Goal: Task Accomplishment & Management: Manage account settings

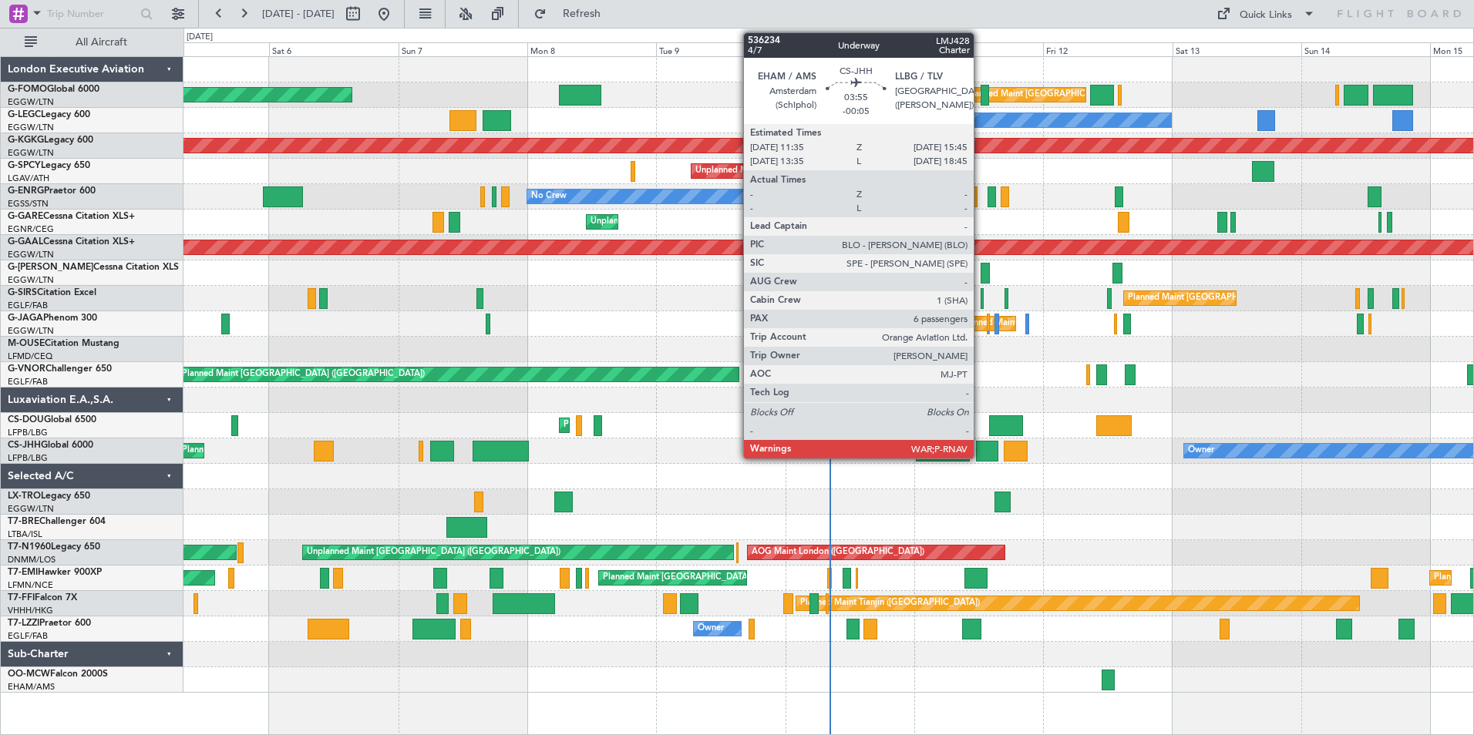
click at [981, 449] on div at bounding box center [987, 451] width 23 height 21
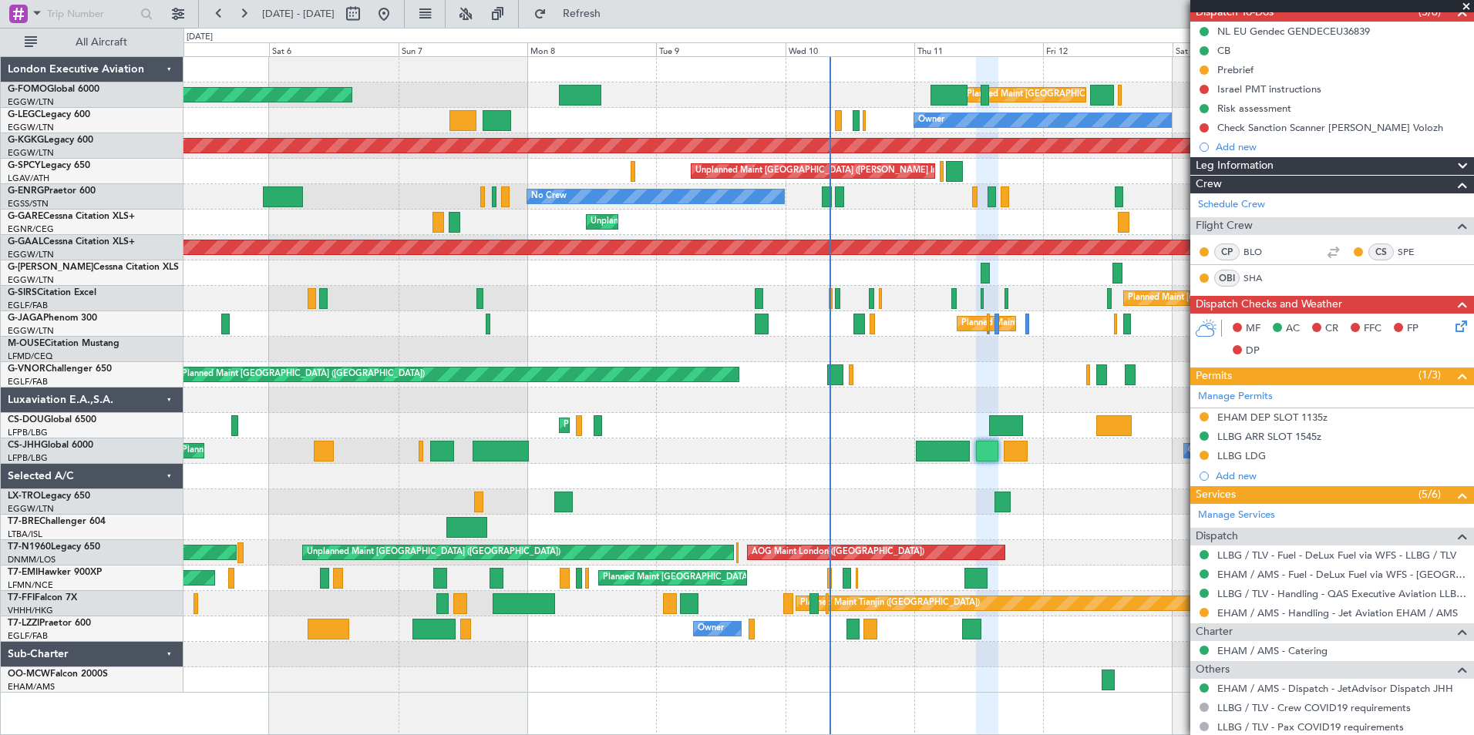
scroll to position [231, 0]
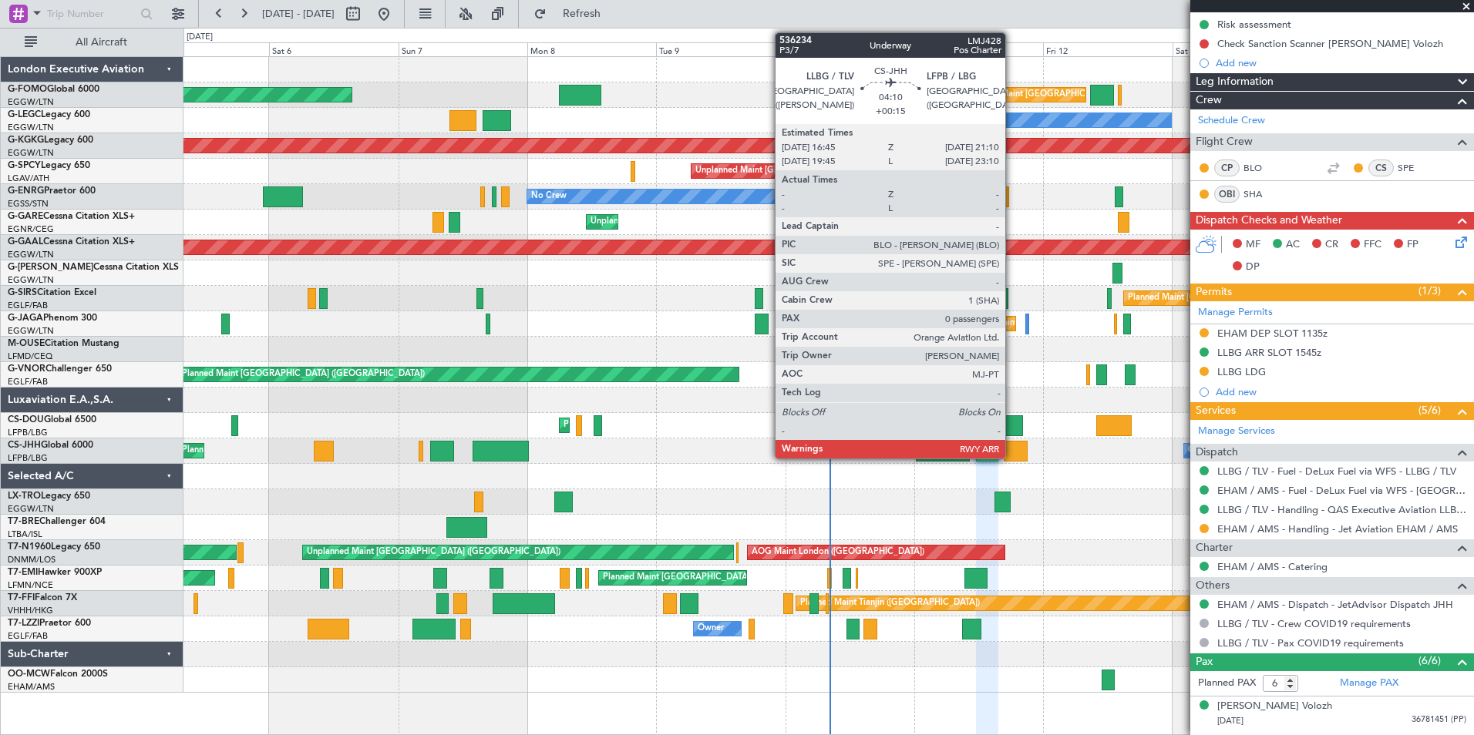
click at [1012, 452] on div at bounding box center [1016, 451] width 24 height 21
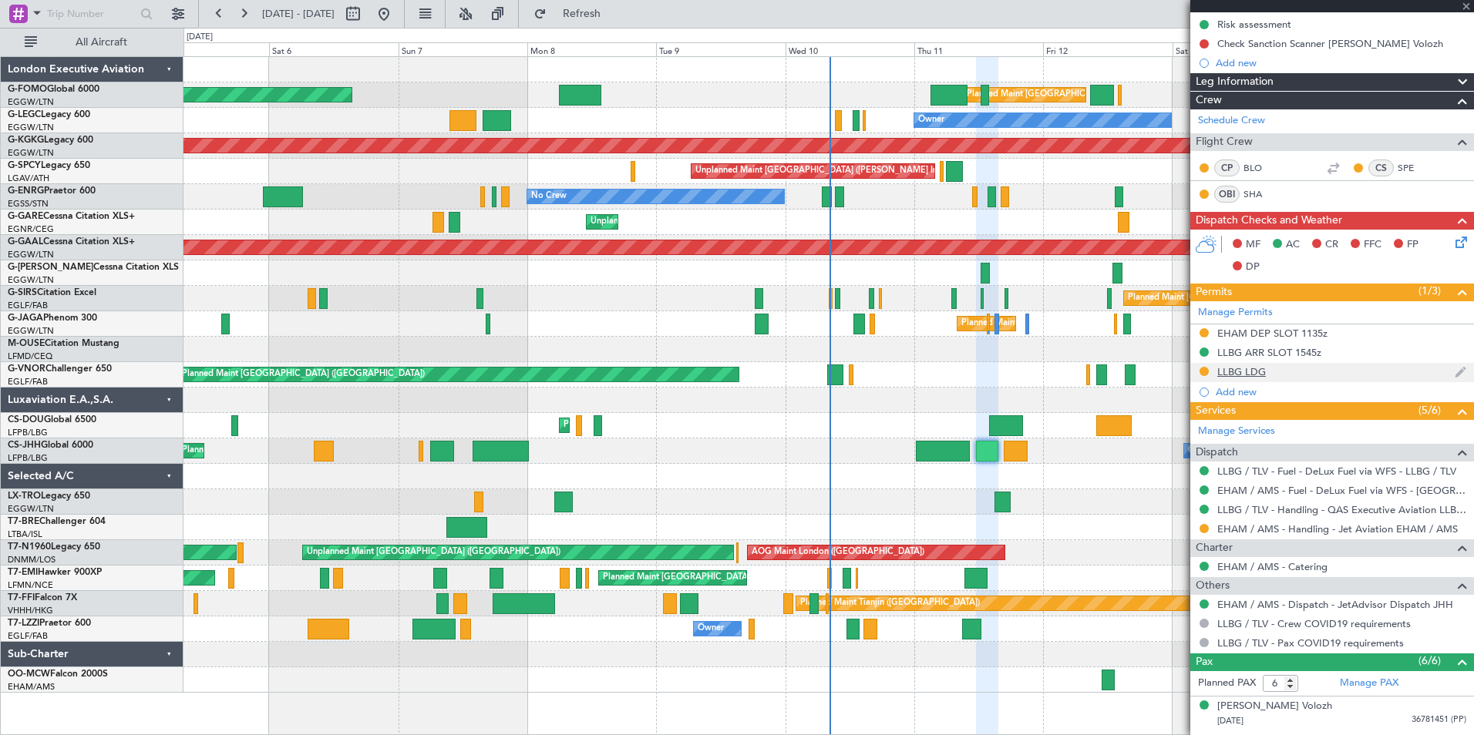
type input "+00:15"
type input "0"
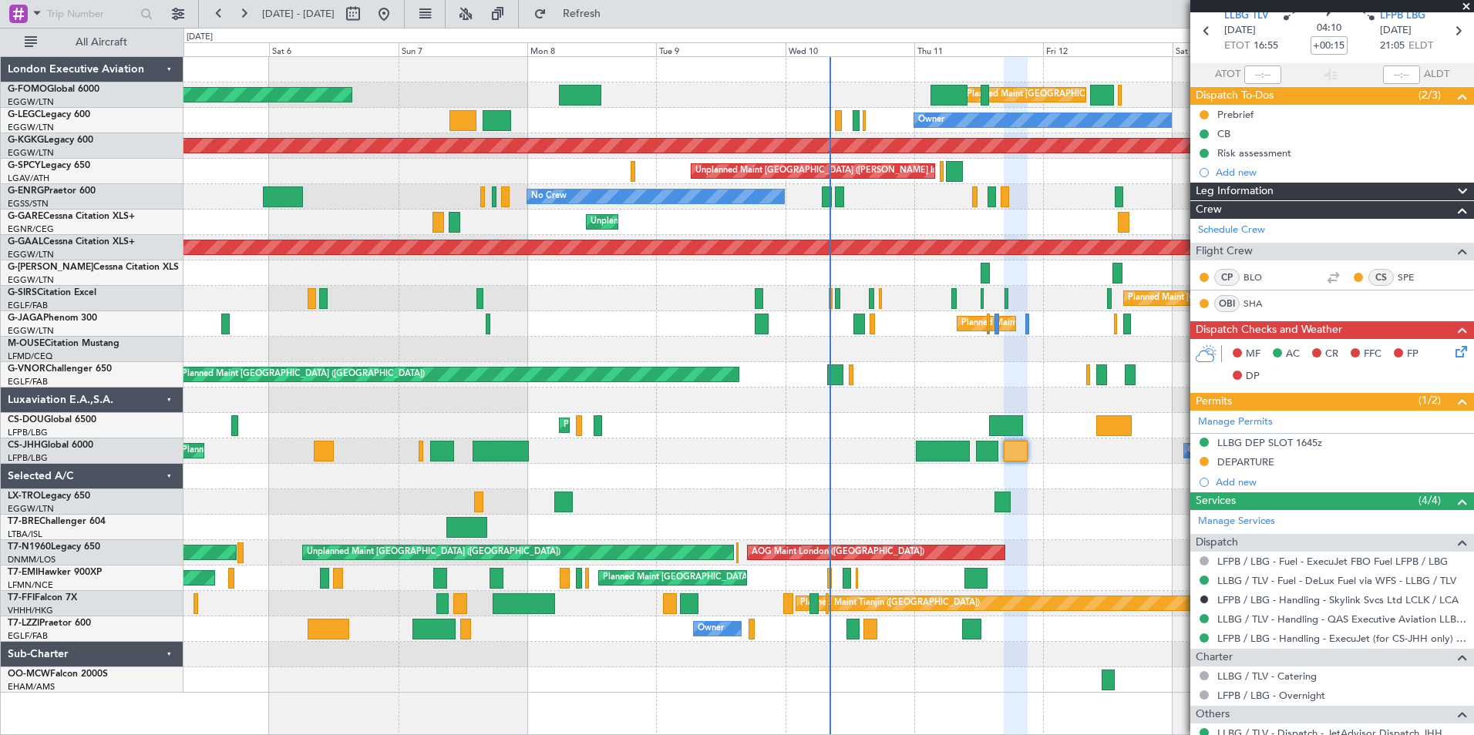
scroll to position [0, 0]
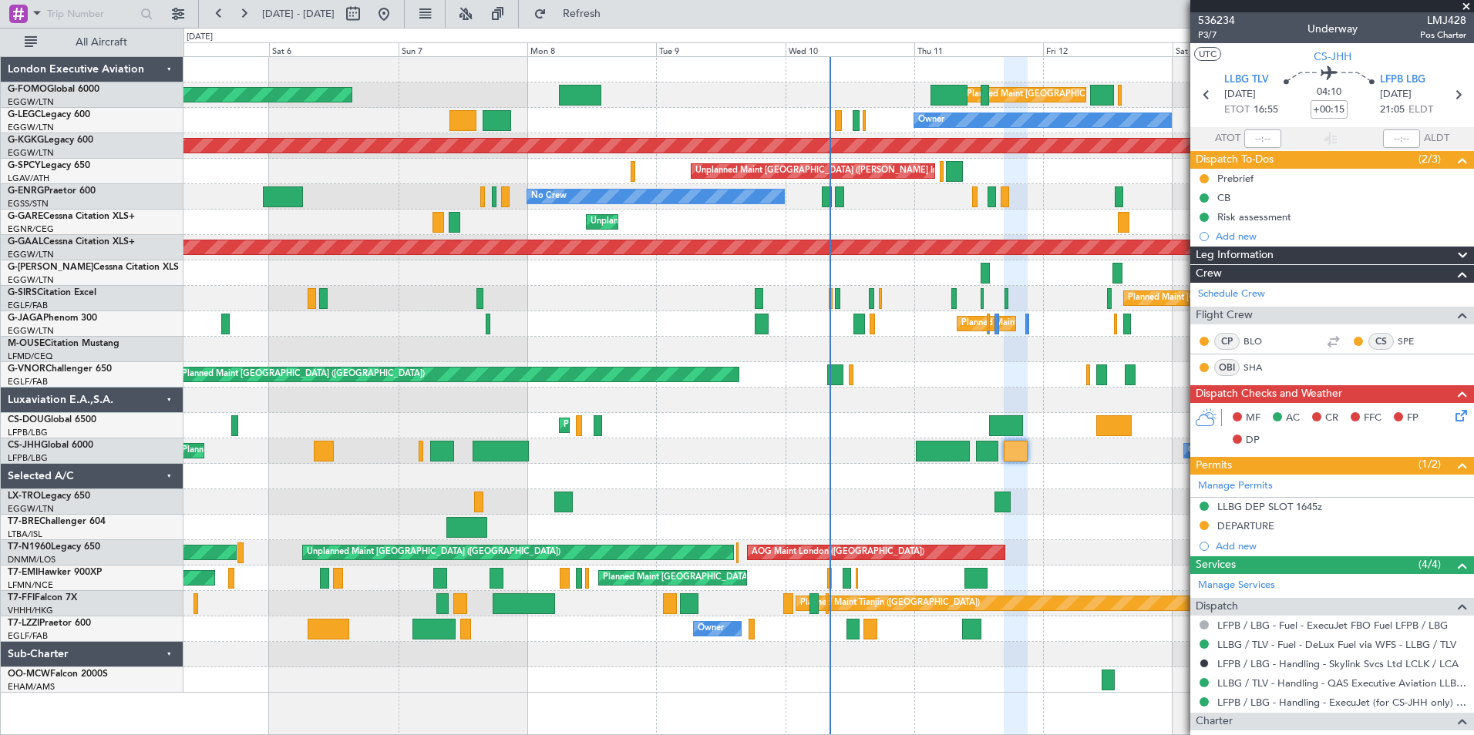
click at [624, 422] on div "Planned Maint London (Luton) Planned Maint London (Luton) Owner AOG Maint Istan…" at bounding box center [828, 375] width 1290 height 636
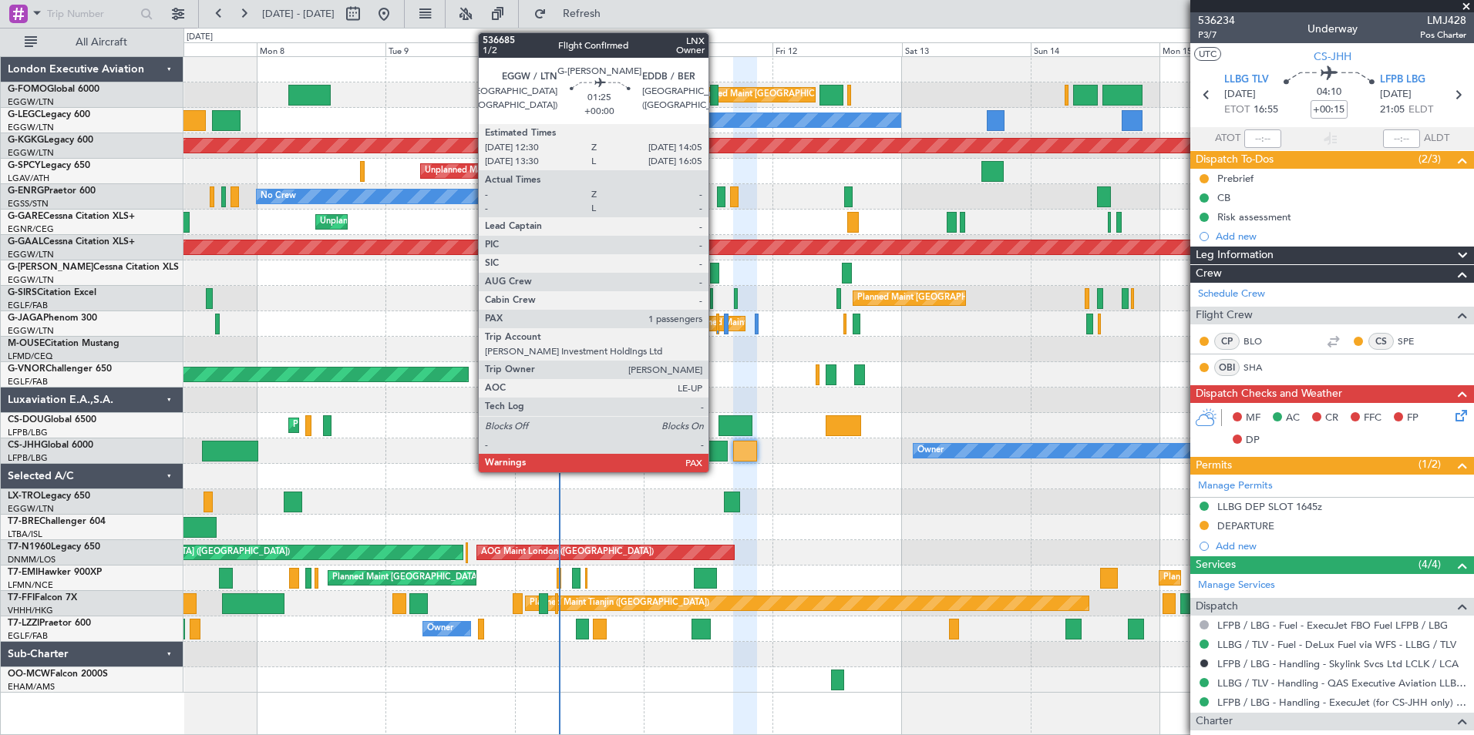
click at [715, 271] on div at bounding box center [714, 273] width 9 height 21
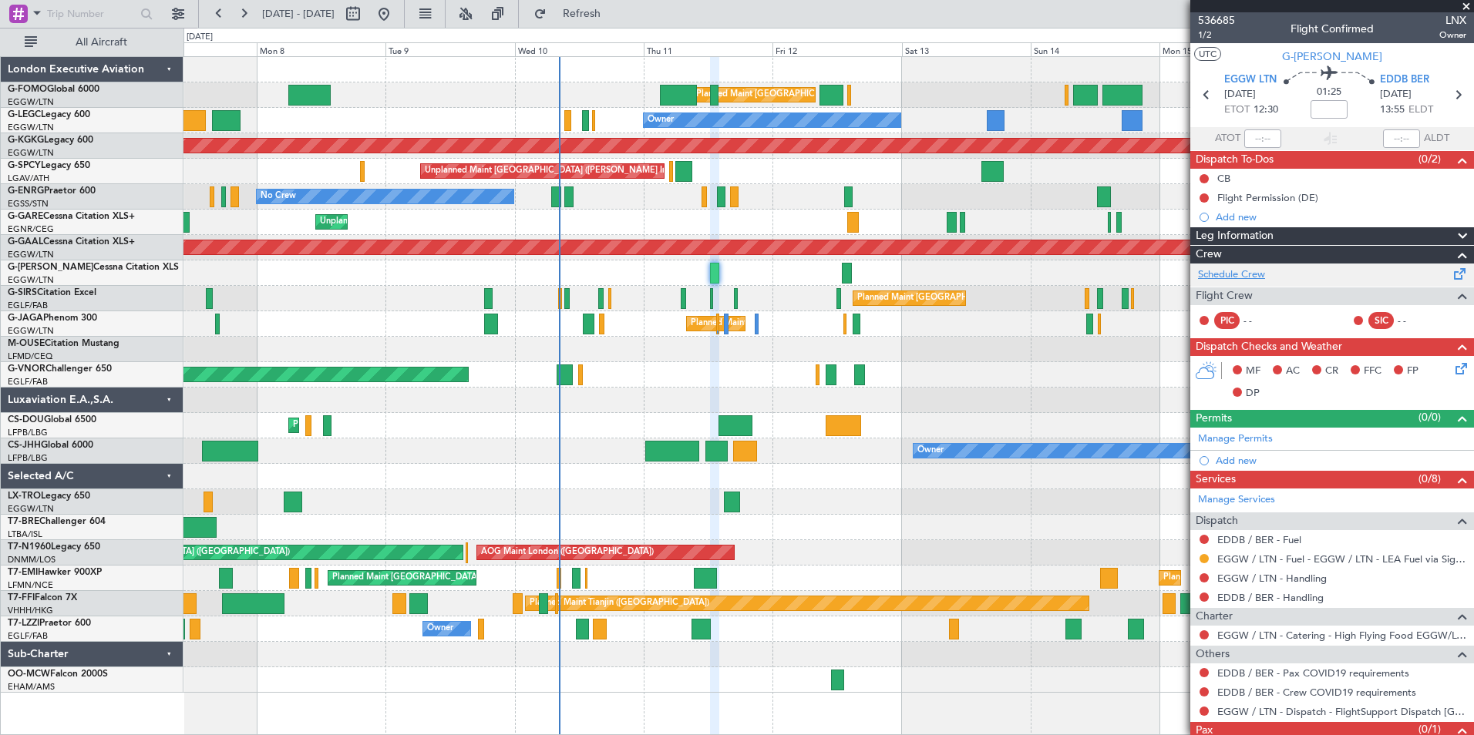
click at [1227, 280] on link "Schedule Crew" at bounding box center [1231, 274] width 67 height 15
click at [619, 23] on button "Refresh" at bounding box center [573, 14] width 93 height 25
click at [1465, 6] on span at bounding box center [1466, 7] width 15 height 14
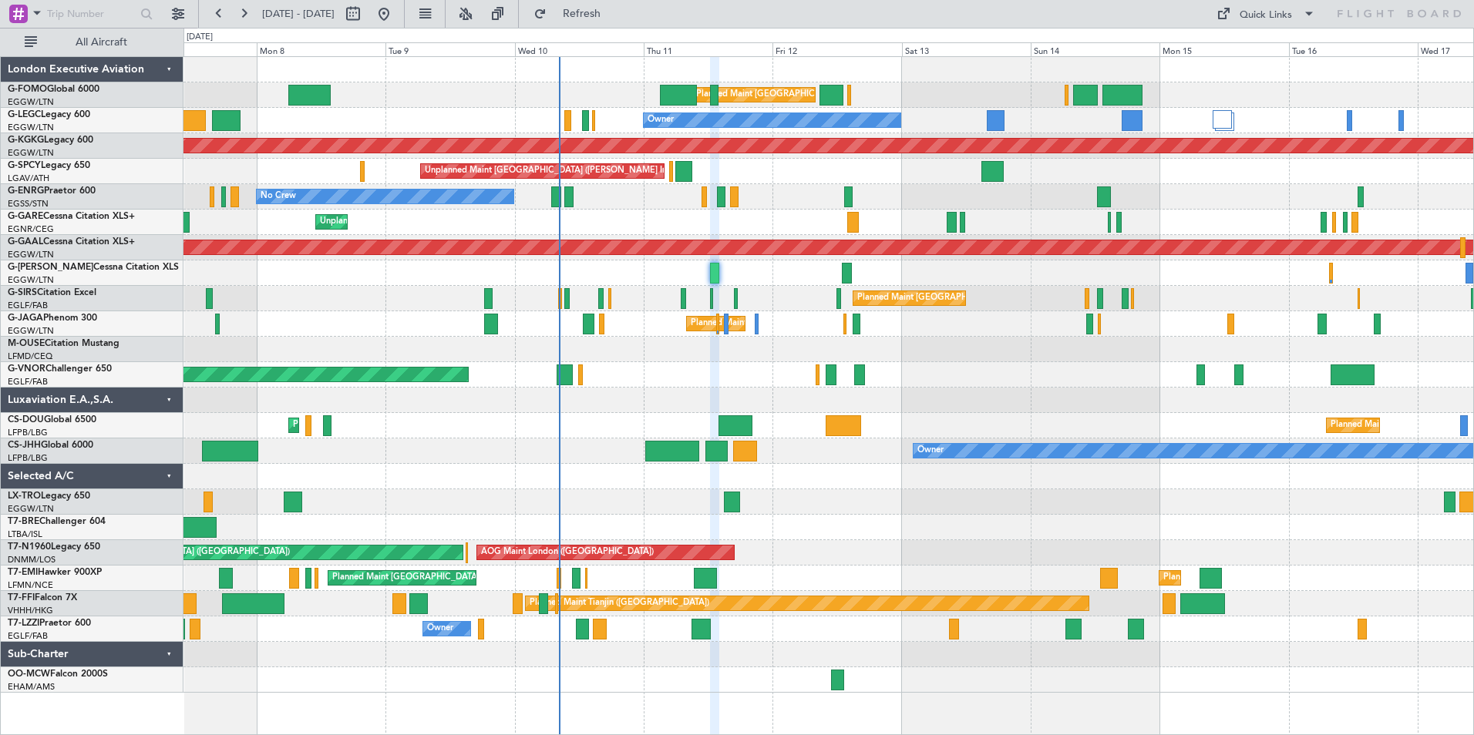
type input "0"
click at [478, 15] on button at bounding box center [465, 14] width 25 height 25
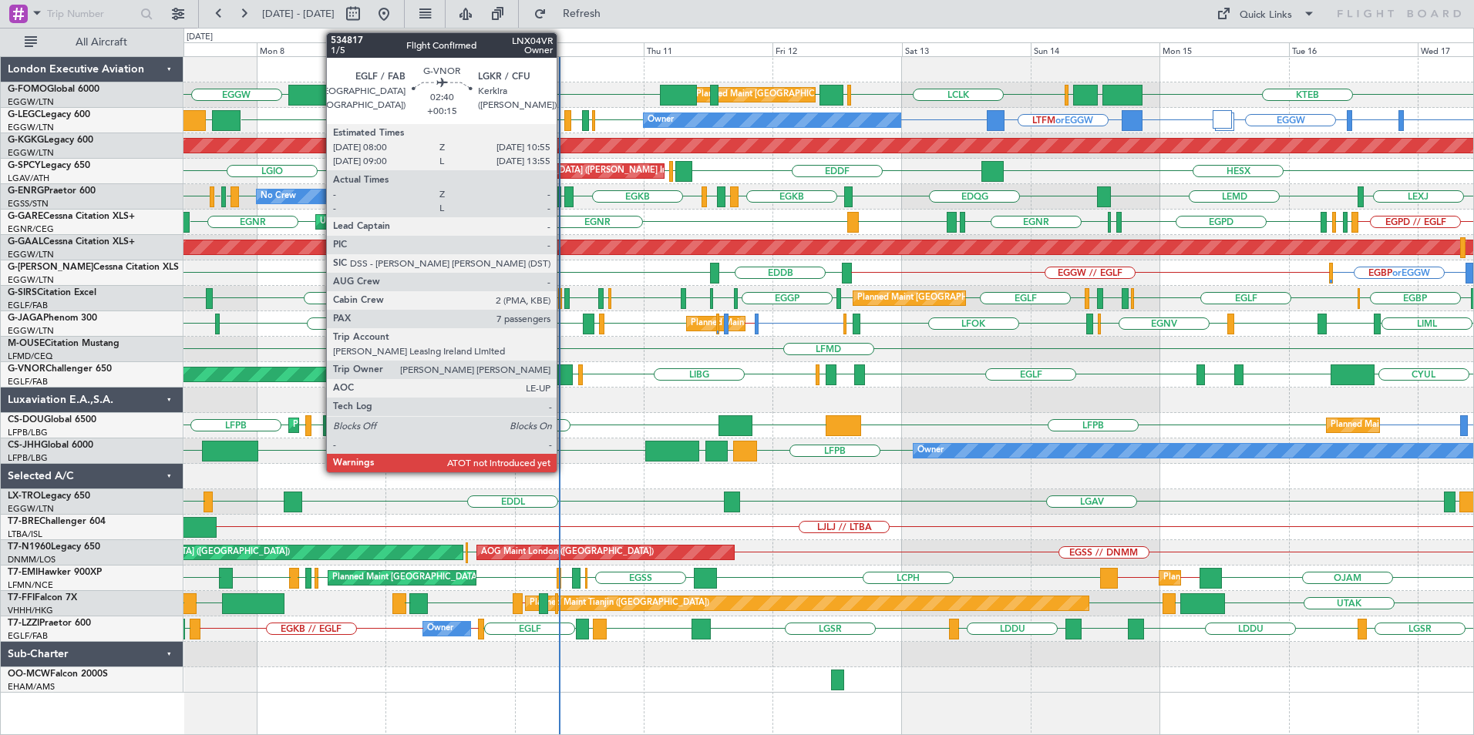
click at [564, 373] on div at bounding box center [565, 375] width 16 height 21
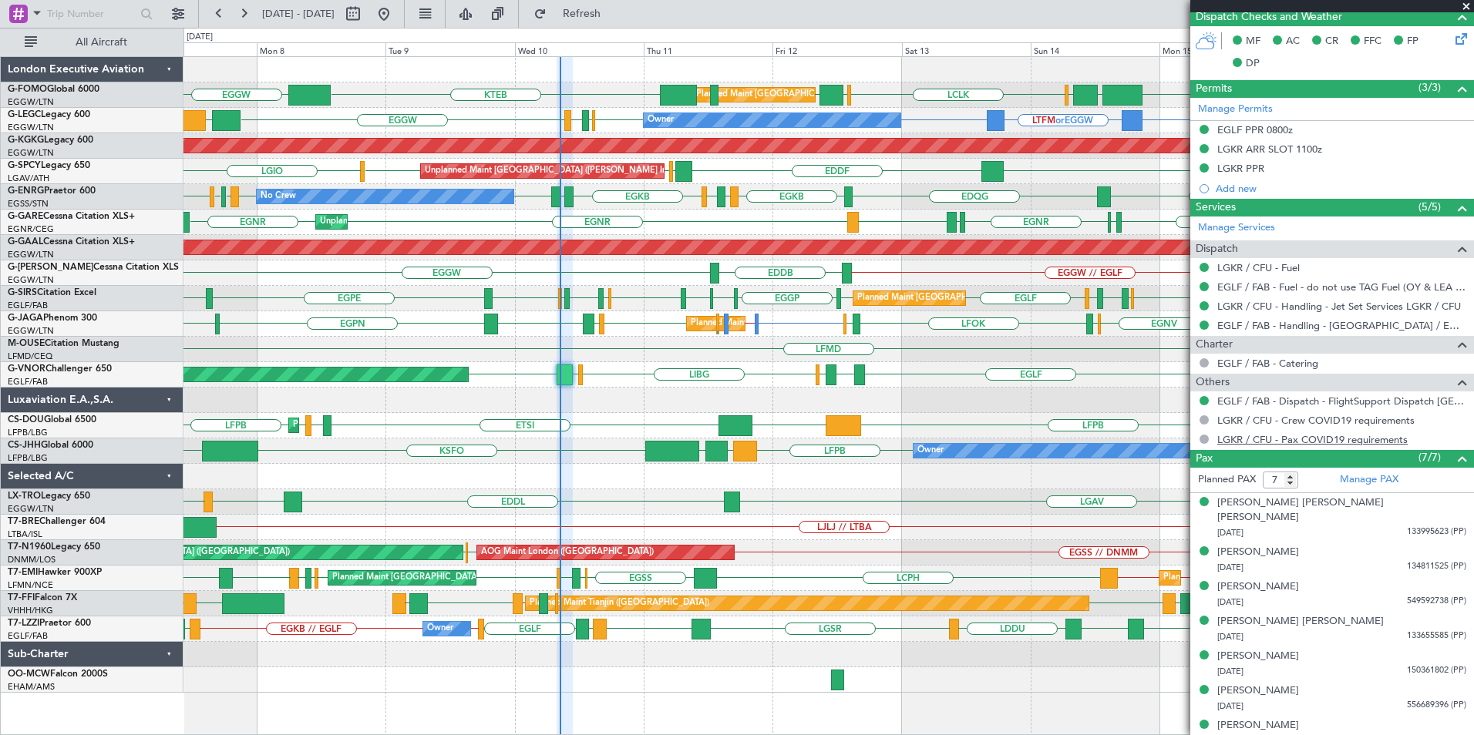
scroll to position [261, 0]
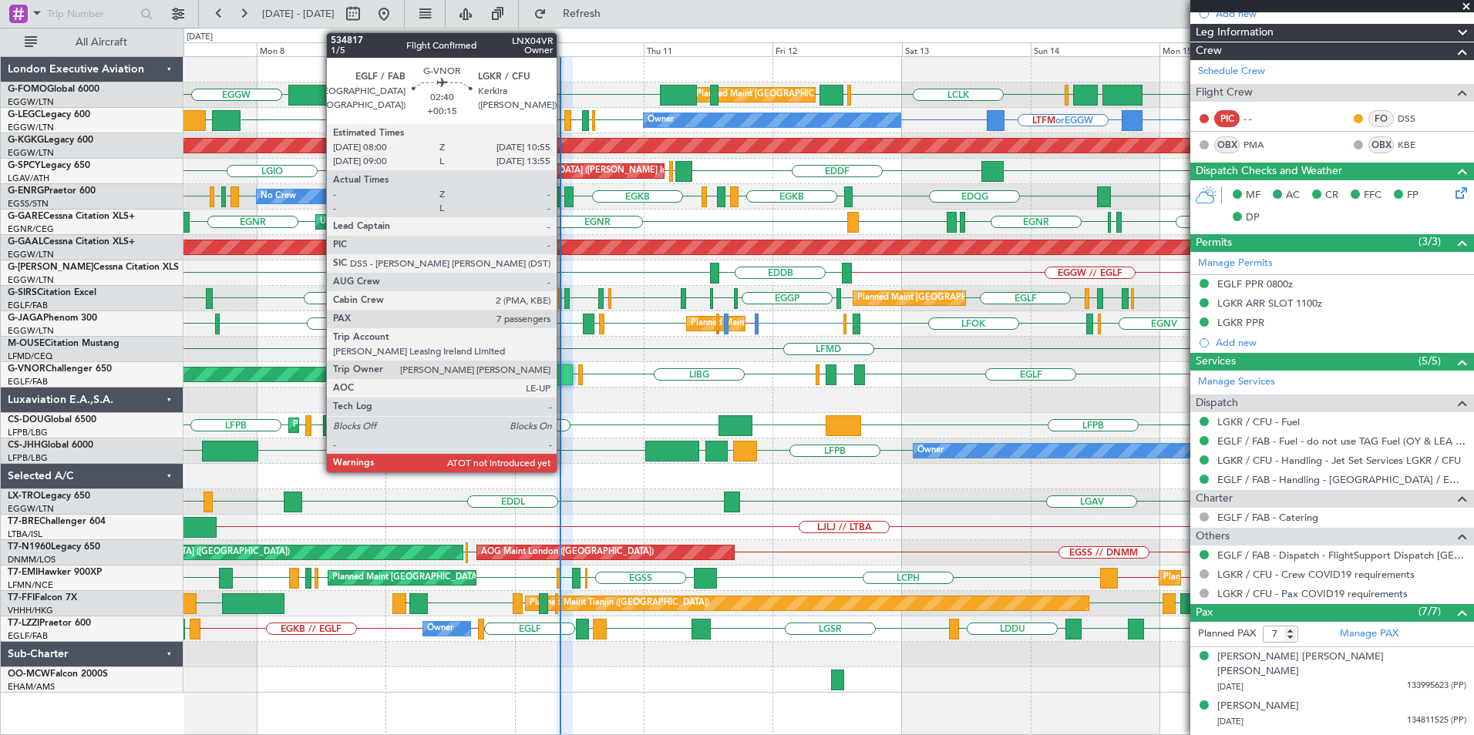
click at [564, 372] on div at bounding box center [565, 375] width 16 height 21
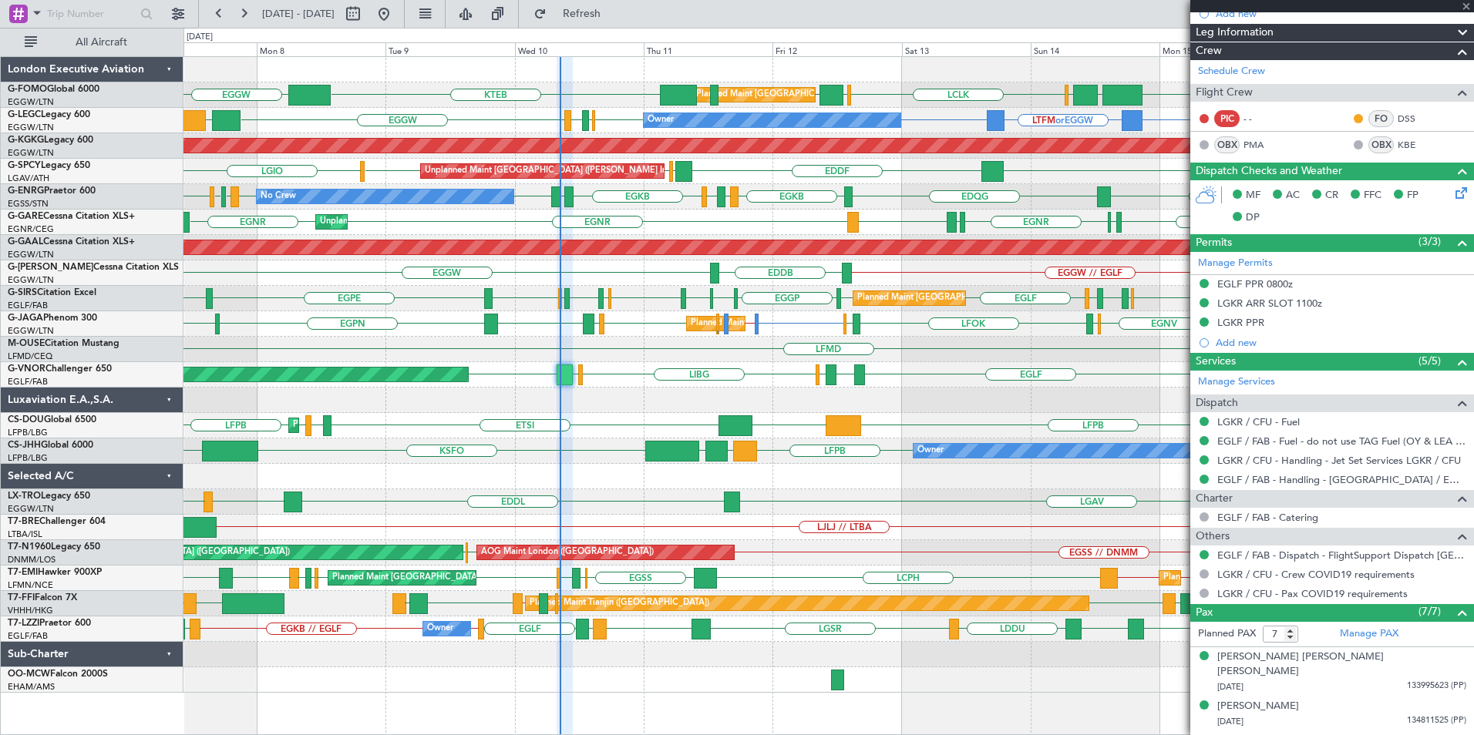
scroll to position [0, 0]
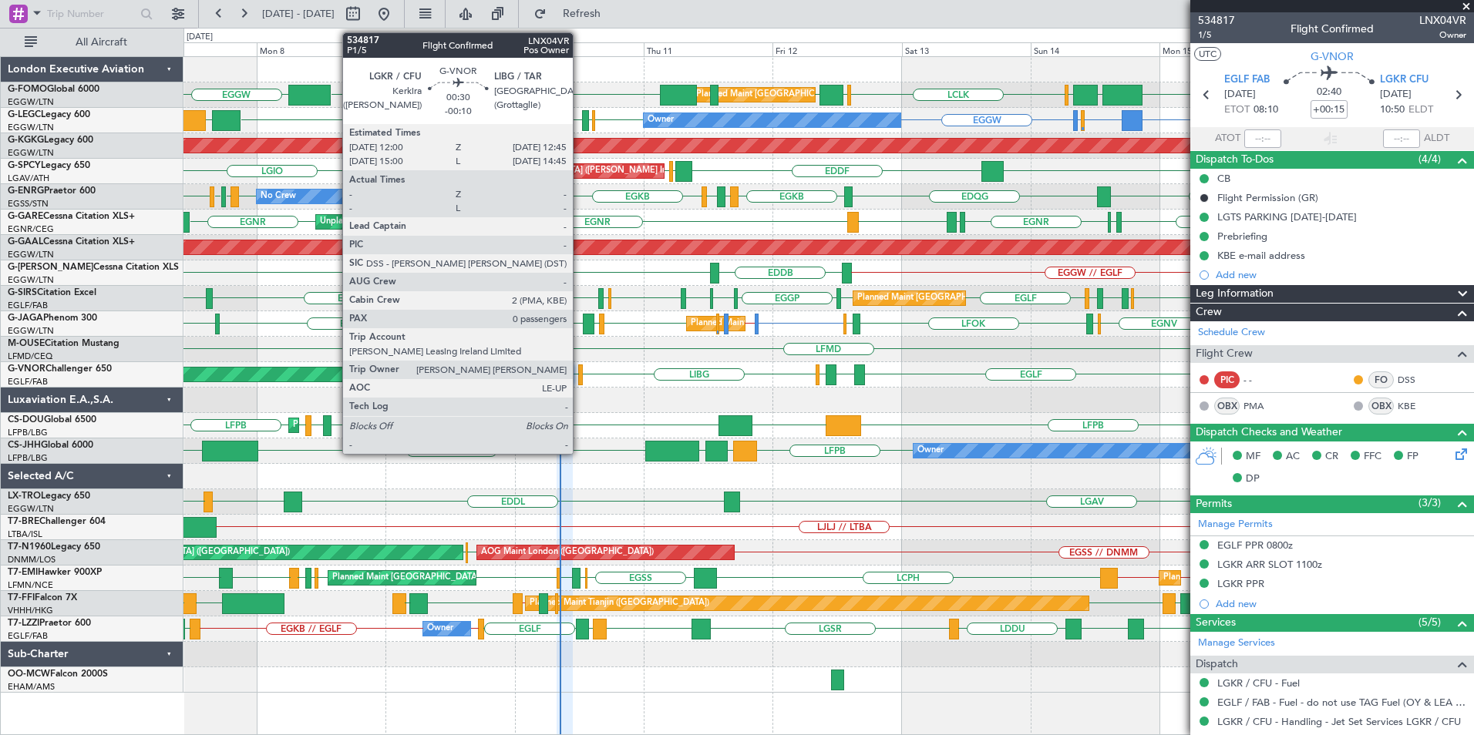
click at [580, 375] on div at bounding box center [580, 375] width 5 height 21
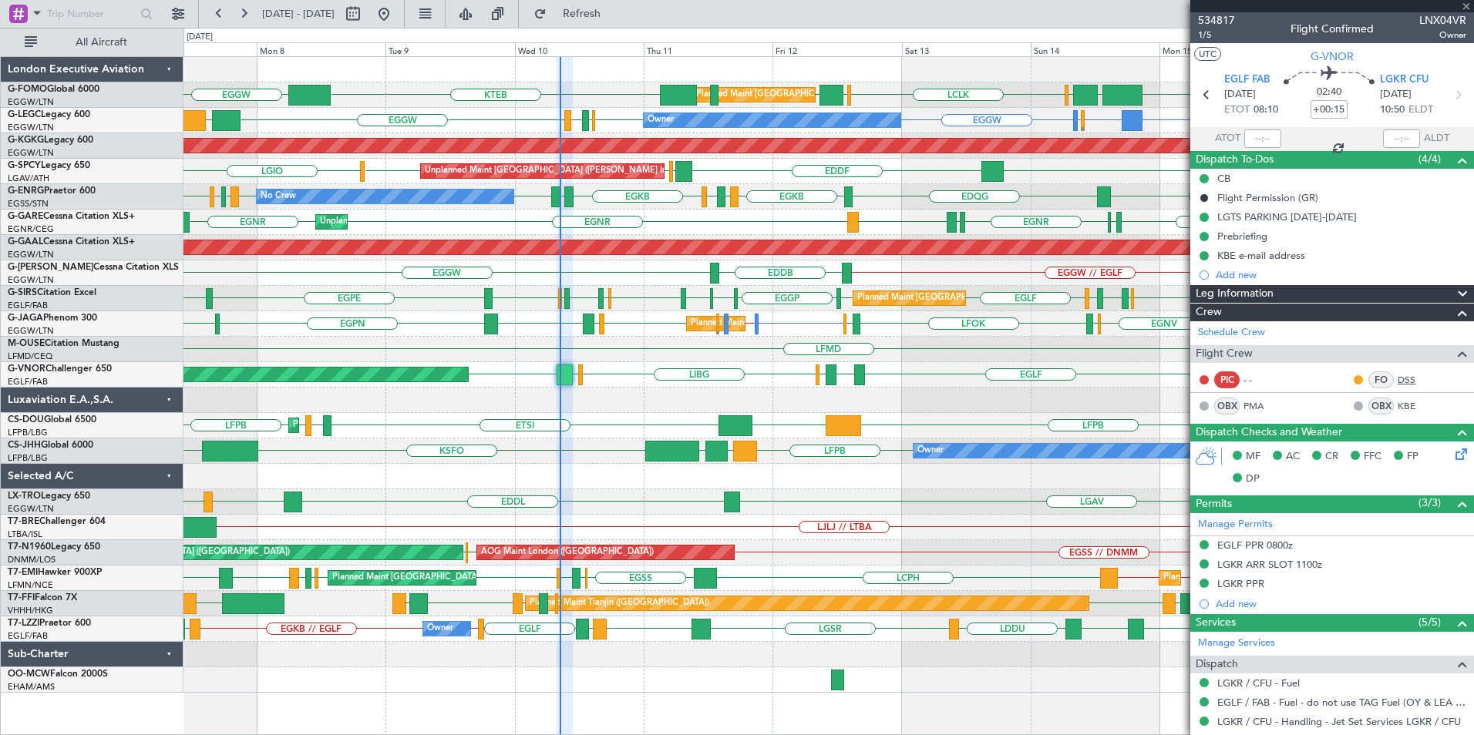
type input "-00:10"
type input "0"
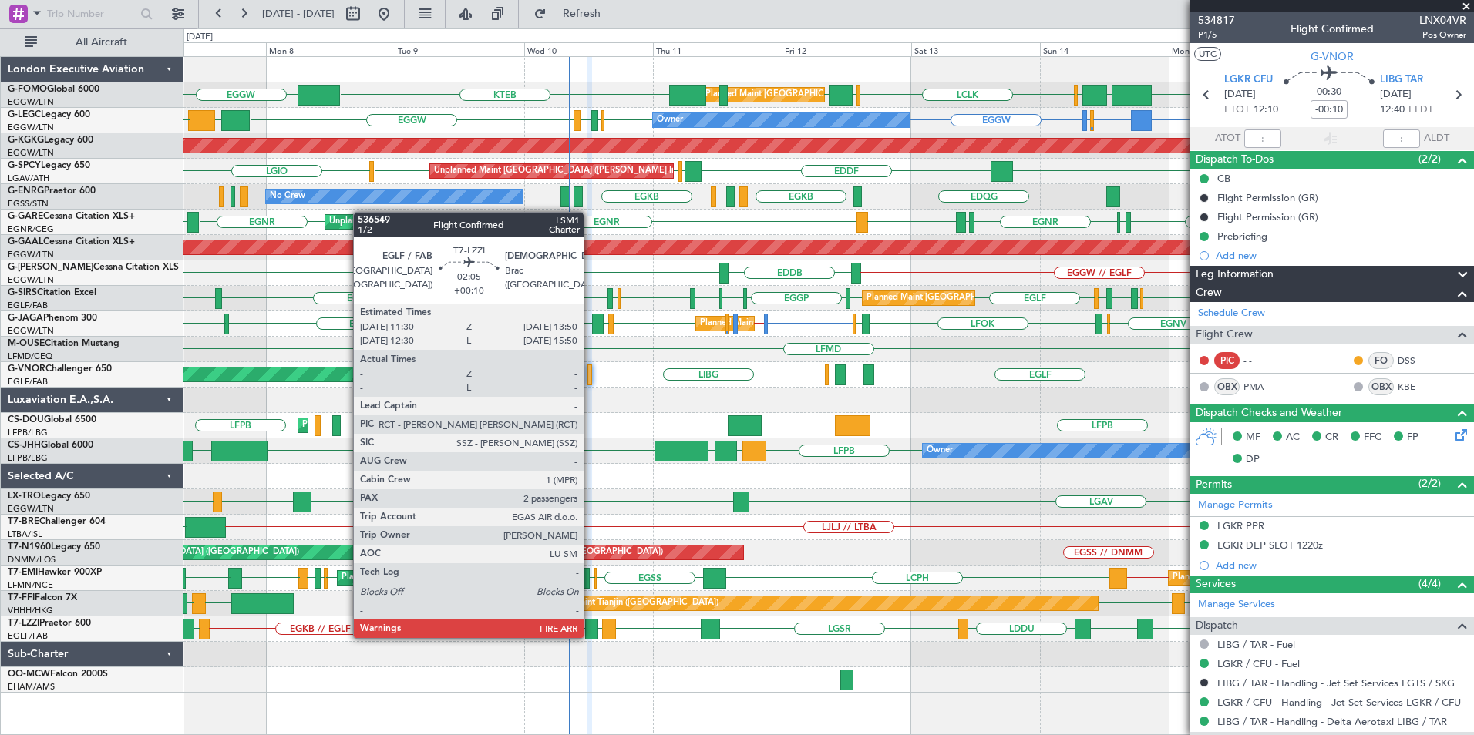
click at [591, 637] on div at bounding box center [591, 629] width 13 height 21
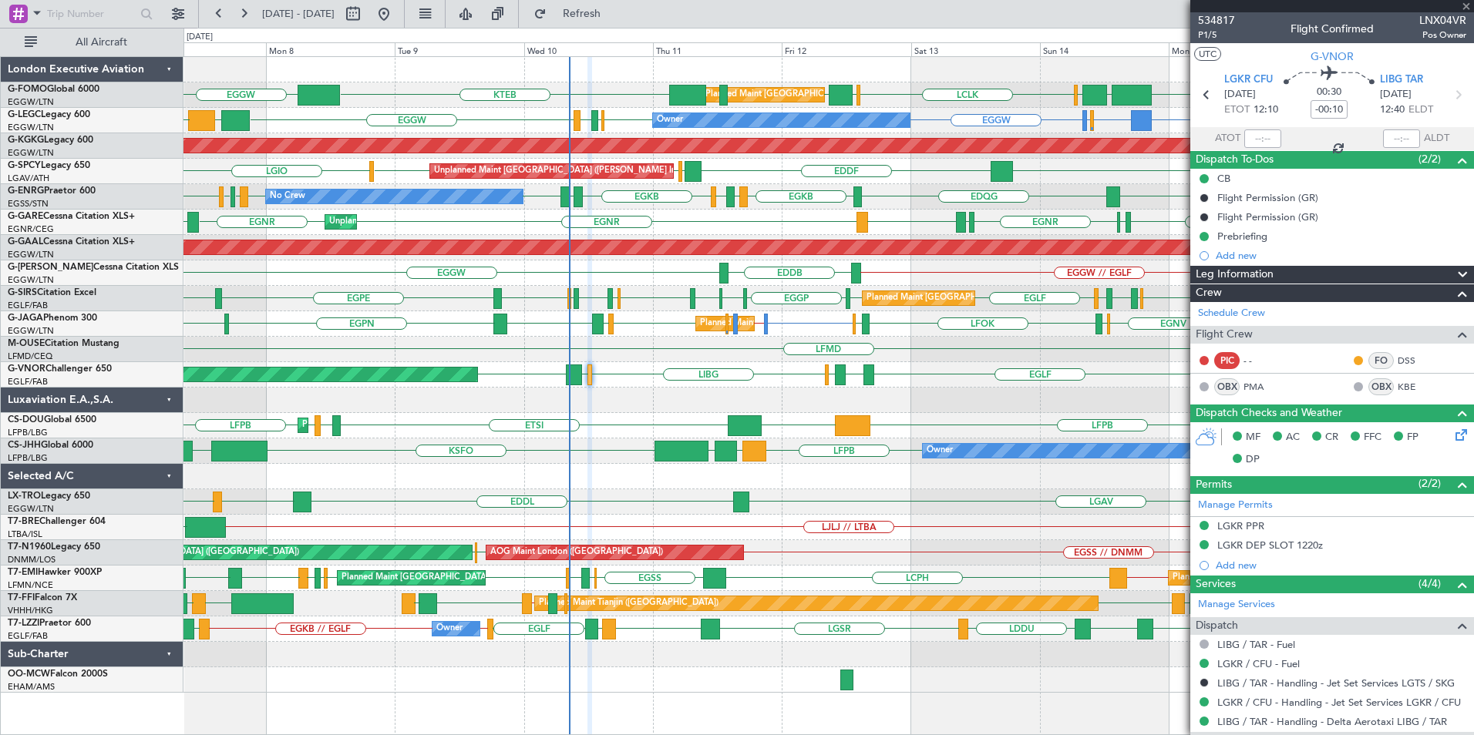
type input "+00:10"
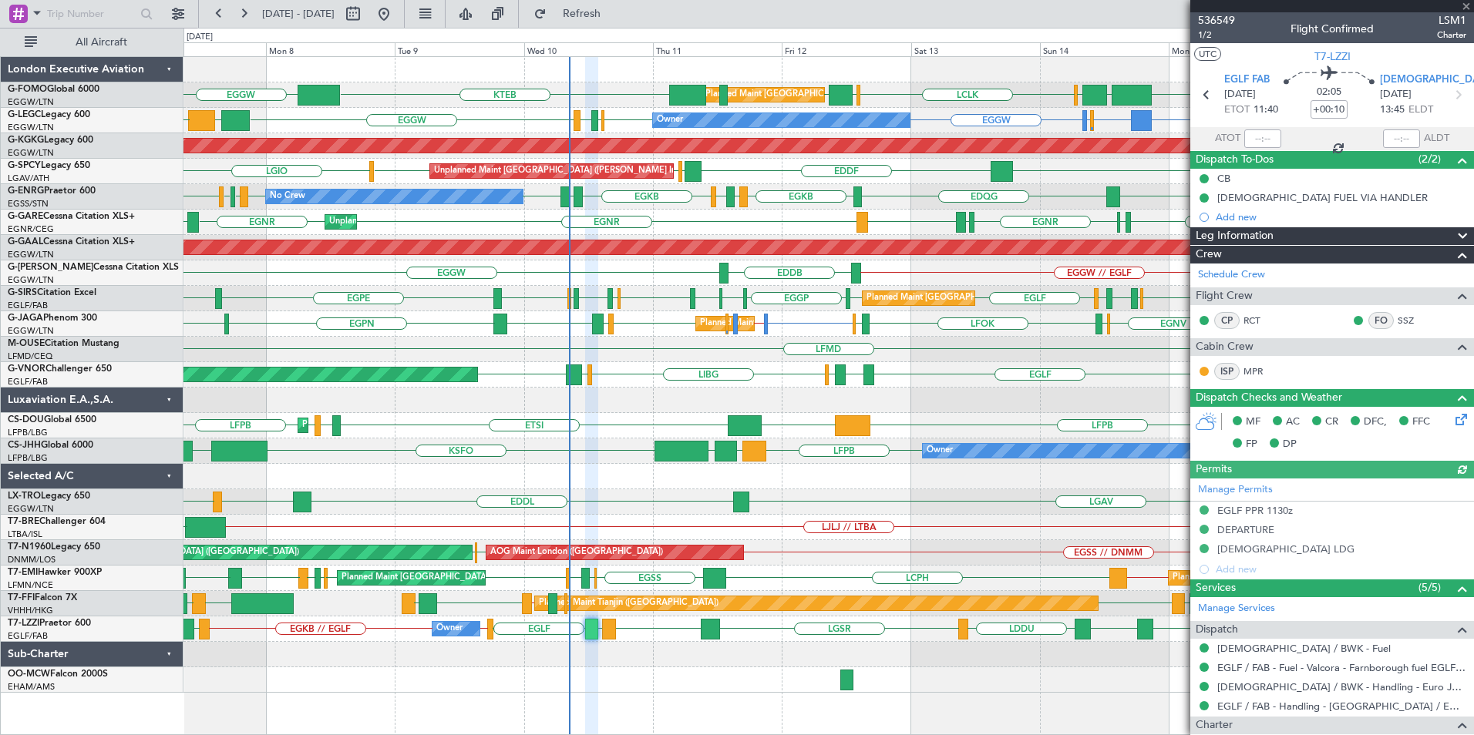
scroll to position [246, 0]
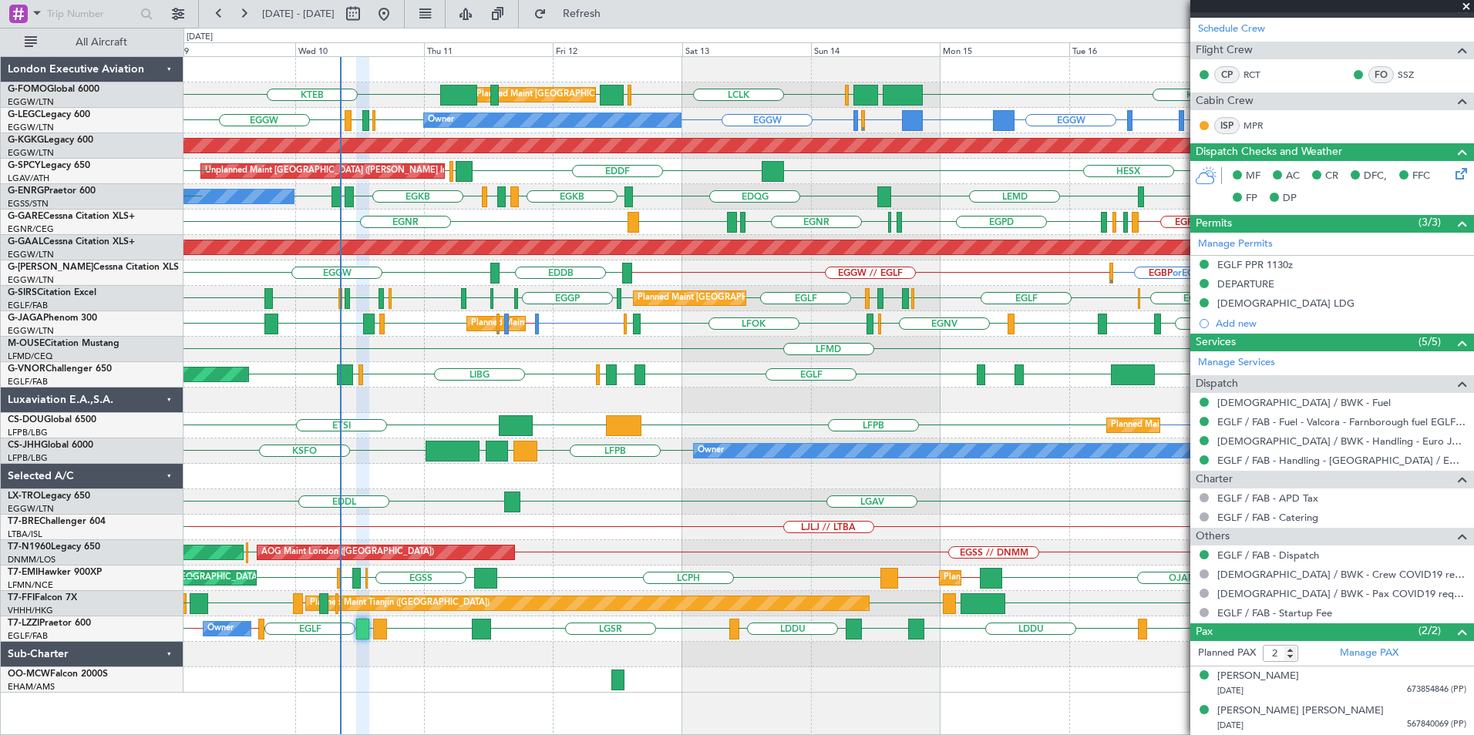
click at [587, 456] on div "EGGW KTEB KTEB EGGW OLBA LCLK OLBA Planned Maint London (Luton) EGGW Planned Ma…" at bounding box center [828, 375] width 1290 height 636
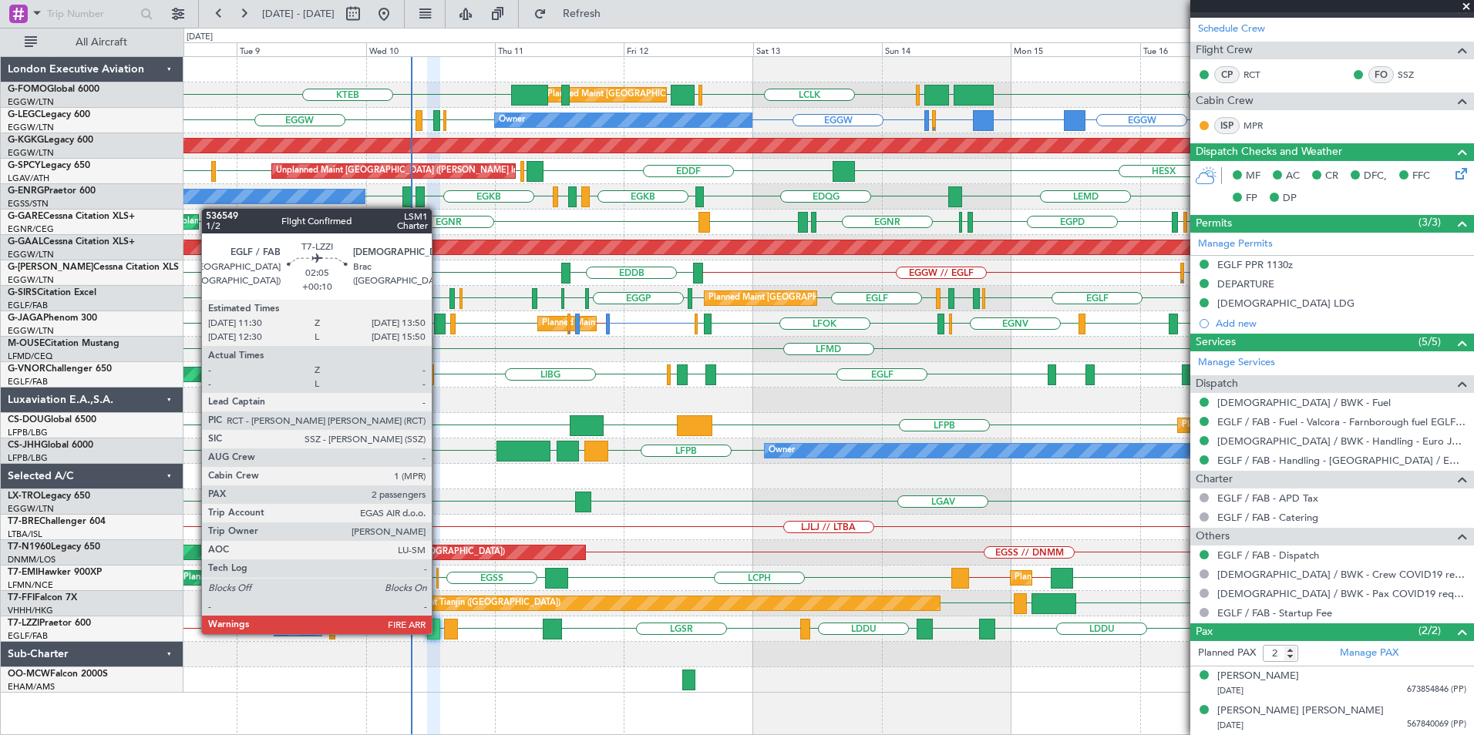
click at [439, 633] on div at bounding box center [433, 629] width 13 height 21
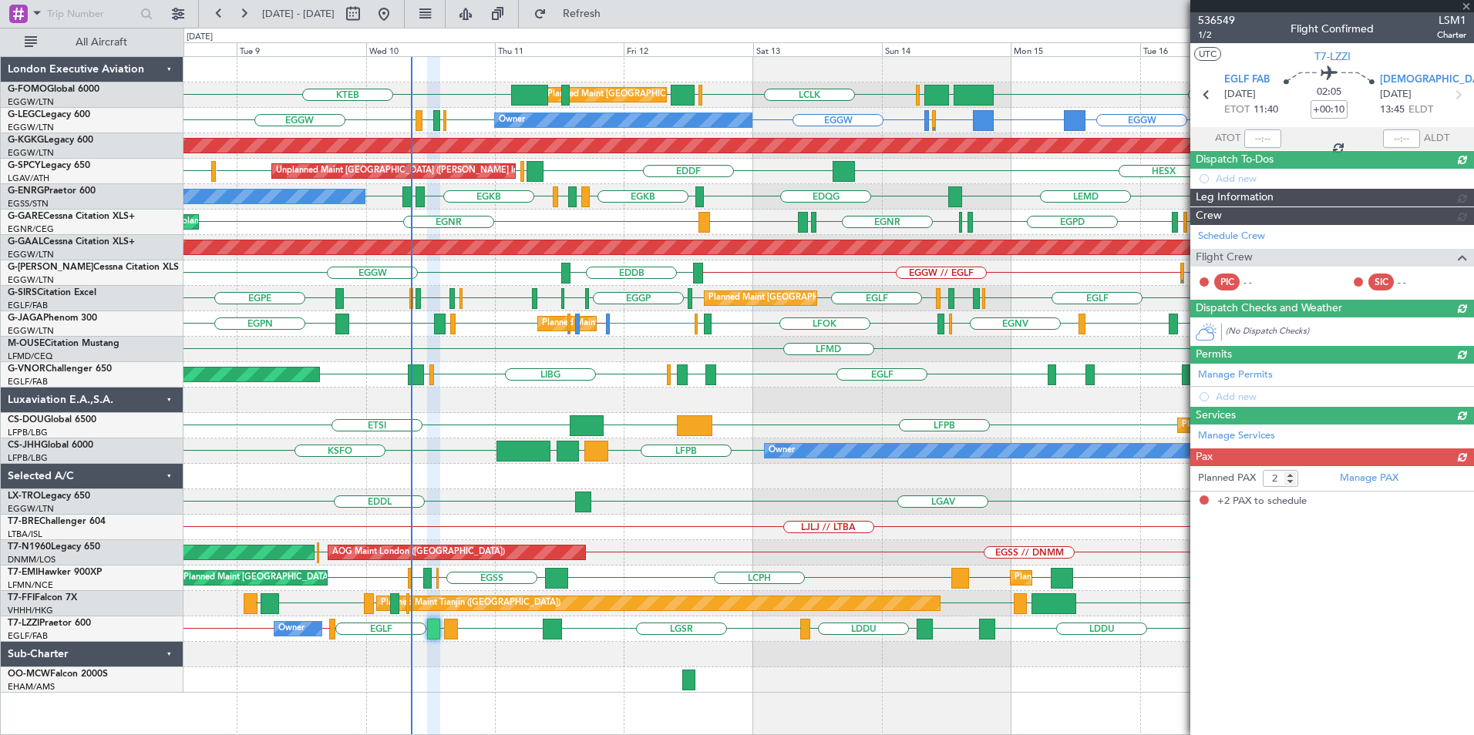
scroll to position [0, 0]
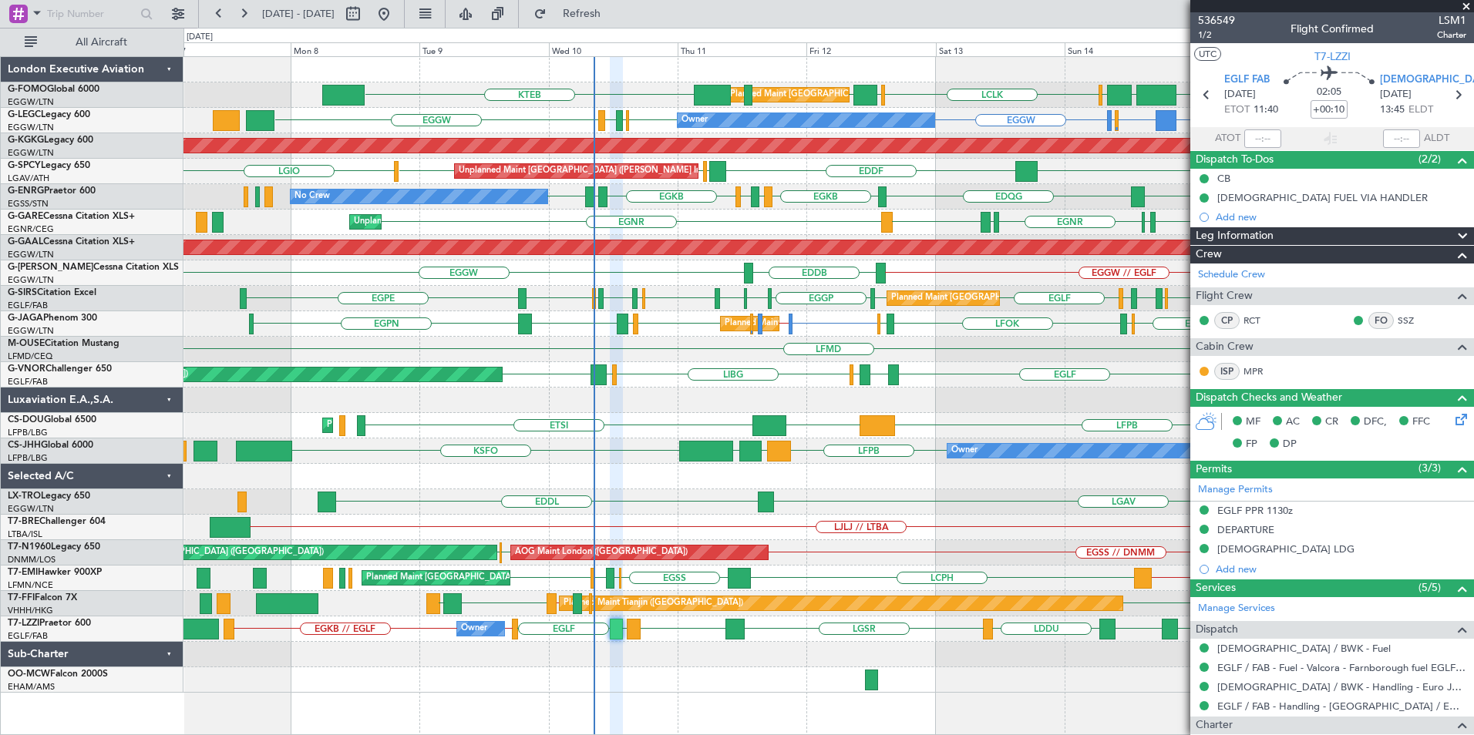
click at [903, 491] on div "Planned Maint London (Luton) EGGW KTEB KTEB EGGW OLBA LCLK OLBA Planned Maint L…" at bounding box center [828, 375] width 1290 height 636
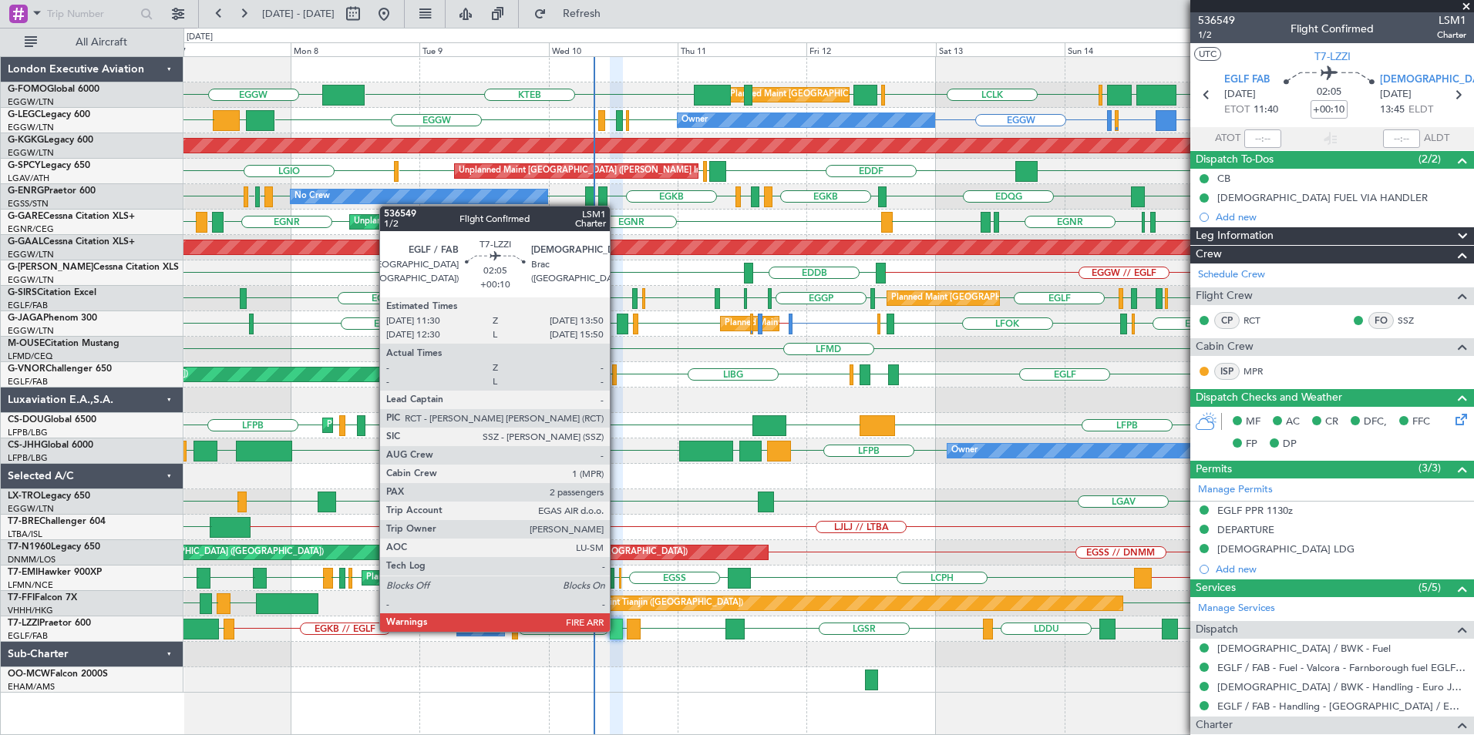
click at [617, 631] on div at bounding box center [616, 629] width 13 height 21
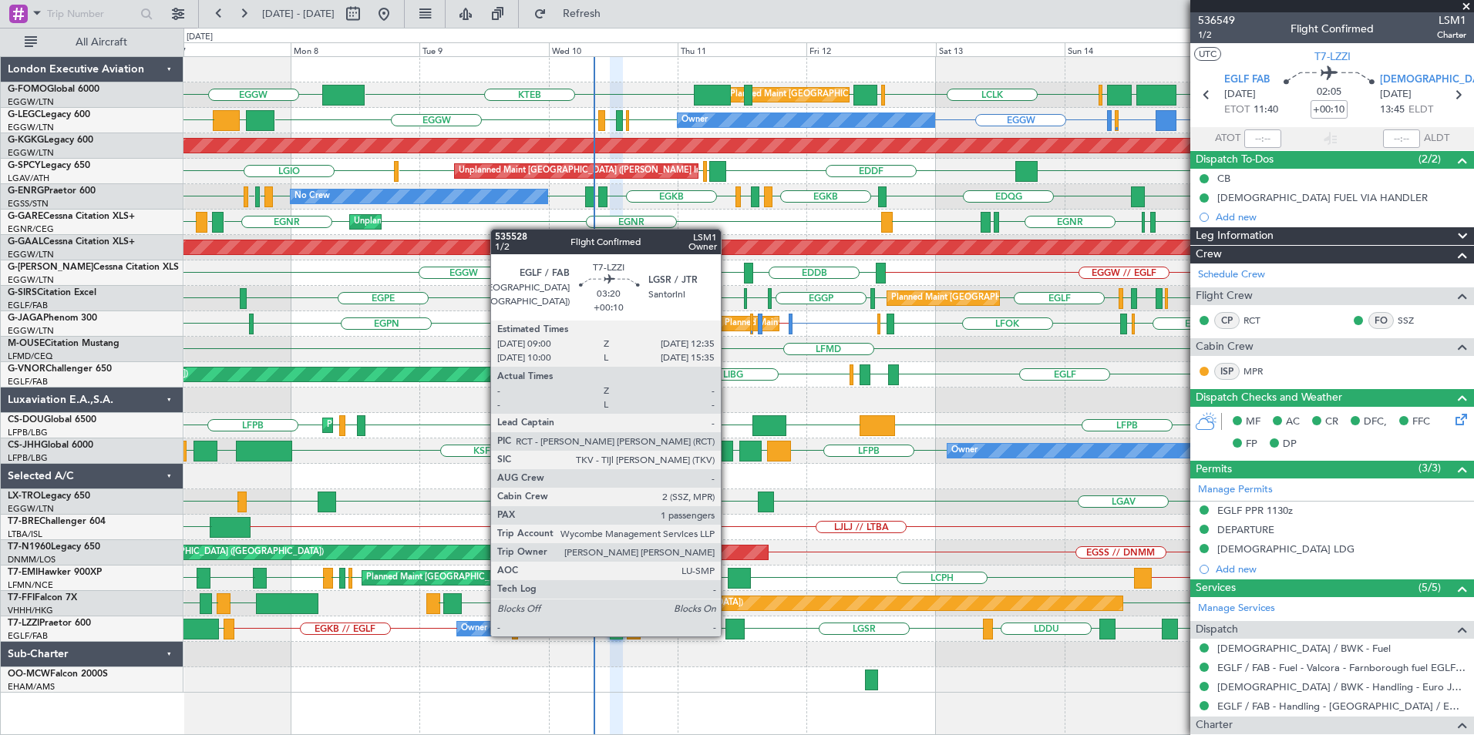
click at [728, 635] on div at bounding box center [734, 629] width 19 height 21
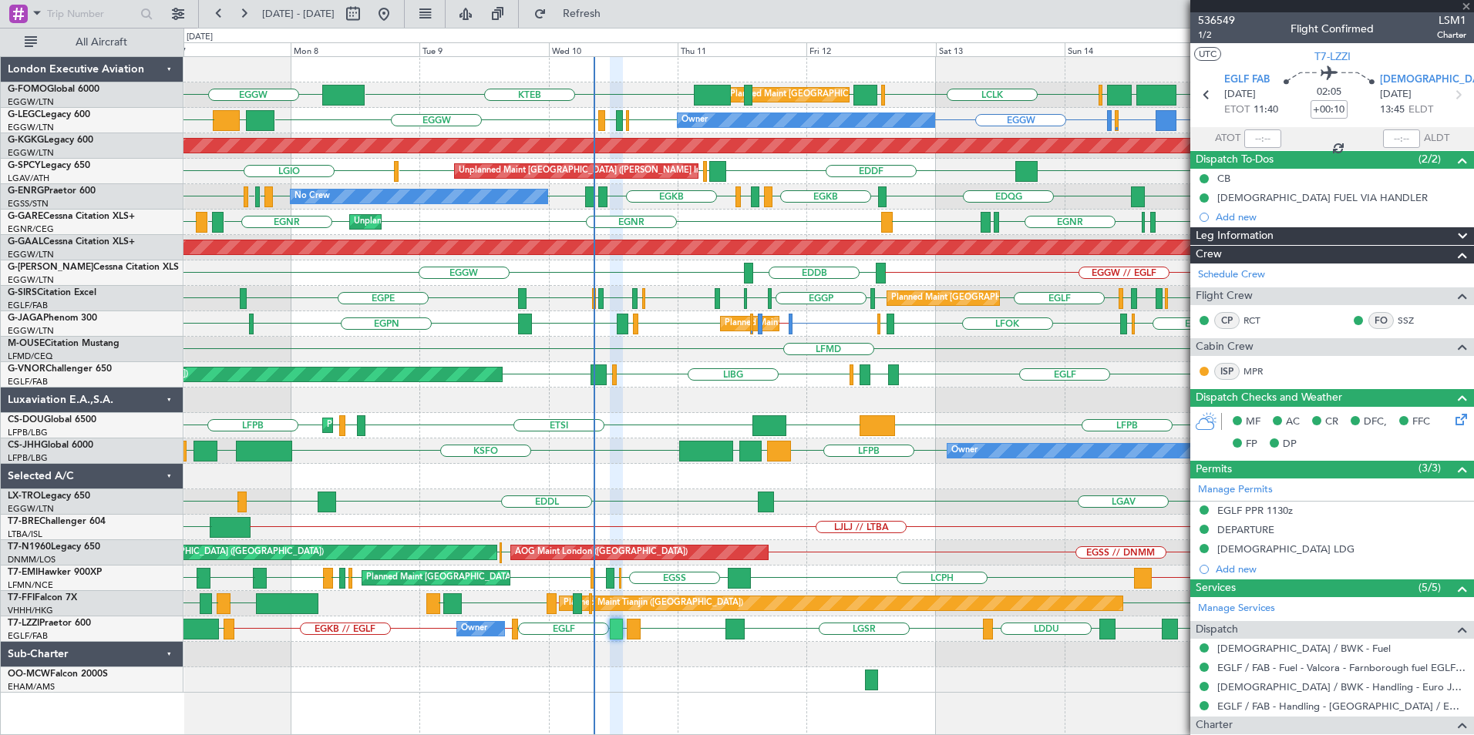
type input "1"
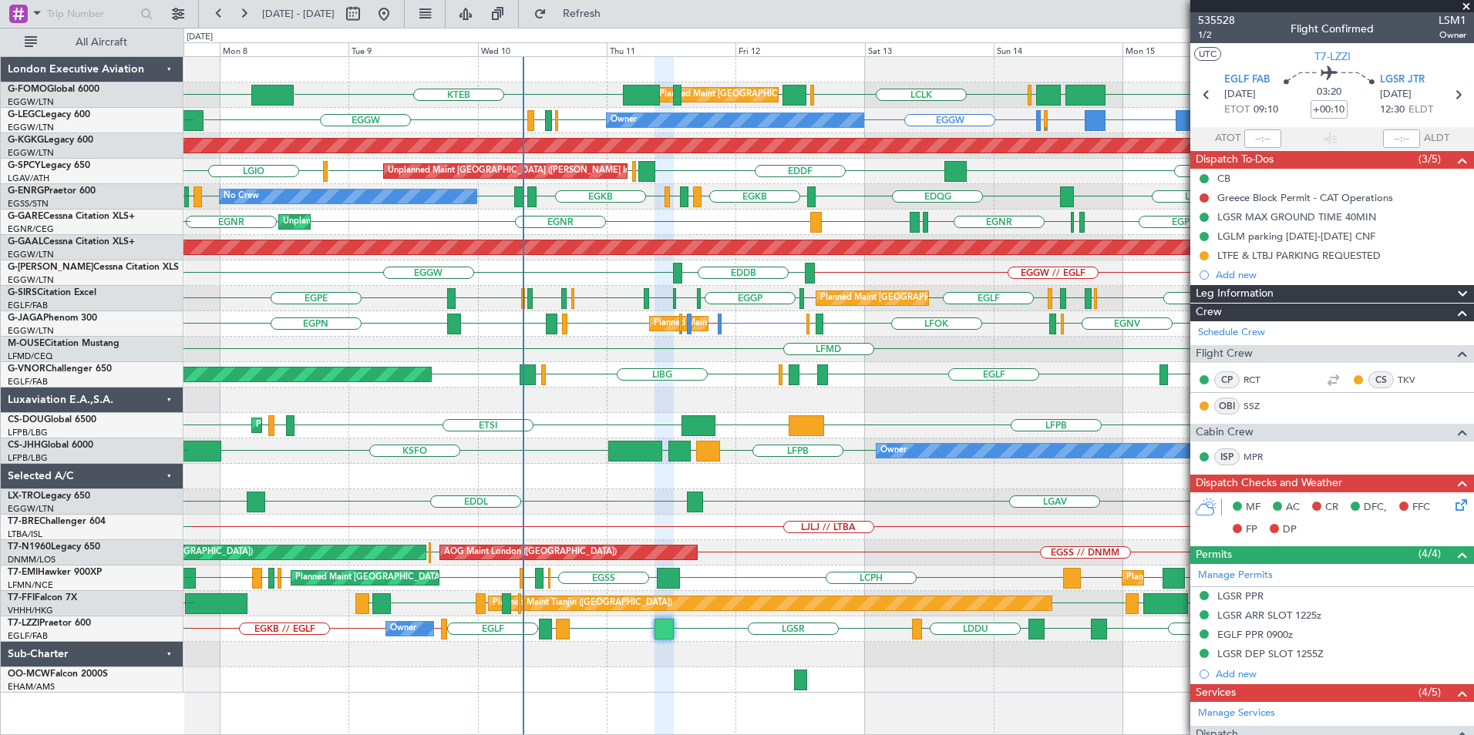
click at [1009, 689] on div "KTEB EGGW EGGW KTEB EGGW OLBA LCLK OLBA Planned Maint London (Luton) Planned Ma…" at bounding box center [828, 375] width 1290 height 636
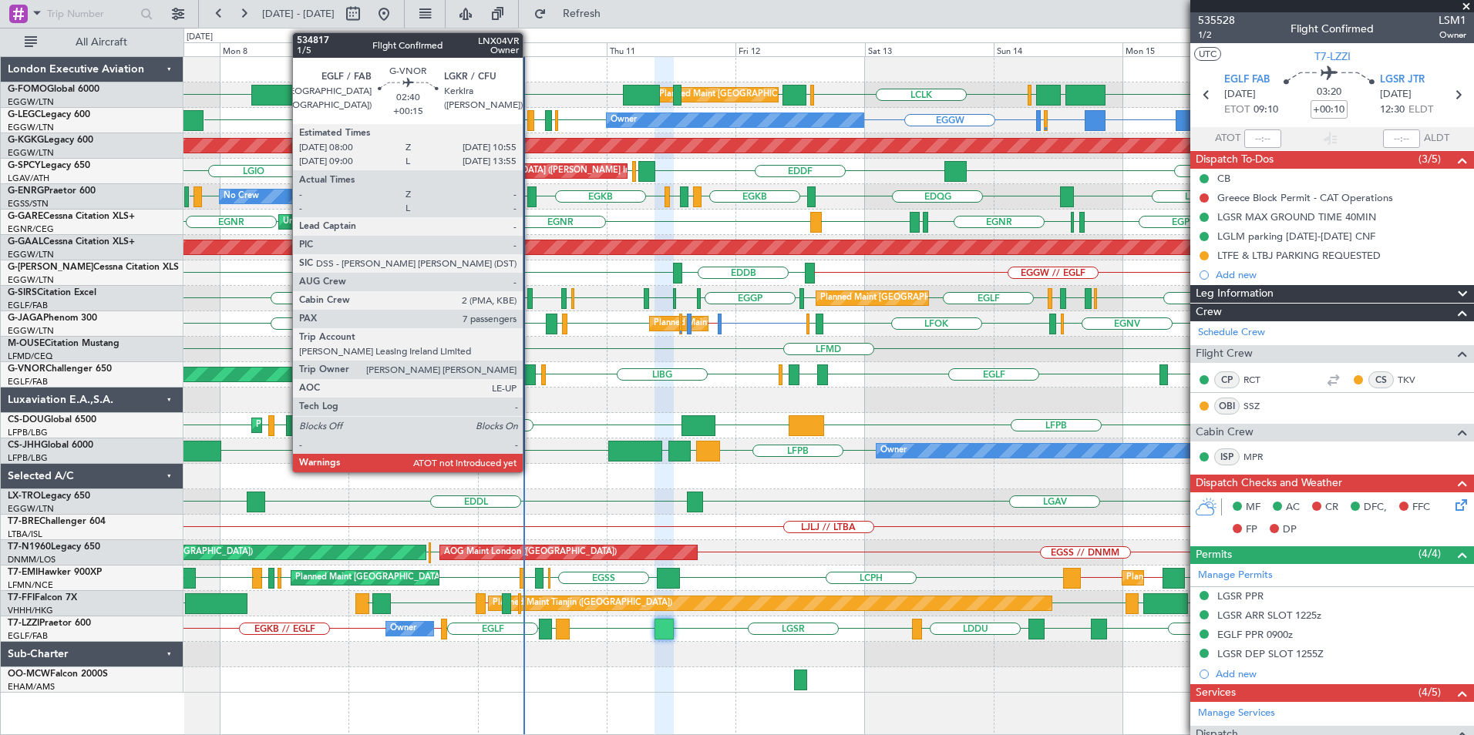
click at [530, 377] on div at bounding box center [528, 375] width 16 height 21
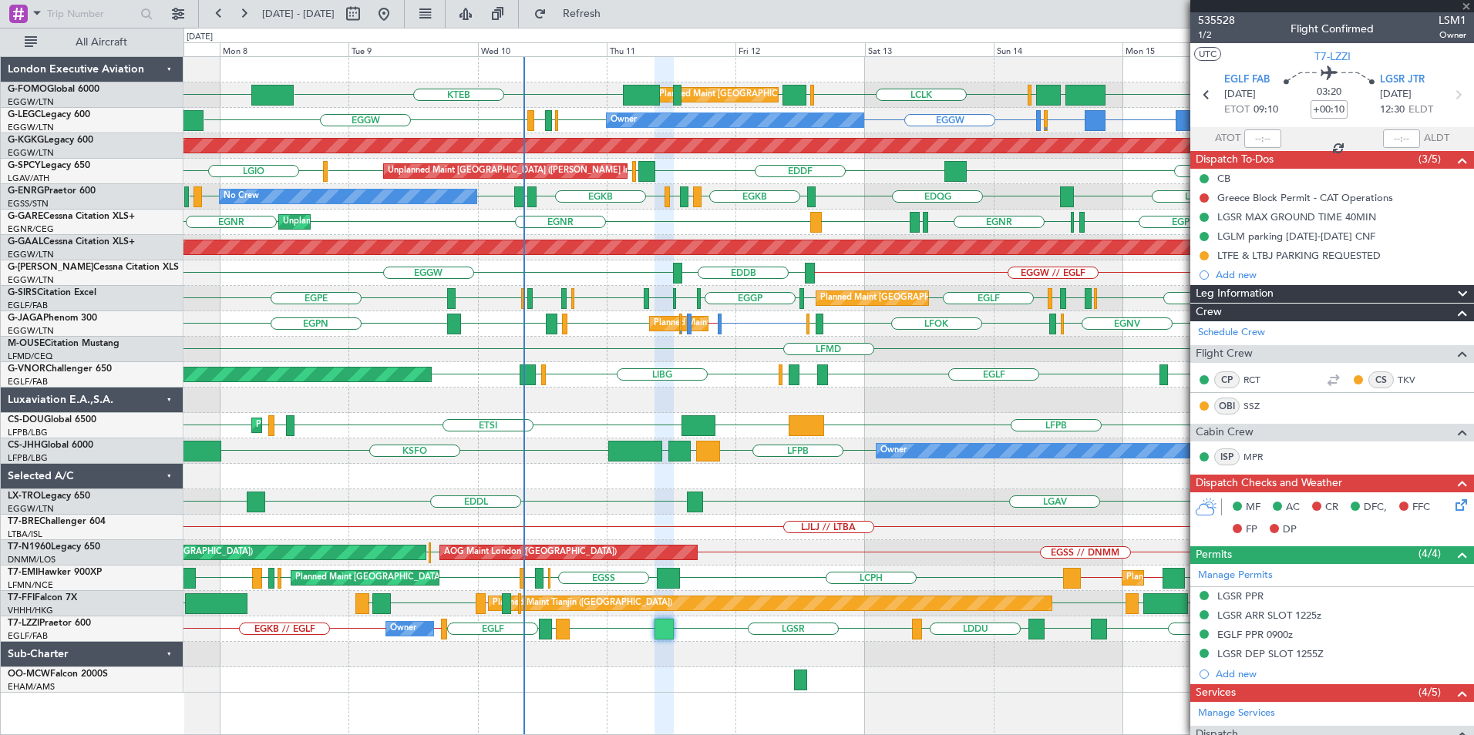
type input "+00:15"
type input "7"
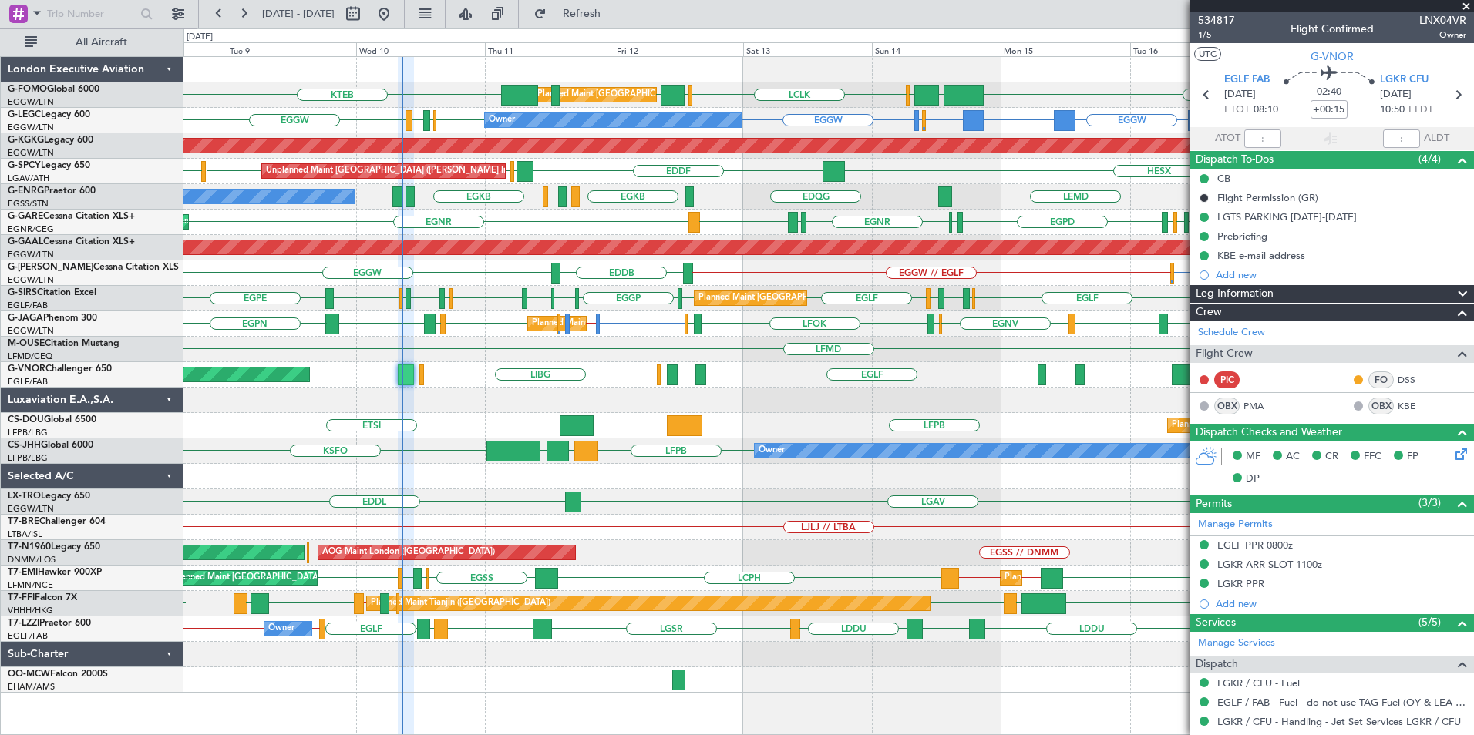
click at [609, 294] on div "KTEB EGGW KTEB EGGW OLBA LCLK OLBA Planned Maint London (Luton) EGGW Planned Ma…" at bounding box center [828, 375] width 1290 height 636
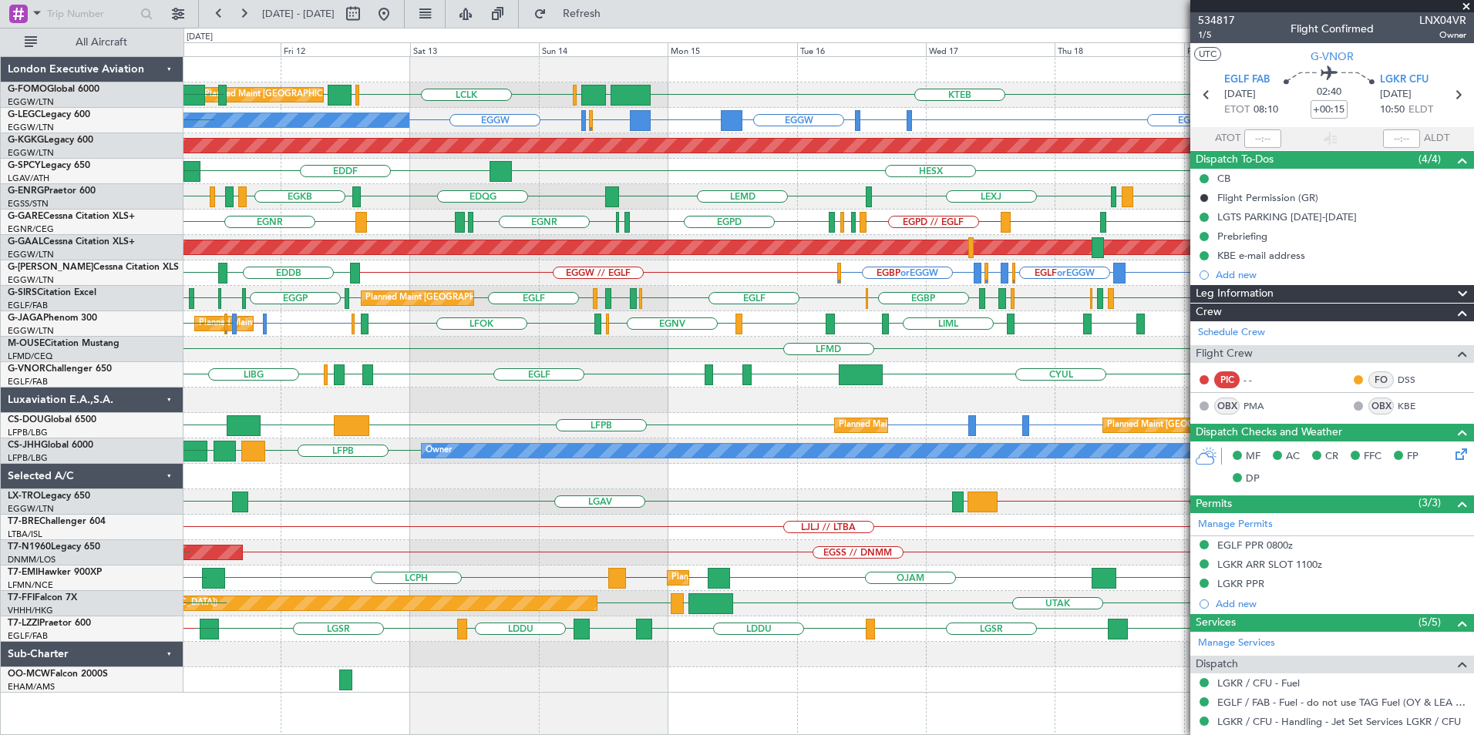
click at [717, 261] on div "Planned Maint London (Luton) KTEB EGGW EGGW OLBA LCLK OLBA KTEB Owner EGGW EHEH…" at bounding box center [828, 375] width 1290 height 636
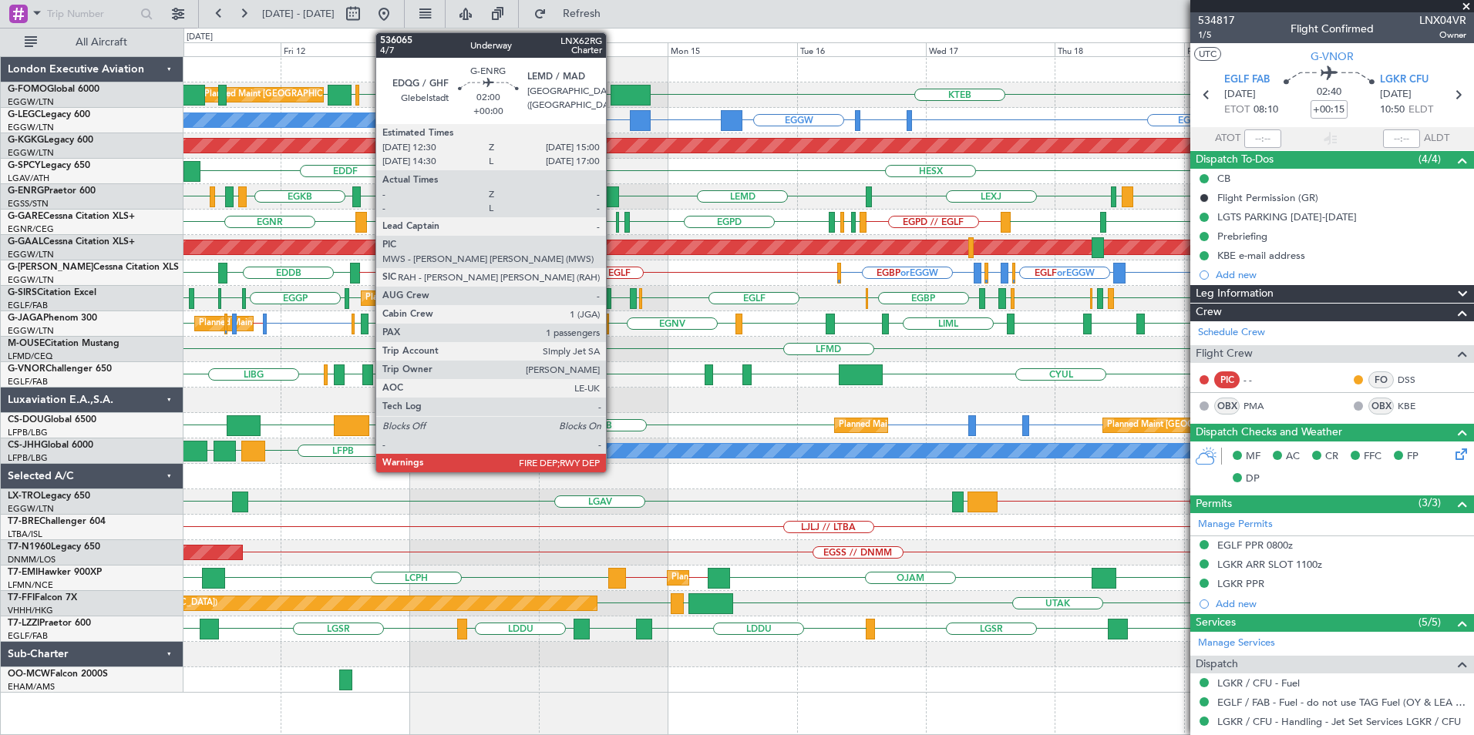
click at [613, 198] on div at bounding box center [612, 197] width 14 height 21
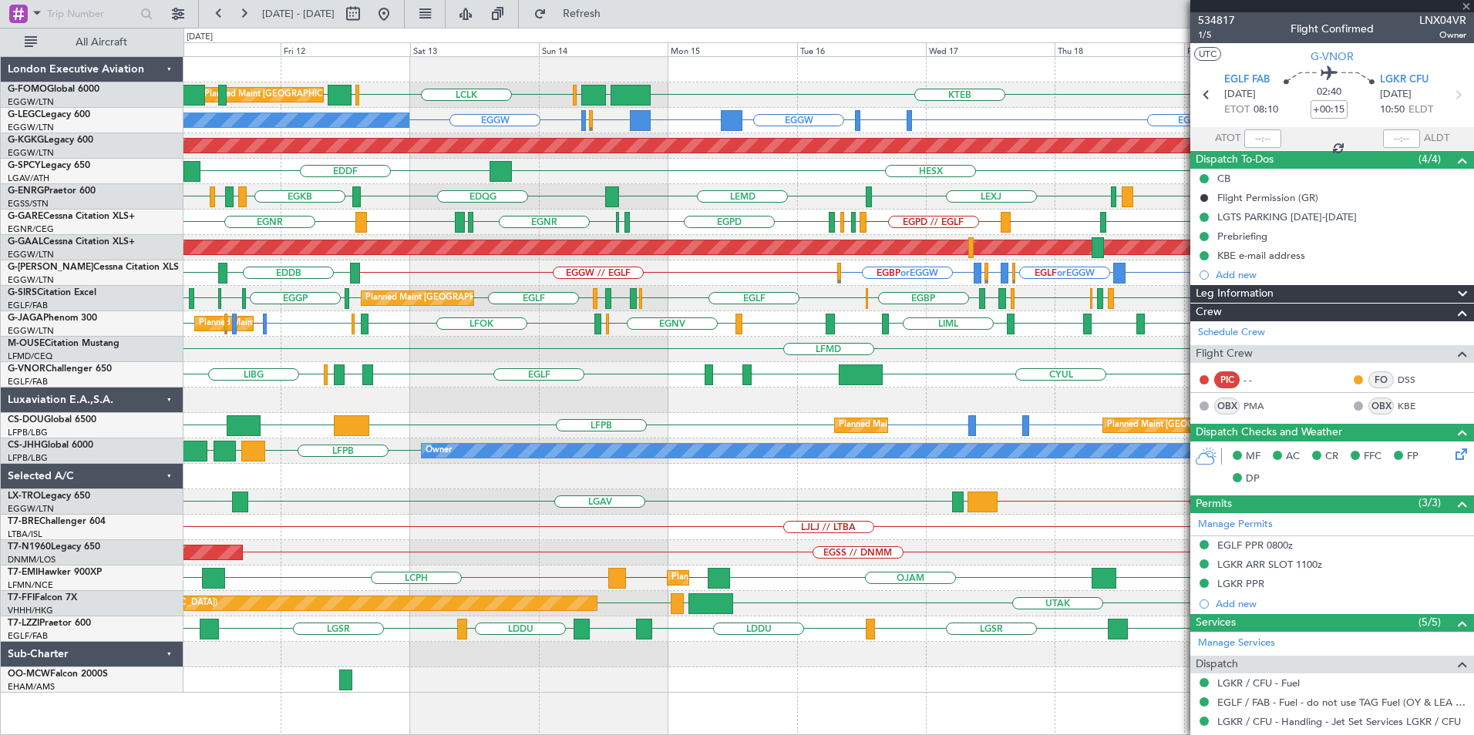
type input "1"
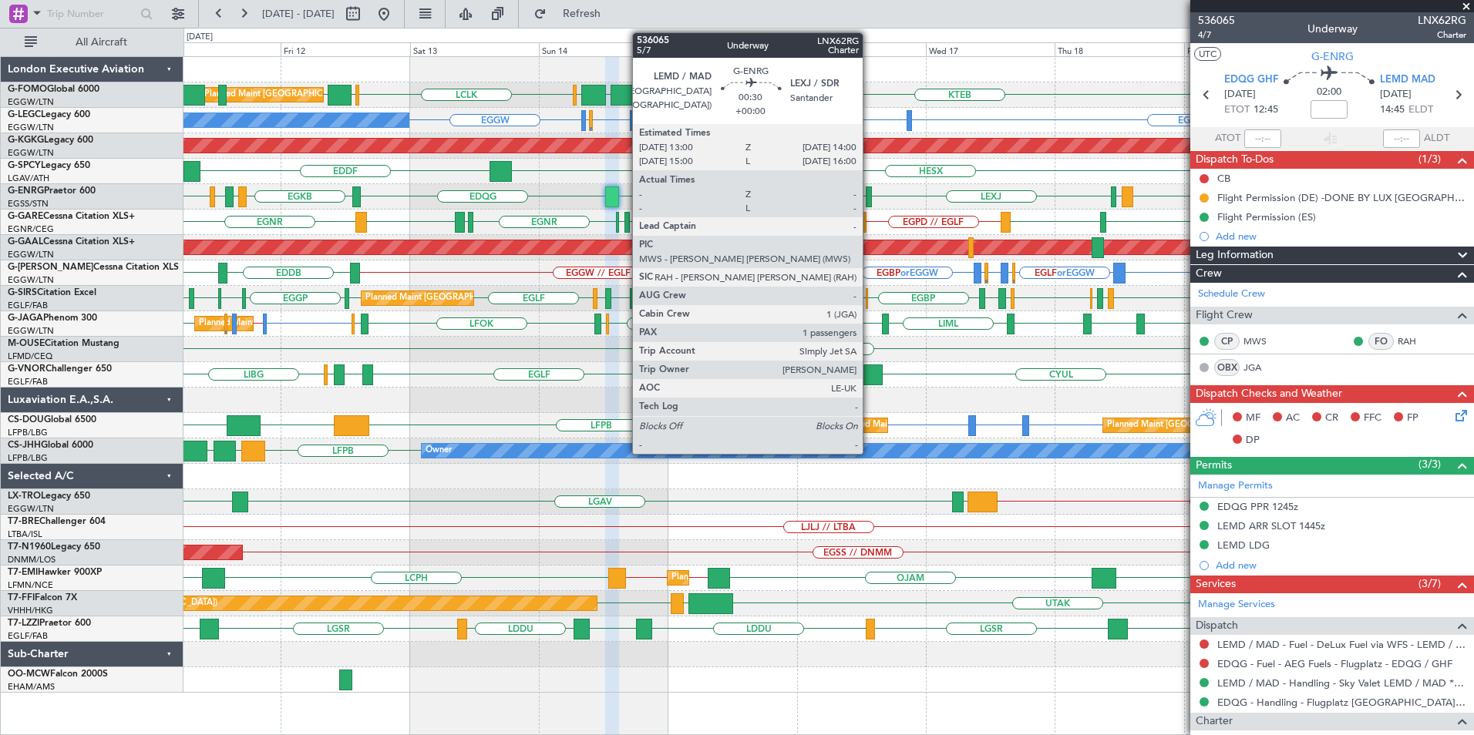
click at [870, 195] on div at bounding box center [868, 197] width 5 height 21
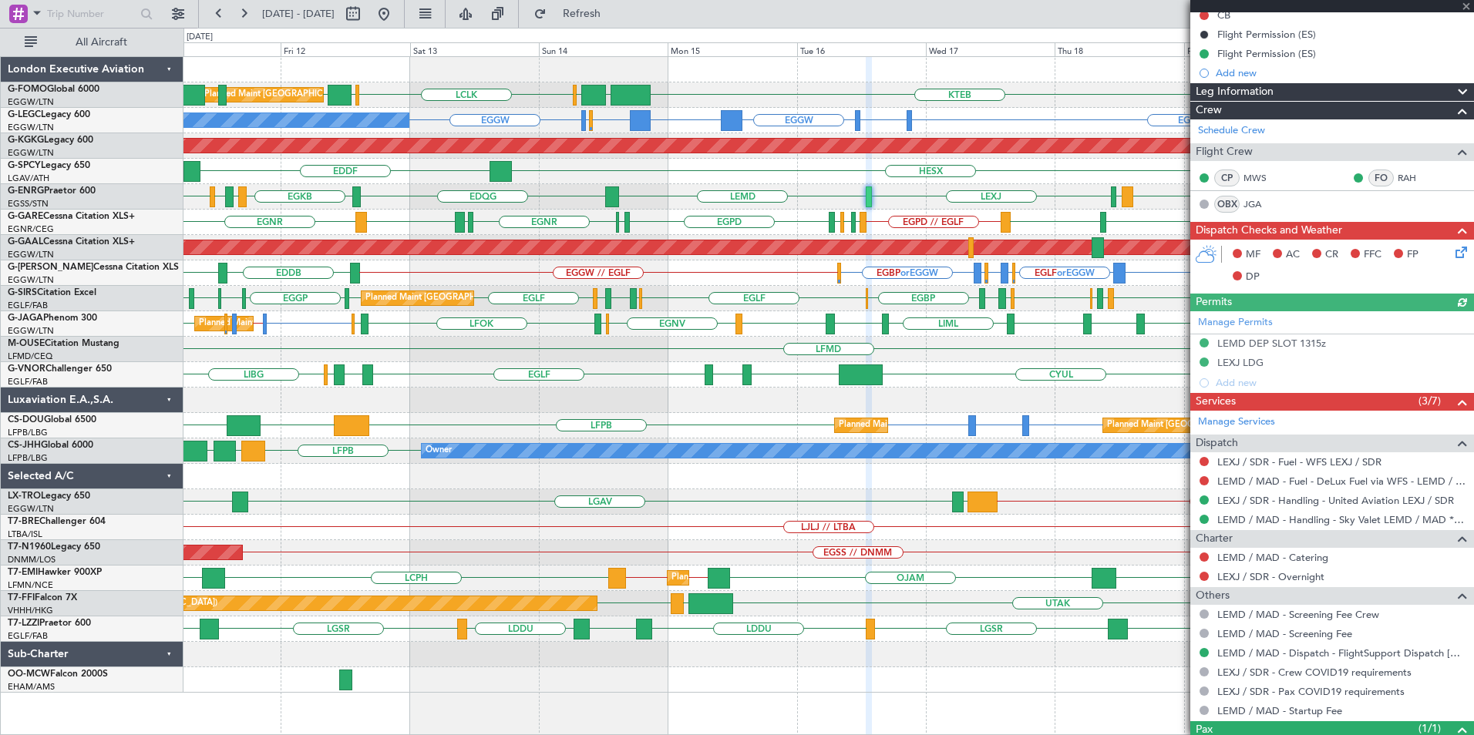
scroll to position [227, 0]
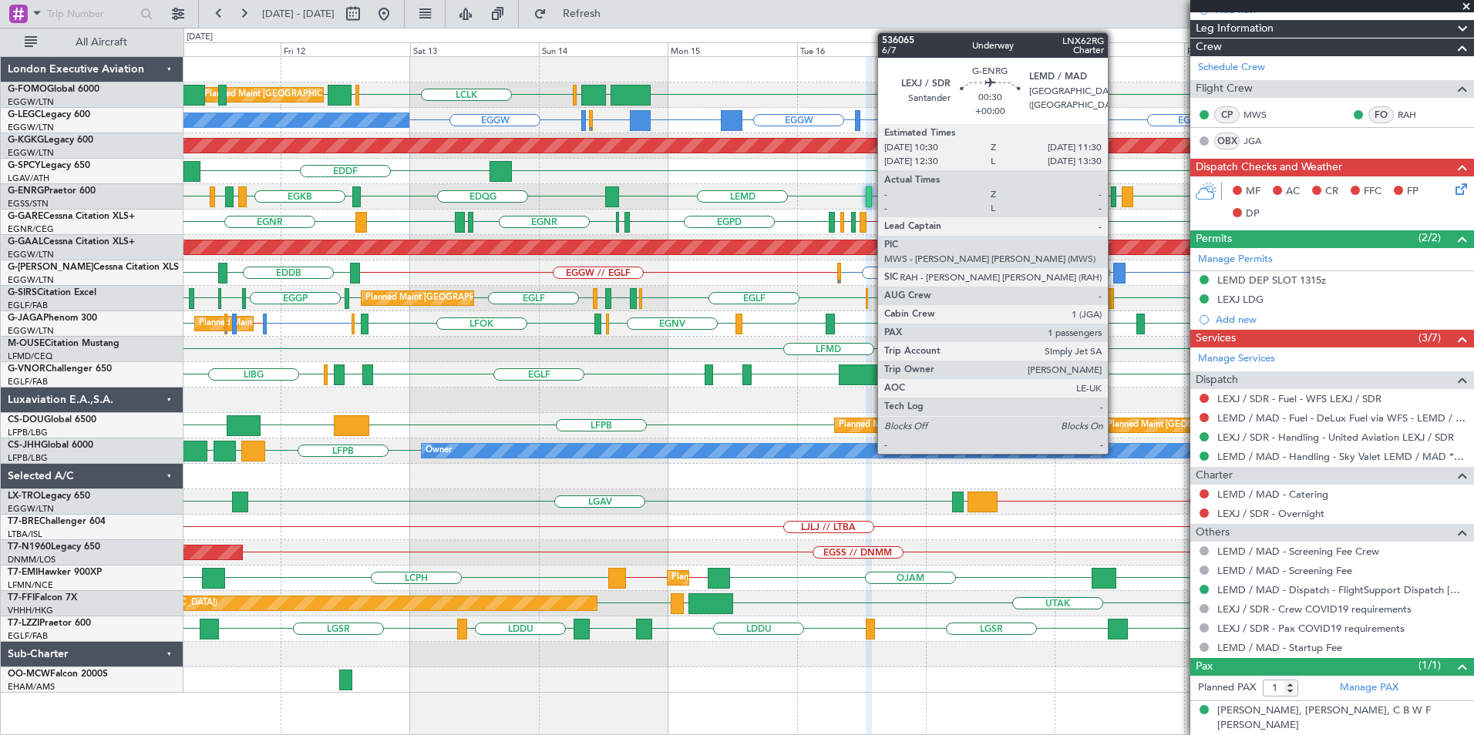
click at [1115, 192] on div at bounding box center [1113, 197] width 5 height 21
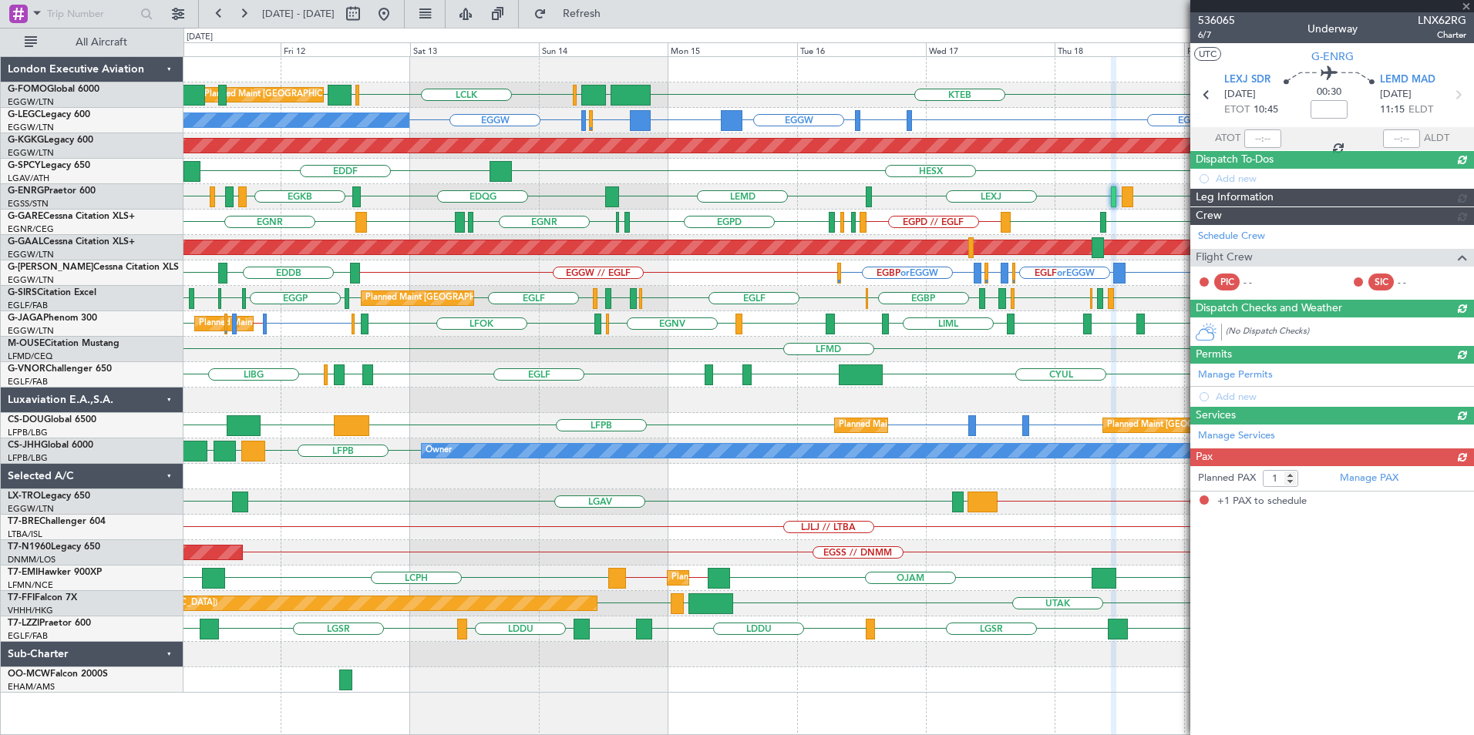
scroll to position [0, 0]
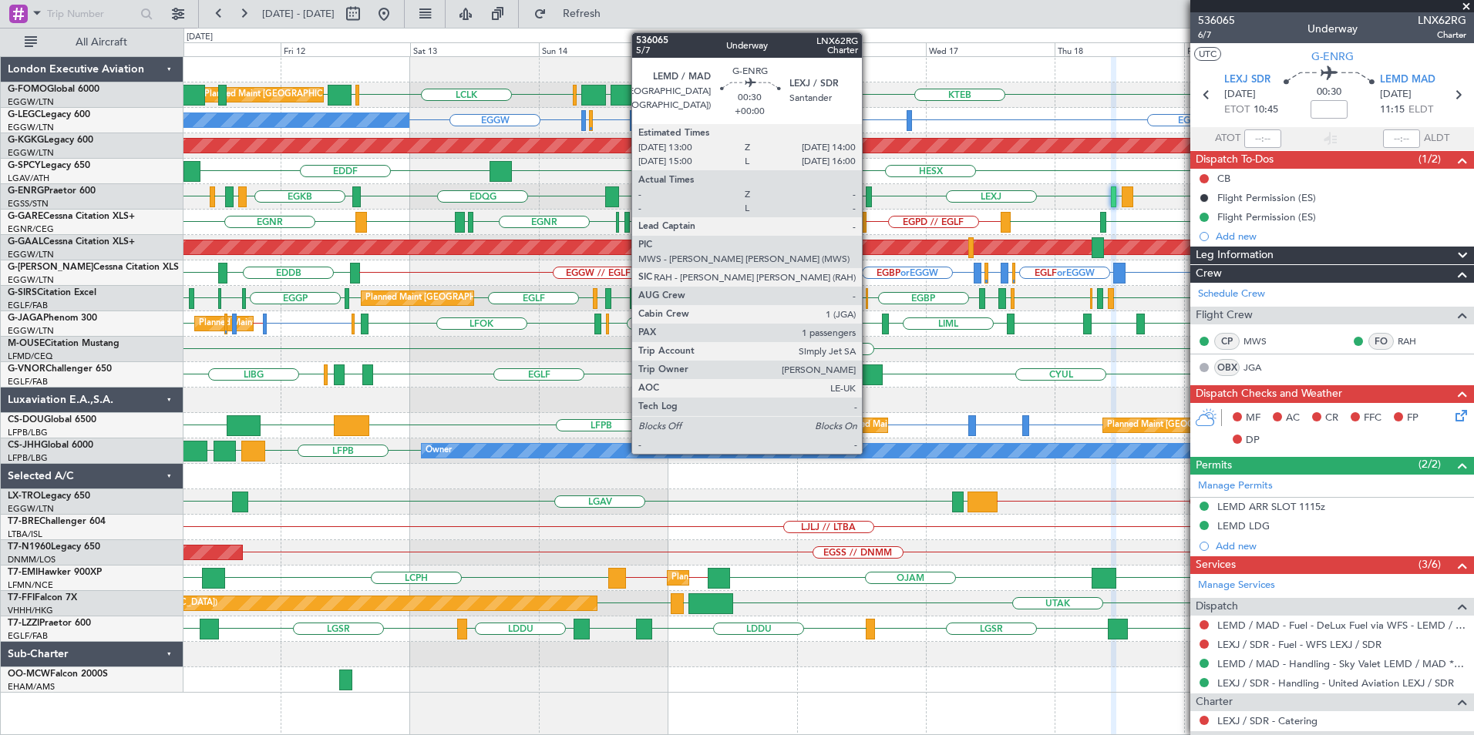
click at [869, 198] on div at bounding box center [868, 197] width 5 height 21
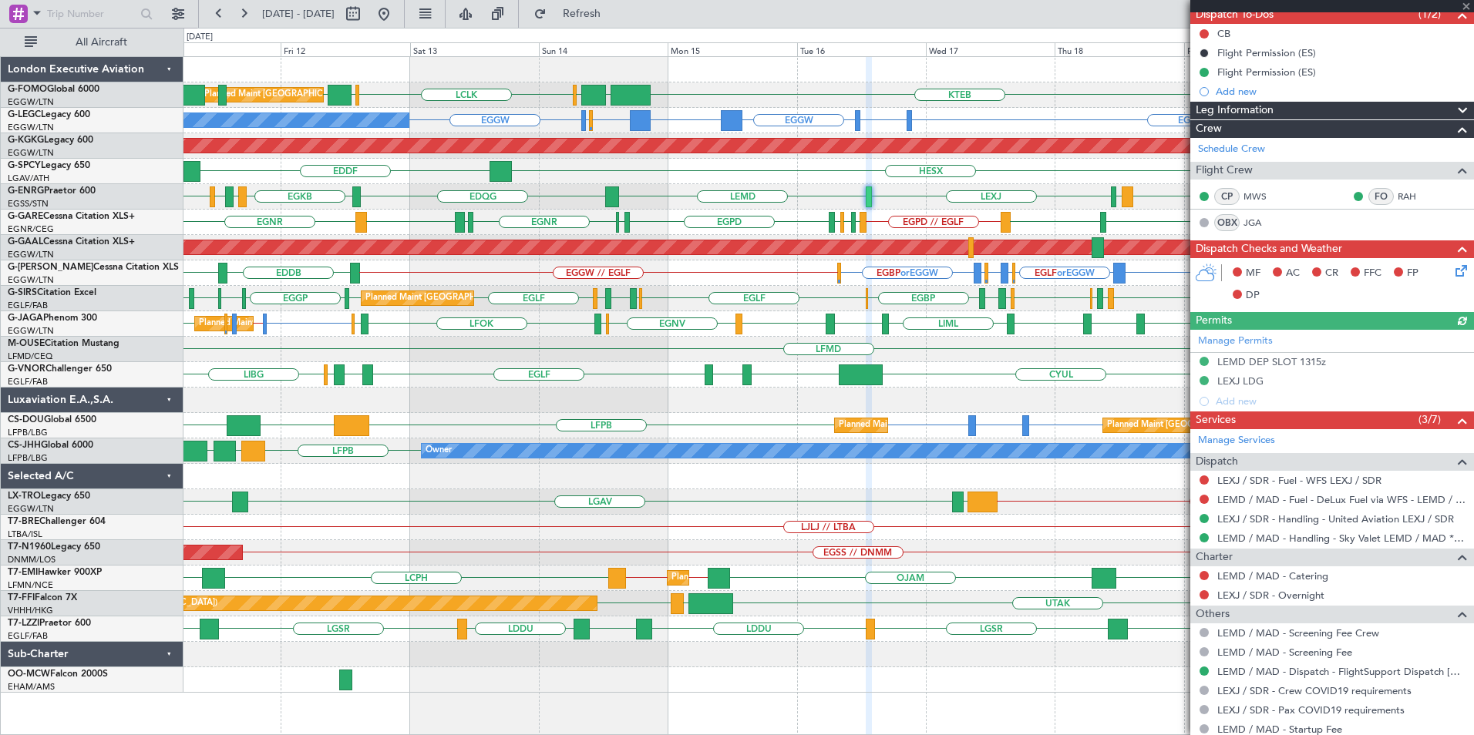
scroll to position [227, 0]
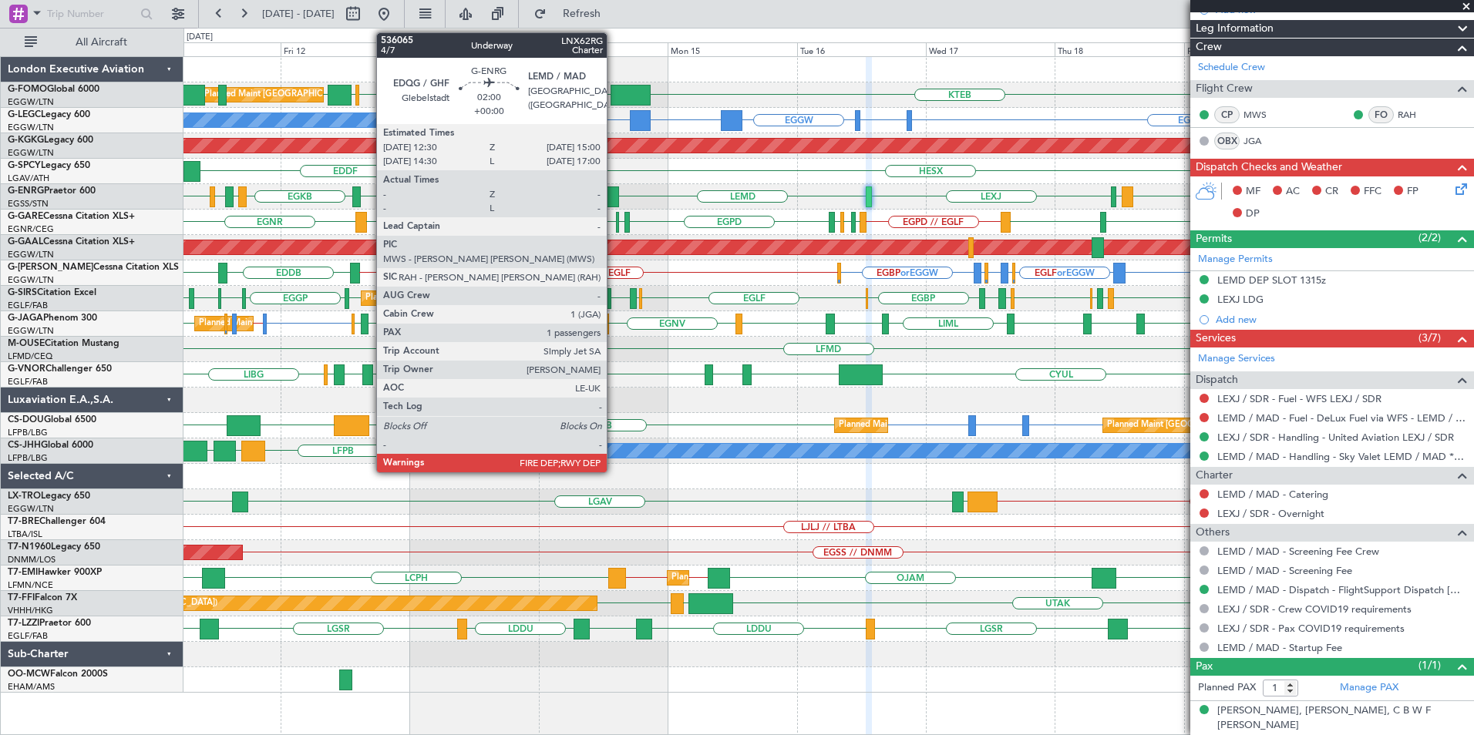
click at [614, 193] on div at bounding box center [612, 197] width 14 height 21
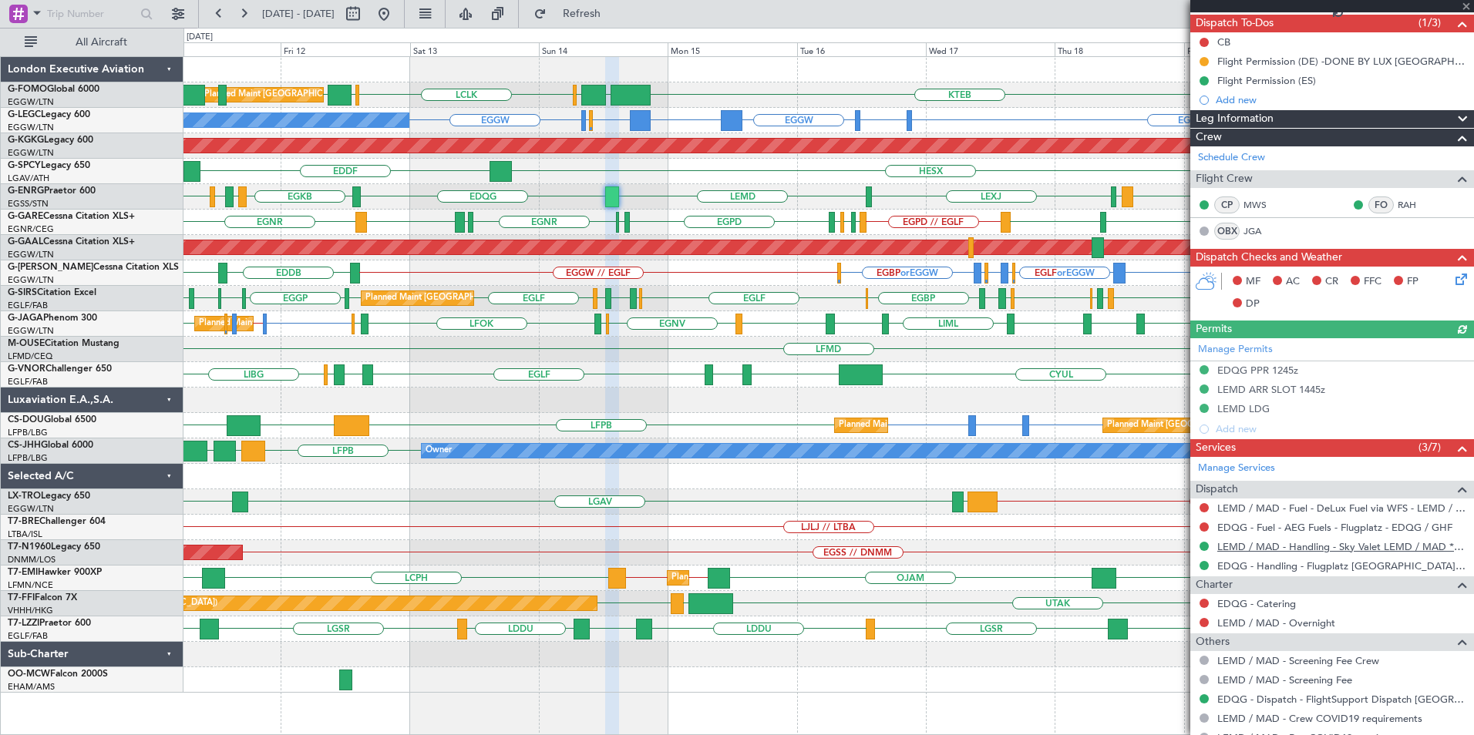
scroll to position [246, 0]
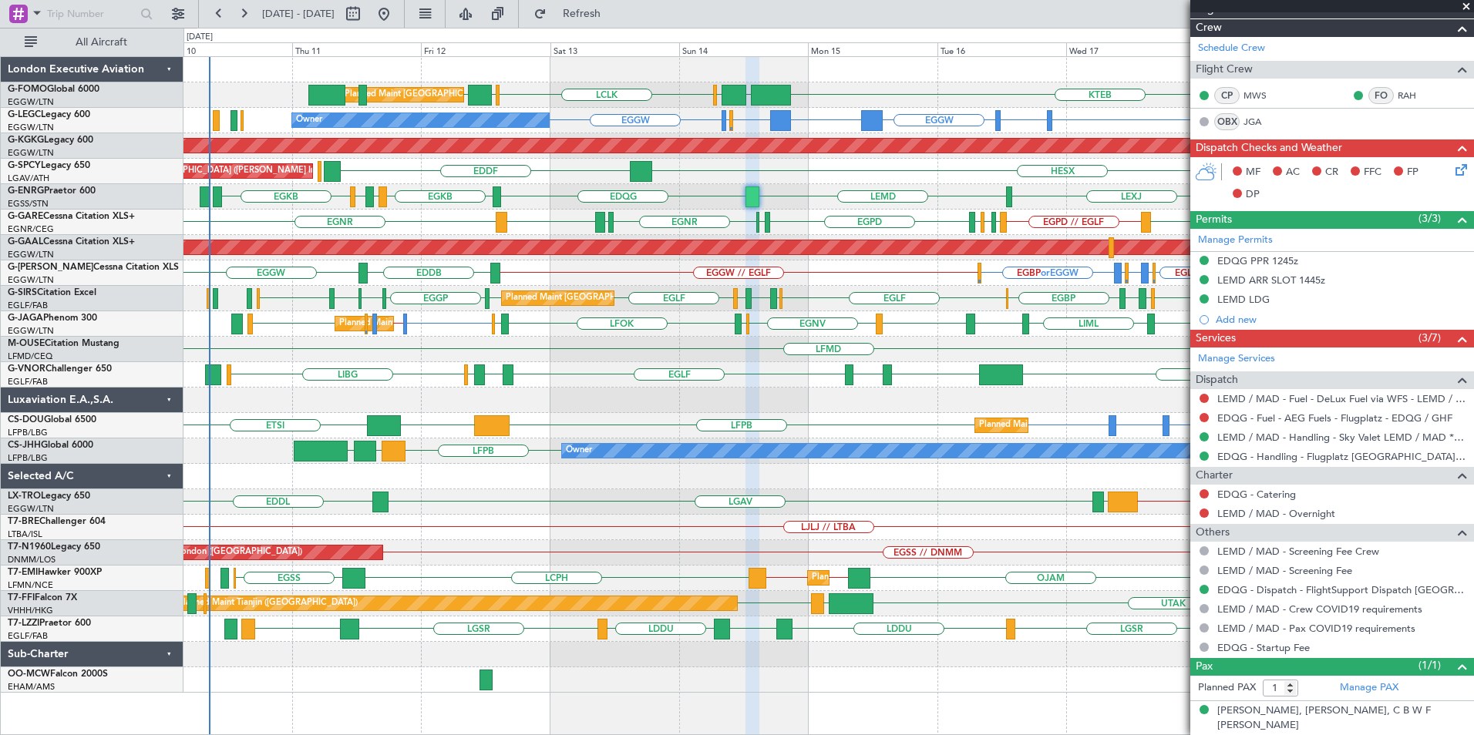
click at [816, 376] on div "KTEB EGGW OLBA LCLK OLBA EGGW KRFD Planned Maint London (Luton) EGGW EHEH or EG…" at bounding box center [828, 375] width 1290 height 636
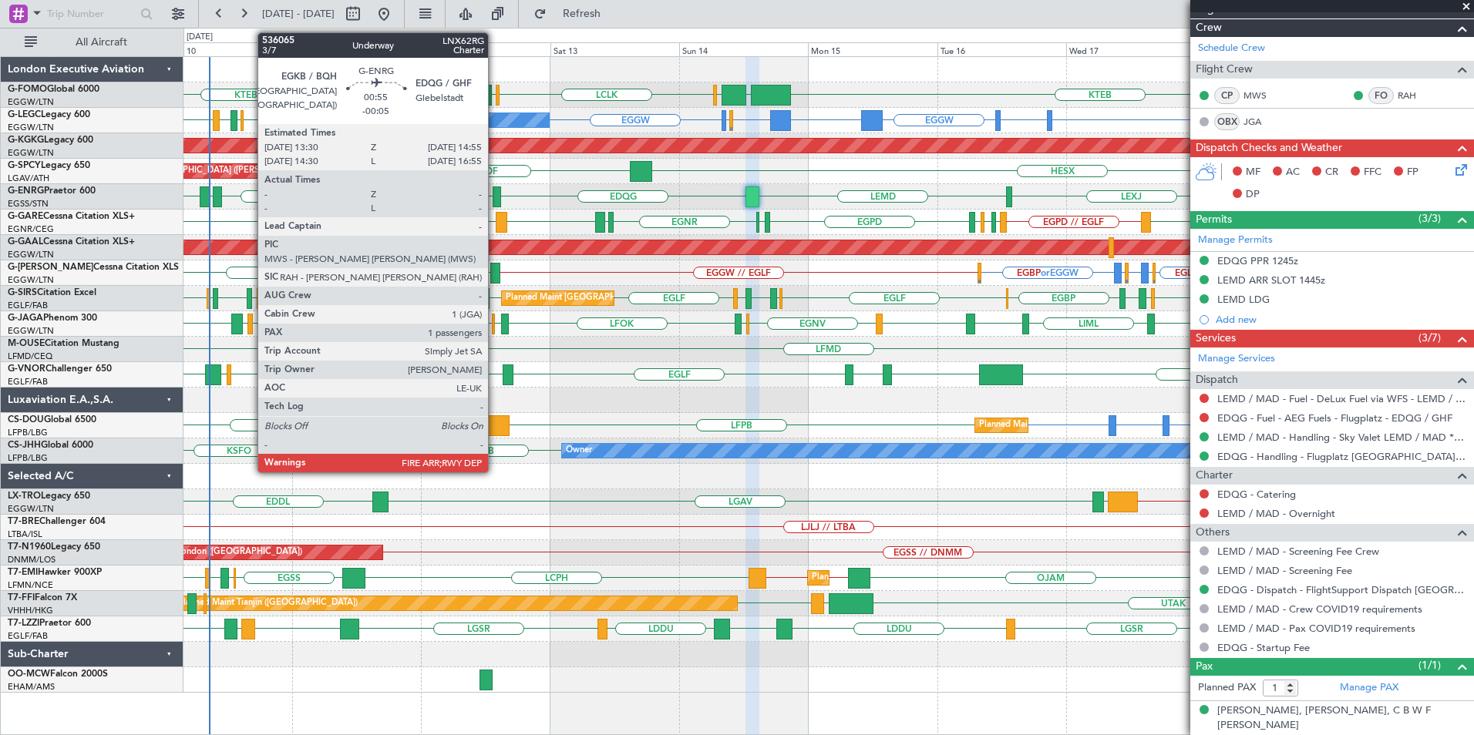
click at [496, 201] on div at bounding box center [497, 197] width 8 height 21
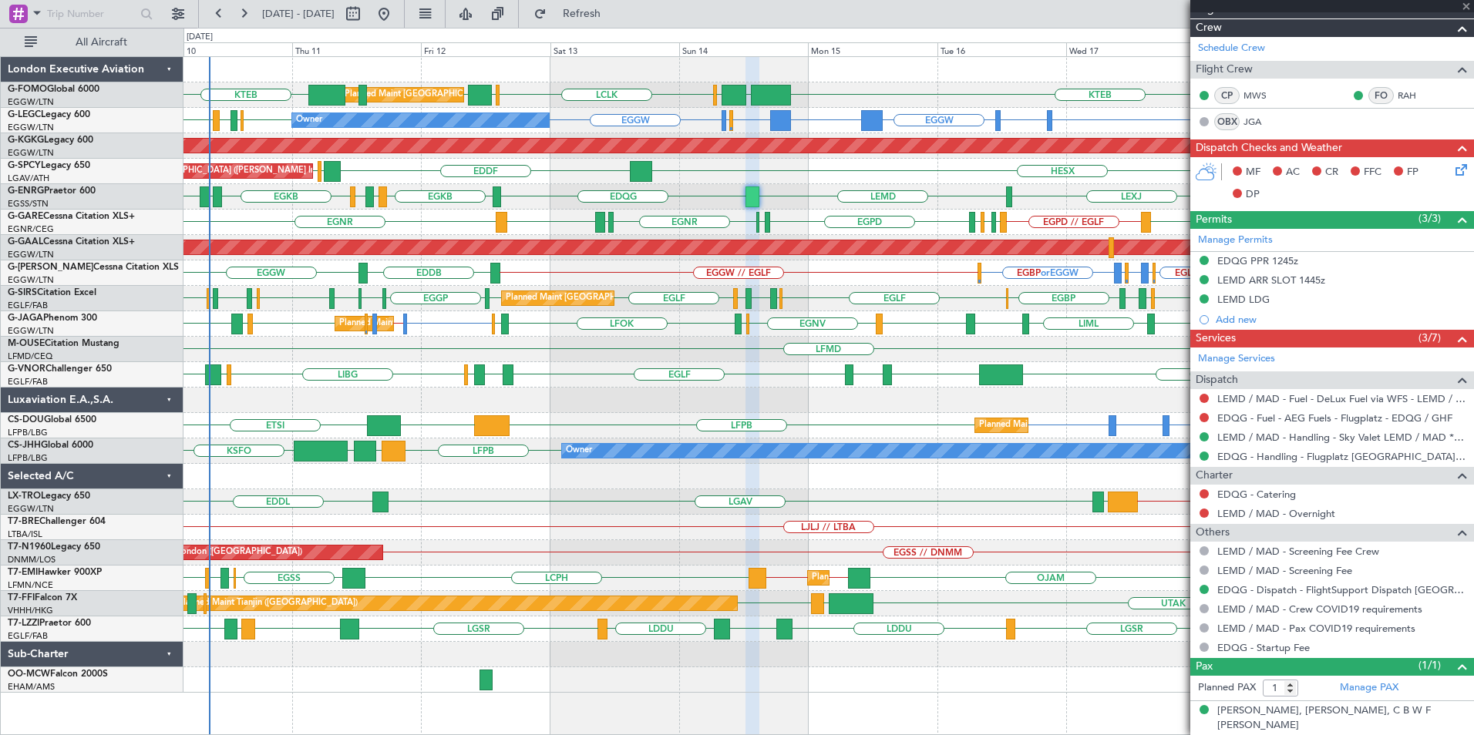
type input "-00:05"
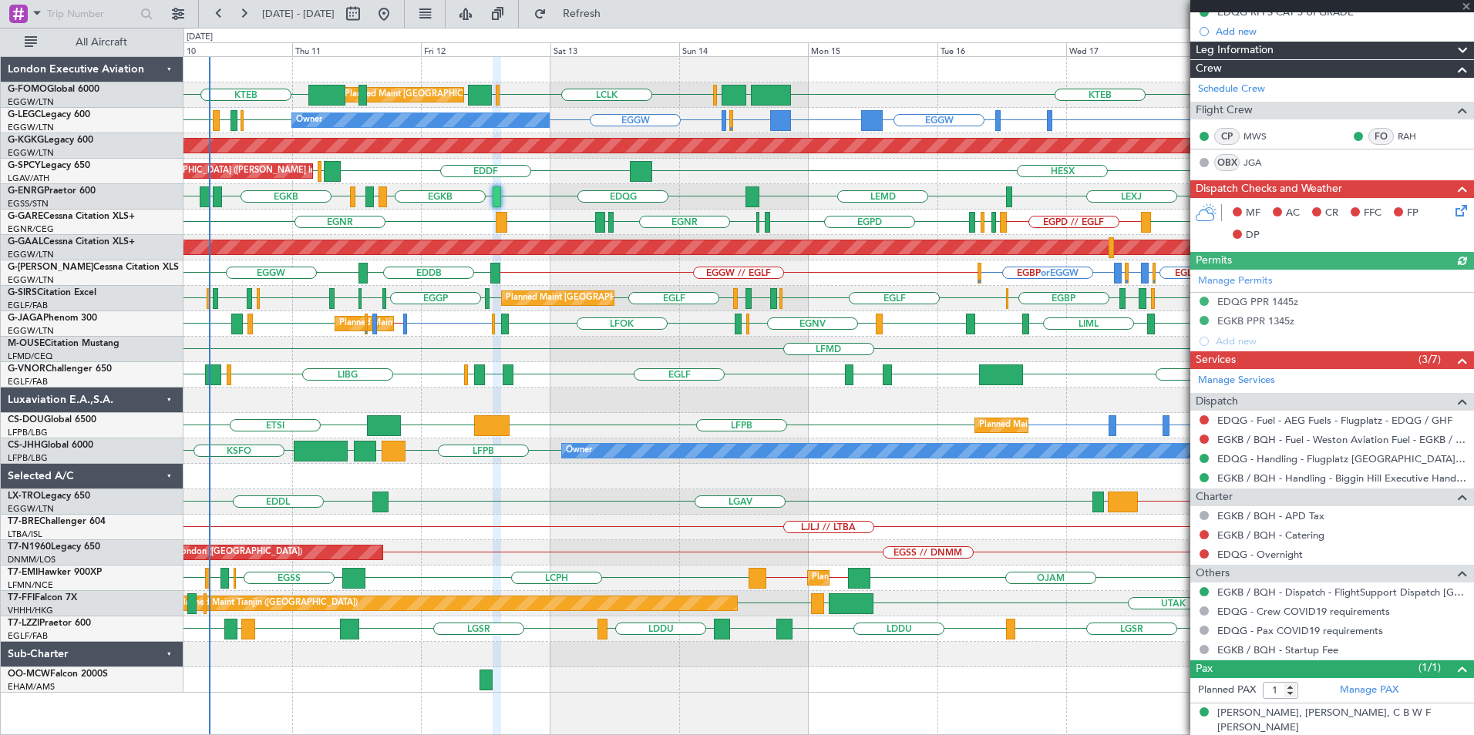
scroll to position [207, 0]
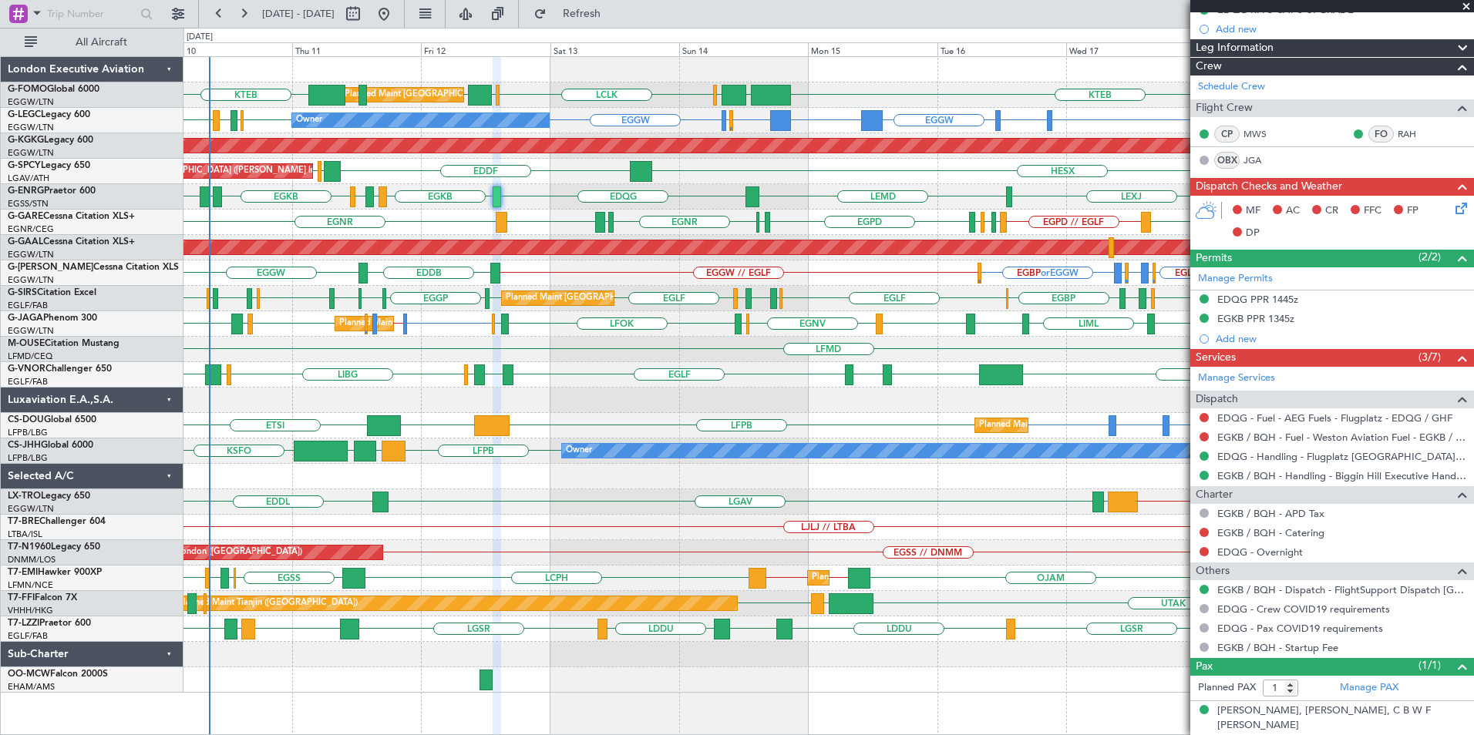
click at [617, 200] on div "LEXJ LEMD EDQG EGKB EGSS LEMD EGPD EGWU EGKB LSMP EGSS Planned Maint London (St…" at bounding box center [828, 196] width 1290 height 25
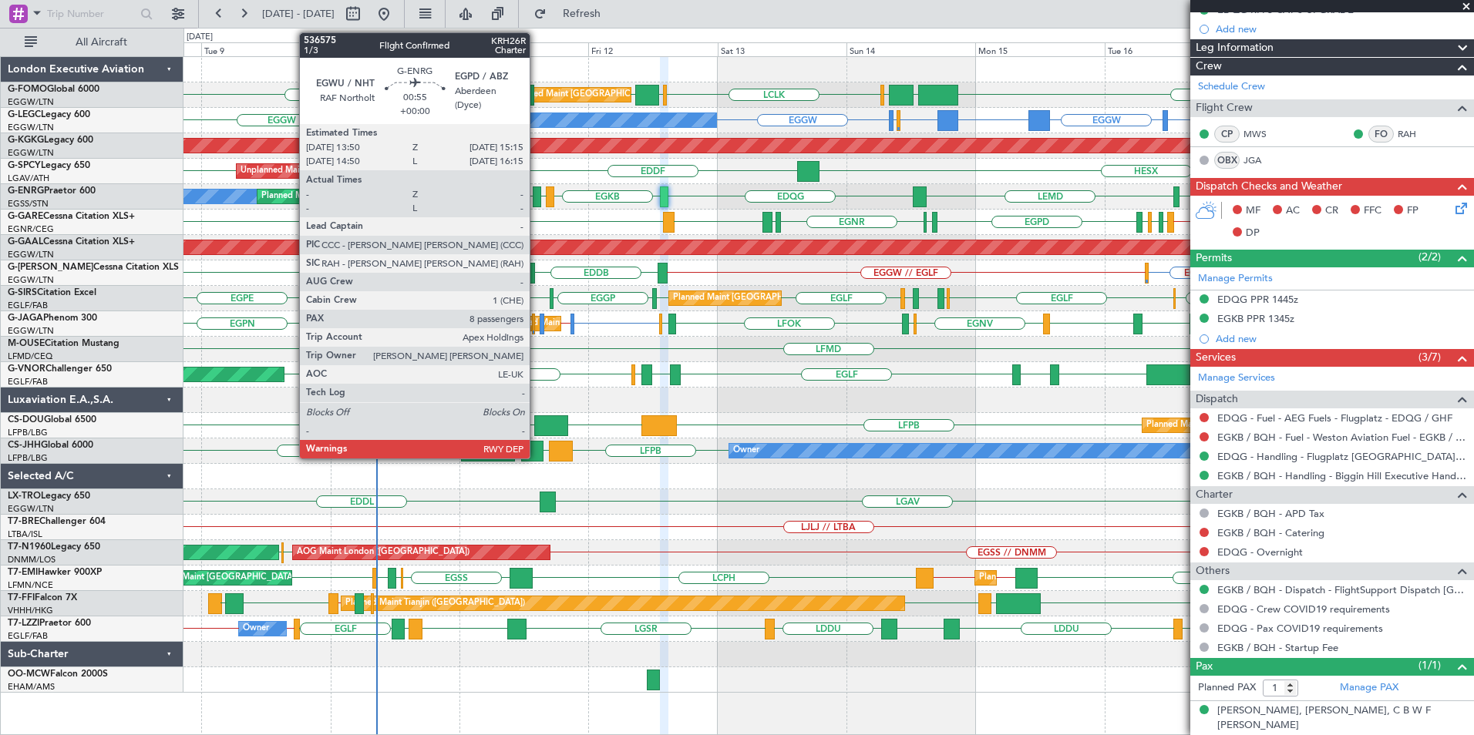
click at [537, 192] on div at bounding box center [537, 197] width 8 height 21
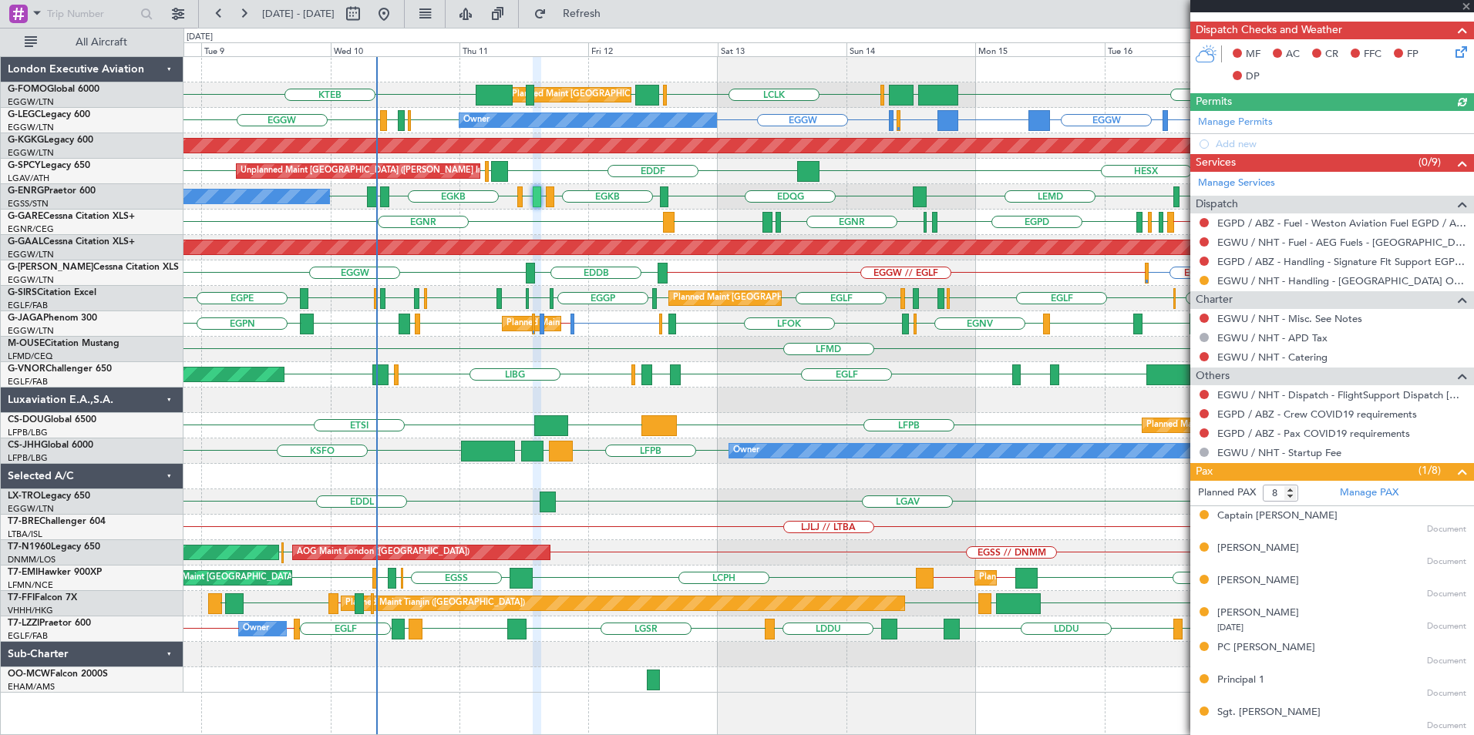
scroll to position [436, 0]
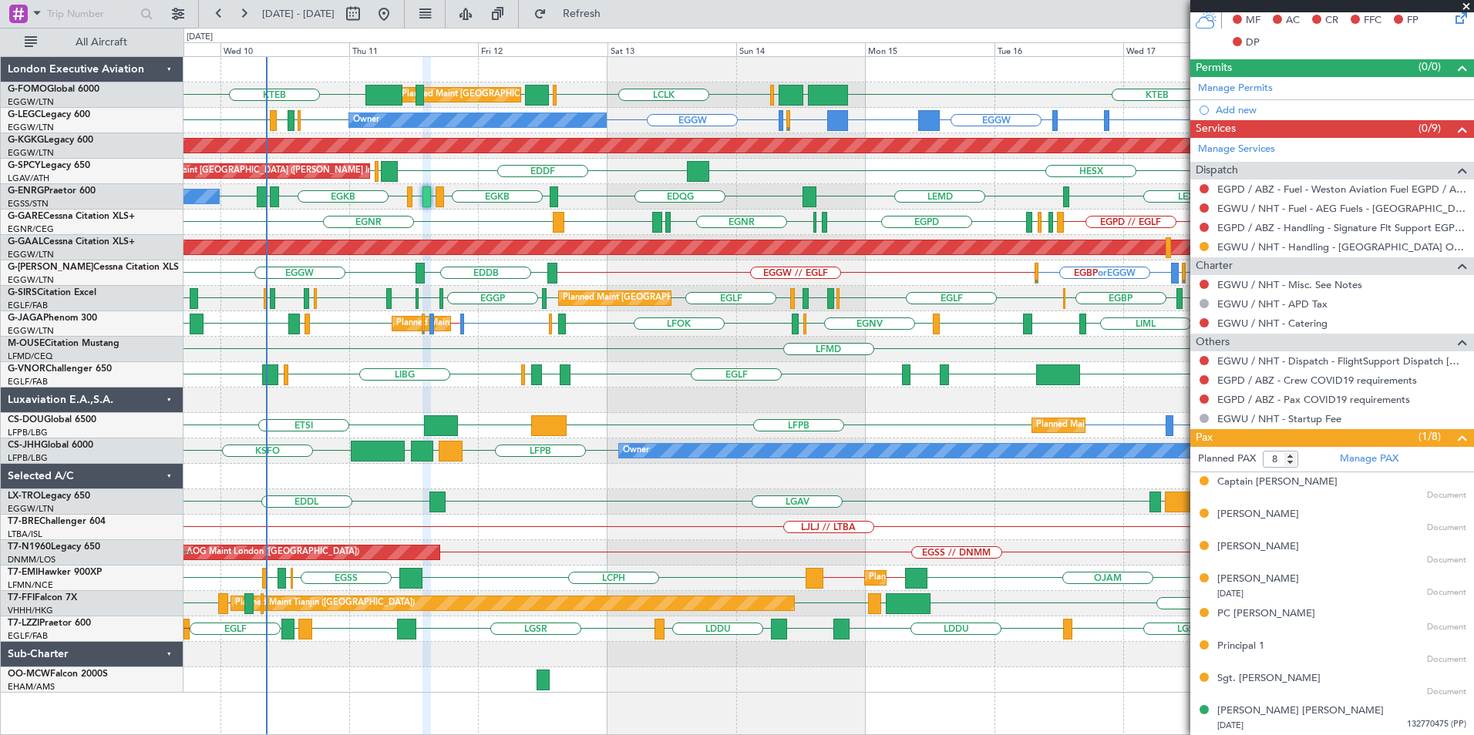
click at [690, 568] on div "KTEB EGGW OLBA LCLK OLBA EGGW KTEB Planned Maint London (Luton) EGGW EHEH or EG…" at bounding box center [828, 375] width 1290 height 636
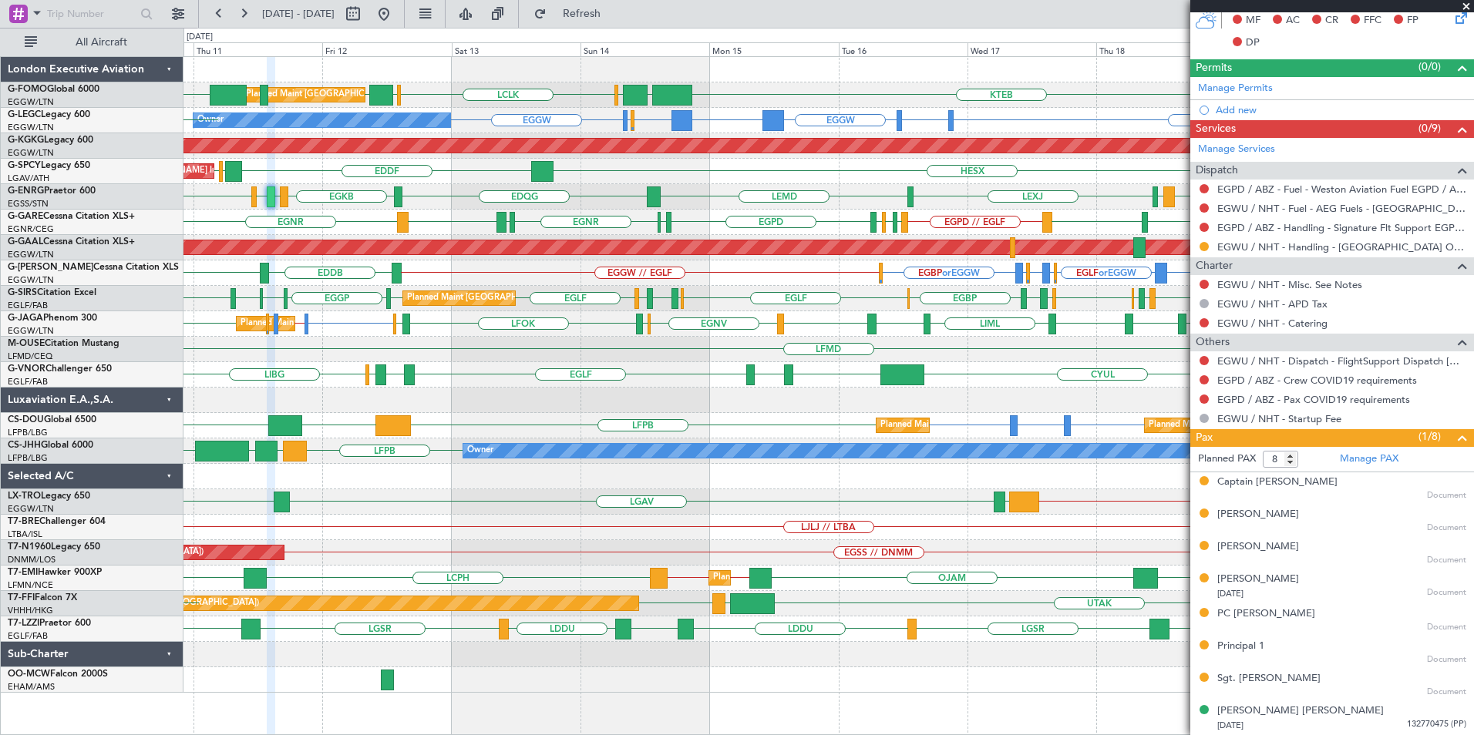
click at [750, 317] on div "Planned Maint London (Luton) KTEB EGGW OLBA LCLK OLBA EGGW KRFD KTEB Owner EGGW…" at bounding box center [828, 375] width 1290 height 636
click at [1462, 6] on span at bounding box center [1466, 7] width 15 height 14
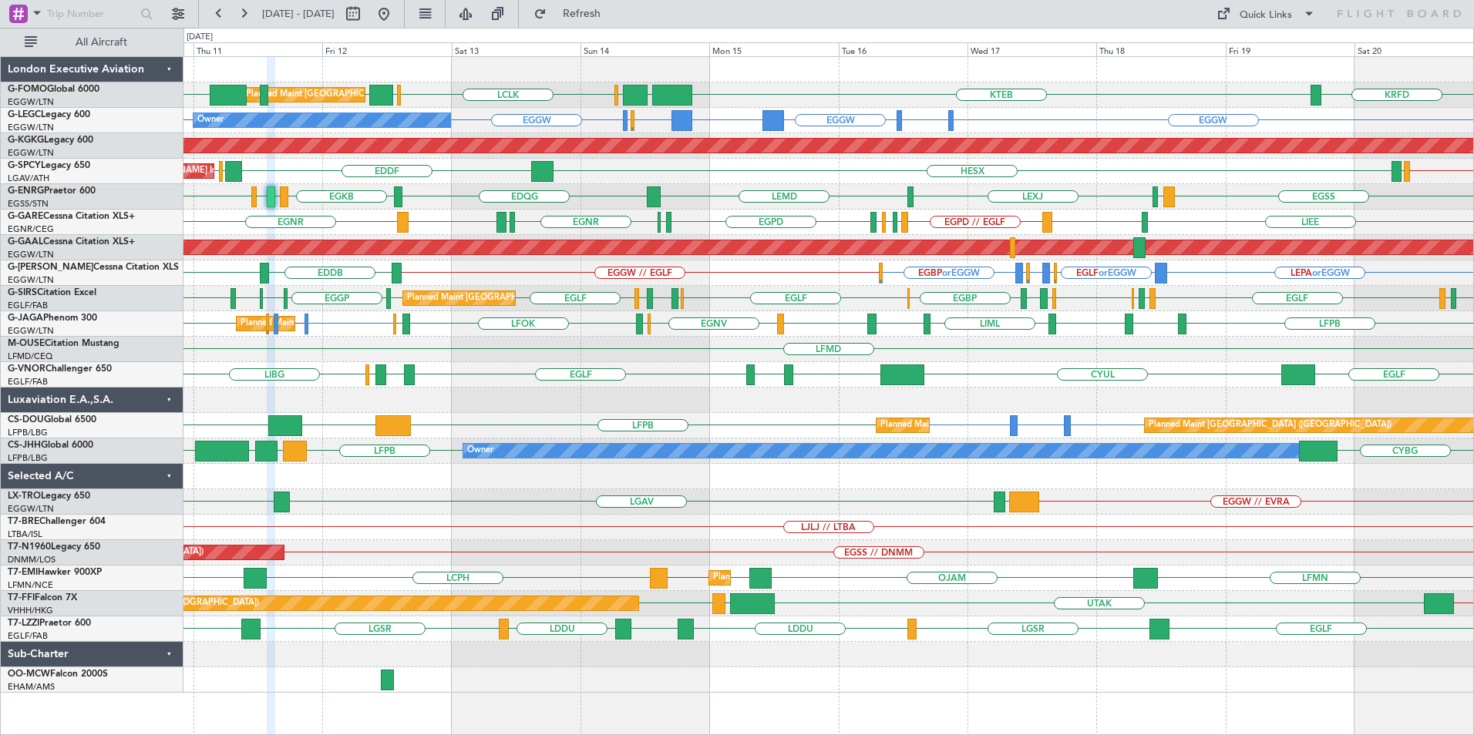
type input "0"
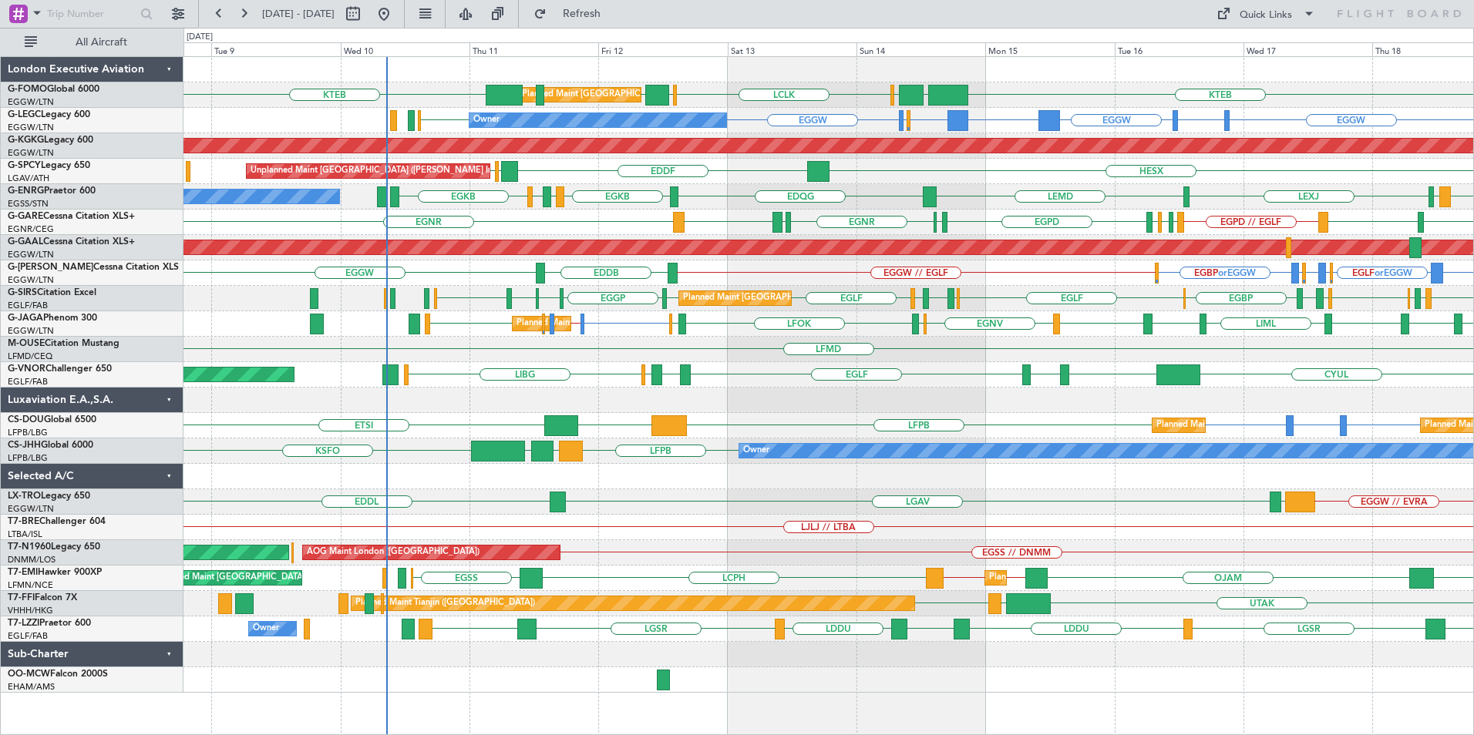
click at [1038, 537] on div "KTEB EGGW OLBA LCLK OLBA EGGW KTEB Planned Maint London (Luton) KRFD Planned Ma…" at bounding box center [828, 375] width 1290 height 636
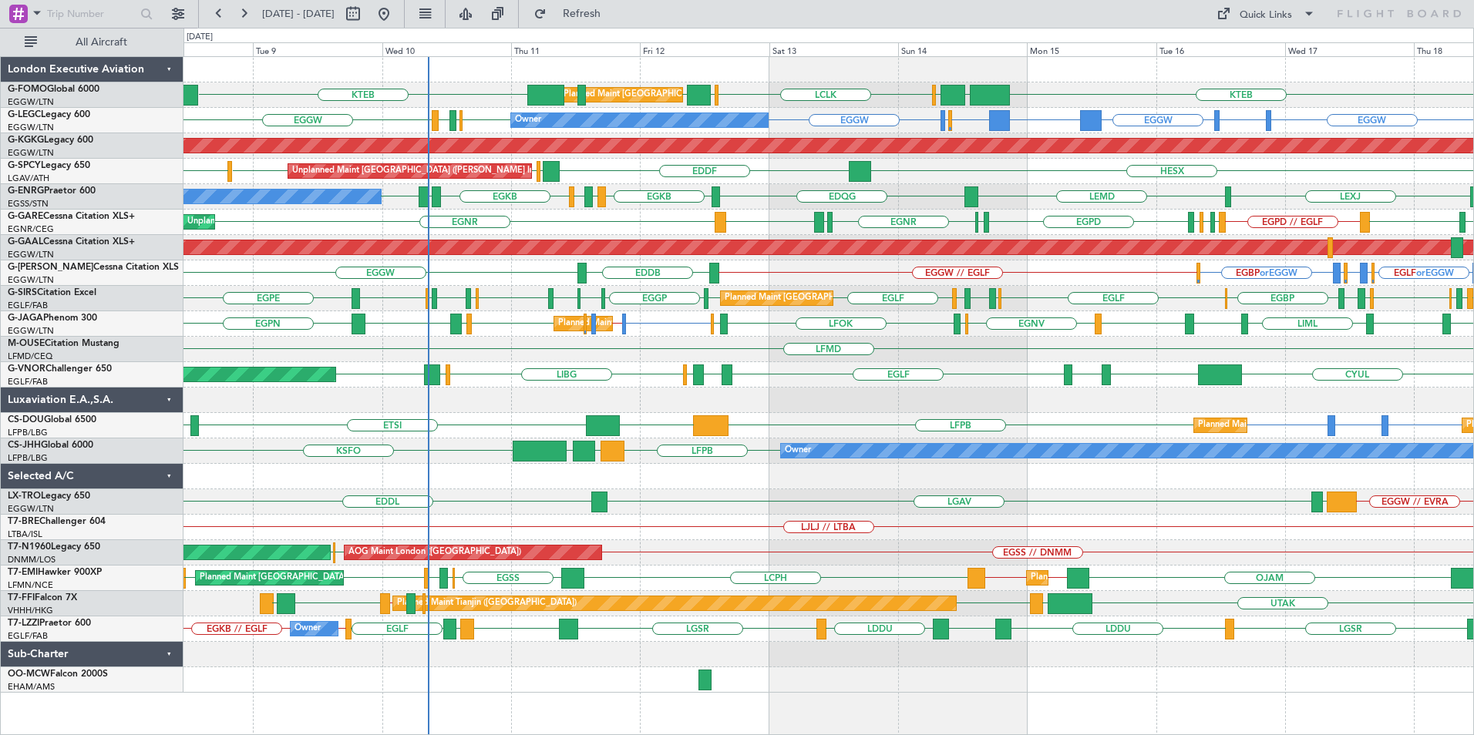
click at [749, 466] on div "Planned Maint London (Luton) KTEB EGGW OLBA LCLK OLBA EGGW KTEB Planned Maint L…" at bounding box center [828, 375] width 1290 height 636
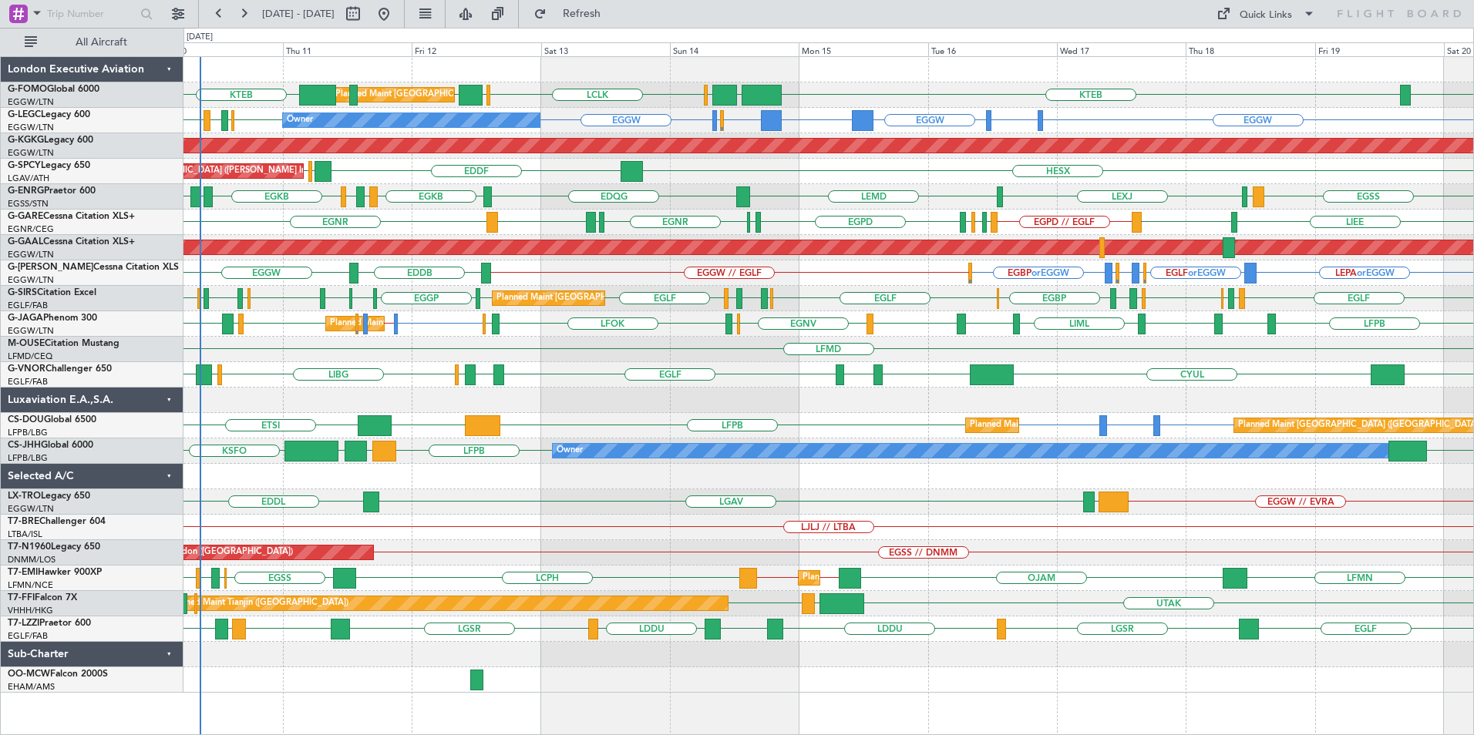
click at [832, 300] on div "Planned Maint London (Luton) KTEB EGGW OLBA LCLK OLBA EGGW KRFD KTEB Owner EGGW…" at bounding box center [828, 375] width 1290 height 636
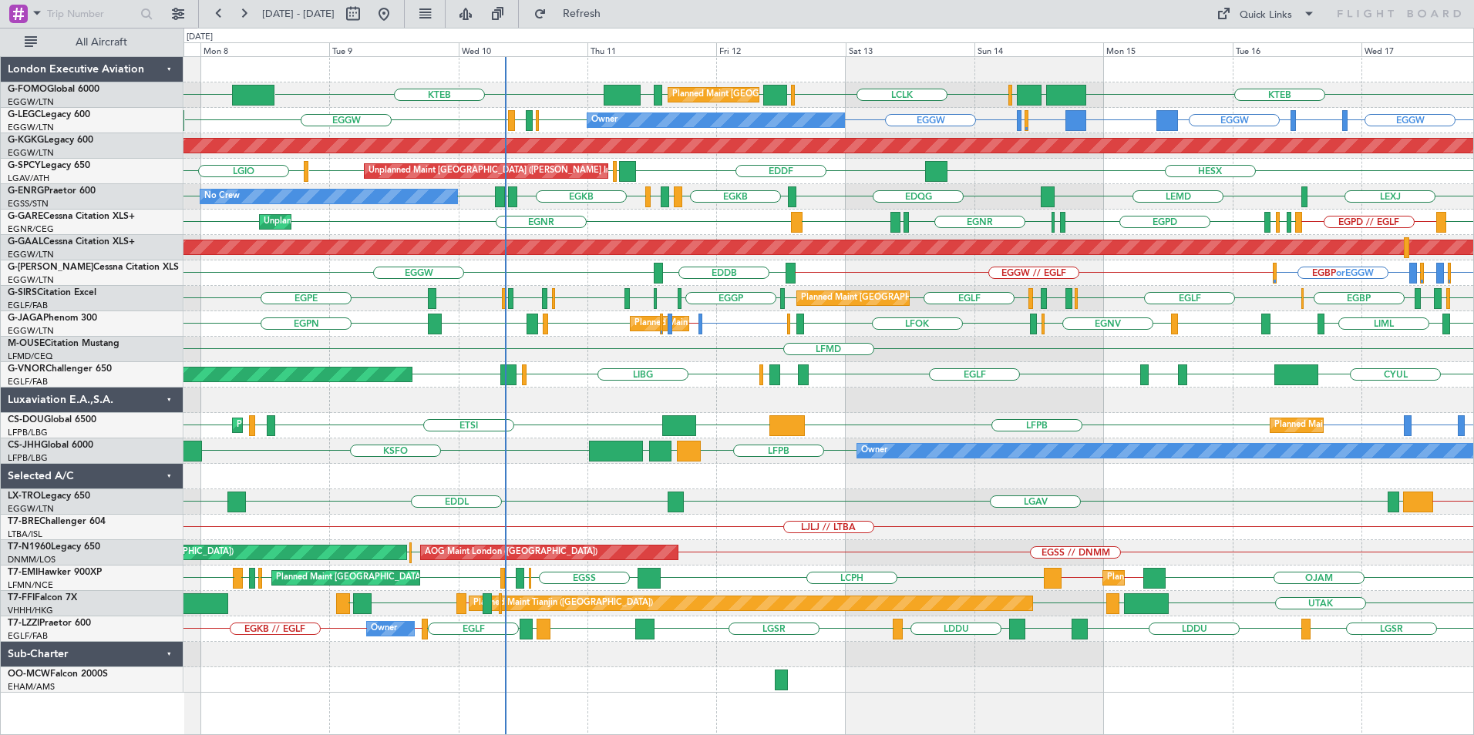
click at [866, 451] on div "KTEB EGGW OLBA LCLK OLBA EGGW EGGW EGGW EDDH KTEB Planned Maint London (Luton) …" at bounding box center [828, 375] width 1290 height 636
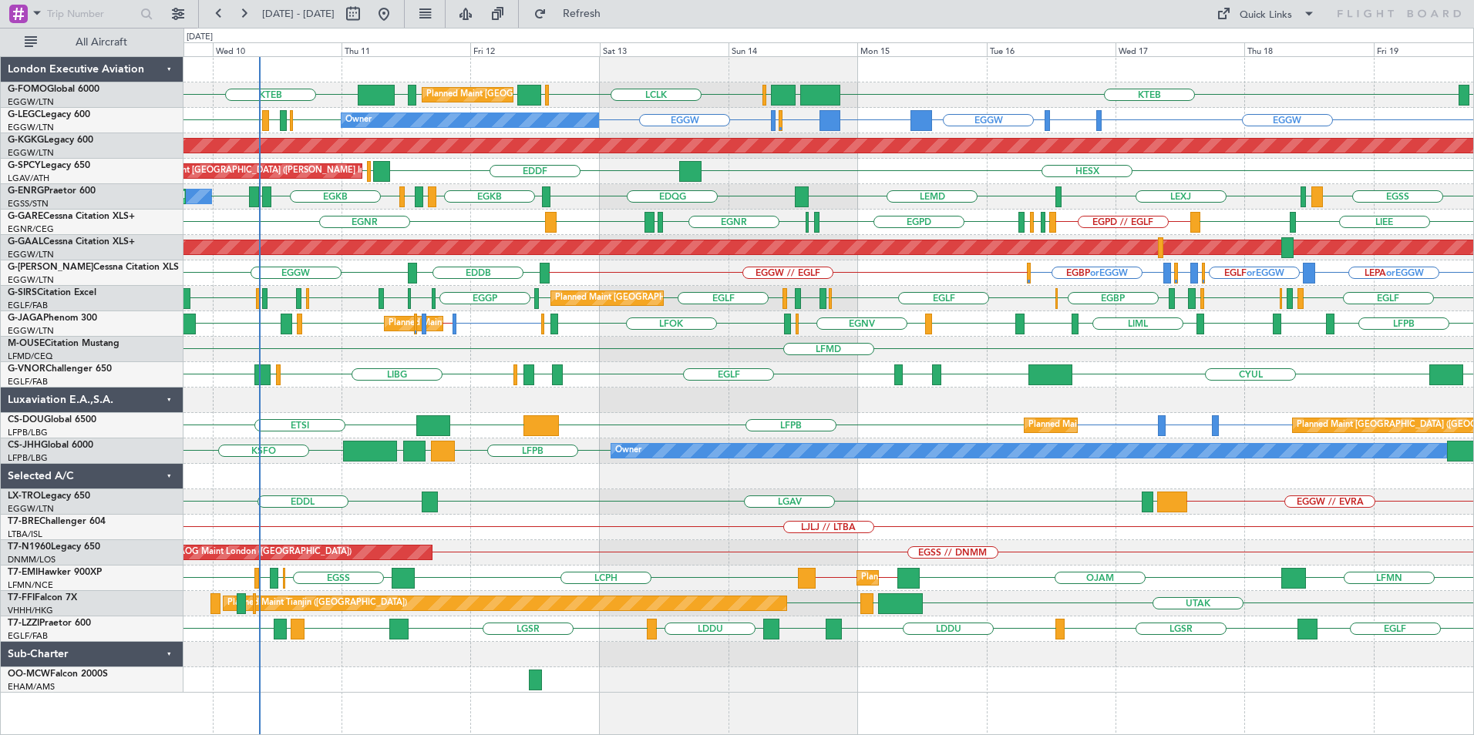
click at [126, 333] on div "Planned Maint London (Luton) KTEB EGGW OLBA LCLK OLBA EGGW KRFD EGGW EDDH KTEB …" at bounding box center [737, 382] width 1474 height 708
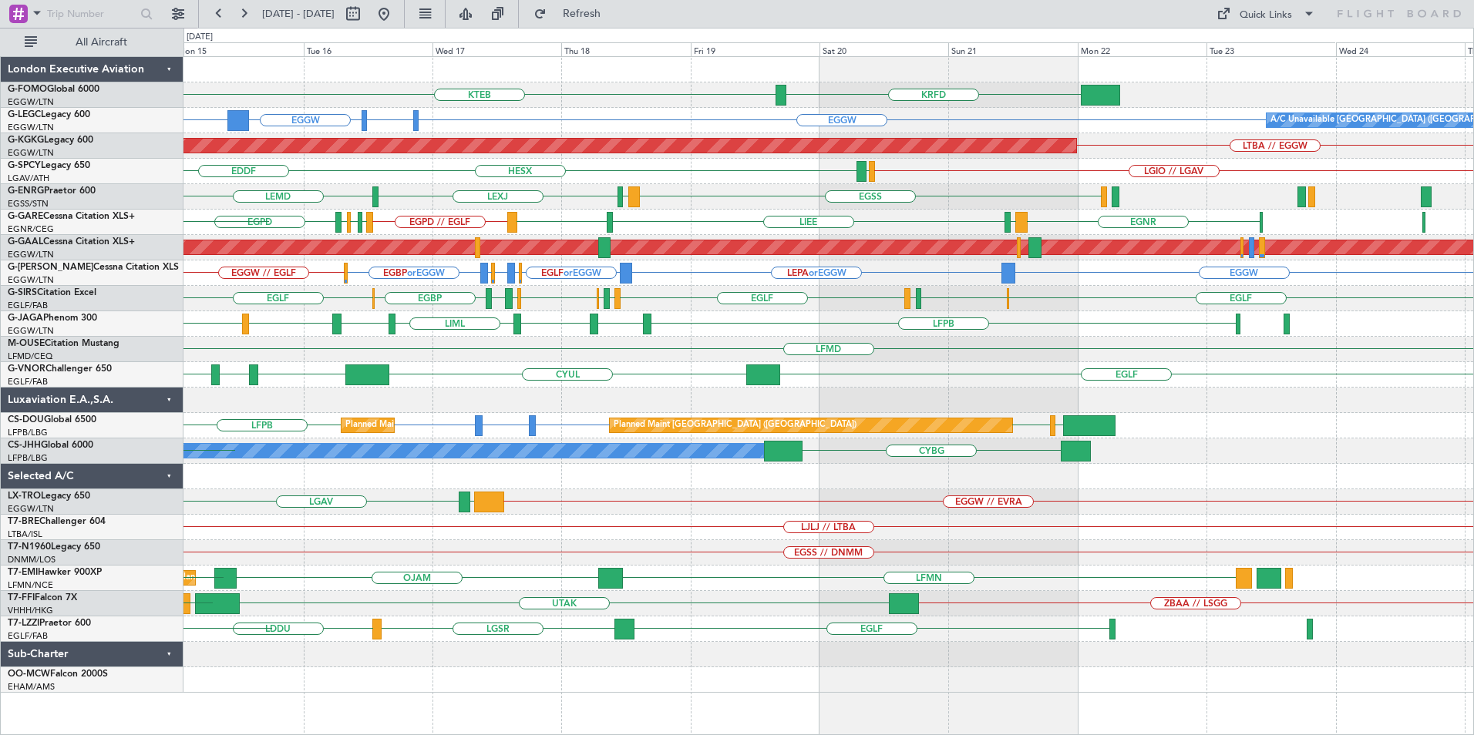
click at [611, 172] on div "KTEB KRFD OLBA LCLK EGGW OLBA EGGW EHEH or EGGW EGGW LTFJ or EGGW A/C Unavailab…" at bounding box center [828, 375] width 1290 height 636
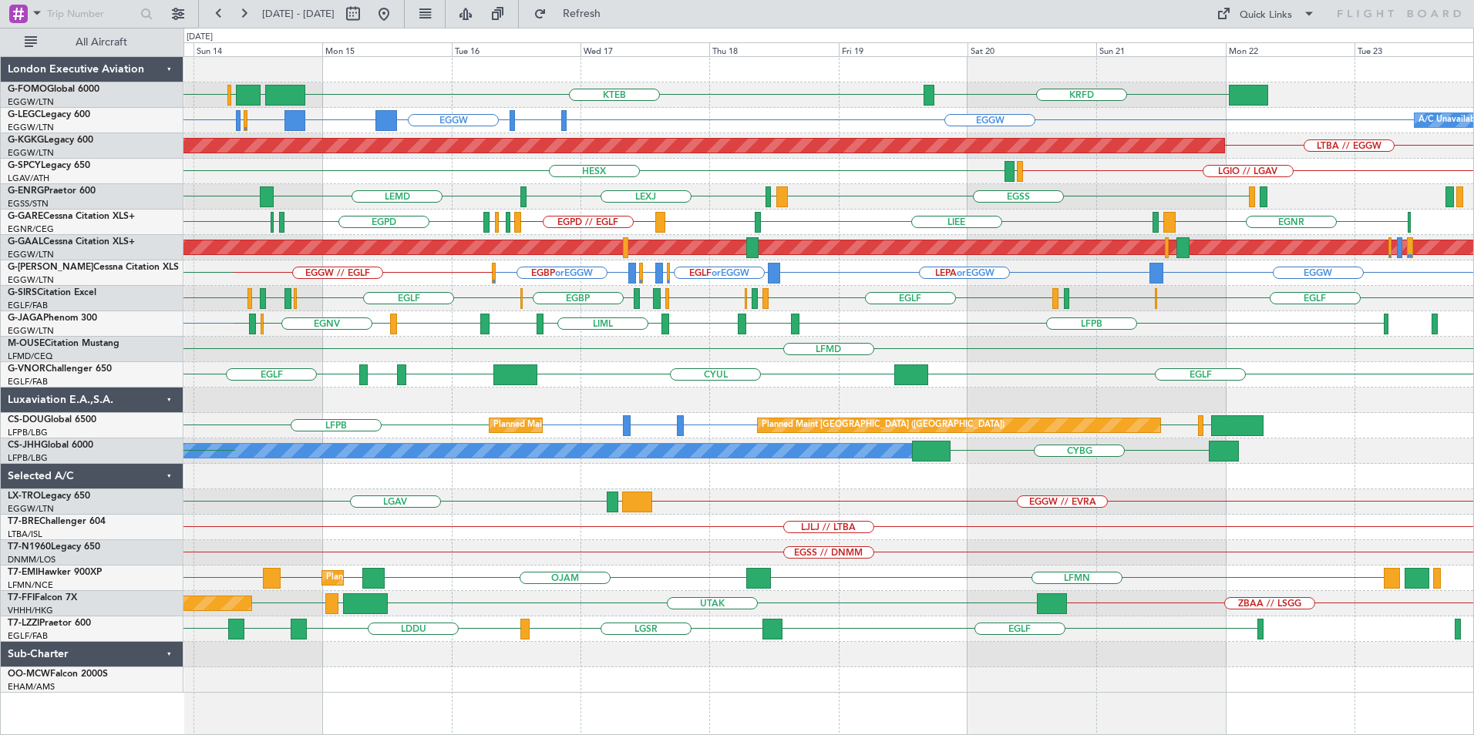
click at [813, 201] on div "KTEB KRFD OLBA EGGW LCLK EGGW Planned Maint London (Luton) OLBA EGGW EHEH or EG…" at bounding box center [828, 375] width 1290 height 636
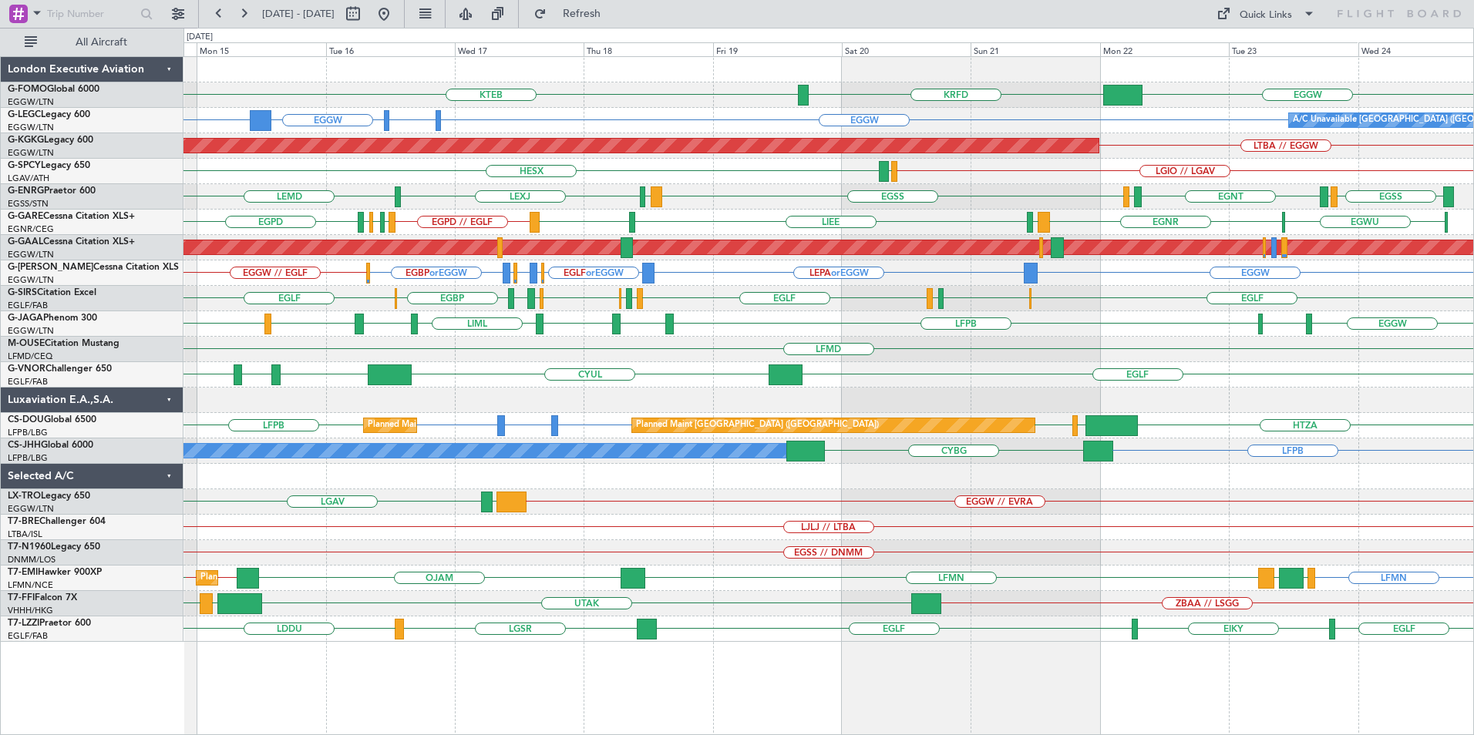
click at [1092, 207] on div "KTEB EGGW KRFD LCLK OLBA EGGW EGGW EHEH or EGGW EGGW LTFJ or EGGW A/C Unavailab…" at bounding box center [828, 349] width 1290 height 585
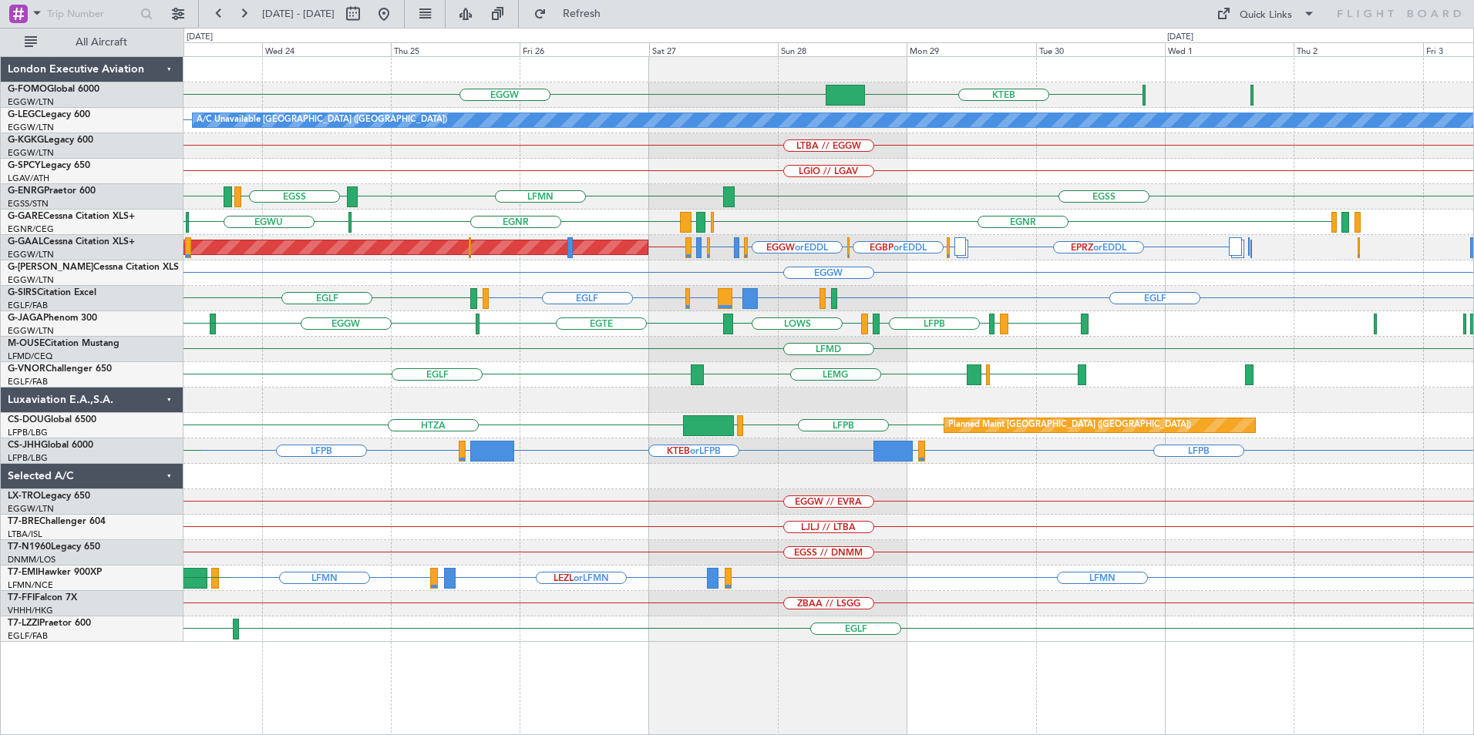
click at [800, 269] on div "EGGW KTEB KRFD EGGW A/C Unavailable London (Luton) LTBA // EGGW AOG Maint Istan…" at bounding box center [828, 349] width 1290 height 585
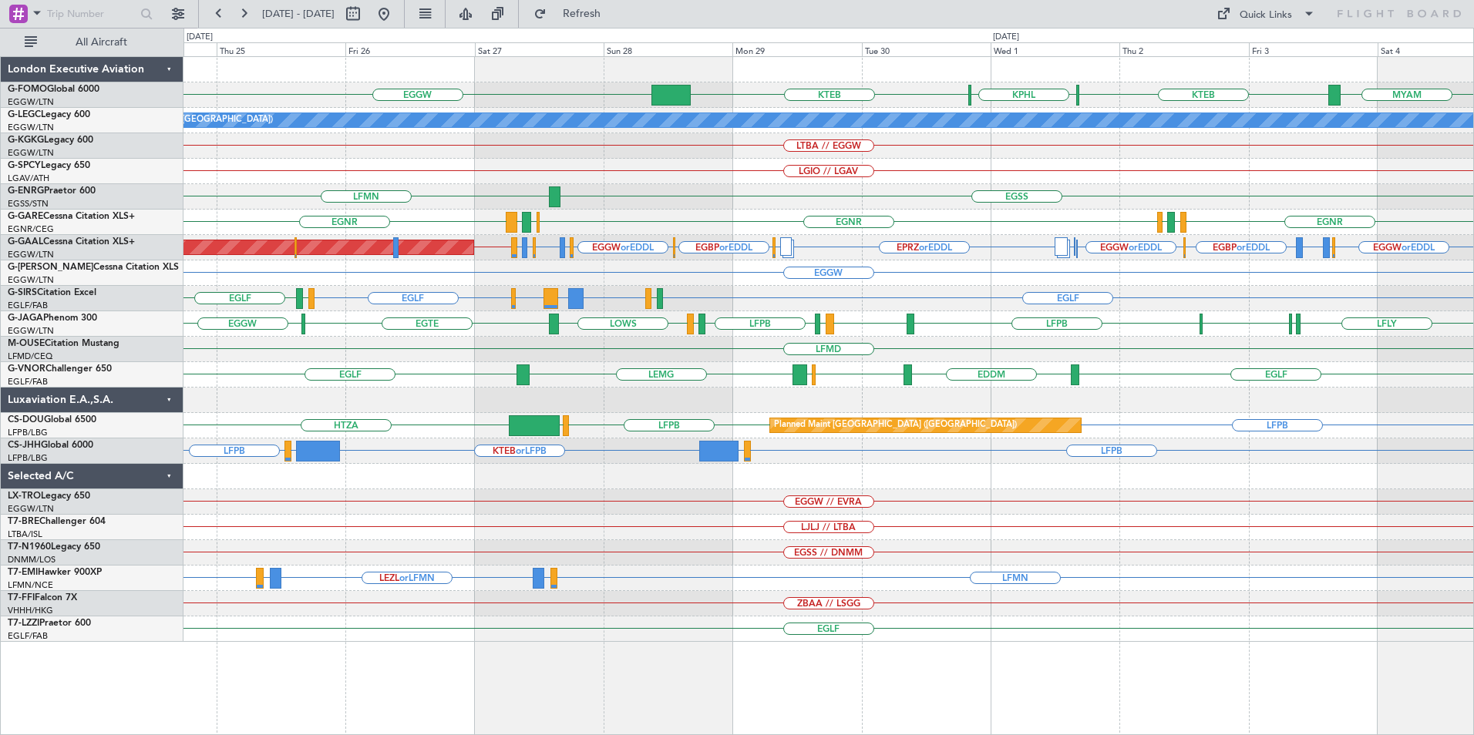
click at [1117, 171] on div "LGIO // LGAV" at bounding box center [828, 171] width 1290 height 25
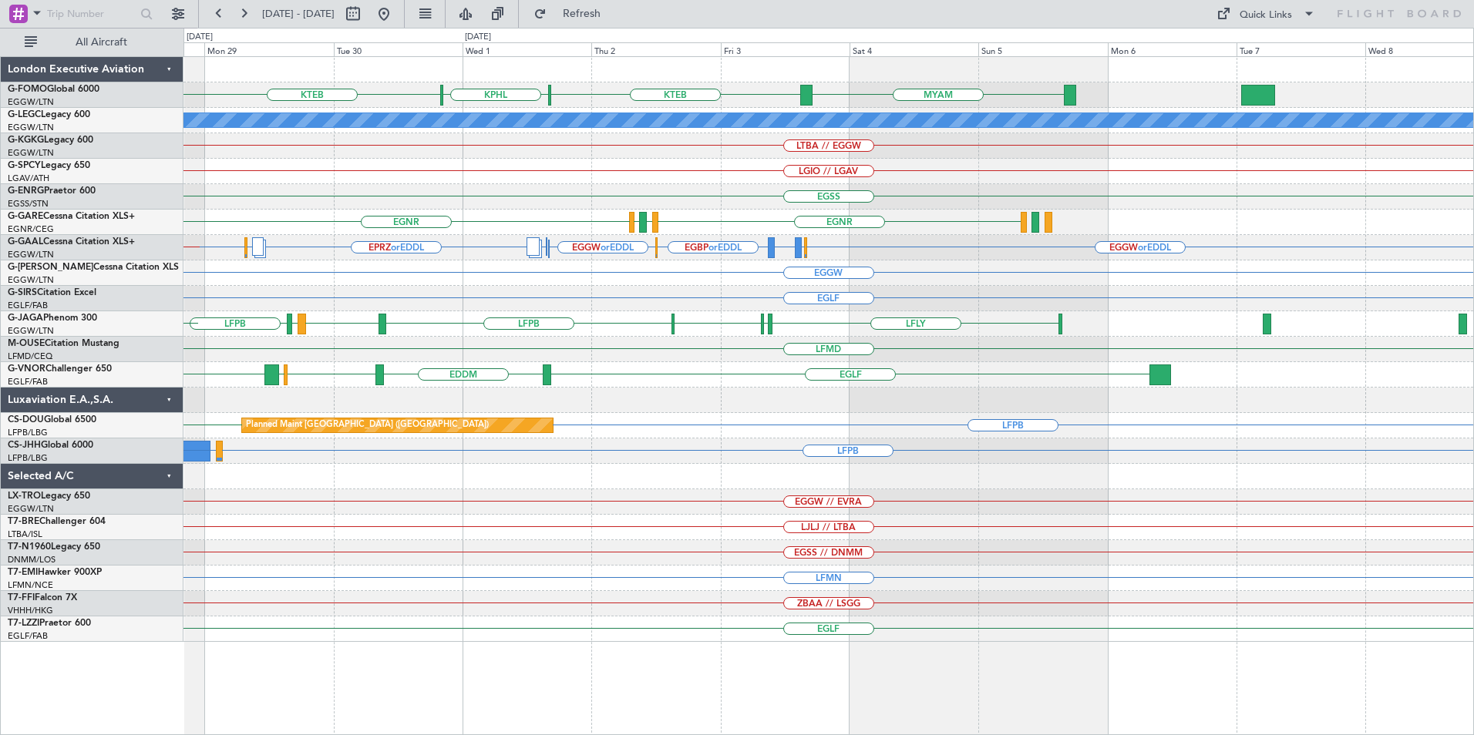
click at [846, 309] on div "KTEB KPHL KTEB MYAM EGGW A/C Unavailable London (Luton) LTBA // EGGW LGIO // LG…" at bounding box center [828, 349] width 1290 height 585
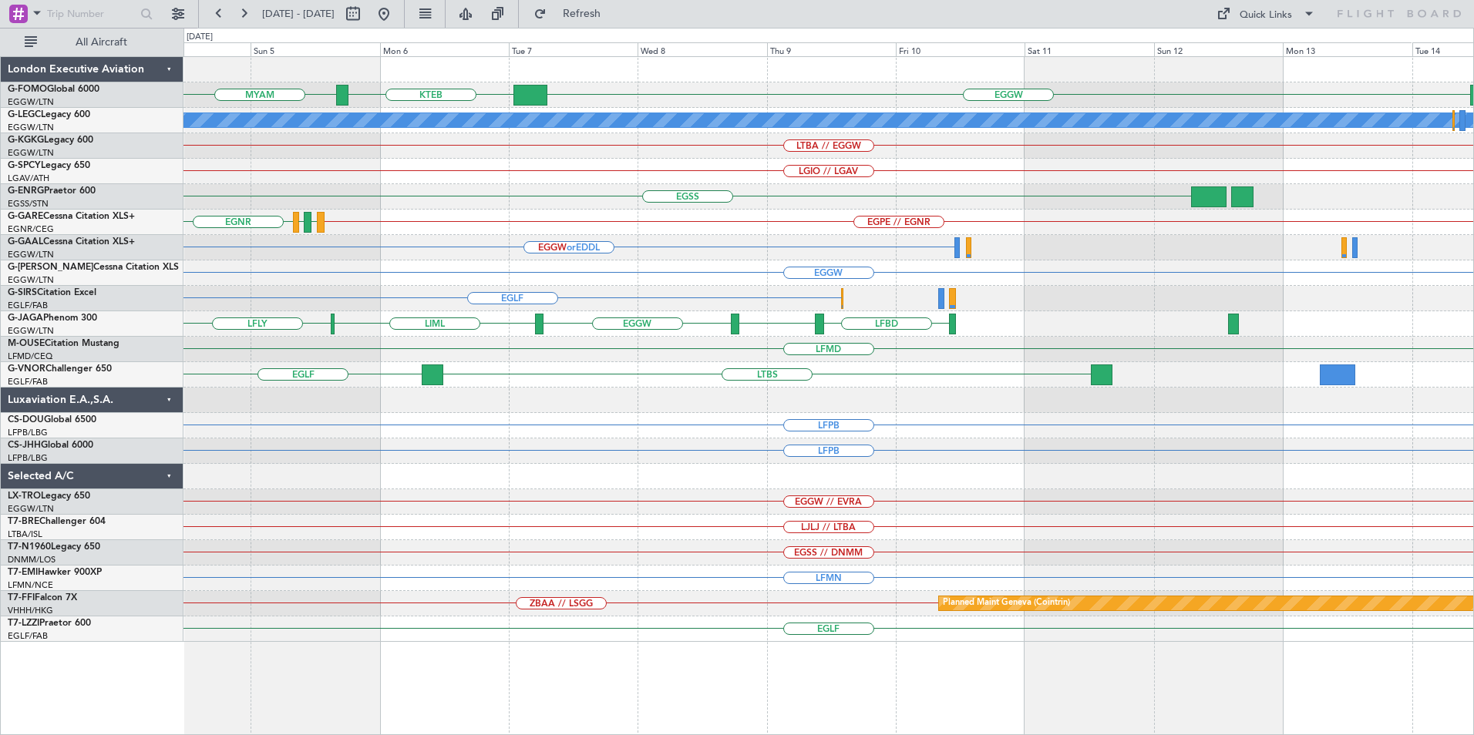
click at [501, 349] on div "EGGW KTEB MYAM KTEB A/C Unavailable London (Luton) LTBA // EGGW LGIO // LGAV EG…" at bounding box center [828, 349] width 1290 height 585
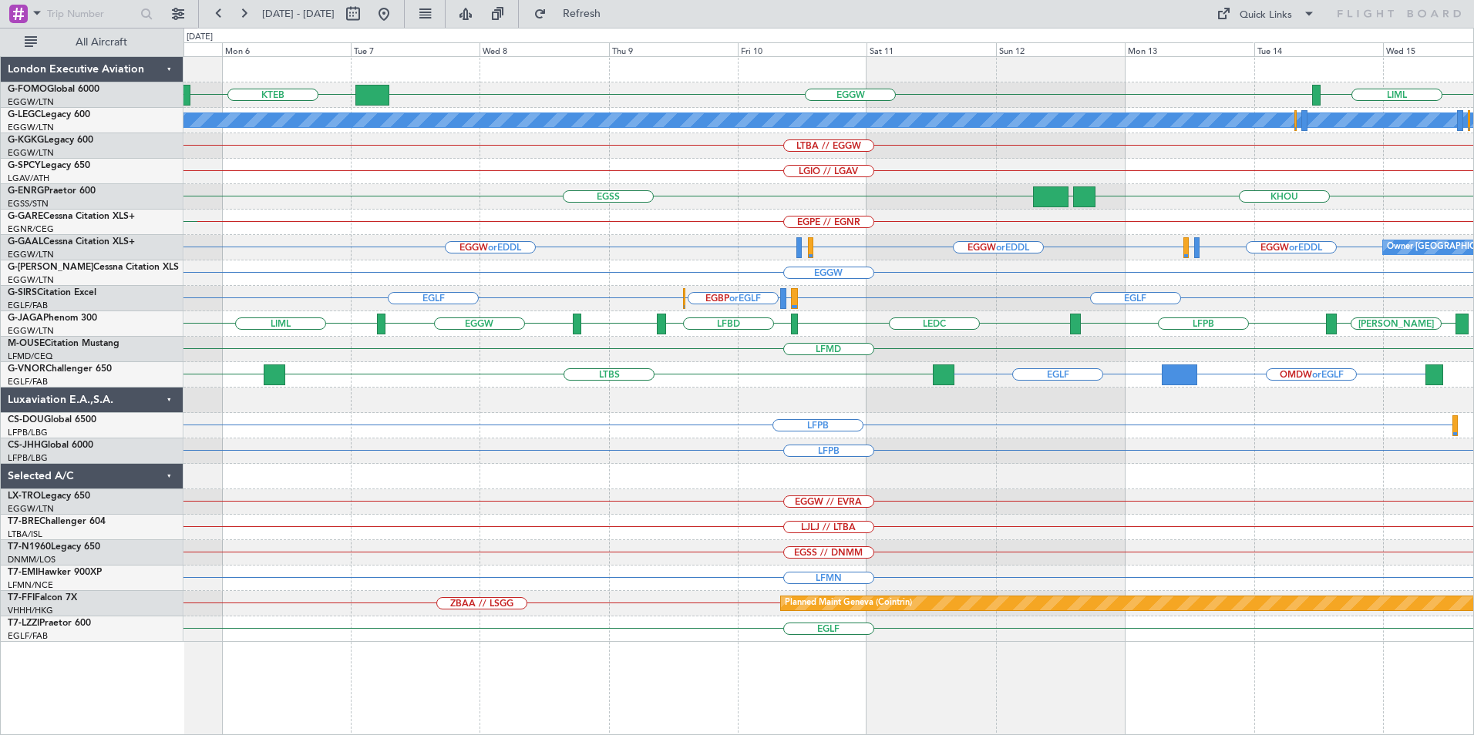
click at [943, 166] on div "EGGW KTEB LIML MYAM A/C Unavailable London (Luton) LTBA // EGGW LGIO // LGAV EG…" at bounding box center [828, 349] width 1290 height 585
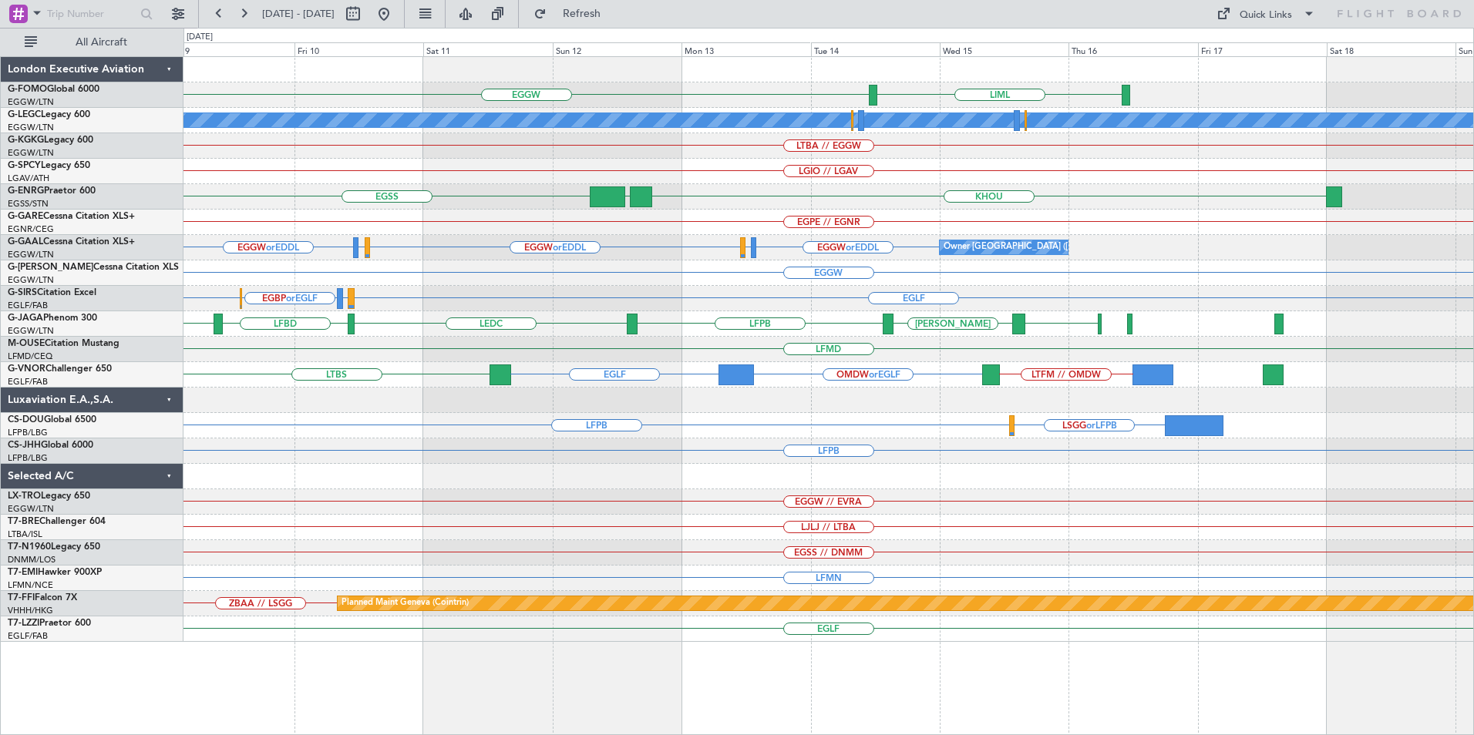
click at [762, 299] on div "EGGW LIML KTEB A/C Unavailable London (Luton) LTBA // EGGW LGIO // LGAV EGSS KH…" at bounding box center [828, 349] width 1290 height 585
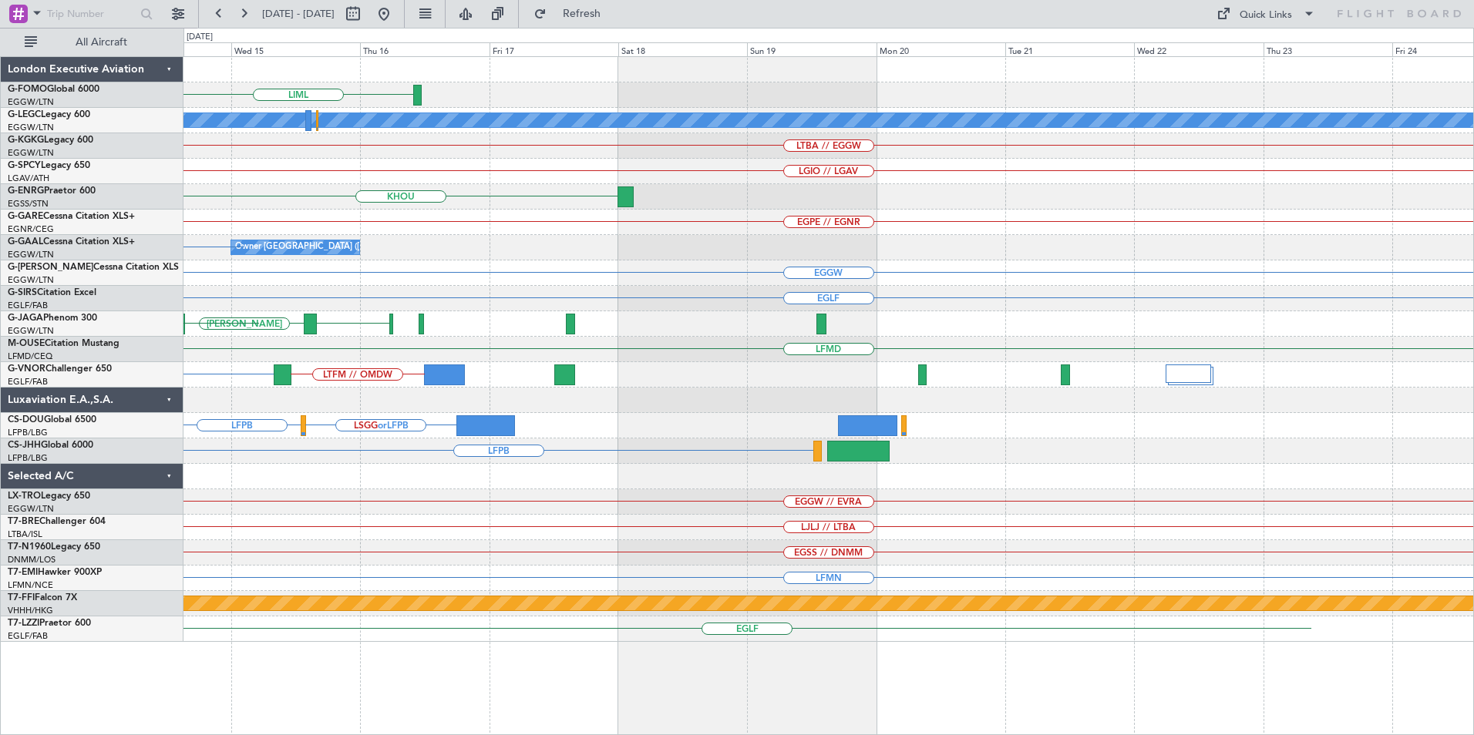
click at [530, 294] on div "LIML EGGW A/C Unavailable London (Luton) LTBA // EGGW LGIO // LGAV KHOU KBGR EG…" at bounding box center [828, 349] width 1290 height 585
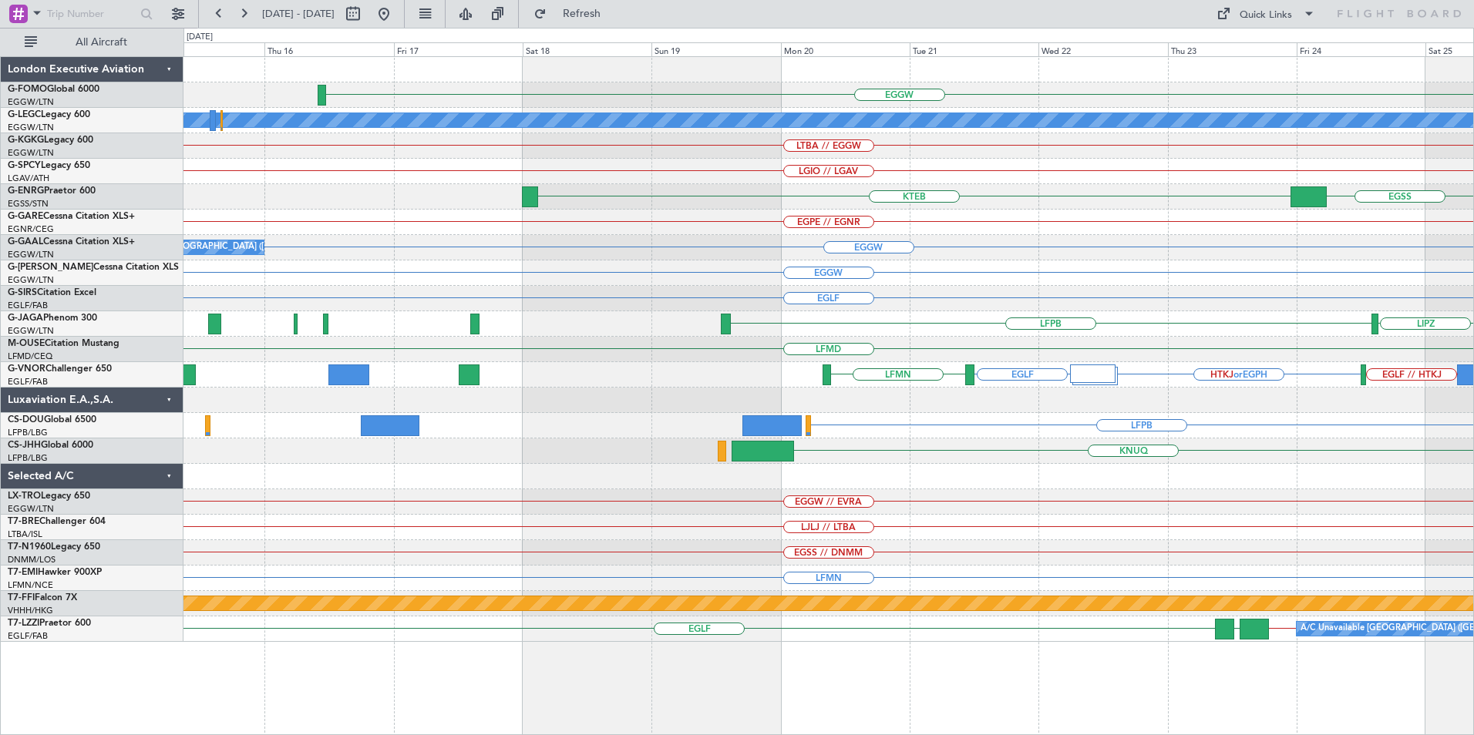
click at [1415, 267] on div "EGGW OERK A/C Unavailable London (Luton) LTBA // EGGW LGIO // LGAV KTEB EGSS EG…" at bounding box center [828, 349] width 1290 height 585
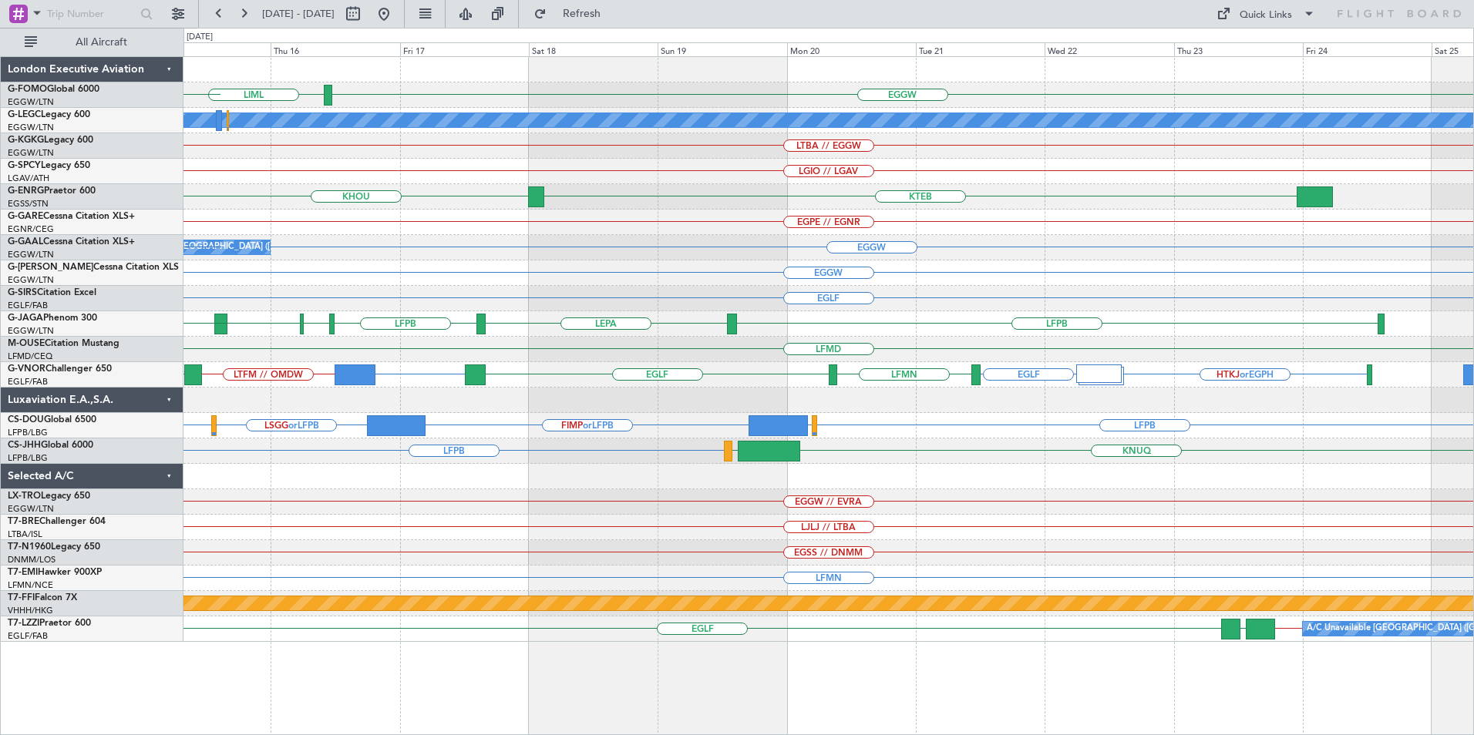
click at [106, 257] on div "EGGW LIML EGGW A/C Unavailable London (Luton) LTBA // EGGW LGIO // LGAV KHOU KT…" at bounding box center [737, 382] width 1474 height 708
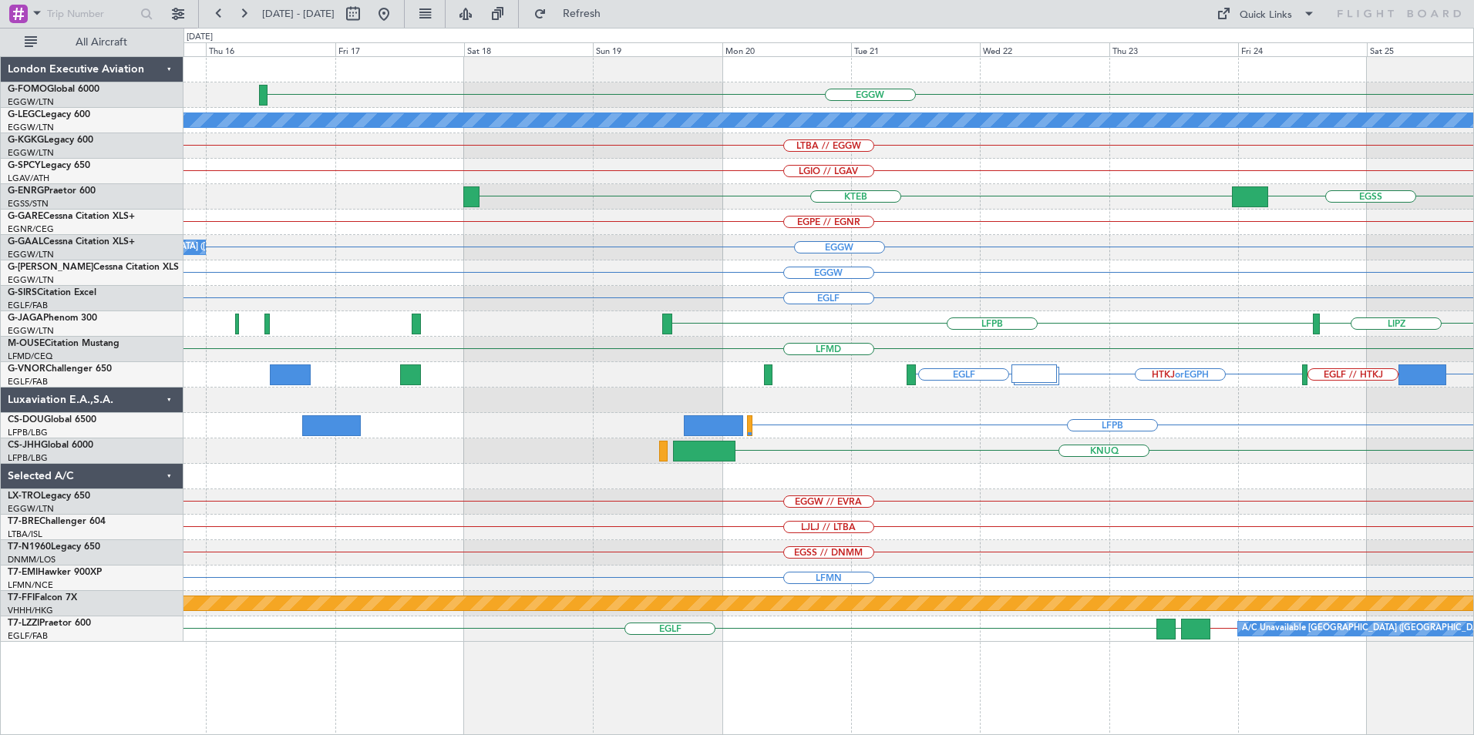
click at [1335, 268] on div "EGGW OERK A/C Unavailable London (Luton) LTBA // EGGW LGIO // LGAV KTEB EGSS EG…" at bounding box center [828, 349] width 1290 height 585
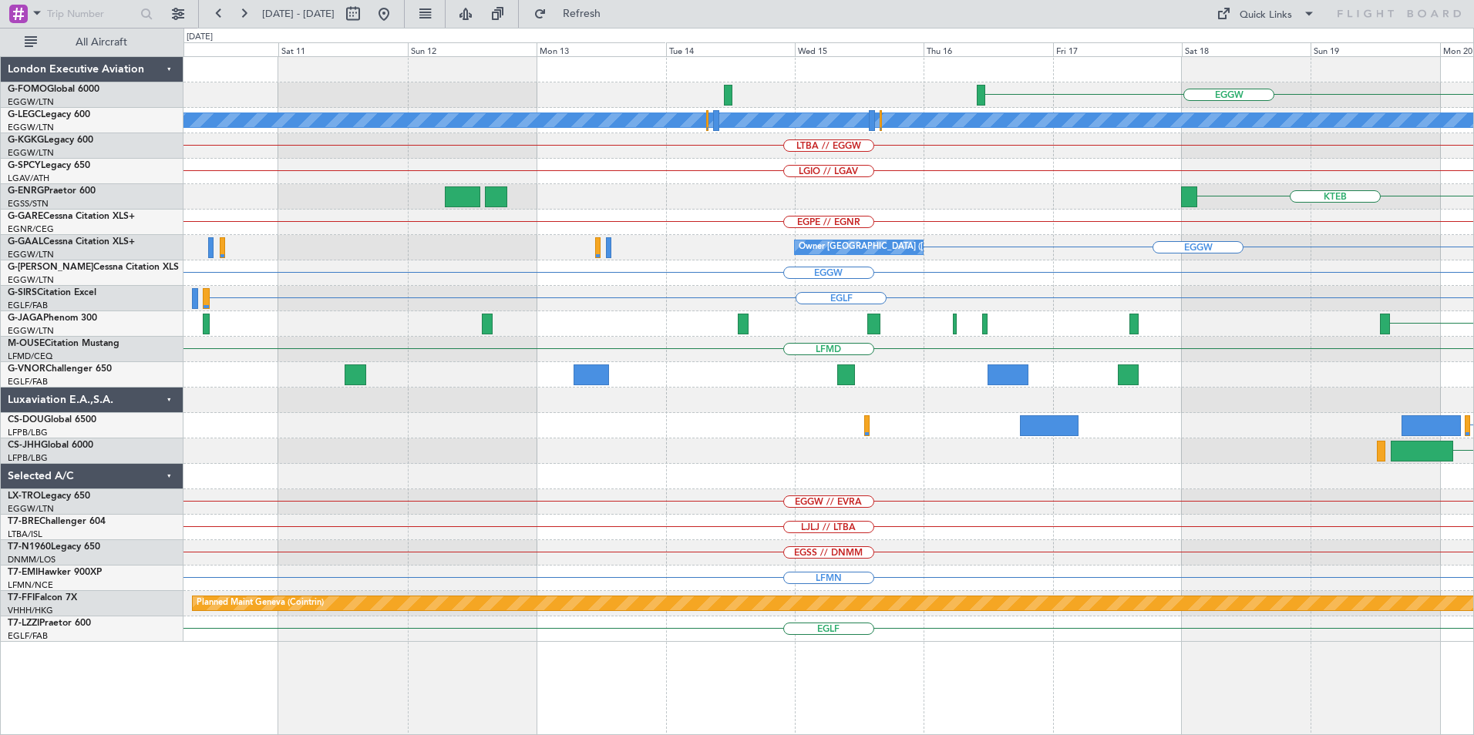
click at [1146, 255] on div "EGGW Owner London (Luton)" at bounding box center [828, 247] width 1290 height 25
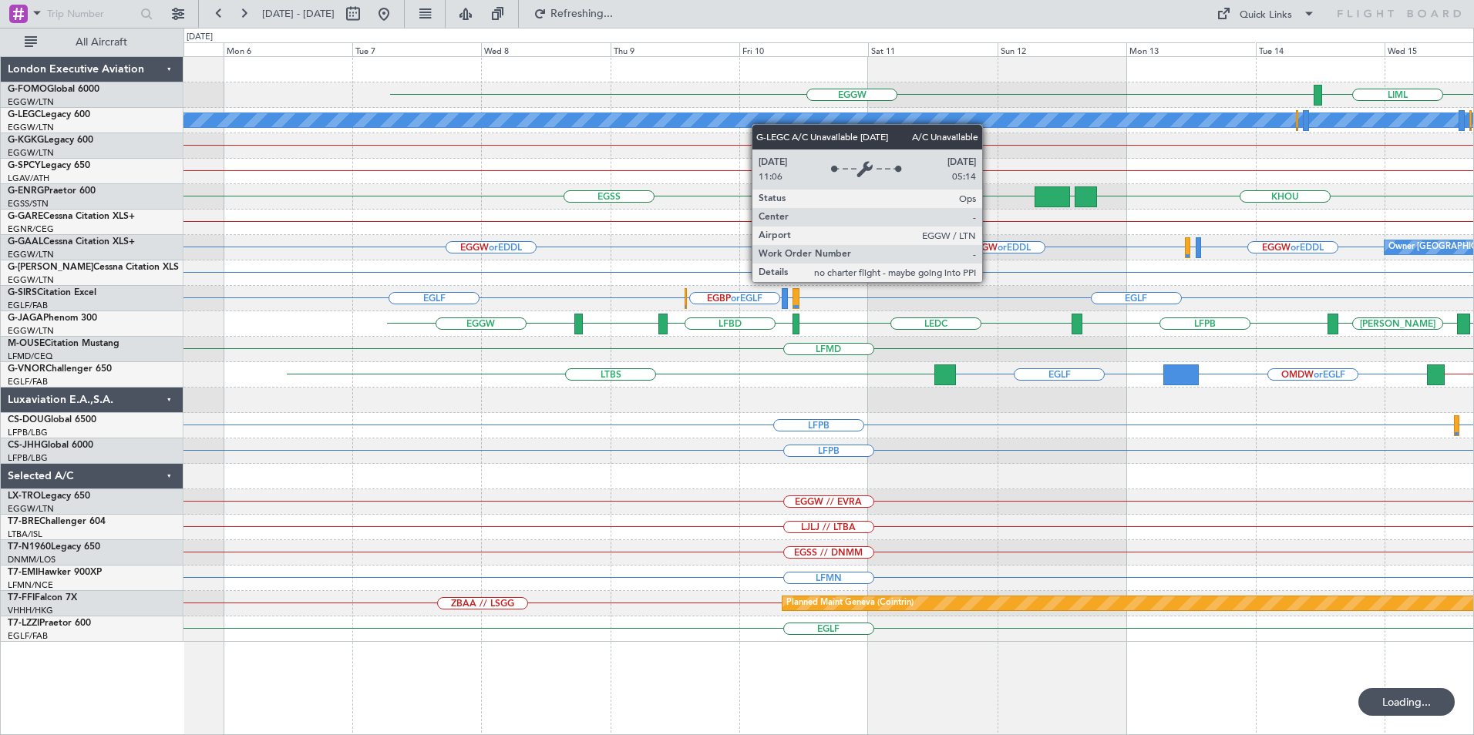
click at [959, 147] on div "EGGW LIML EGGW A/C Unavailable London (Luton) LTBA // EGGW LGIO // LGAV EGSS KH…" at bounding box center [828, 349] width 1290 height 585
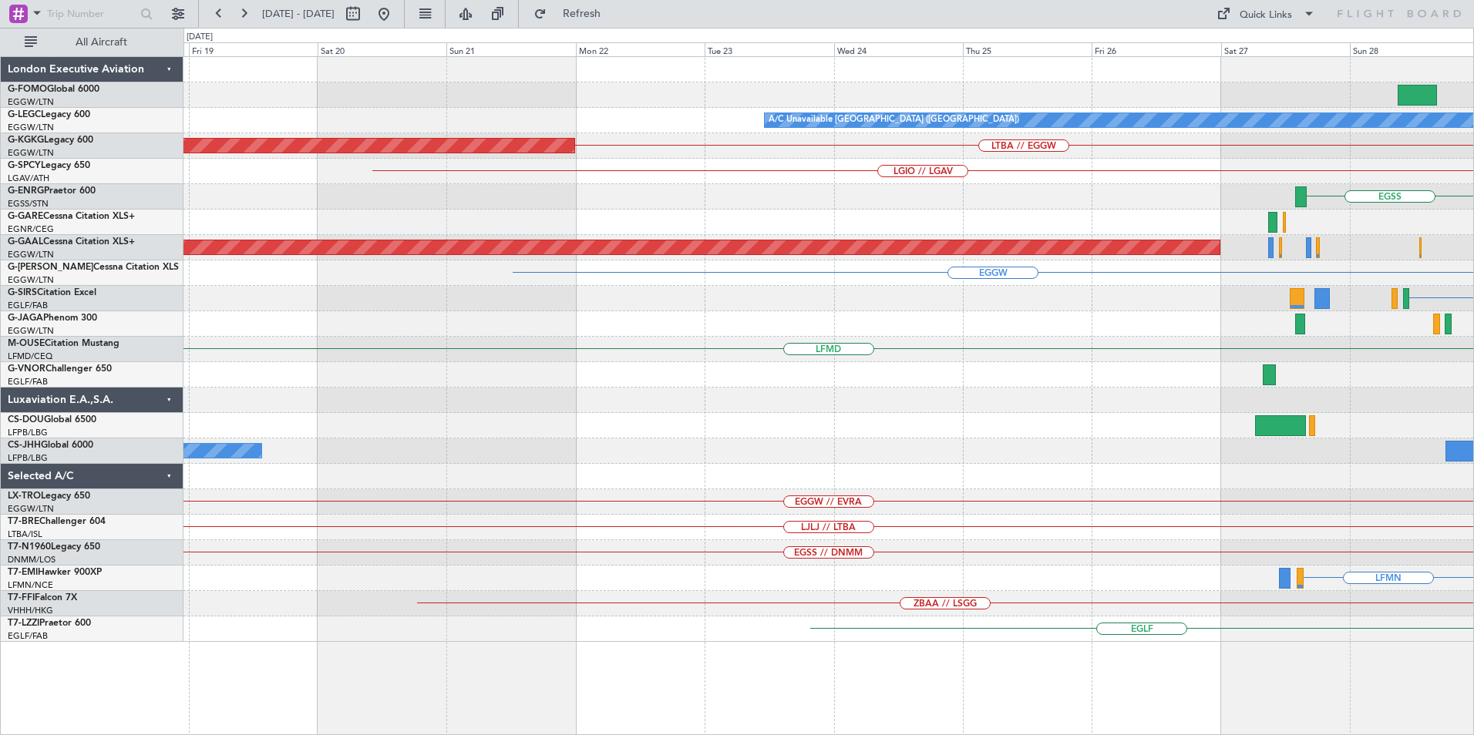
click at [1394, 234] on div "A/C Unavailable London (Luton) LTBA // EGGW AOG Maint Istanbul (Ataturk) LGIO /…" at bounding box center [828, 349] width 1290 height 585
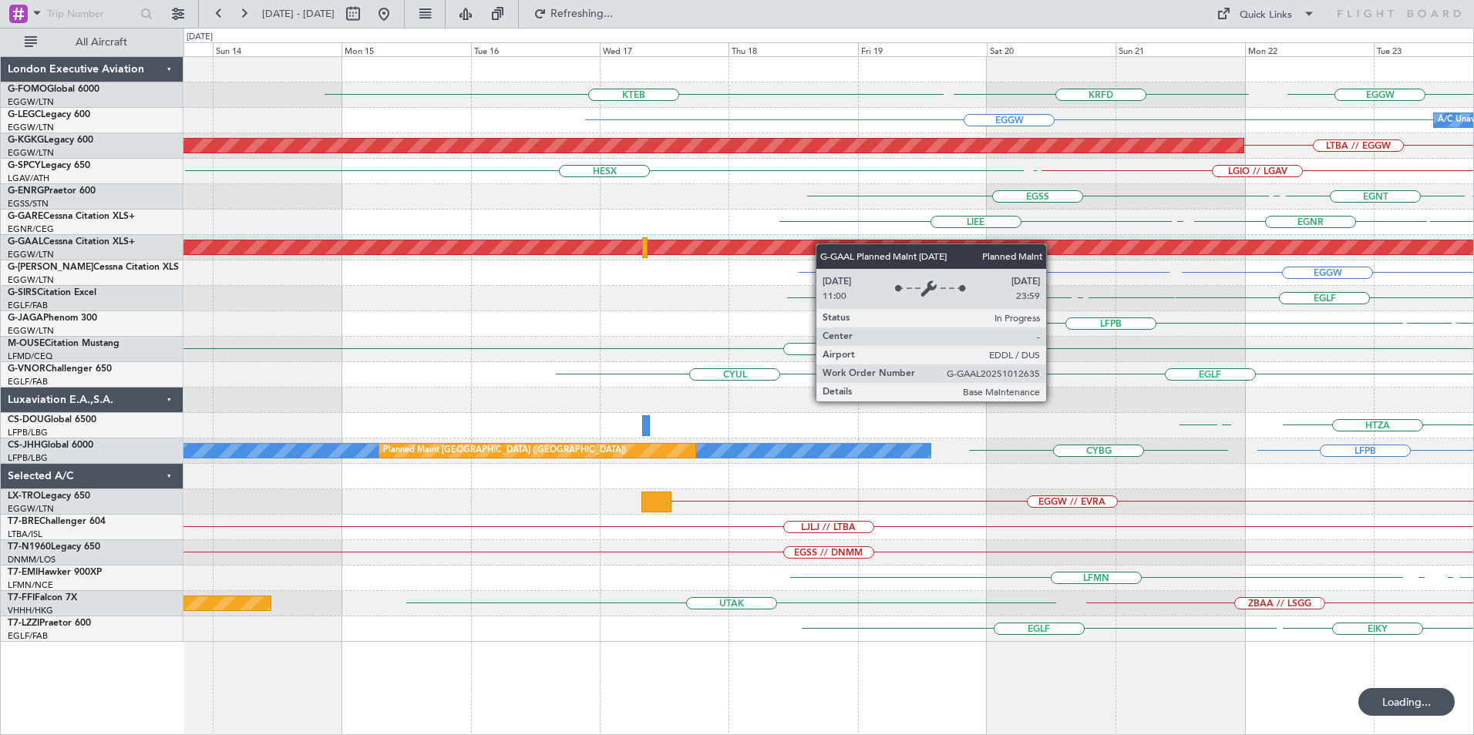
click at [1044, 248] on div "KTEB EGGW KRFD A/C Unavailable London (Luton) EGGW Owner AOG Maint Istanbul (At…" at bounding box center [828, 349] width 1290 height 585
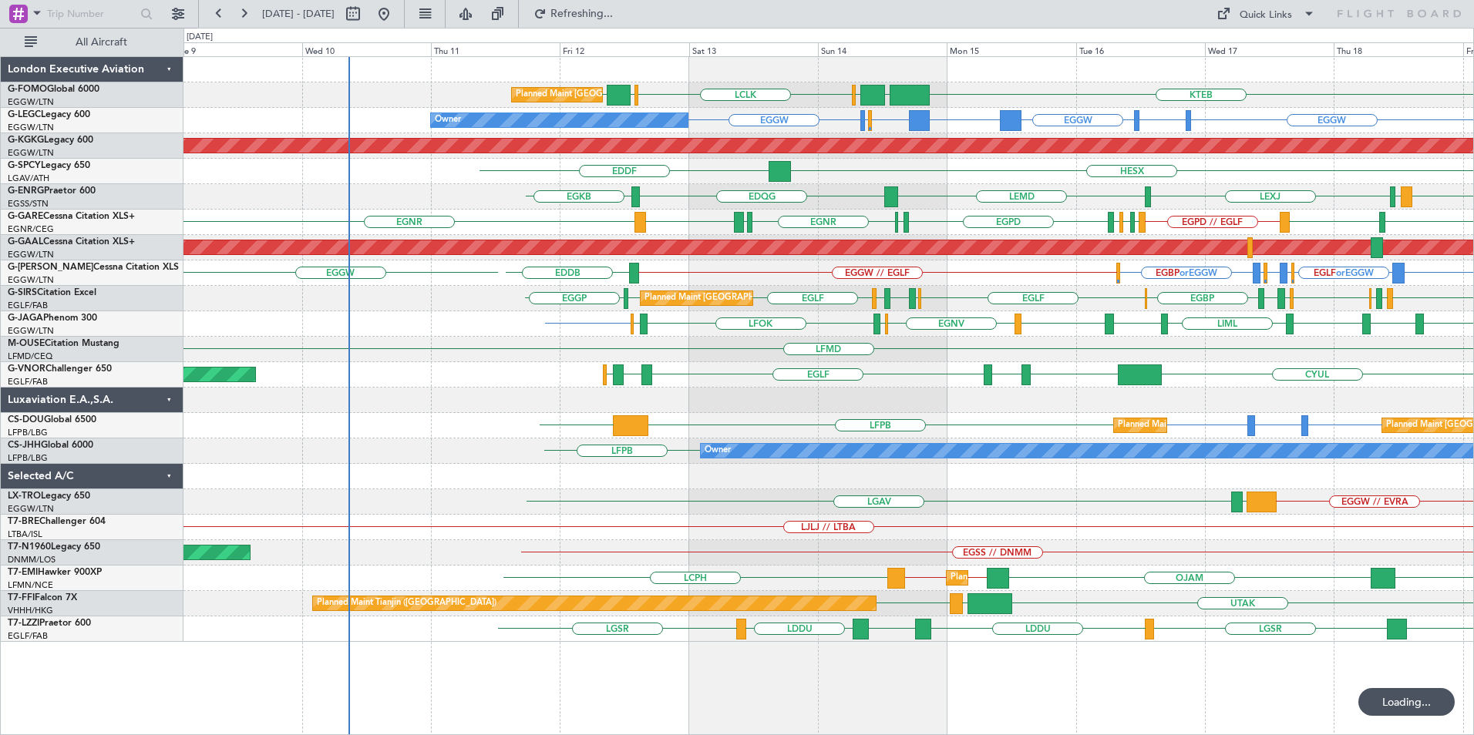
click at [383, 219] on div "Planned Maint London (Luton) KTEB EGGW EGGW OLBA LCLK OLBA Owner EGGW EHEH or E…" at bounding box center [828, 349] width 1290 height 585
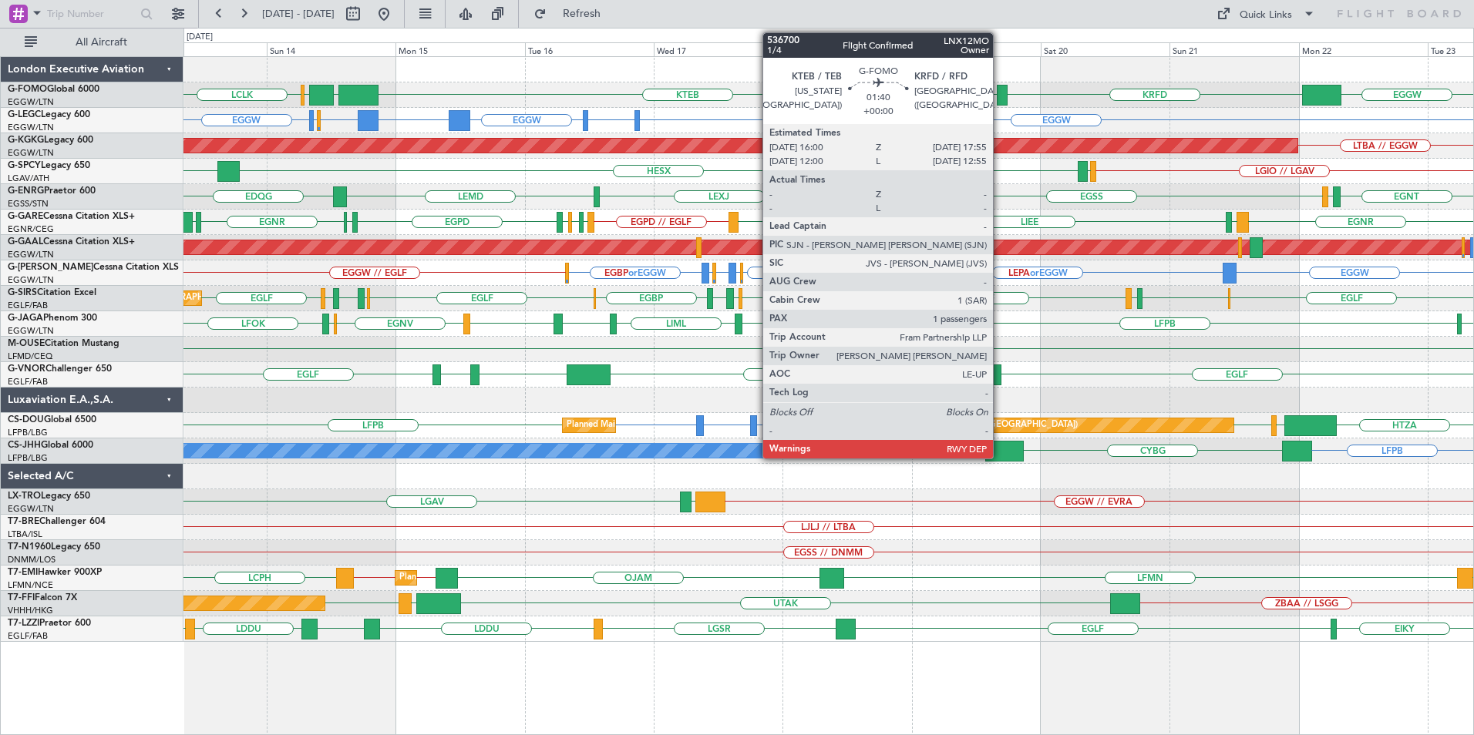
click at [1000, 93] on div at bounding box center [1002, 95] width 11 height 21
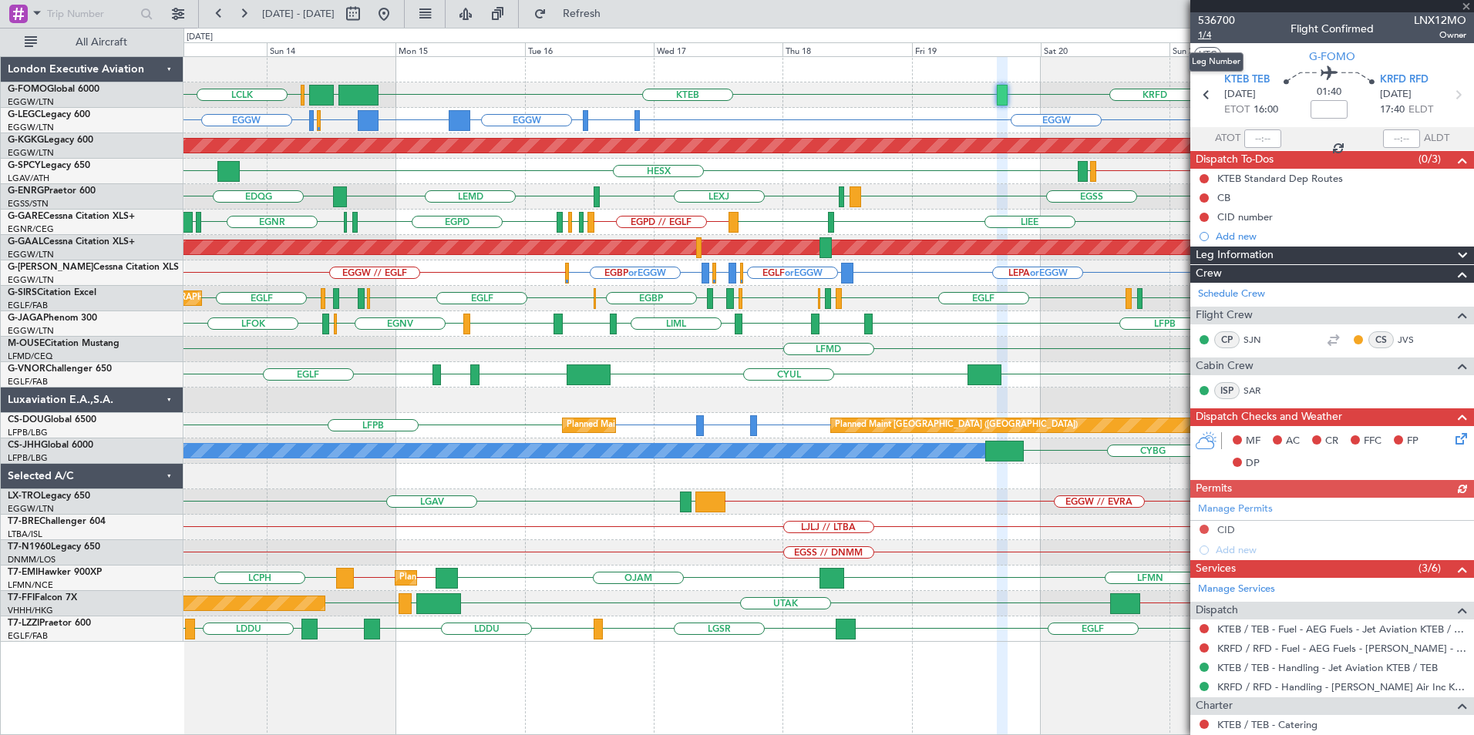
click at [1200, 31] on span "1/4" at bounding box center [1216, 35] width 37 height 13
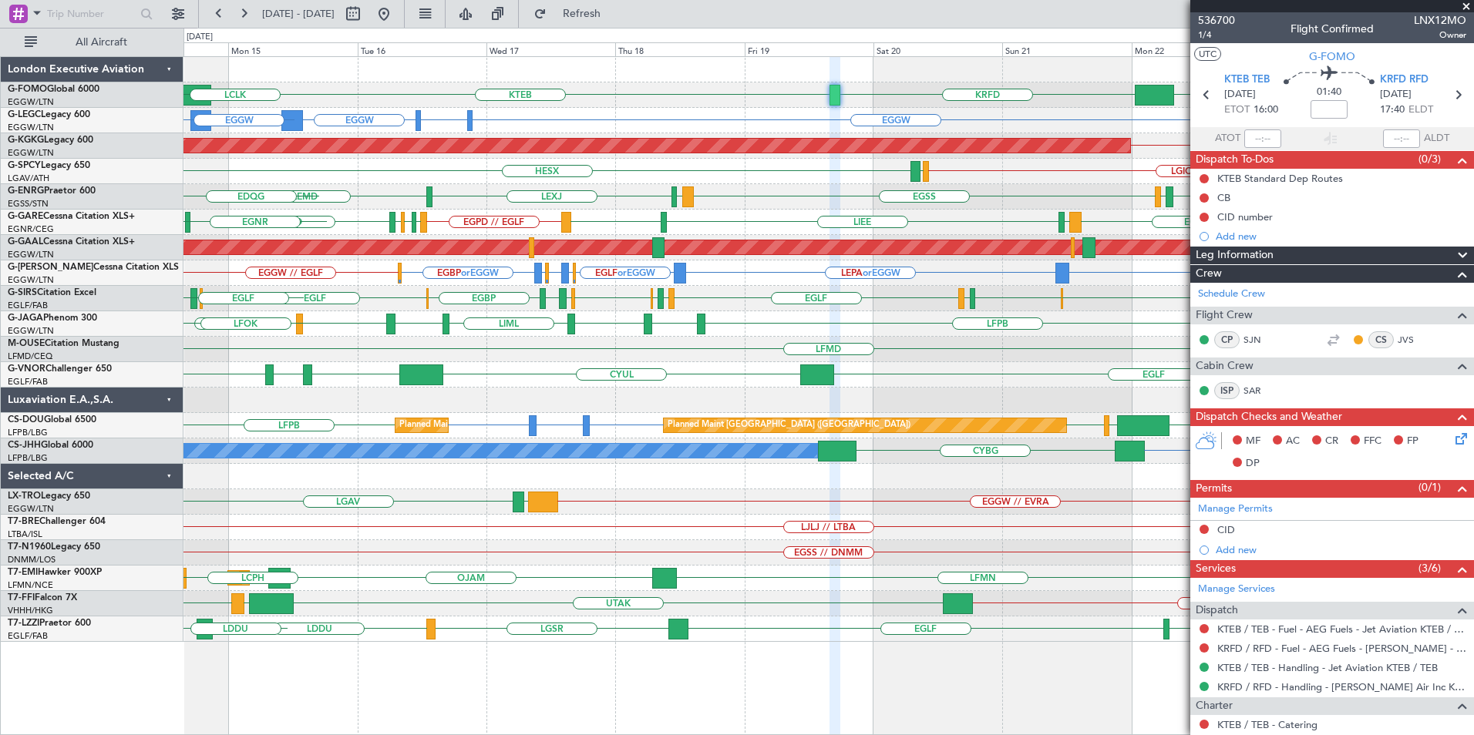
click at [215, 301] on div "EGGW KRFD KTEB EGGW OLBA LCLK Planned Maint London (Luton) EGGW EHEH or EGGW EG…" at bounding box center [828, 349] width 1290 height 585
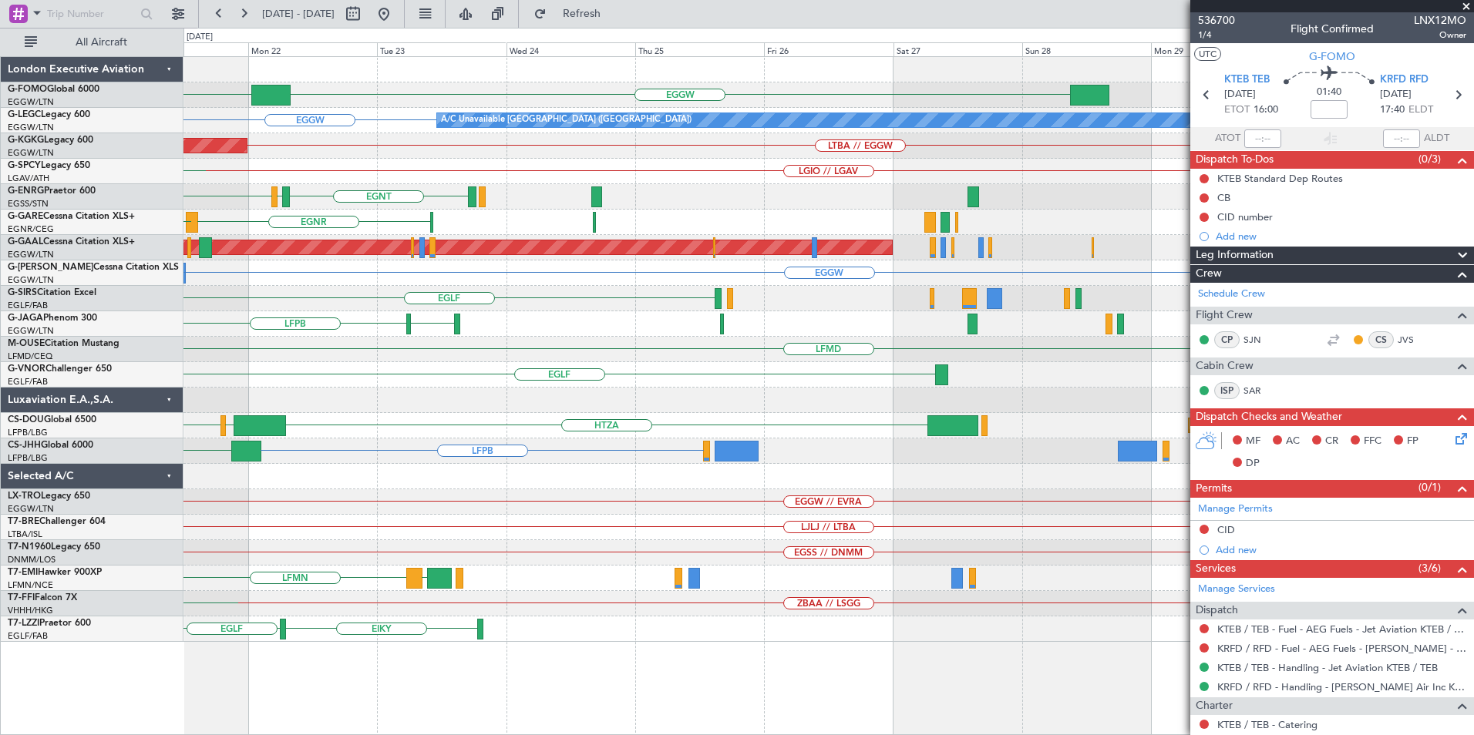
click at [15, 285] on div "EGGW KRFD KTEB EGGW A/C Unavailable London (Luton) LTBA // EGGW AOG Maint Istan…" at bounding box center [737, 382] width 1474 height 708
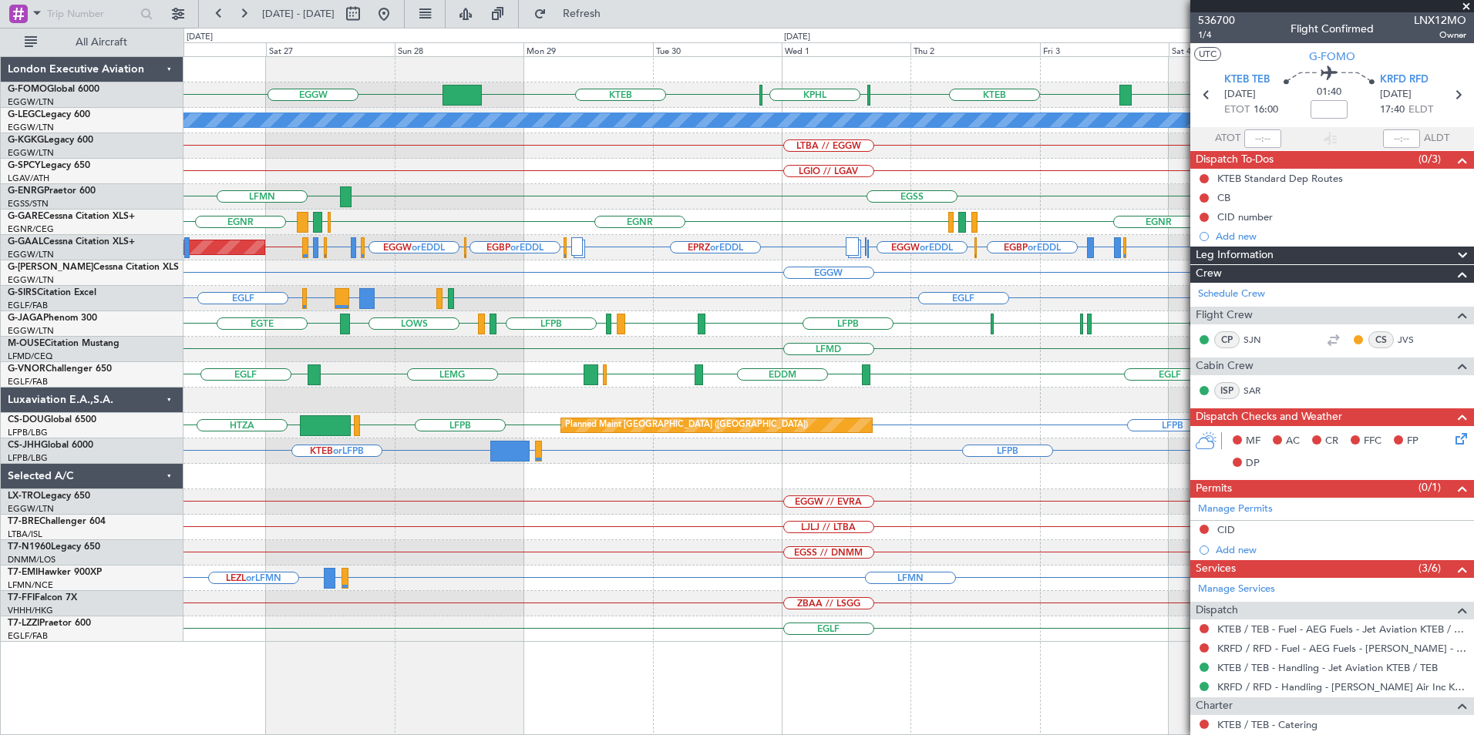
click at [0, 277] on html "26 Sep 2025 - 06 Oct 2025 Refresh Quick Links All Aircraft EGGW KTEB KPHL KTEB …" at bounding box center [737, 367] width 1474 height 735
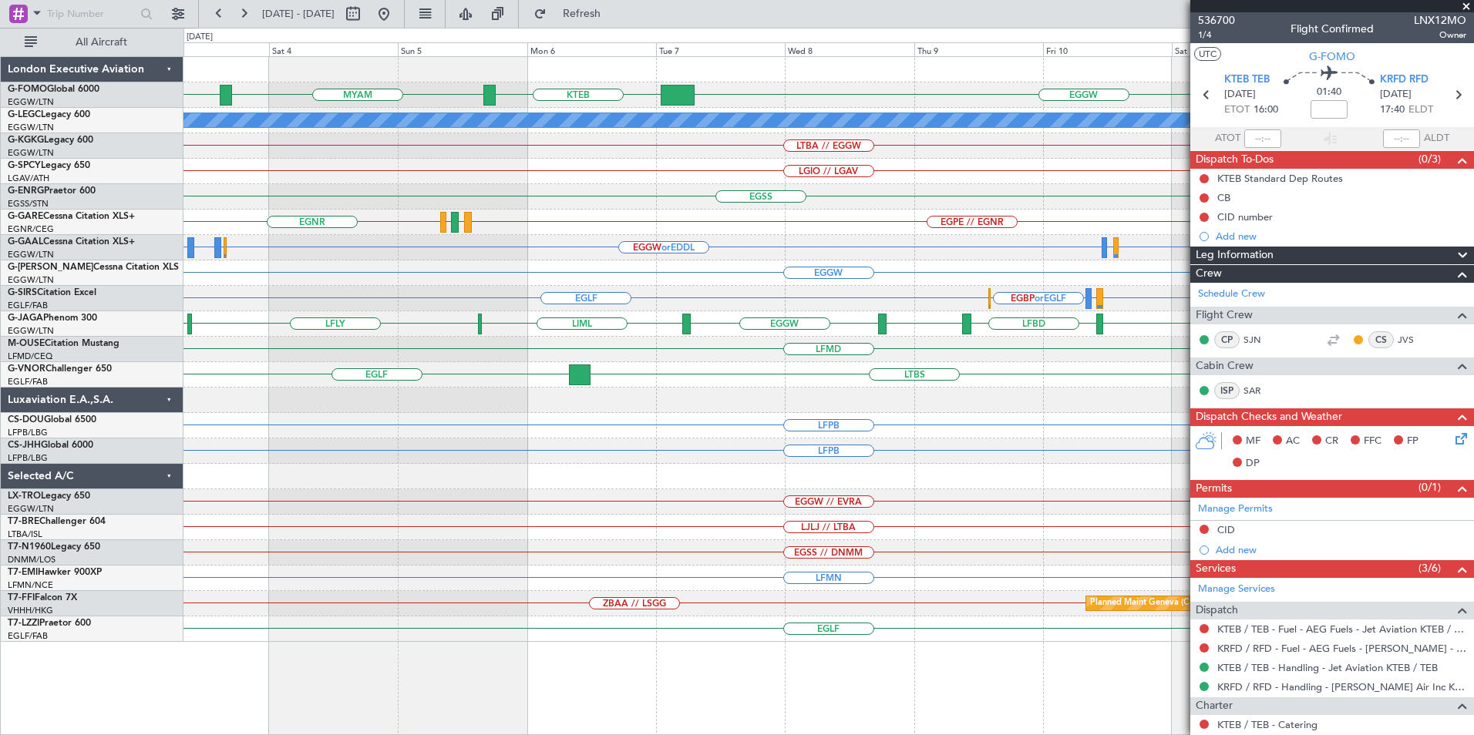
click at [87, 288] on div "EGGW KTEB KTEB MYAM A/C Unavailable London (Luton) LTBA // EGGW LGIO // LGAV EG…" at bounding box center [737, 382] width 1474 height 708
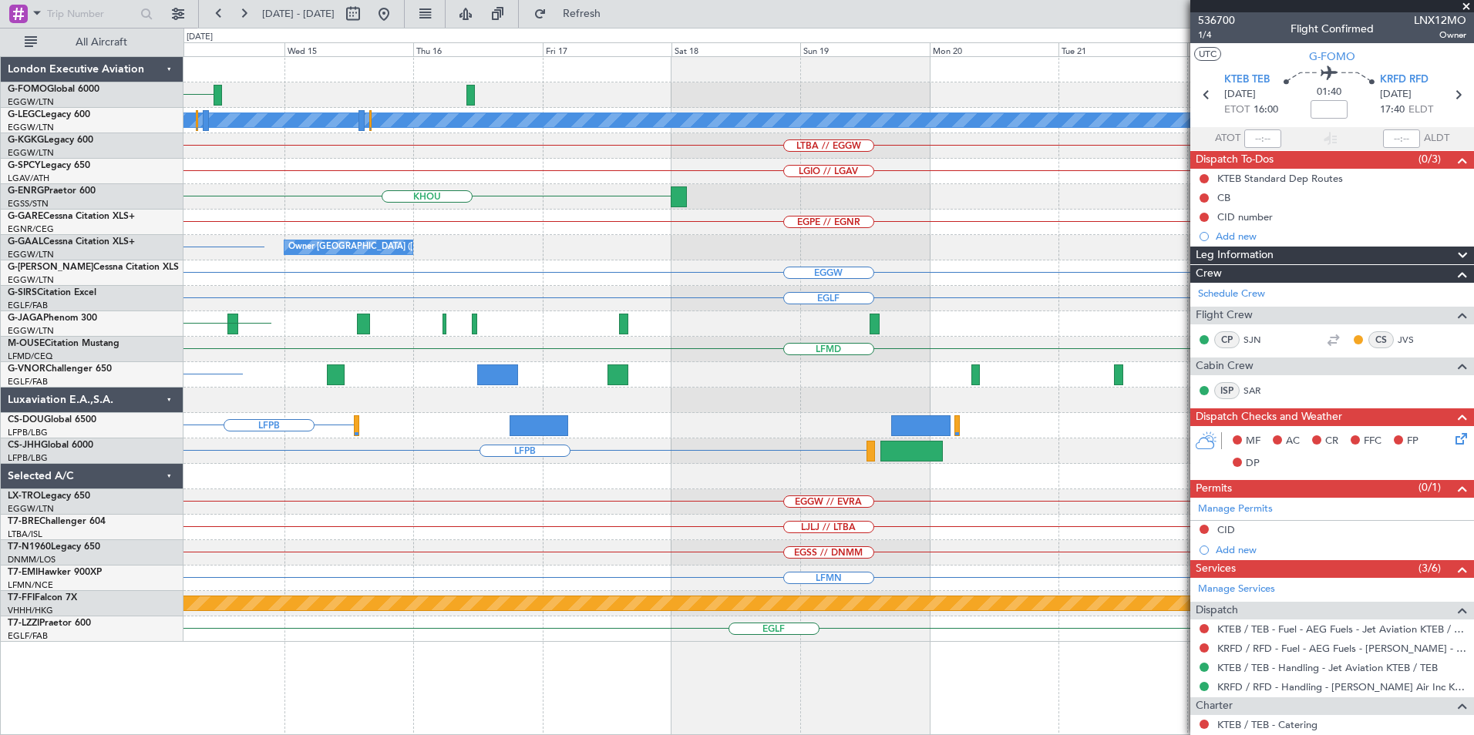
click at [246, 225] on div "EGGW A/C Unavailable London (Luton) LTBA // EGGW LGIO // LGAV KHOU KBGR EGSS EG…" at bounding box center [828, 349] width 1290 height 585
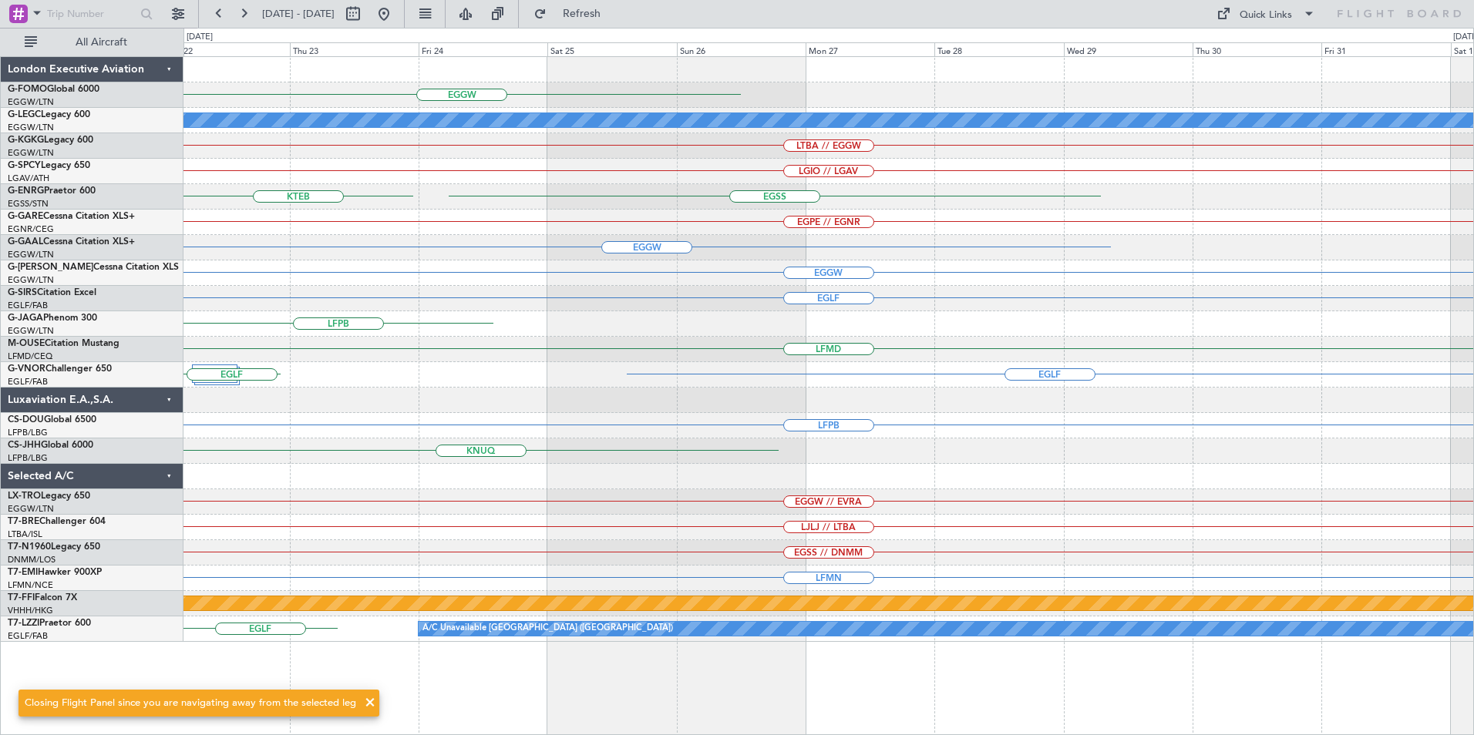
click at [275, 236] on div "EGGW A/C Unavailable London (Luton) LTBA // EGGW LGIO // LGAV KTEB EGSS EGPE //…" at bounding box center [828, 349] width 1290 height 585
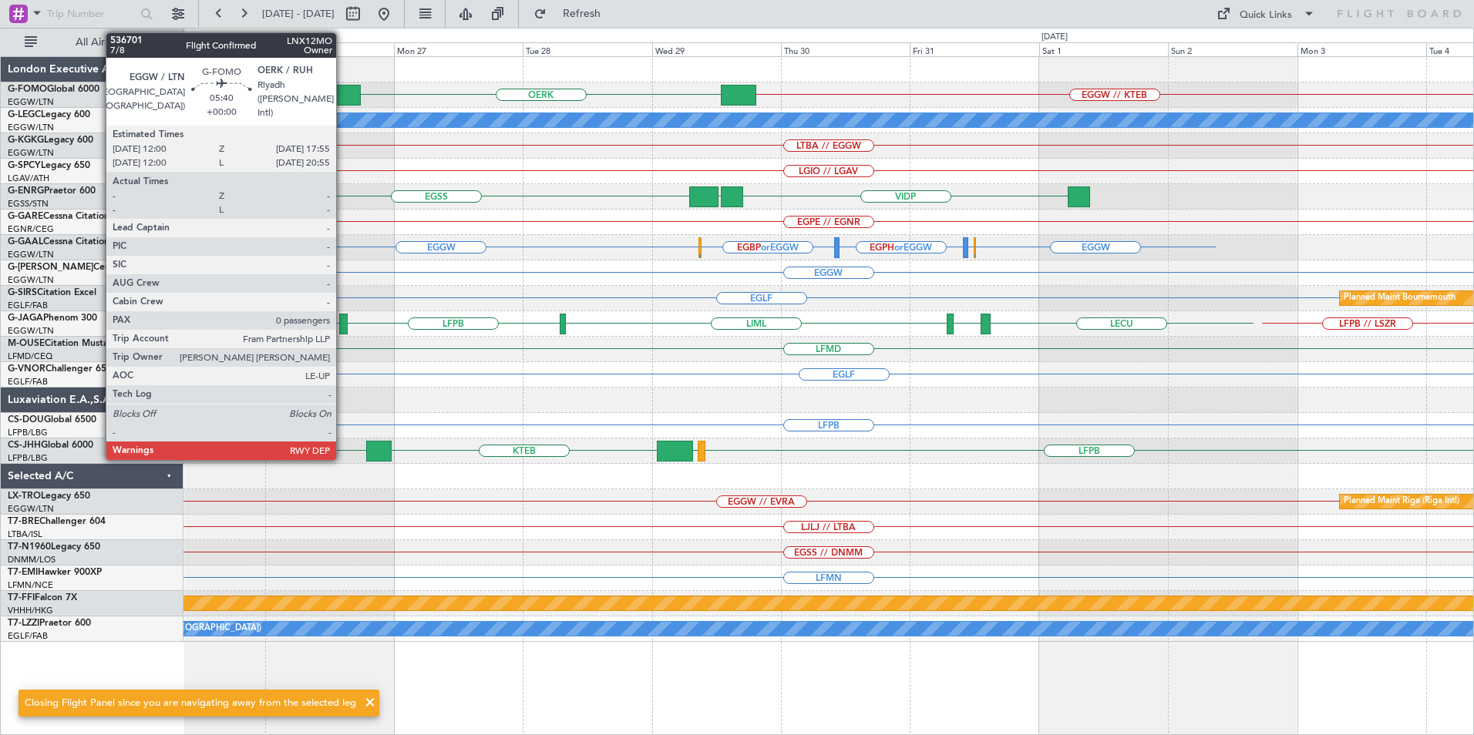
click at [343, 94] on div at bounding box center [344, 95] width 32 height 21
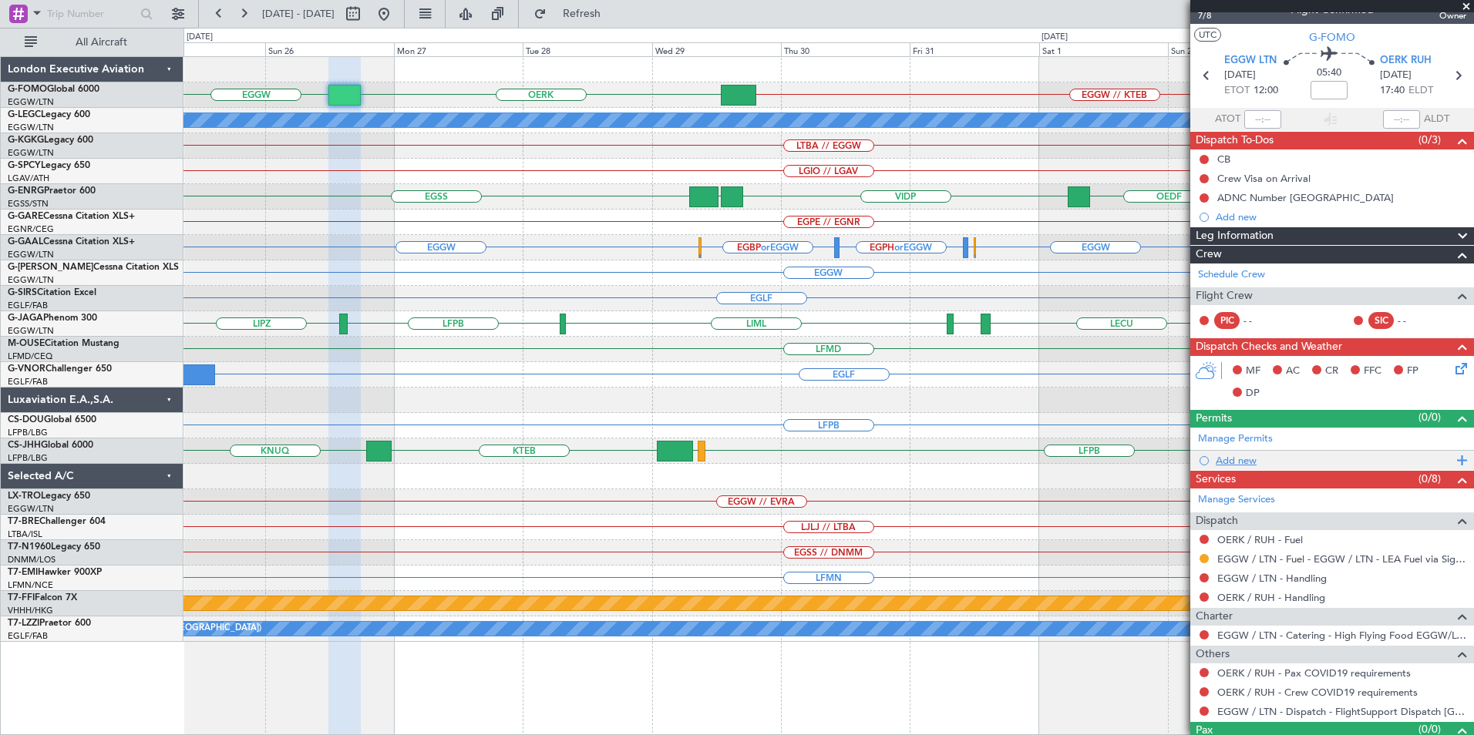
scroll to position [49, 0]
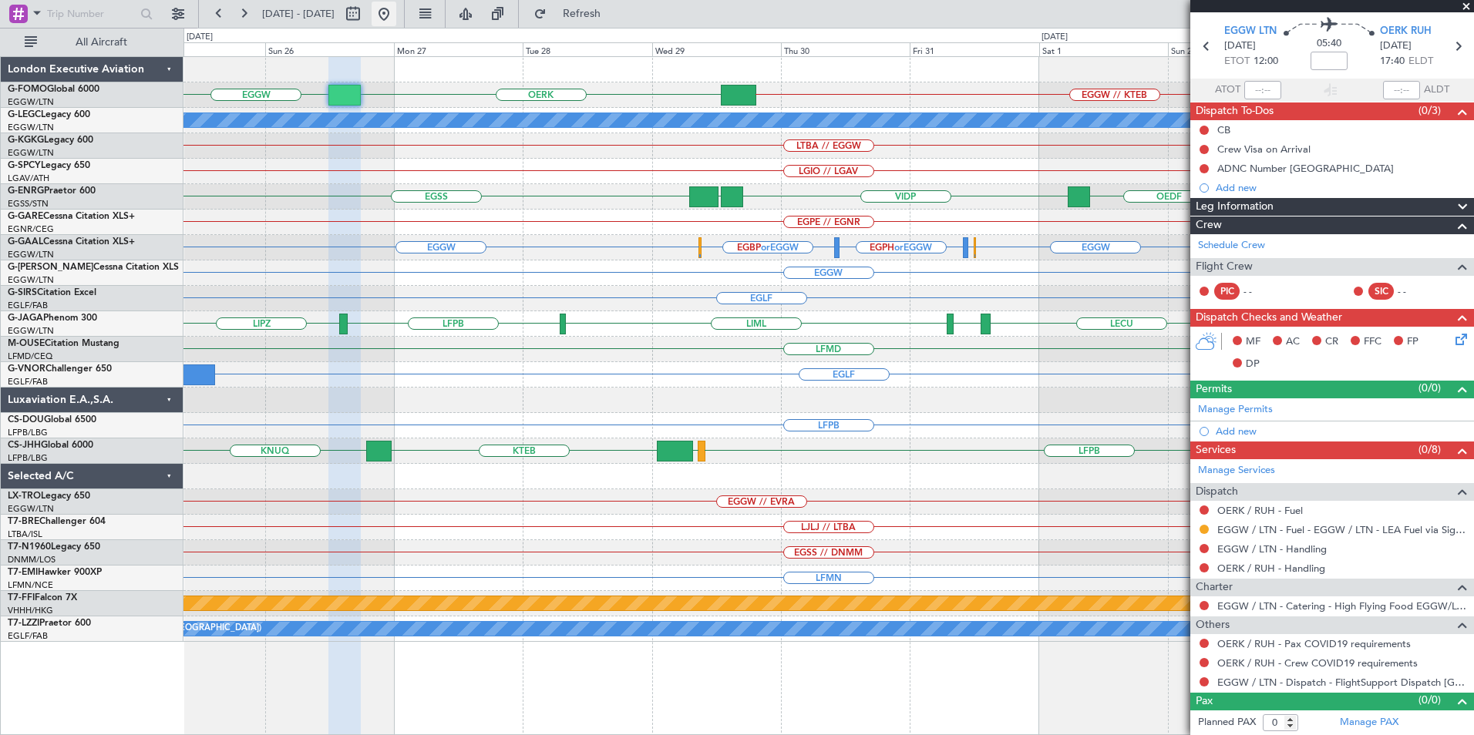
click at [396, 5] on button at bounding box center [384, 14] width 25 height 25
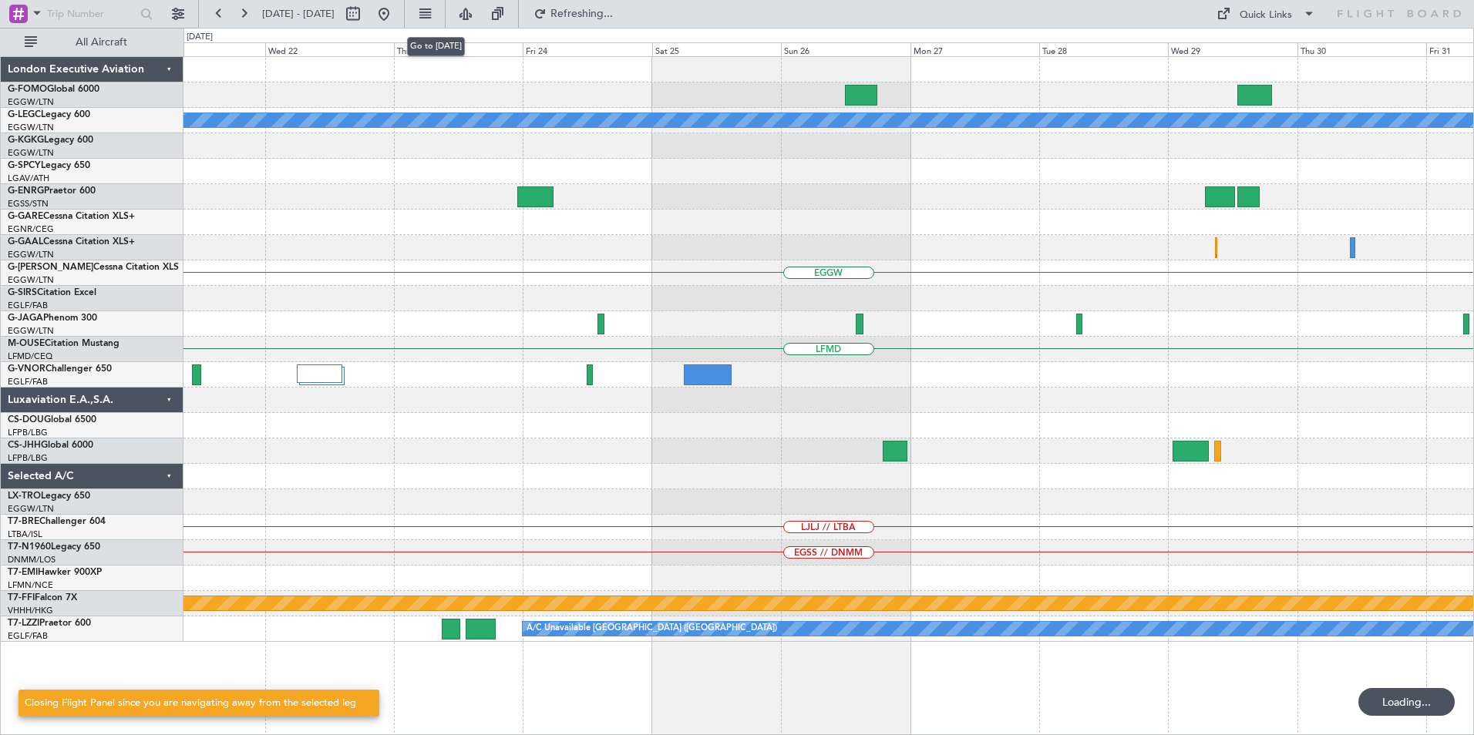
scroll to position [0, 0]
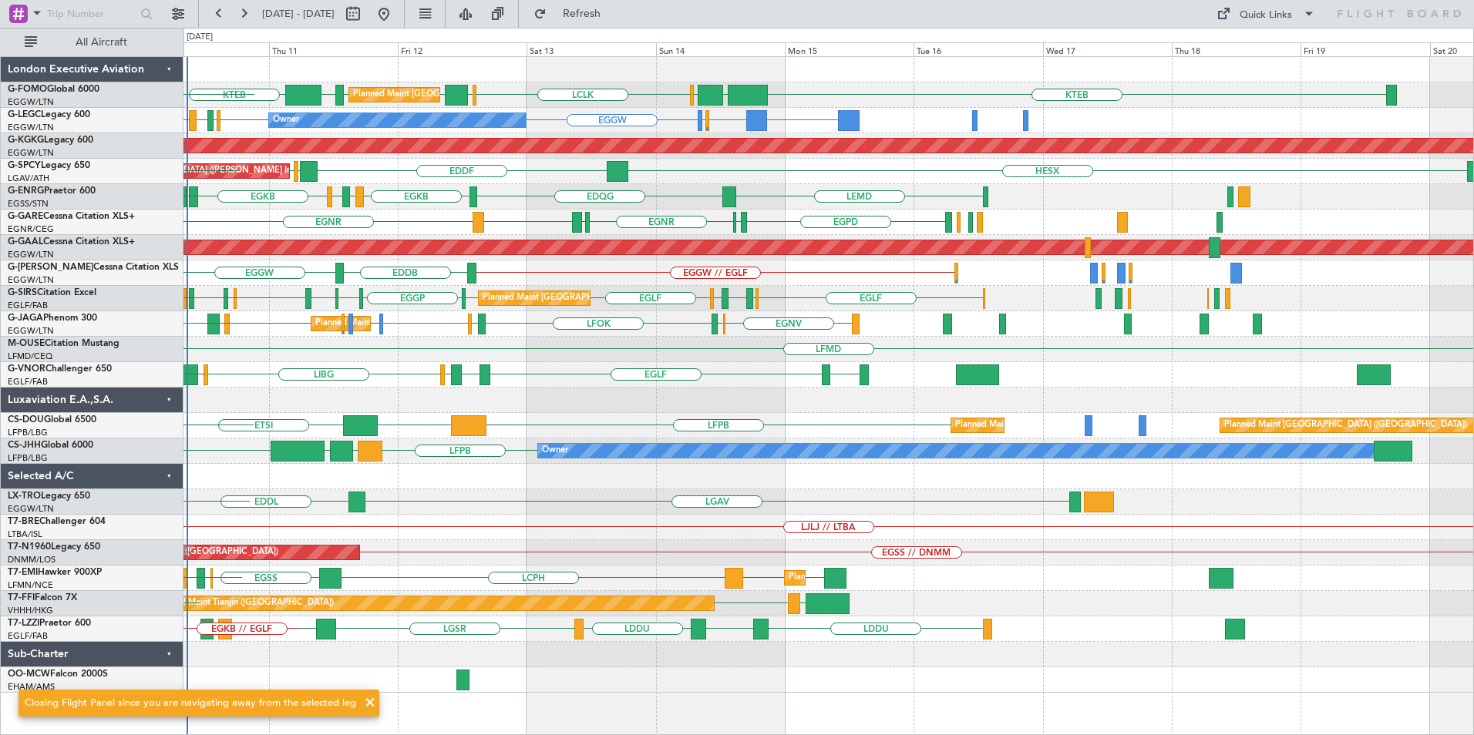
click at [554, 199] on div "KTEB EGGW EGGW EDDH KTEB EGGW OLBA LCLK OLBA Planned Maint London (Luton) EGGW …" at bounding box center [828, 375] width 1290 height 636
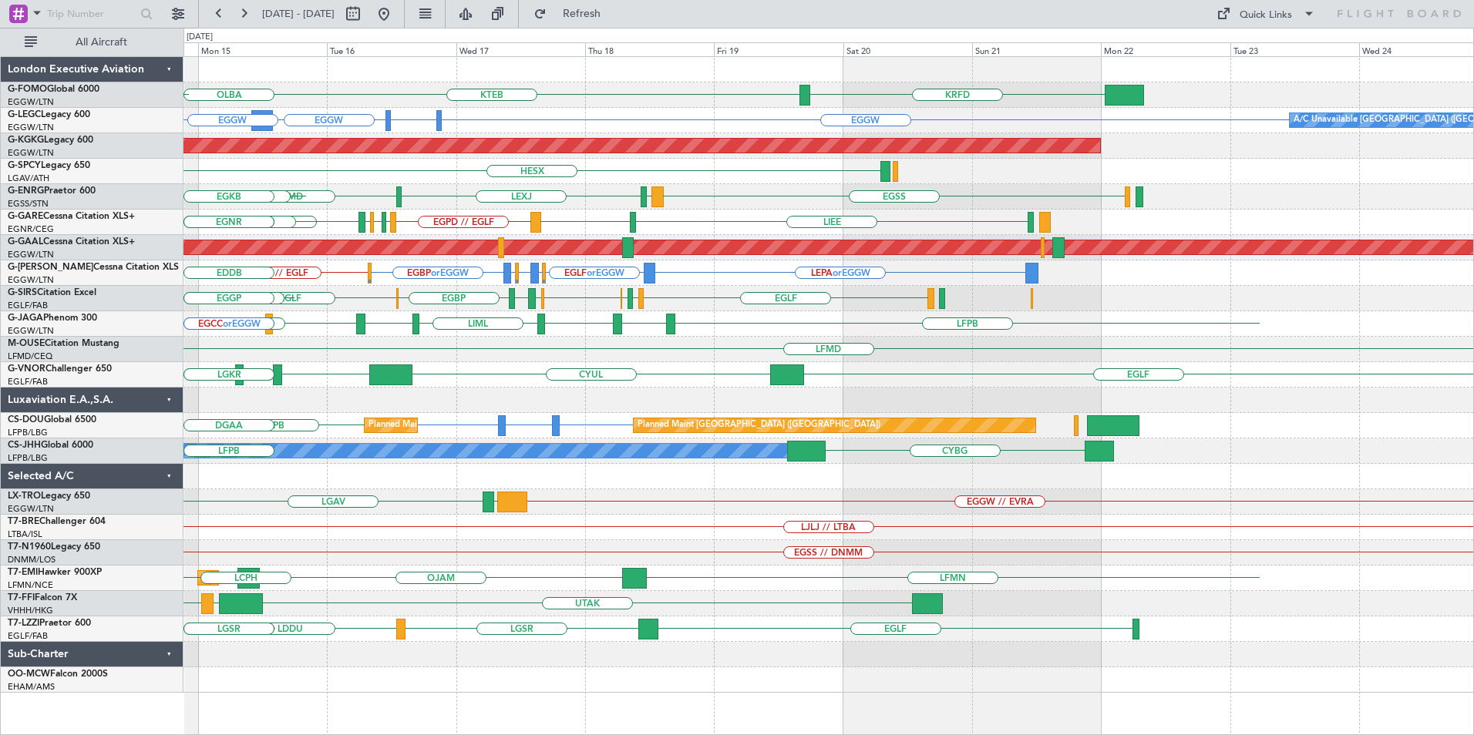
click at [500, 173] on div "KTEB KRFD OLBA LCLK OLBA EGGW A/C Unavailable London (Luton) EGGW EHEH or EGGW …" at bounding box center [828, 375] width 1290 height 636
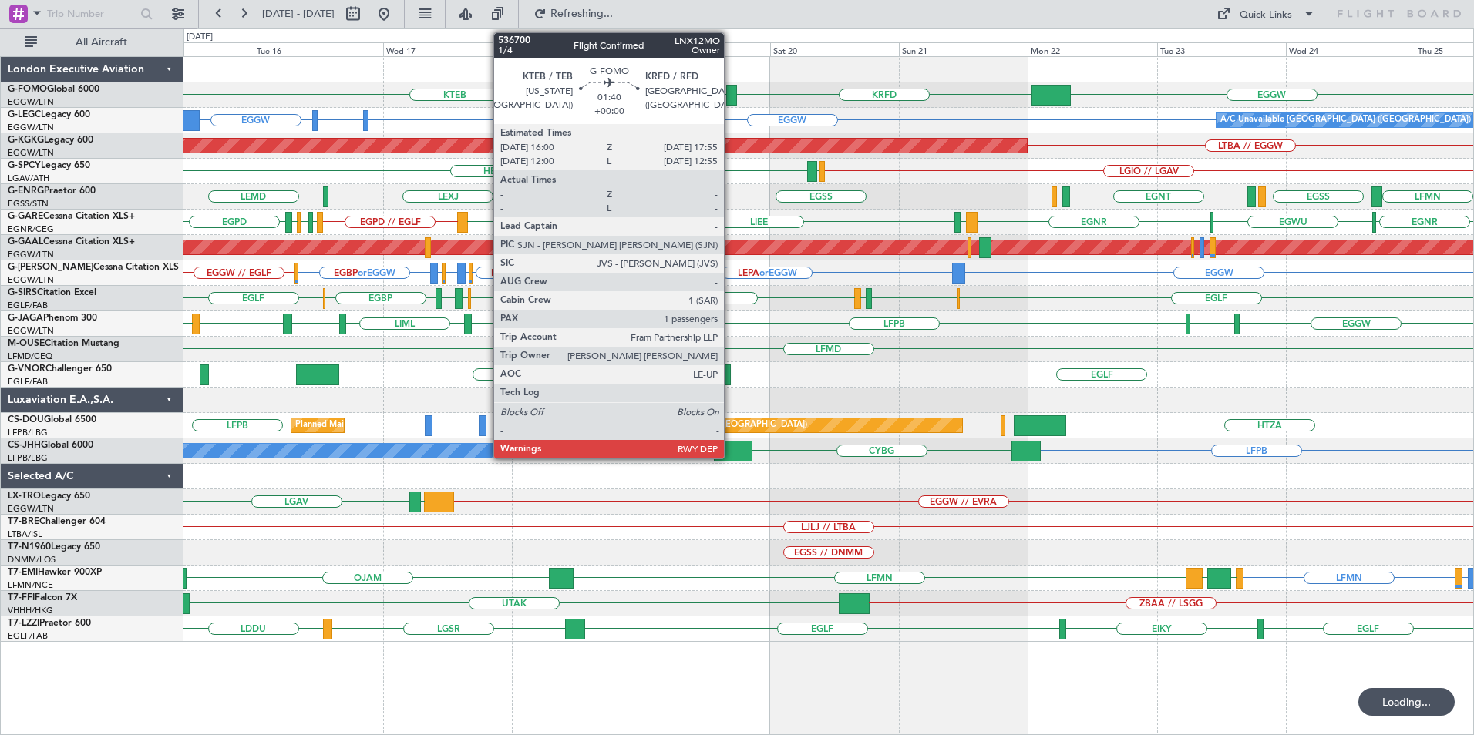
click at [731, 92] on div at bounding box center [731, 95] width 11 height 21
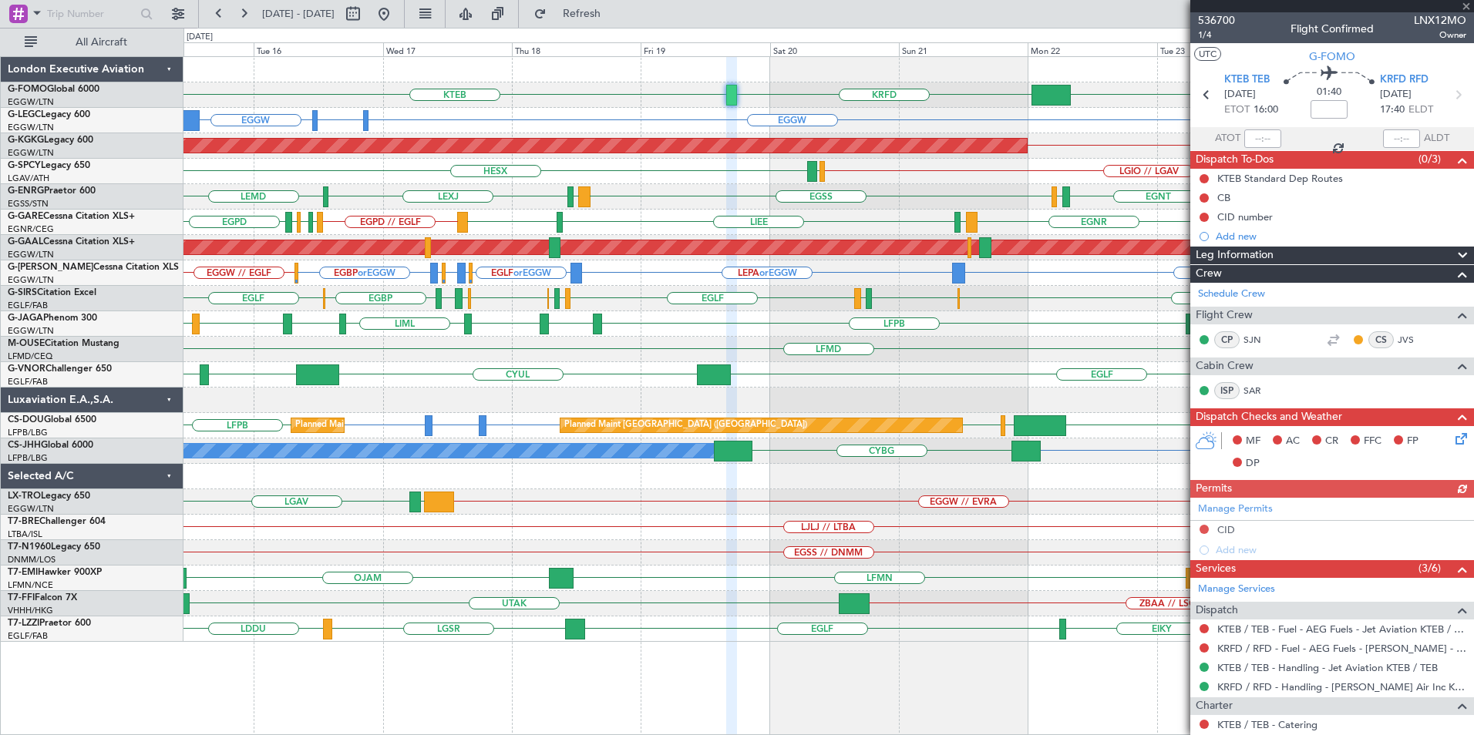
scroll to position [153, 0]
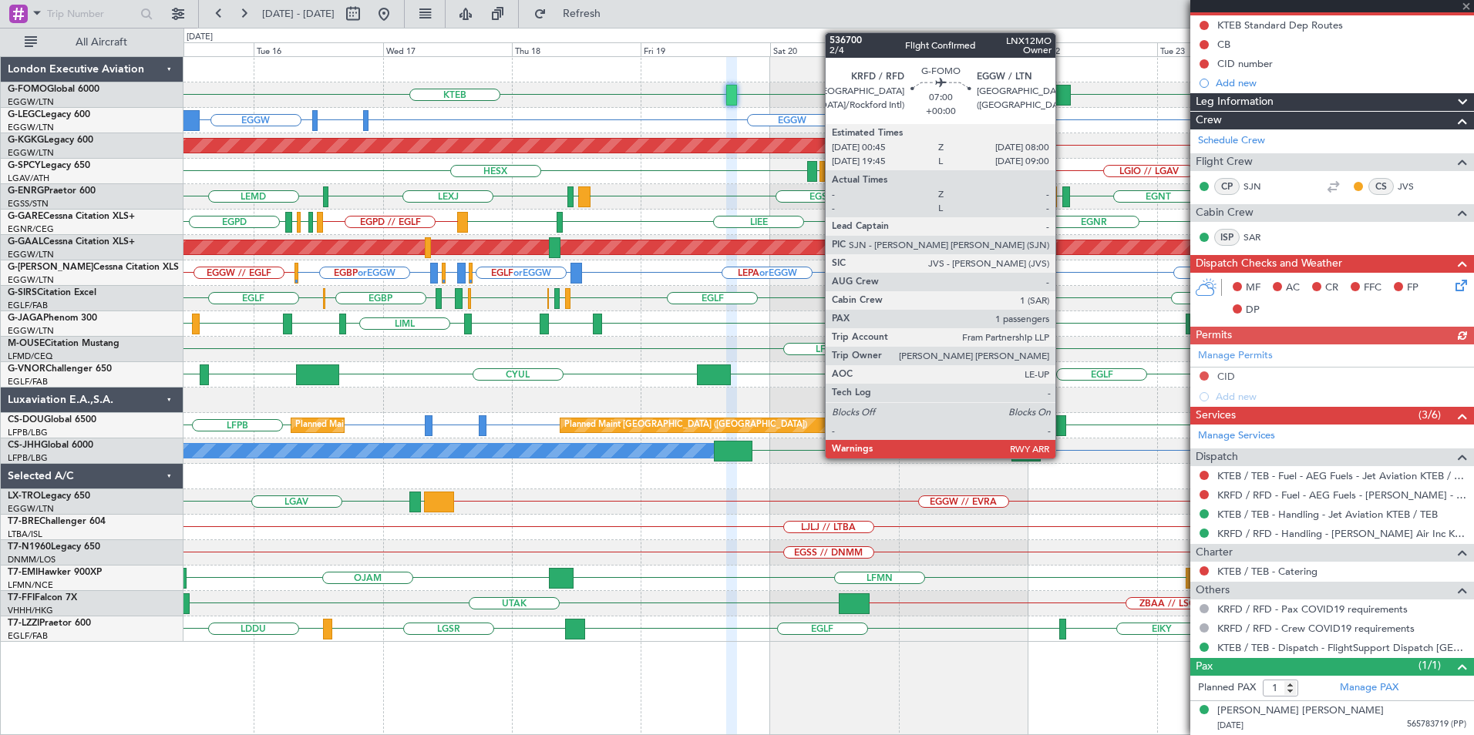
click at [1062, 96] on div at bounding box center [1050, 95] width 39 height 21
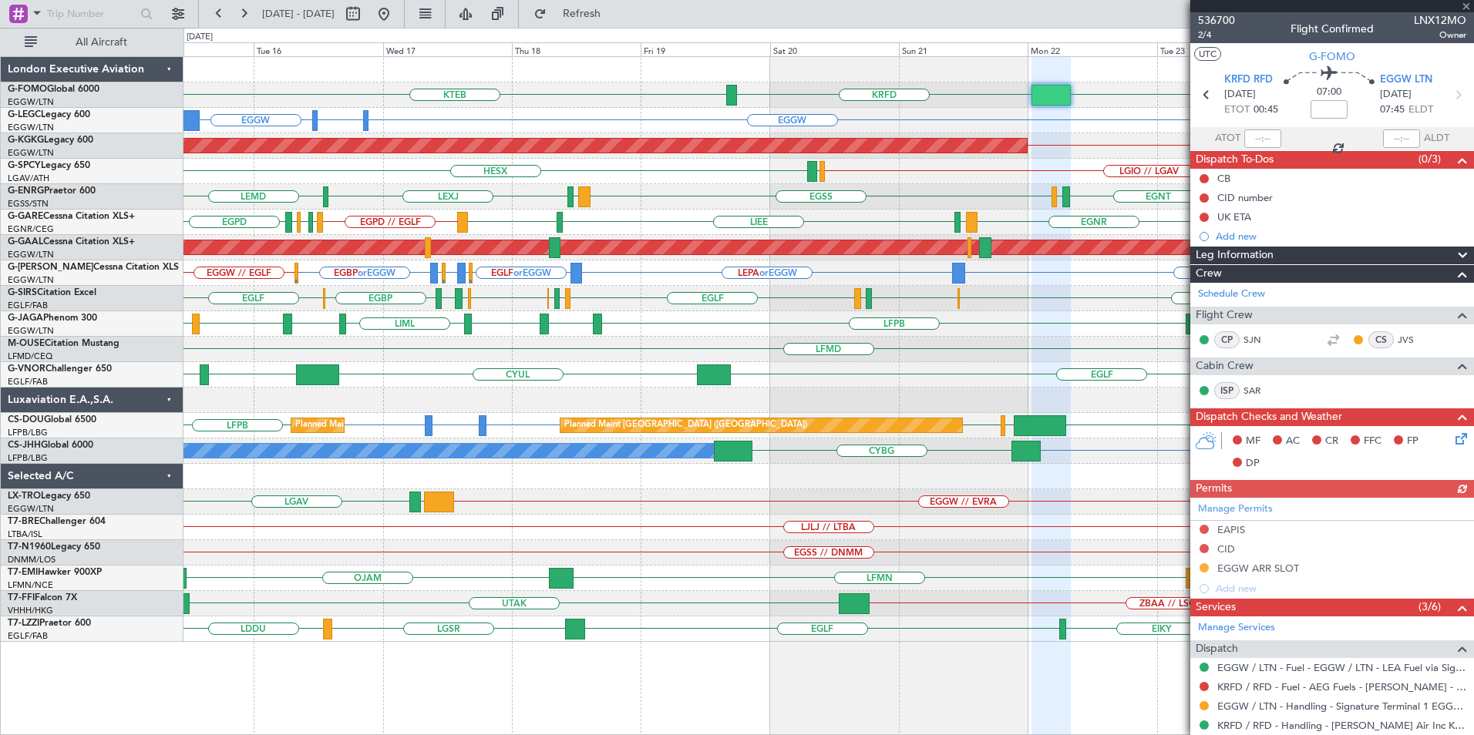
scroll to position [192, 0]
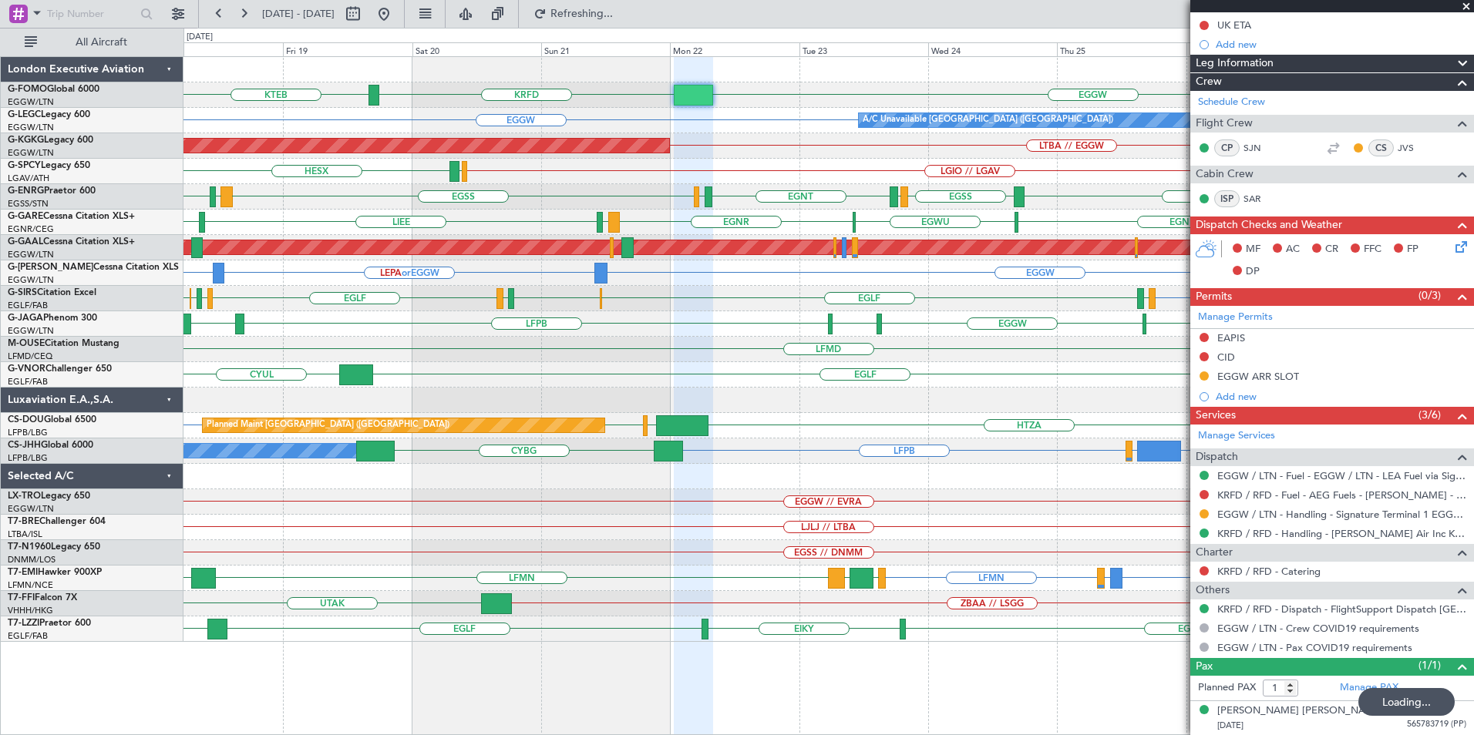
click at [739, 187] on div "EGGW KTEB KRFD A/C Unavailable London (Luton) EGGW AOG Maint Istanbul (Ataturk)…" at bounding box center [828, 349] width 1290 height 585
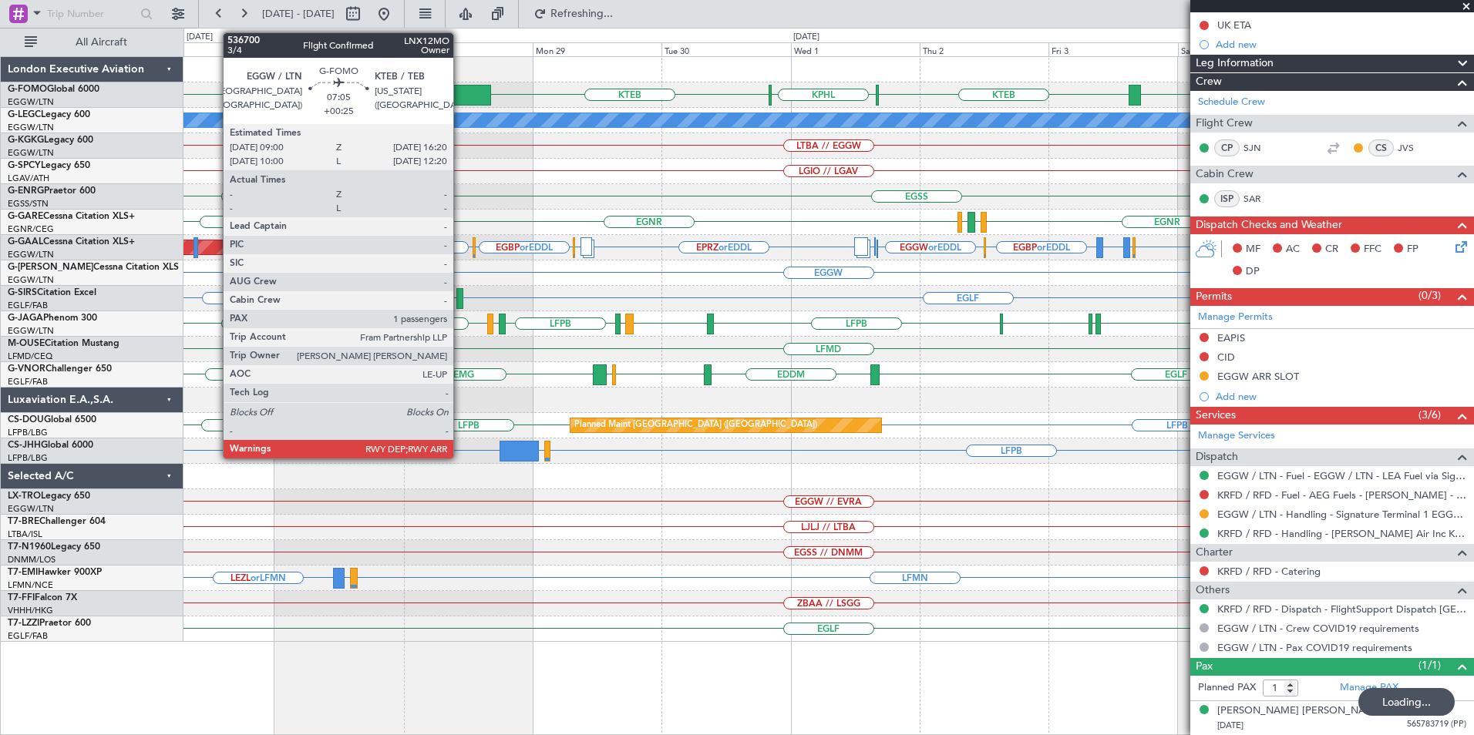
click at [460, 95] on div at bounding box center [471, 95] width 40 height 21
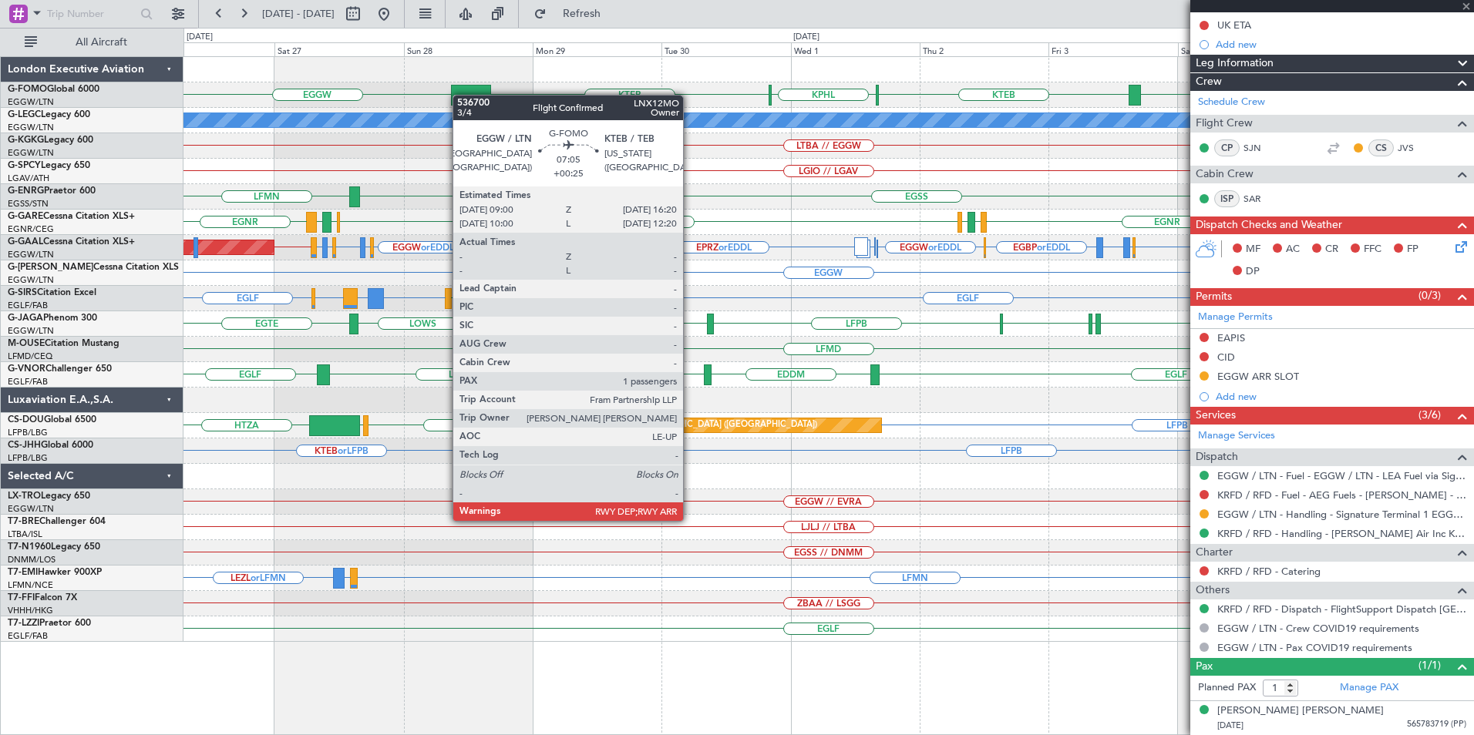
type input "+00:25"
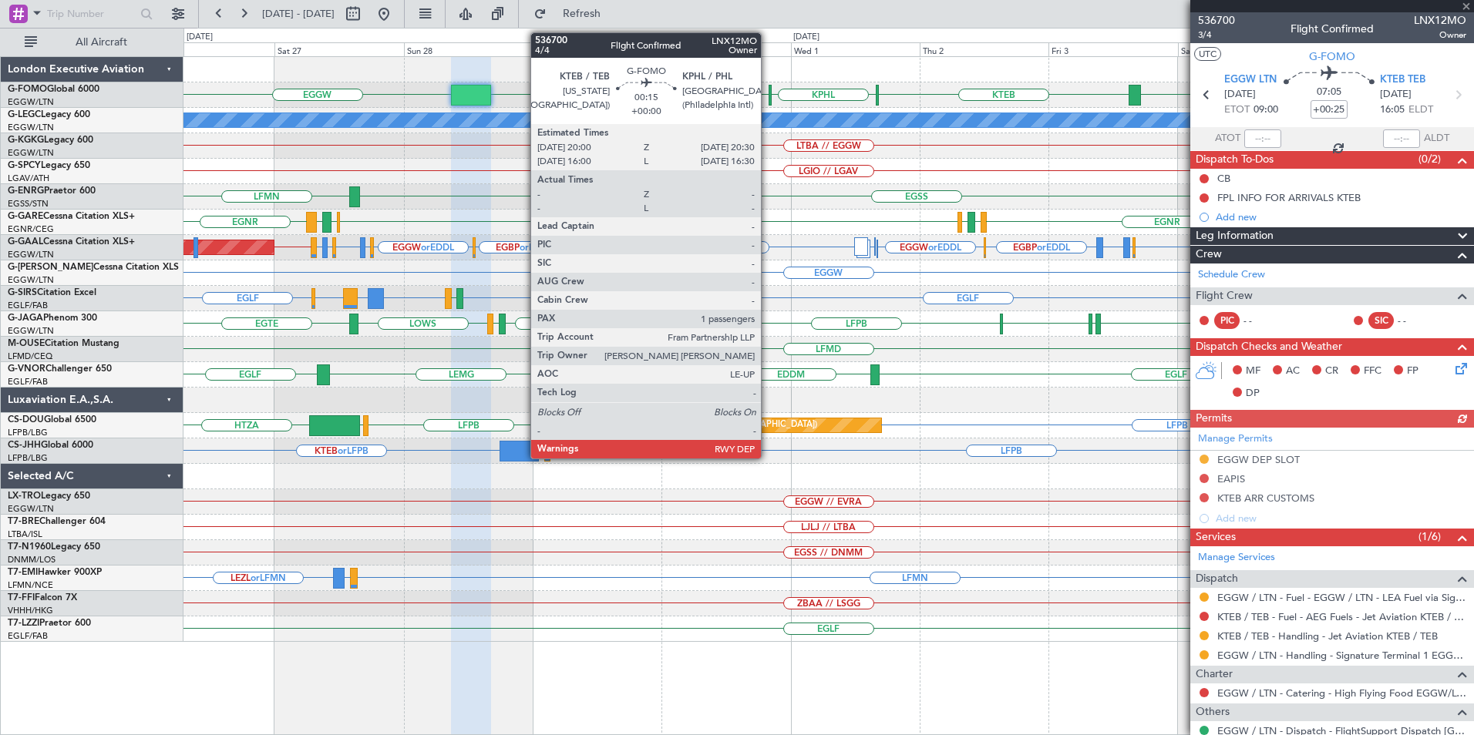
click at [769, 96] on div at bounding box center [770, 95] width 3 height 21
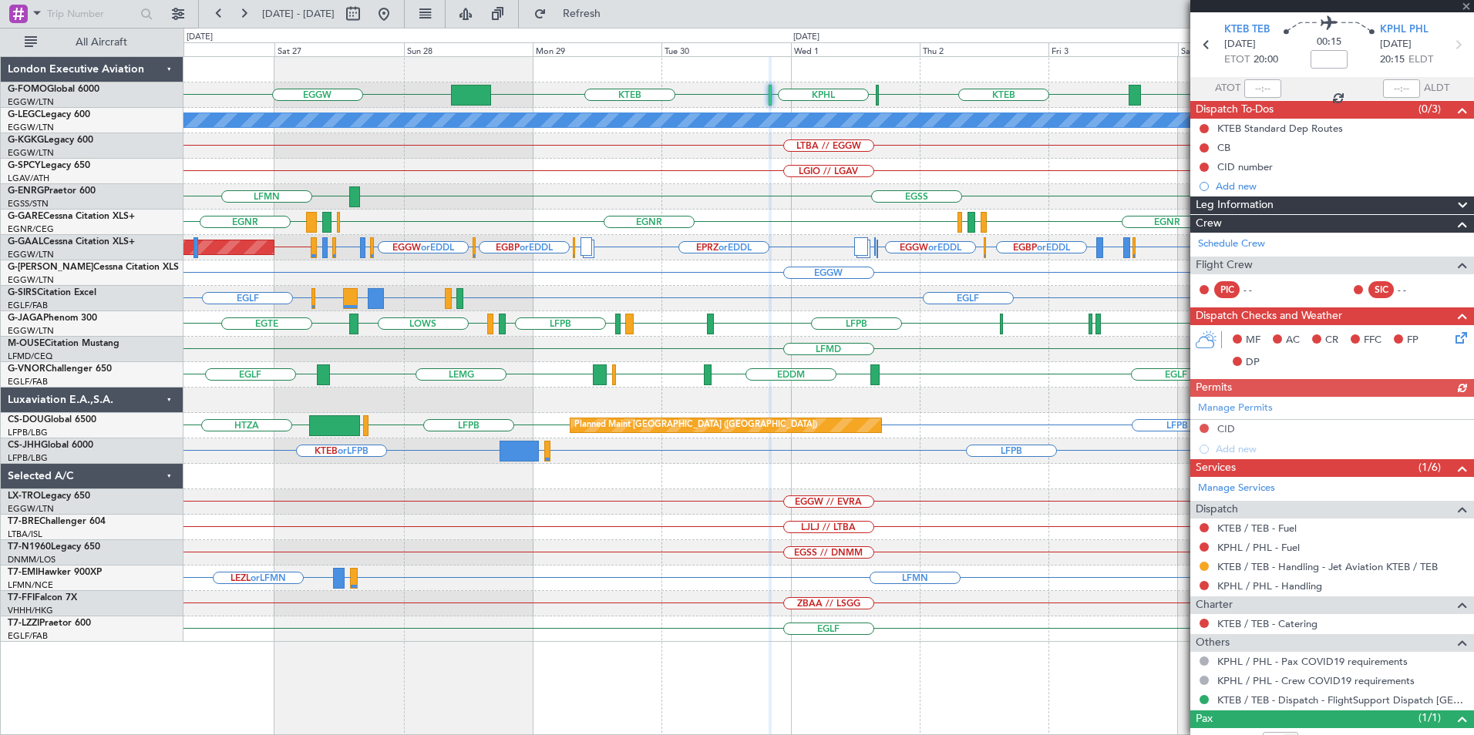
scroll to position [103, 0]
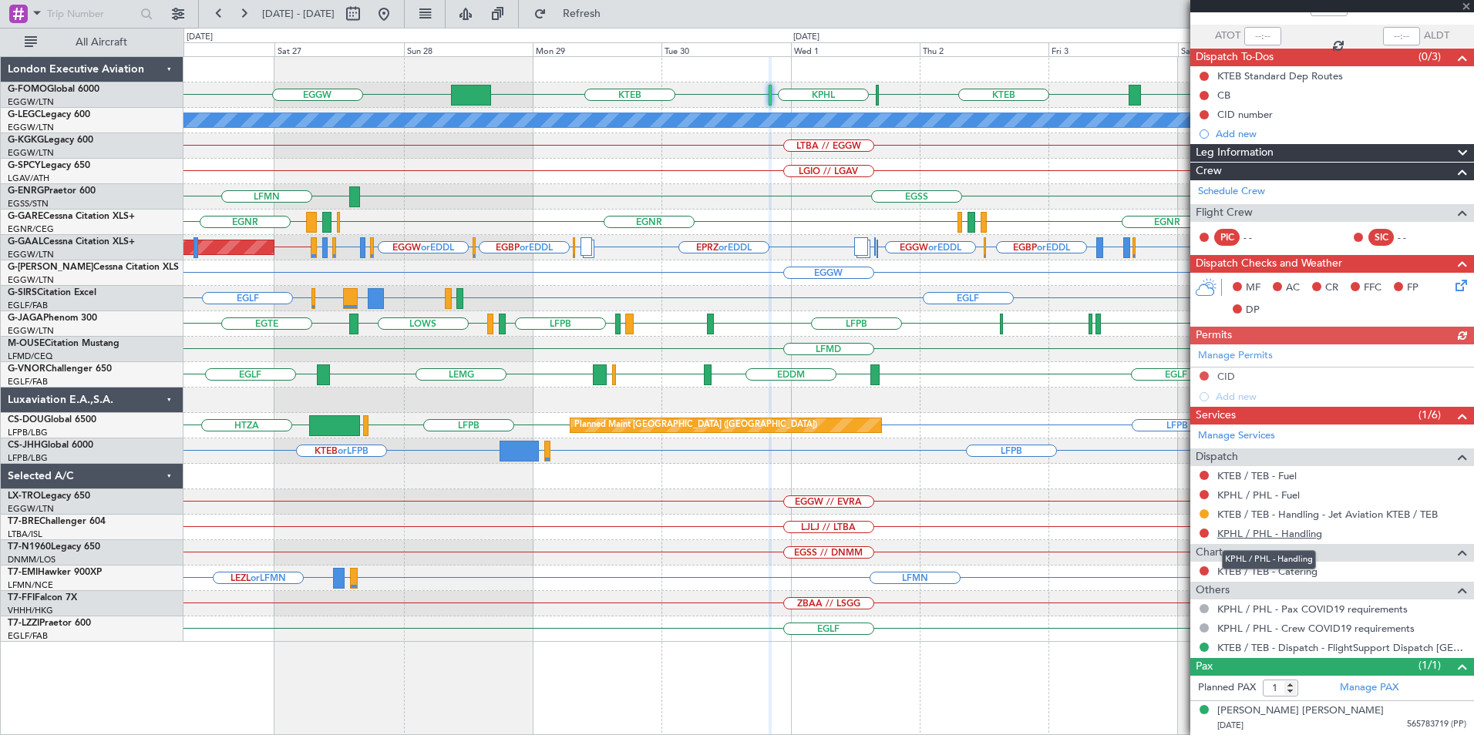
click at [1240, 533] on link "KPHL / PHL - Handling" at bounding box center [1269, 533] width 105 height 13
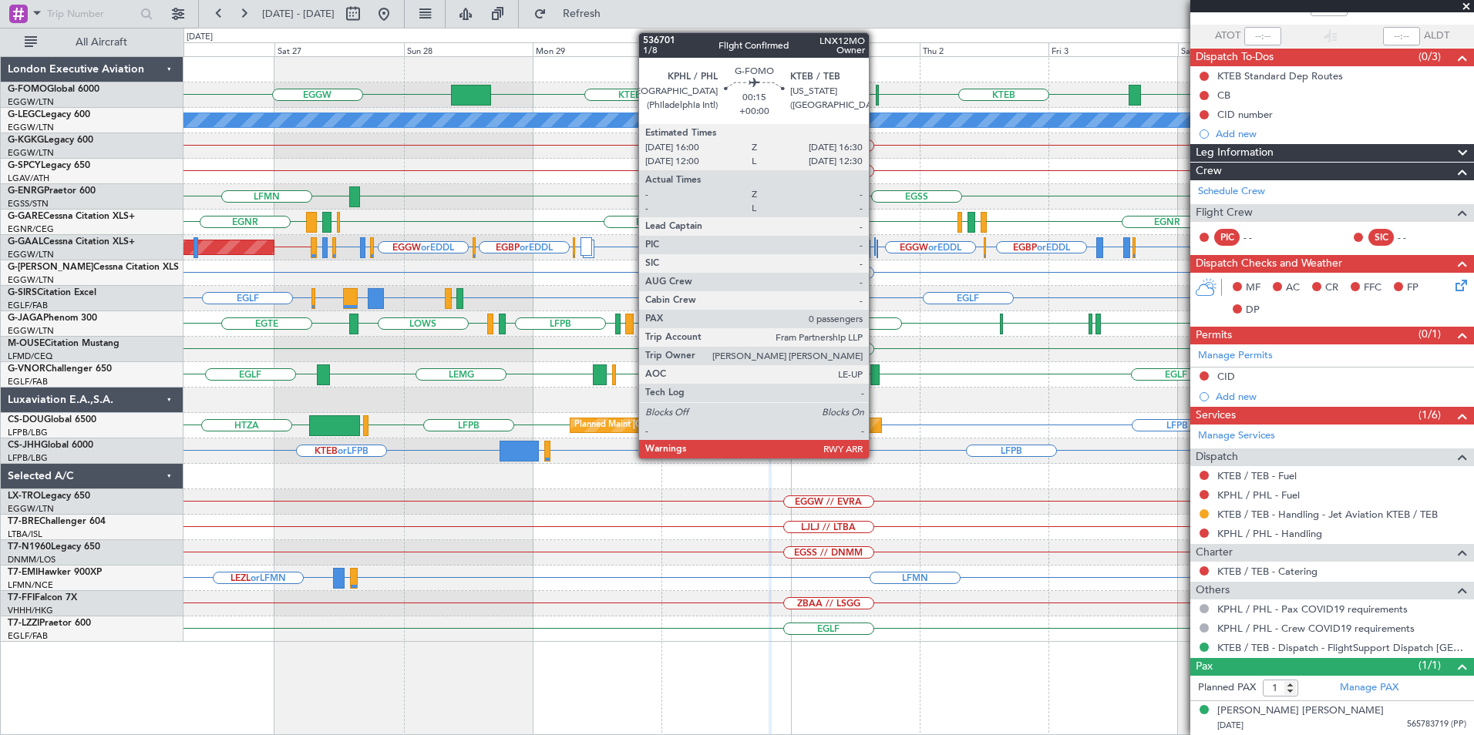
click at [876, 99] on div at bounding box center [877, 95] width 3 height 21
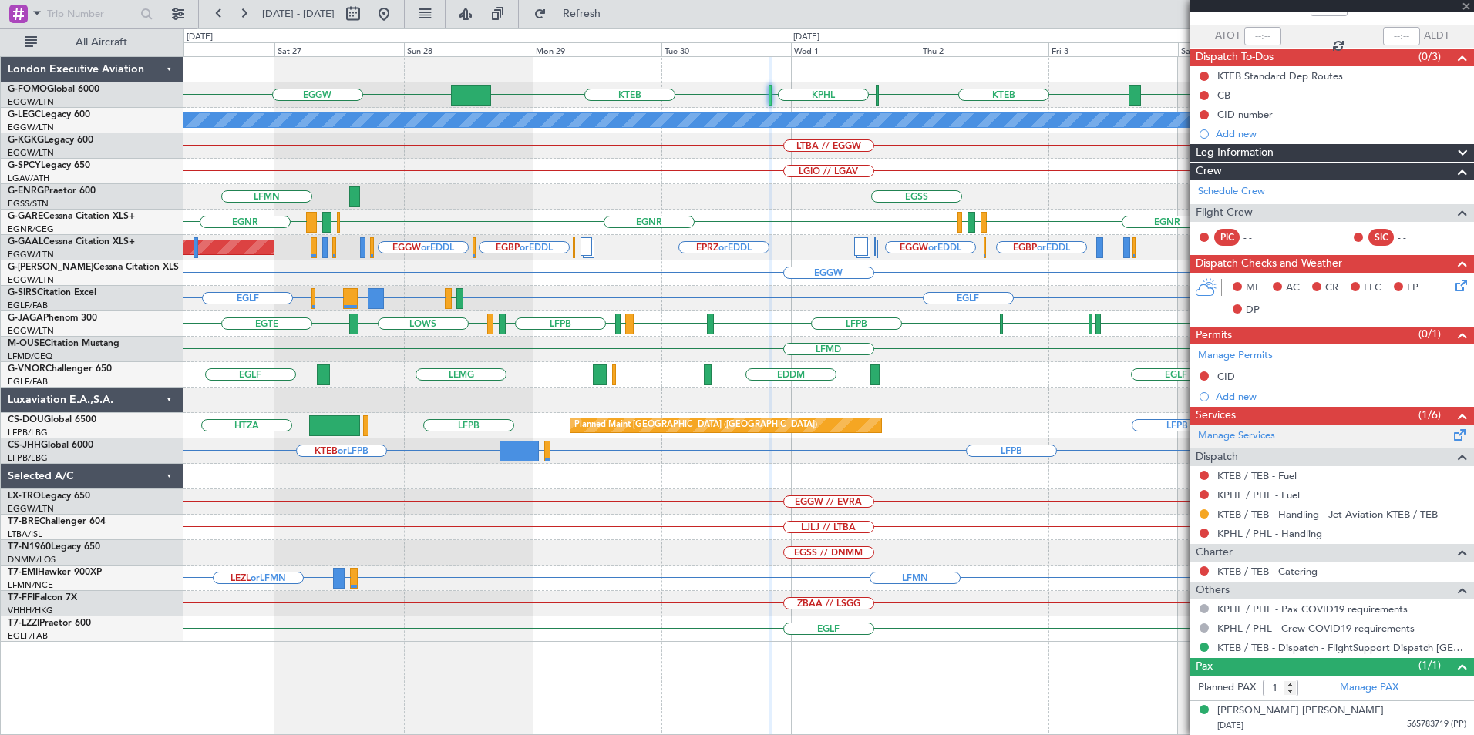
type input "0"
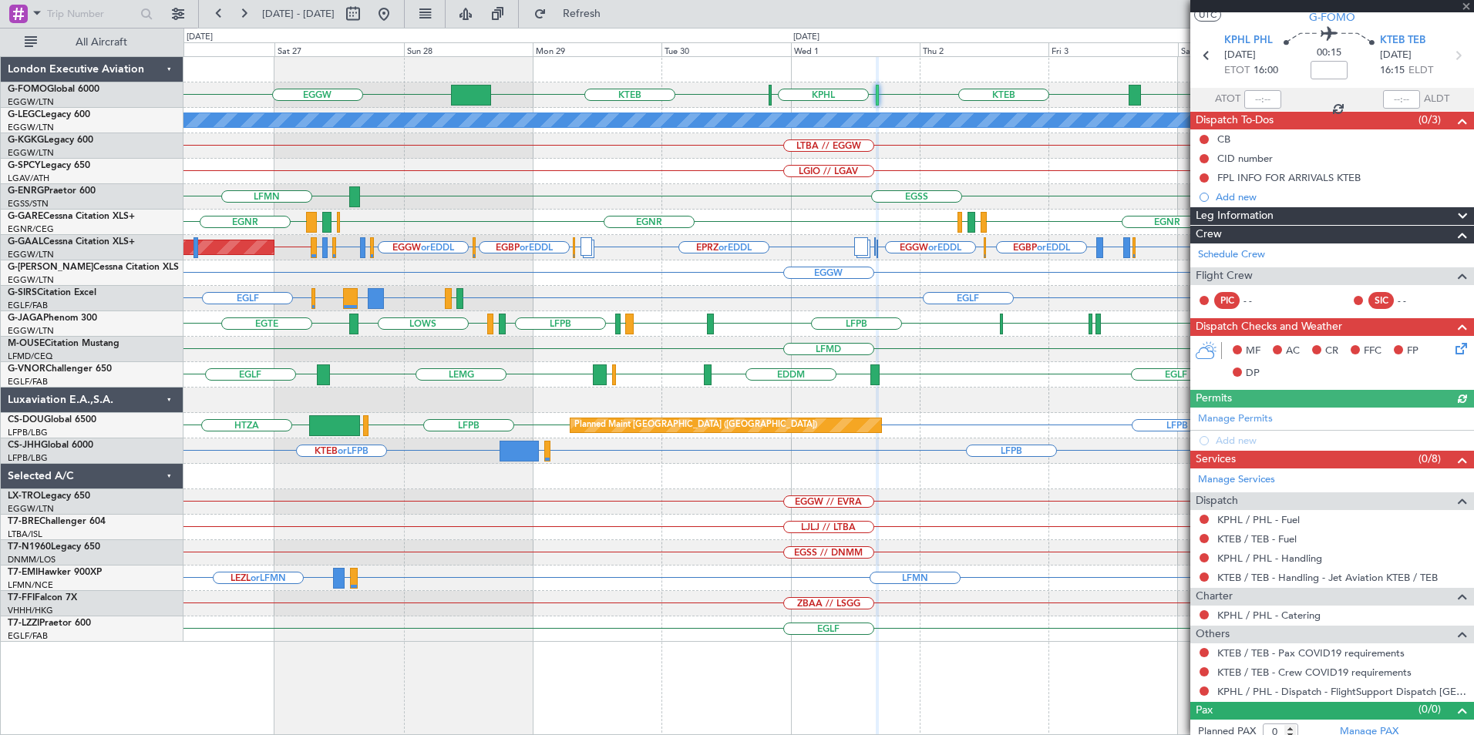
scroll to position [49, 0]
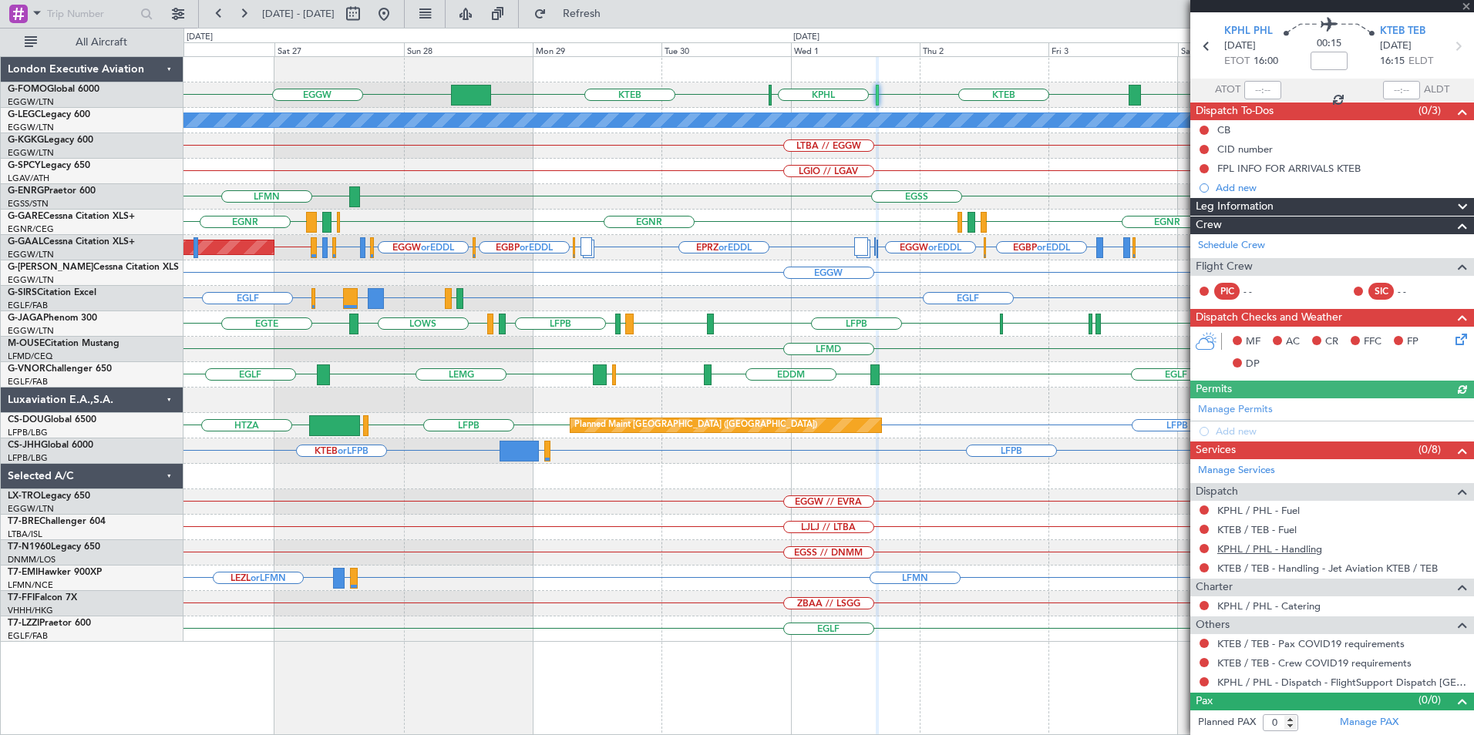
click at [1307, 553] on link "KPHL / PHL - Handling" at bounding box center [1269, 549] width 105 height 13
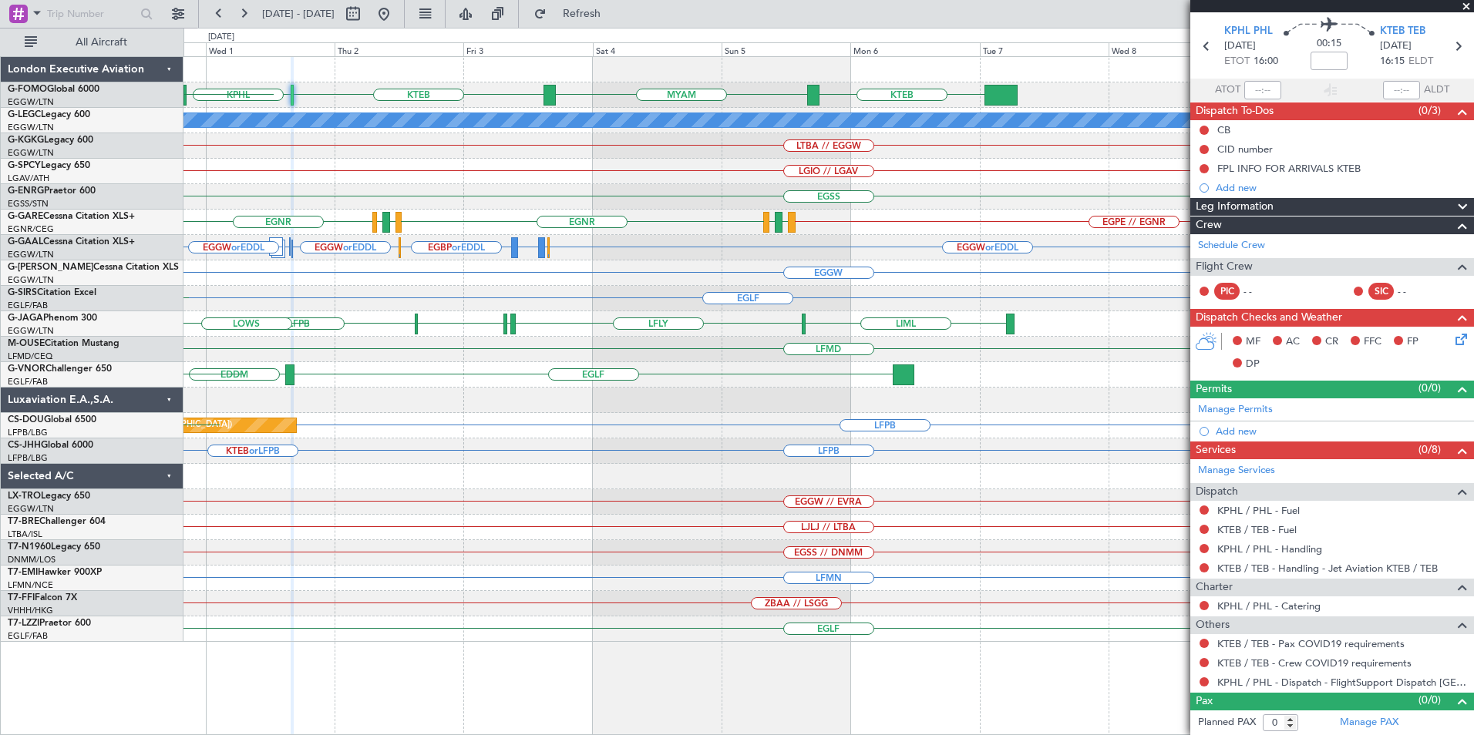
click at [400, 239] on div "KTEB KPHL KTEB MYAM KTEB EGGW A/C Unavailable London (Luton) LTBA // EGGW LGIO …" at bounding box center [828, 349] width 1290 height 585
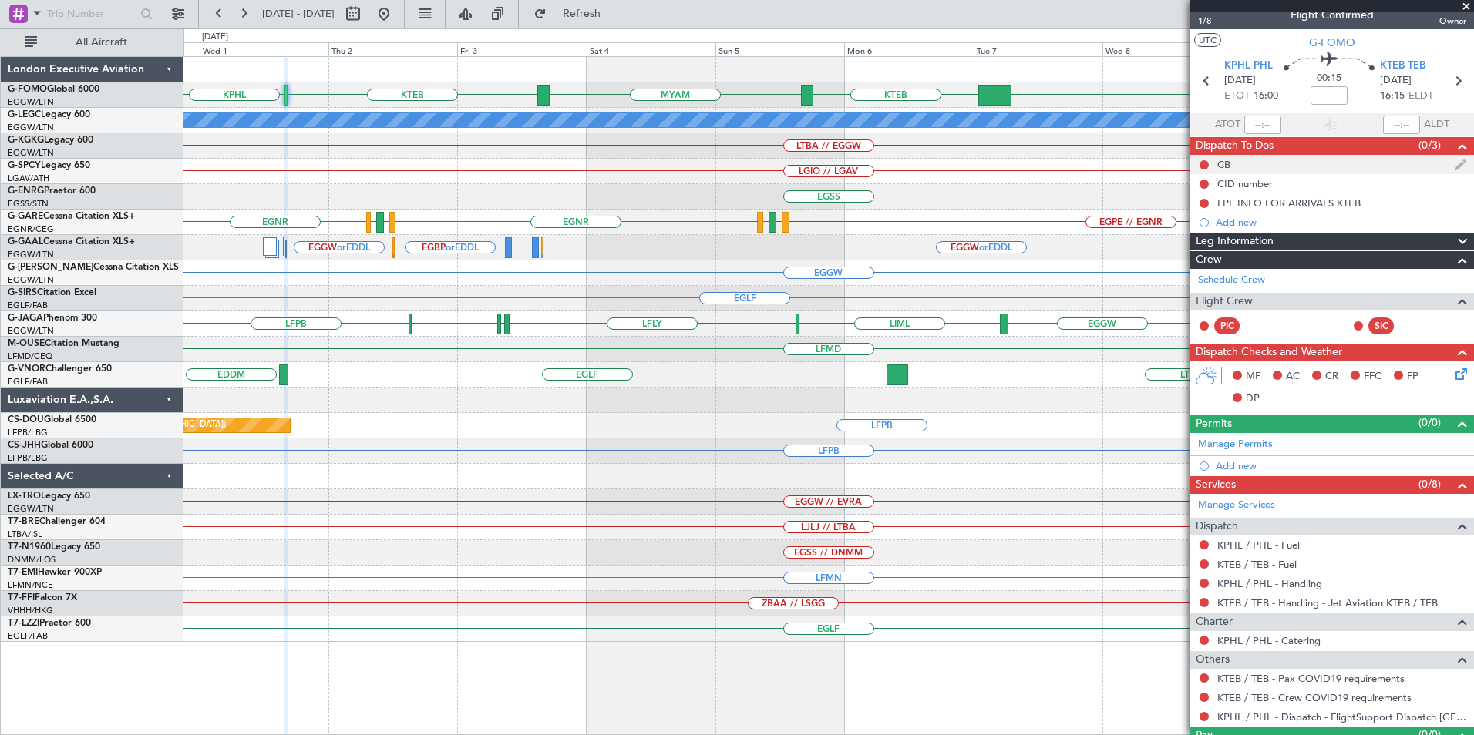
scroll to position [0, 0]
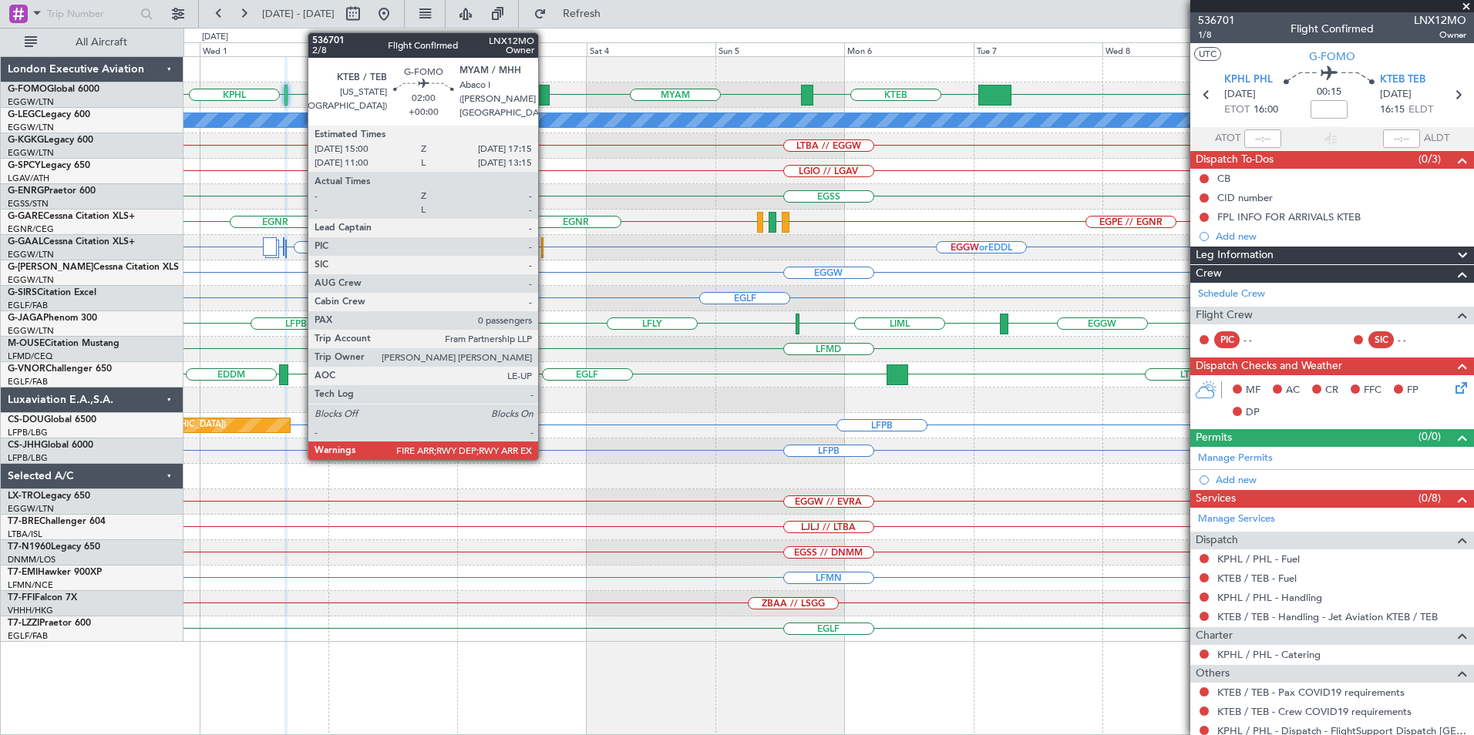
click at [547, 93] on div at bounding box center [543, 95] width 12 height 21
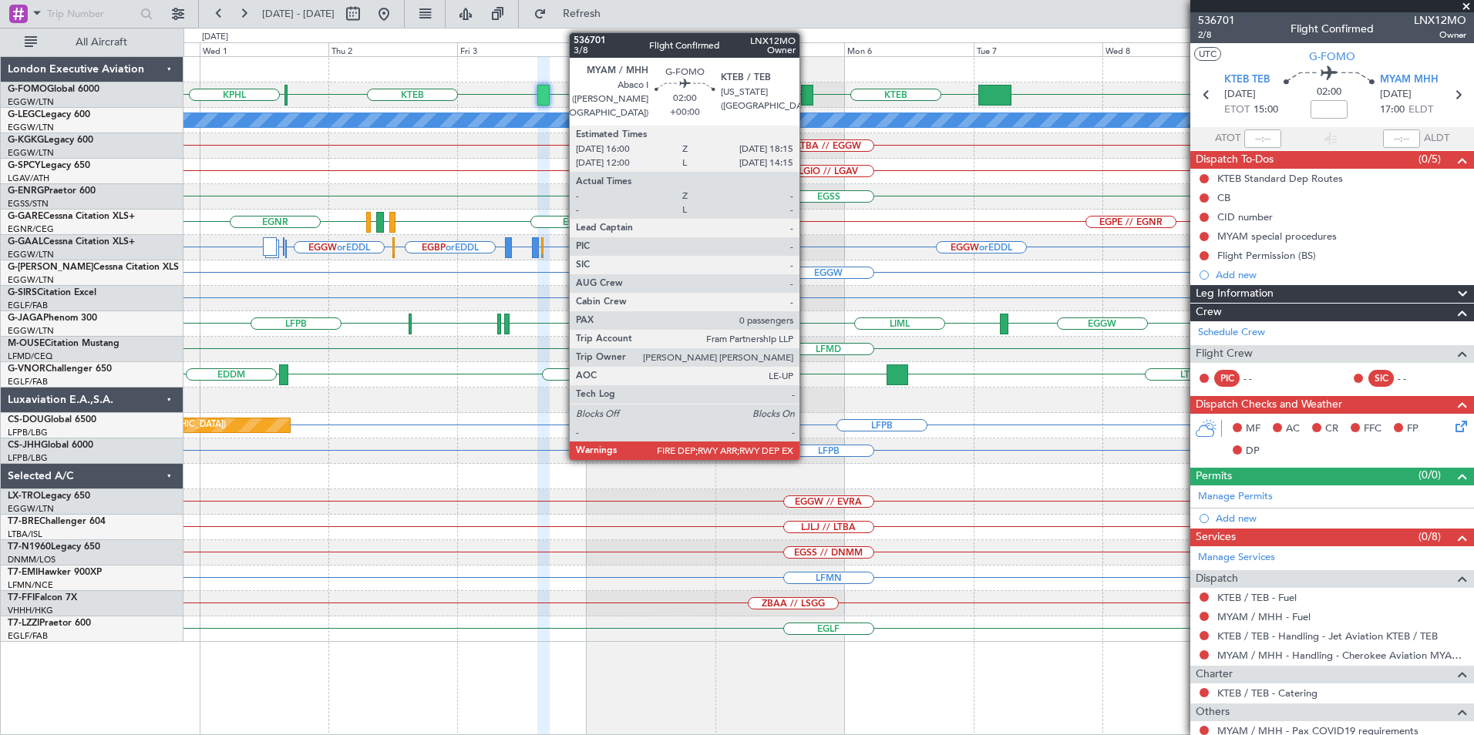
click at [807, 105] on div at bounding box center [807, 95] width 12 height 21
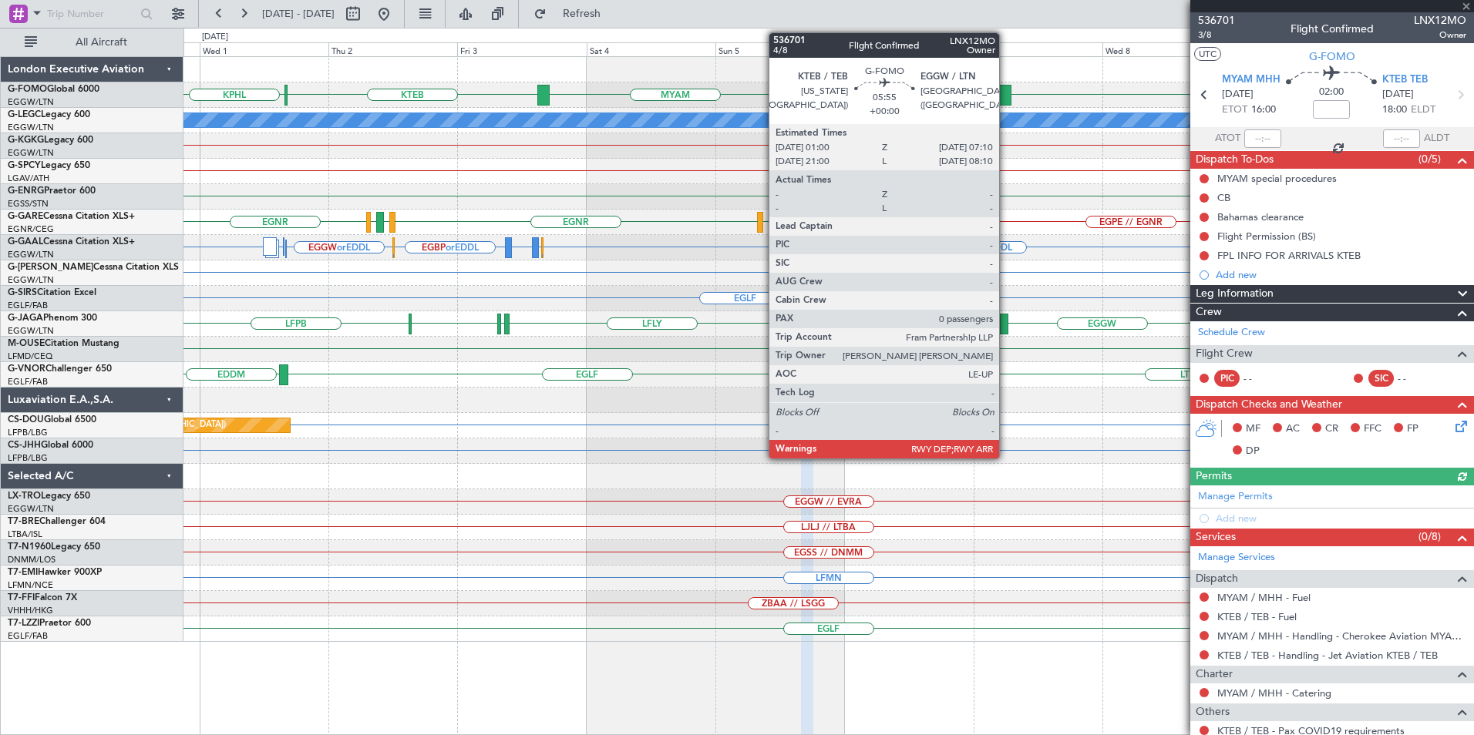
click at [1006, 89] on div at bounding box center [994, 95] width 33 height 21
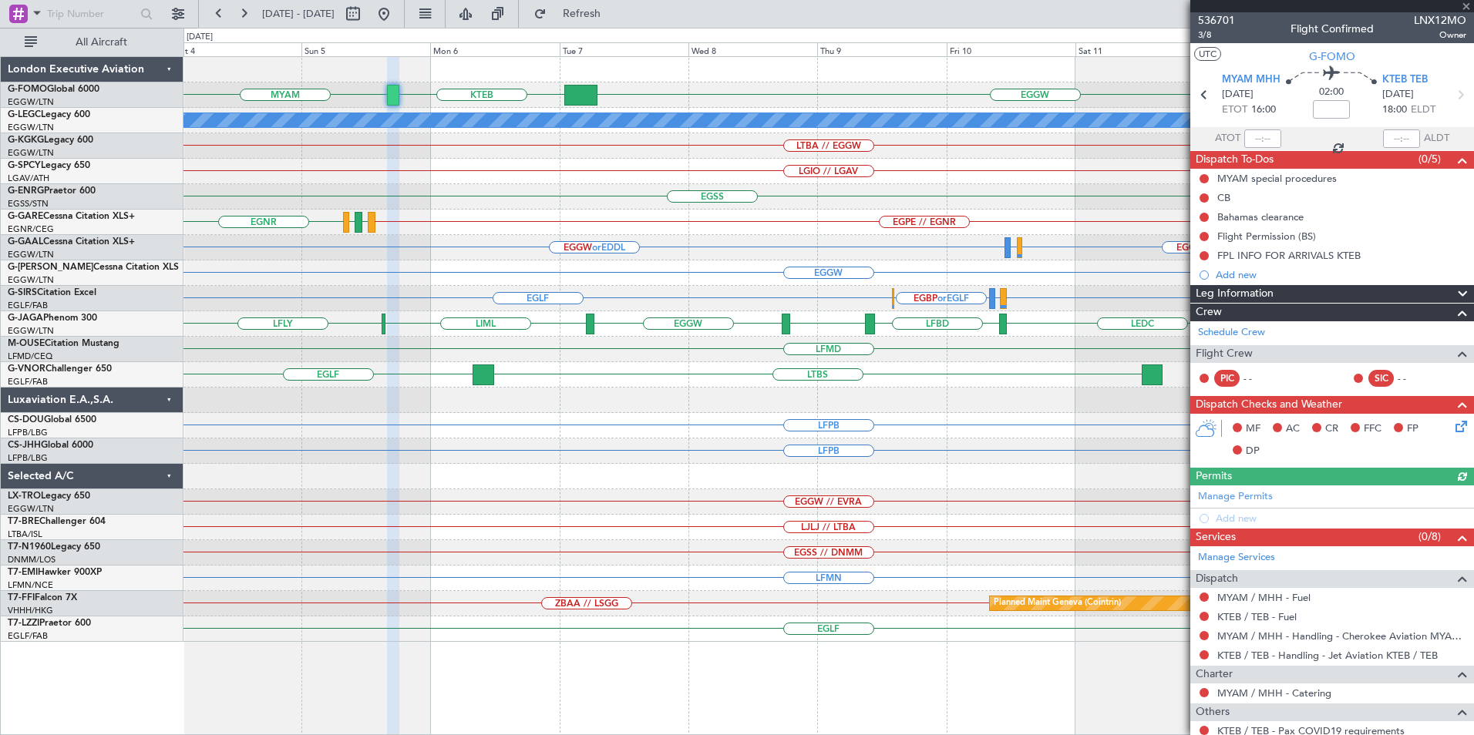
click at [625, 233] on div "EGGW KTEB MYAM KTEB KPHL A/C Unavailable London (Luton) LTBA // EGGW LGIO // LG…" at bounding box center [828, 349] width 1290 height 585
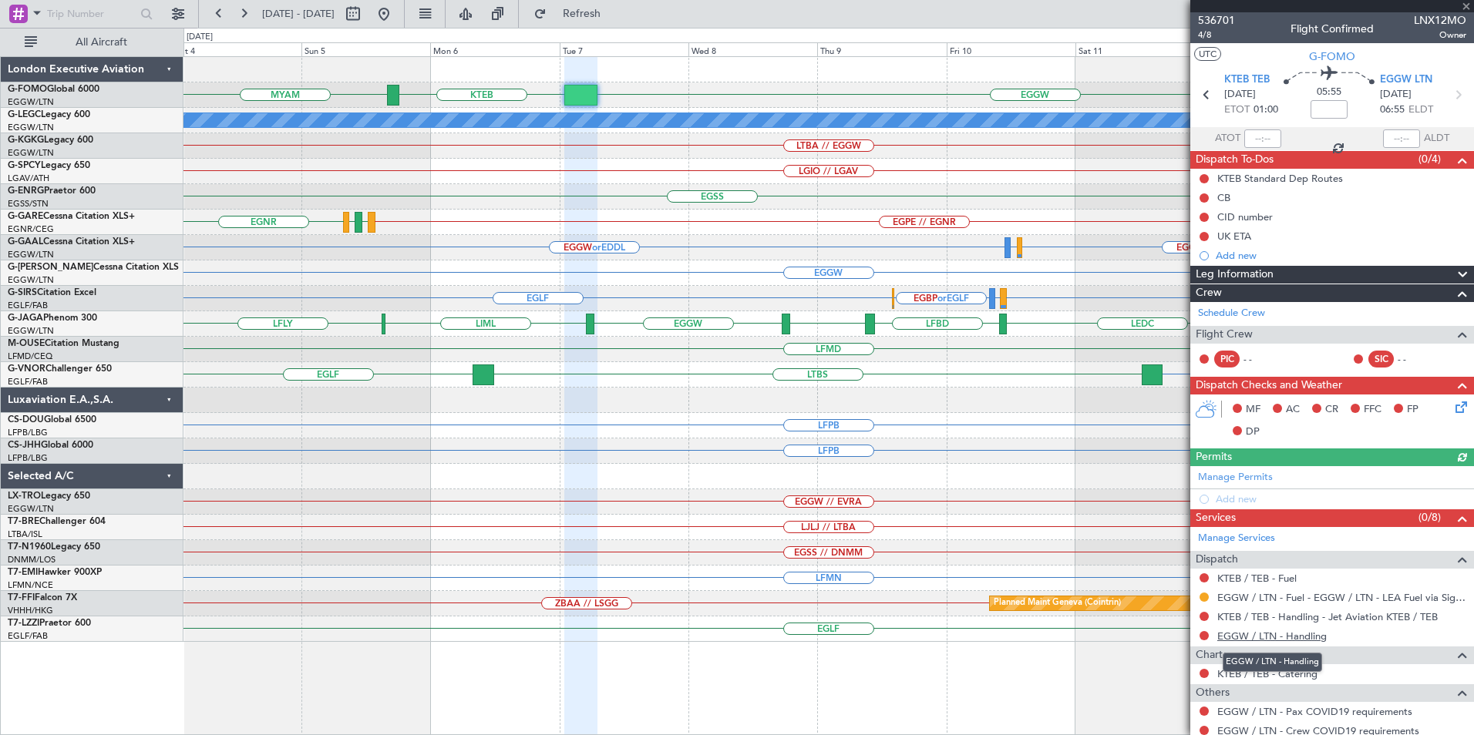
click at [1293, 635] on link "EGGW / LTN - Handling" at bounding box center [1271, 636] width 109 height 13
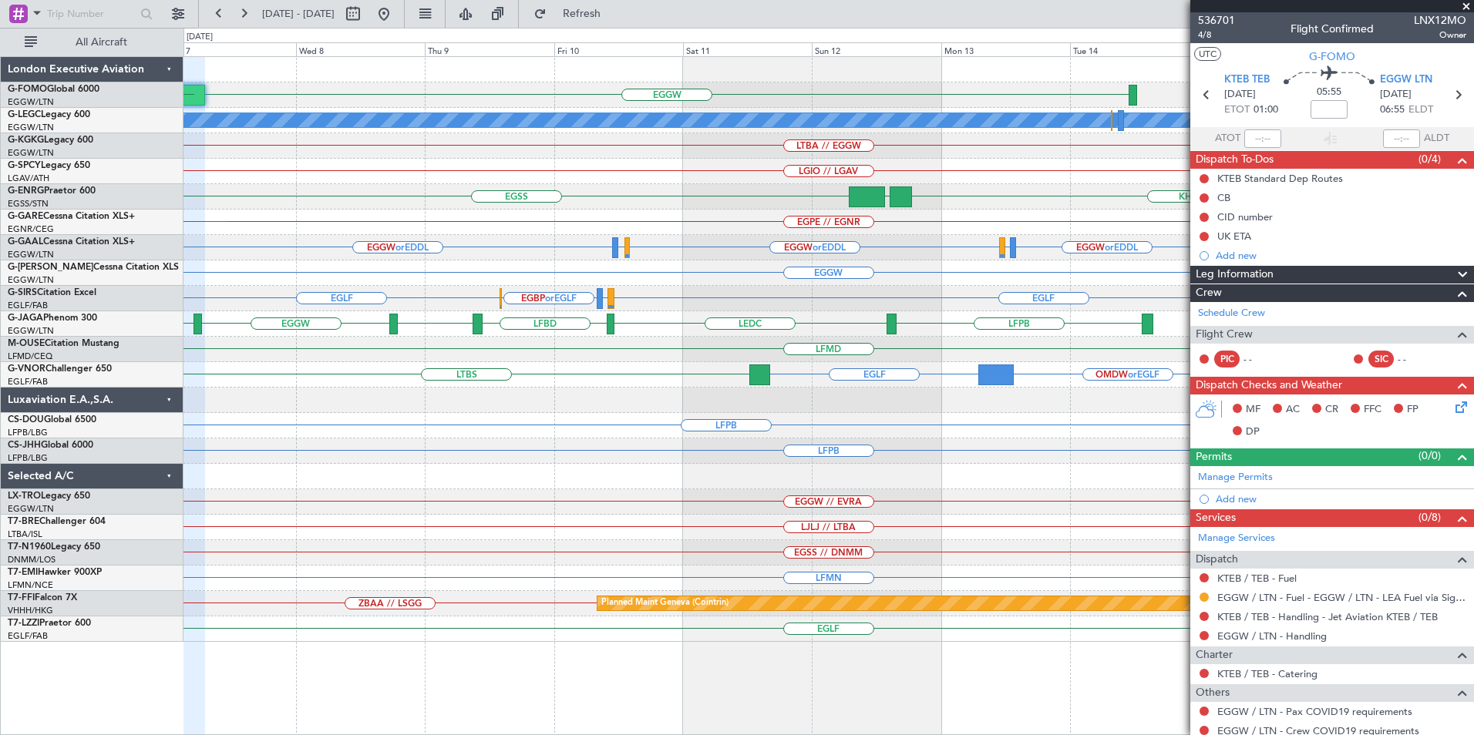
click at [540, 429] on div "EGGW KTEB MYAM A/C Unavailable London (Luton) LTBA // EGGW LGIO // LGAV EGSS KH…" at bounding box center [828, 349] width 1290 height 585
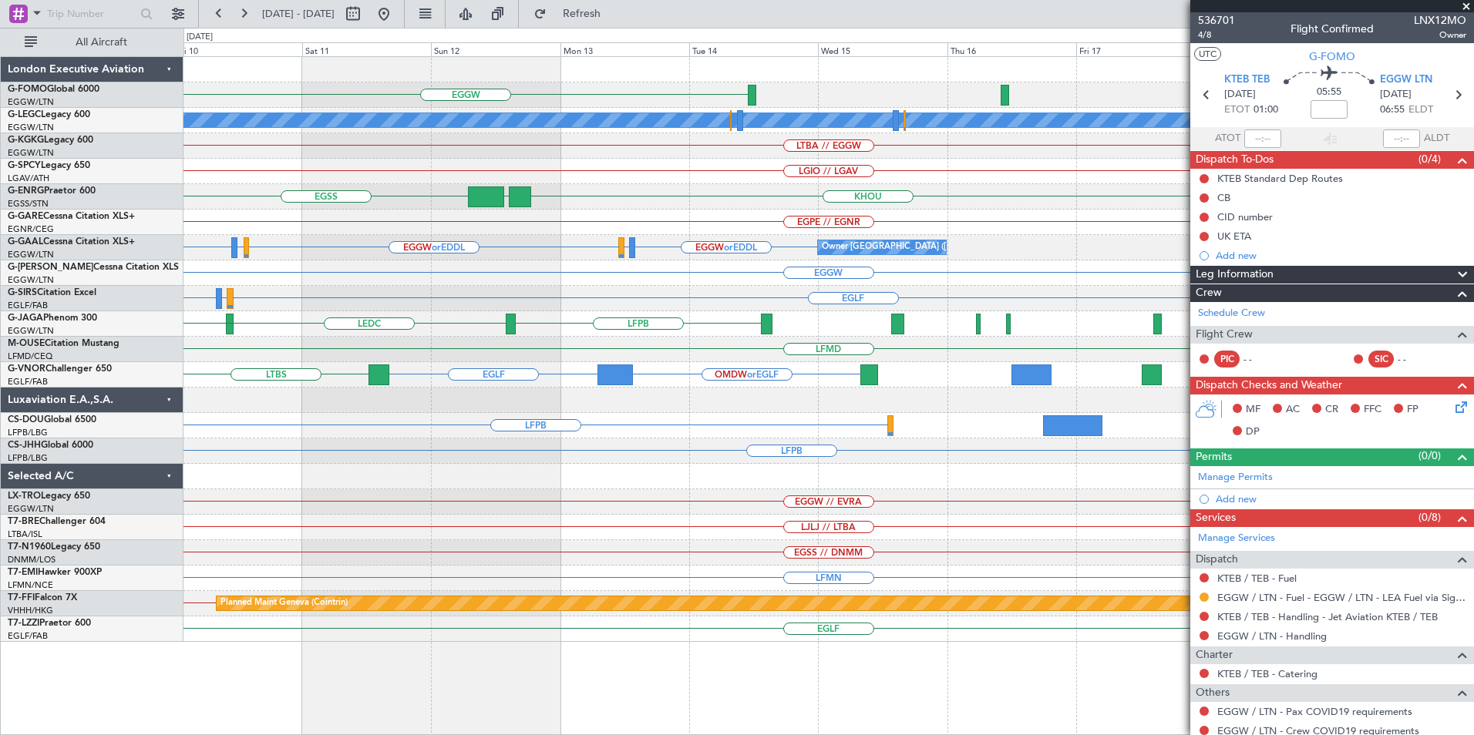
click at [590, 335] on div "EGGW A/C Unavailable London (Luton) LTBA // EGGW LGIO // LGAV EGSS KHOU KBGR EG…" at bounding box center [828, 349] width 1290 height 585
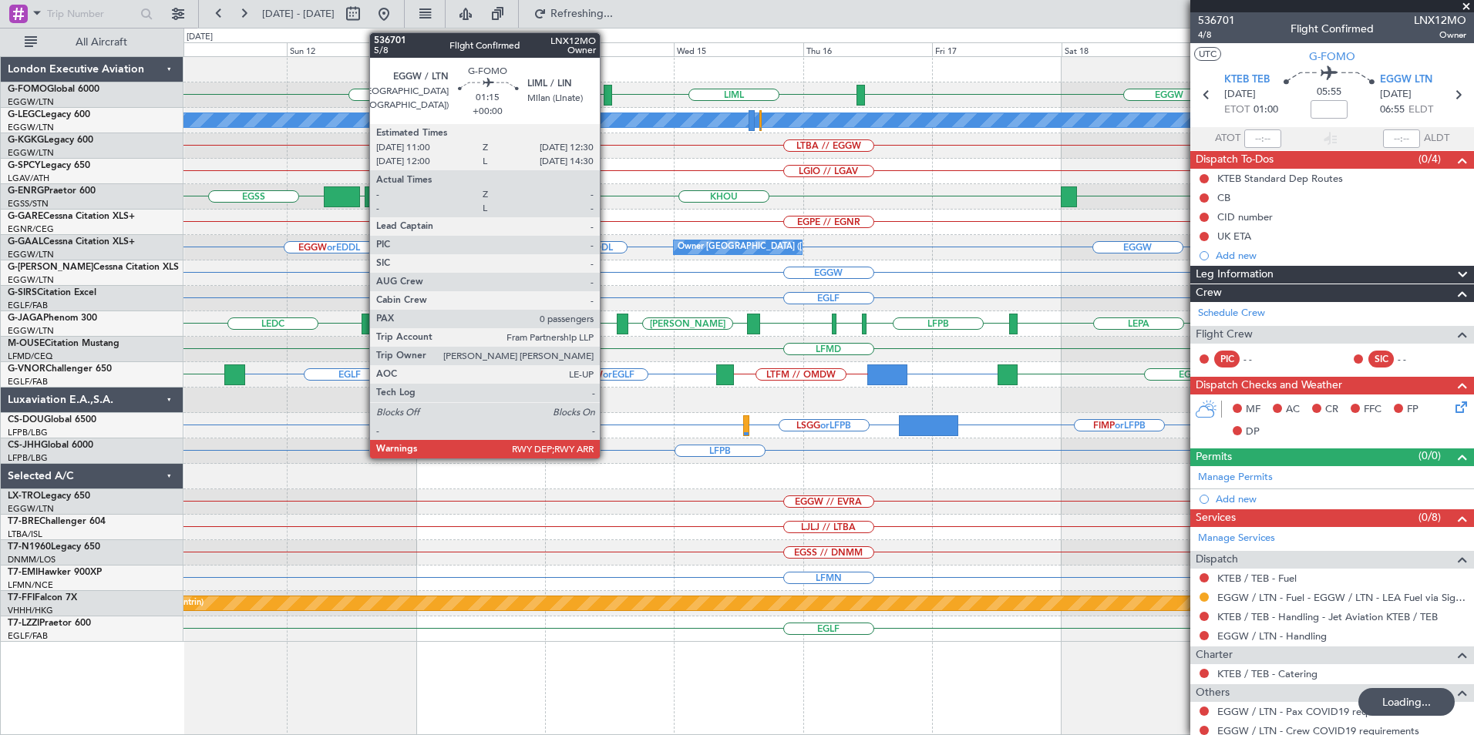
click at [607, 91] on div at bounding box center [608, 95] width 8 height 21
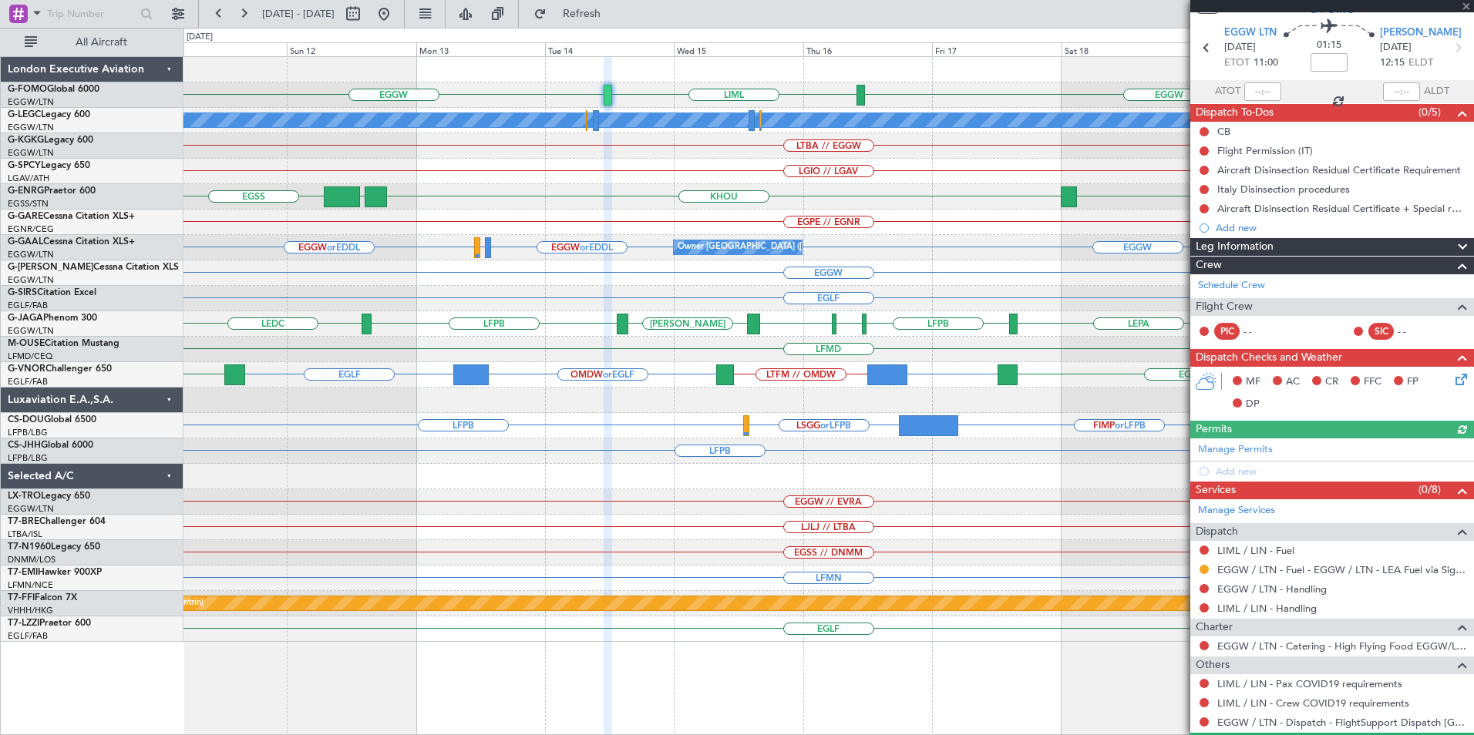
scroll to position [87, 0]
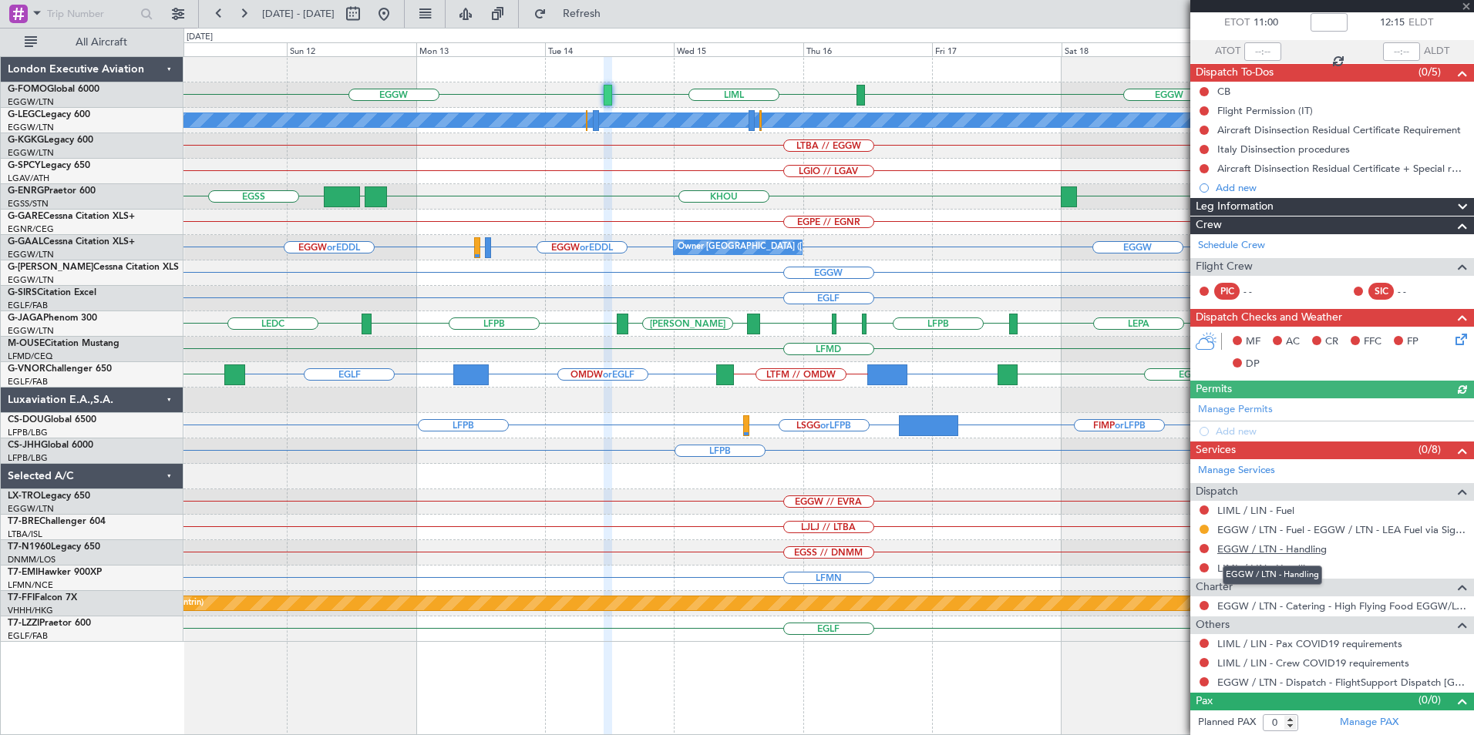
click at [1284, 552] on link "EGGW / LTN - Handling" at bounding box center [1271, 549] width 109 height 13
click at [1272, 568] on link "LIML / LIN - Handling" at bounding box center [1266, 568] width 99 height 13
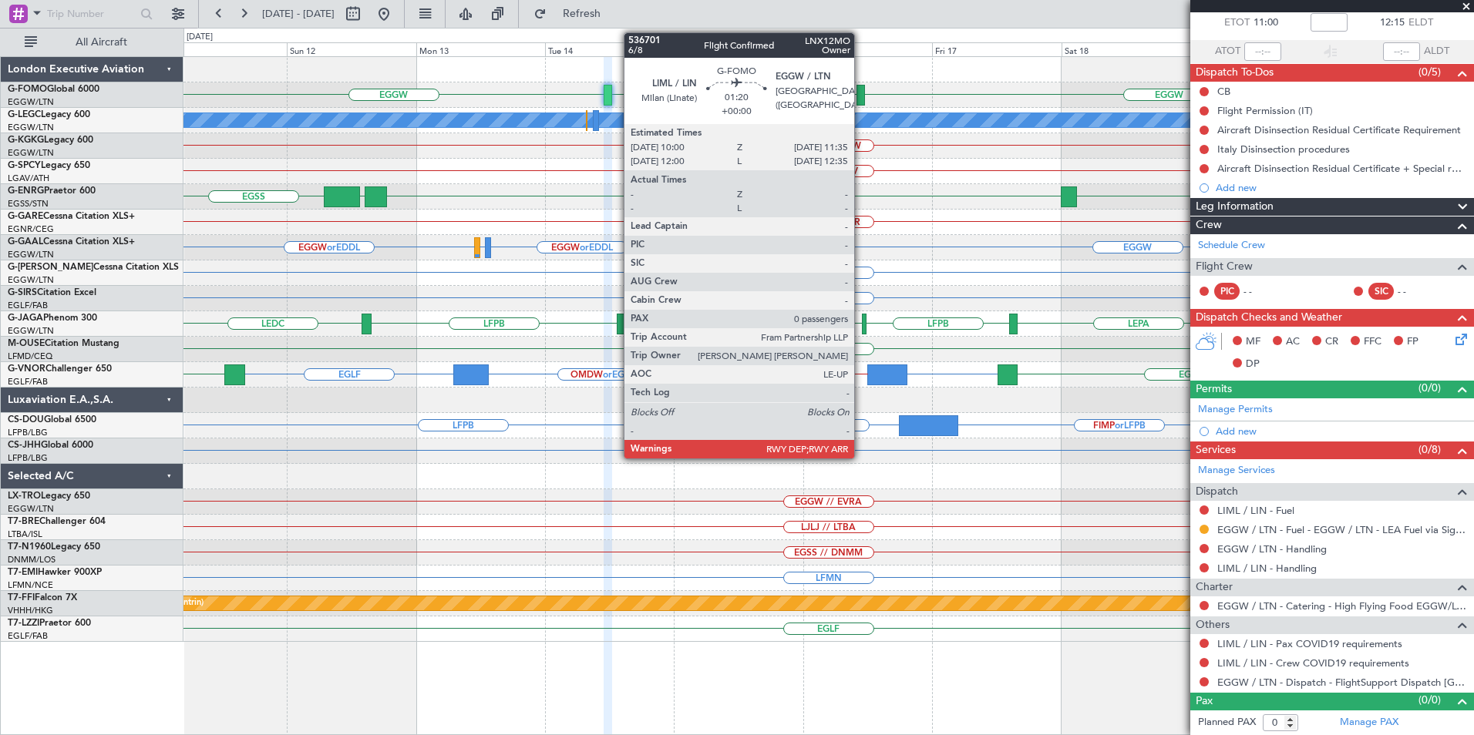
click at [861, 95] on div at bounding box center [860, 95] width 9 height 21
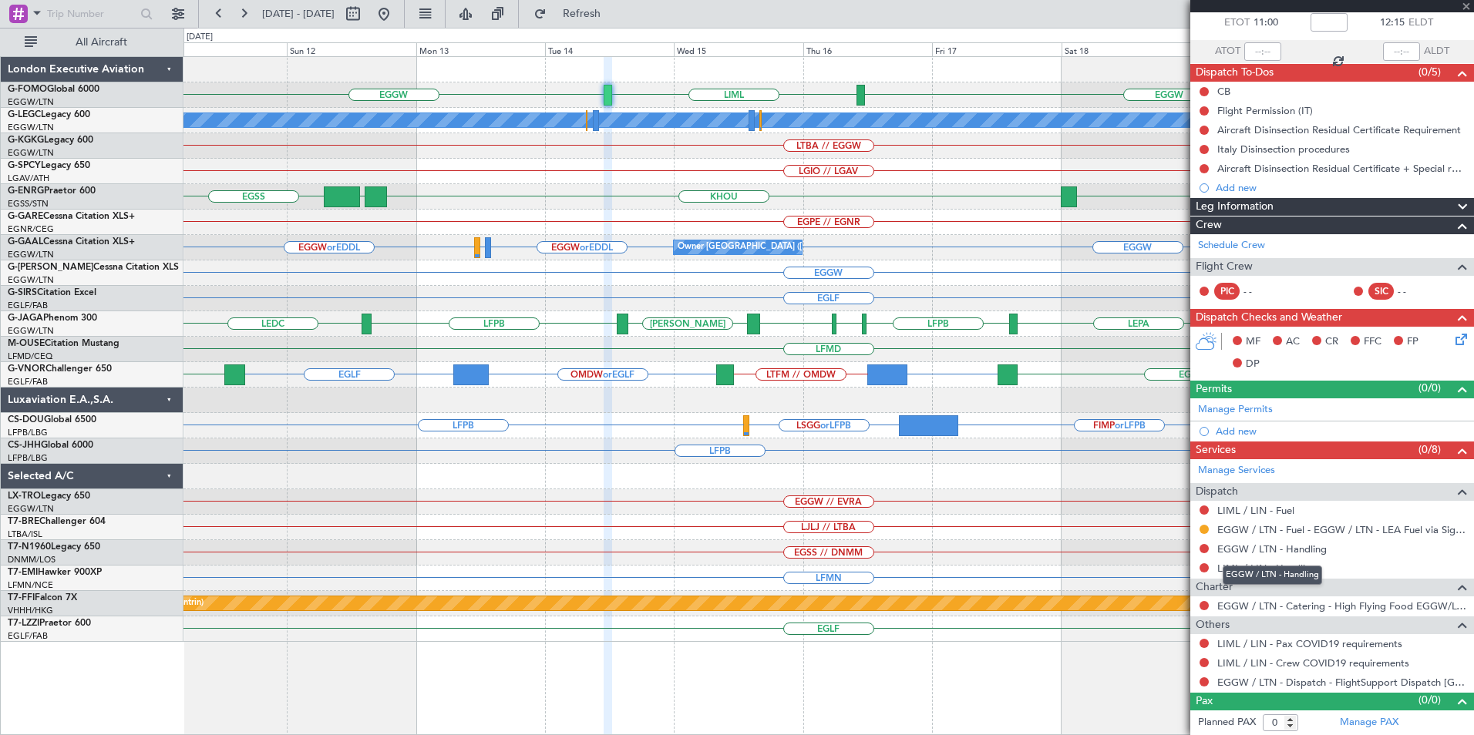
scroll to position [0, 0]
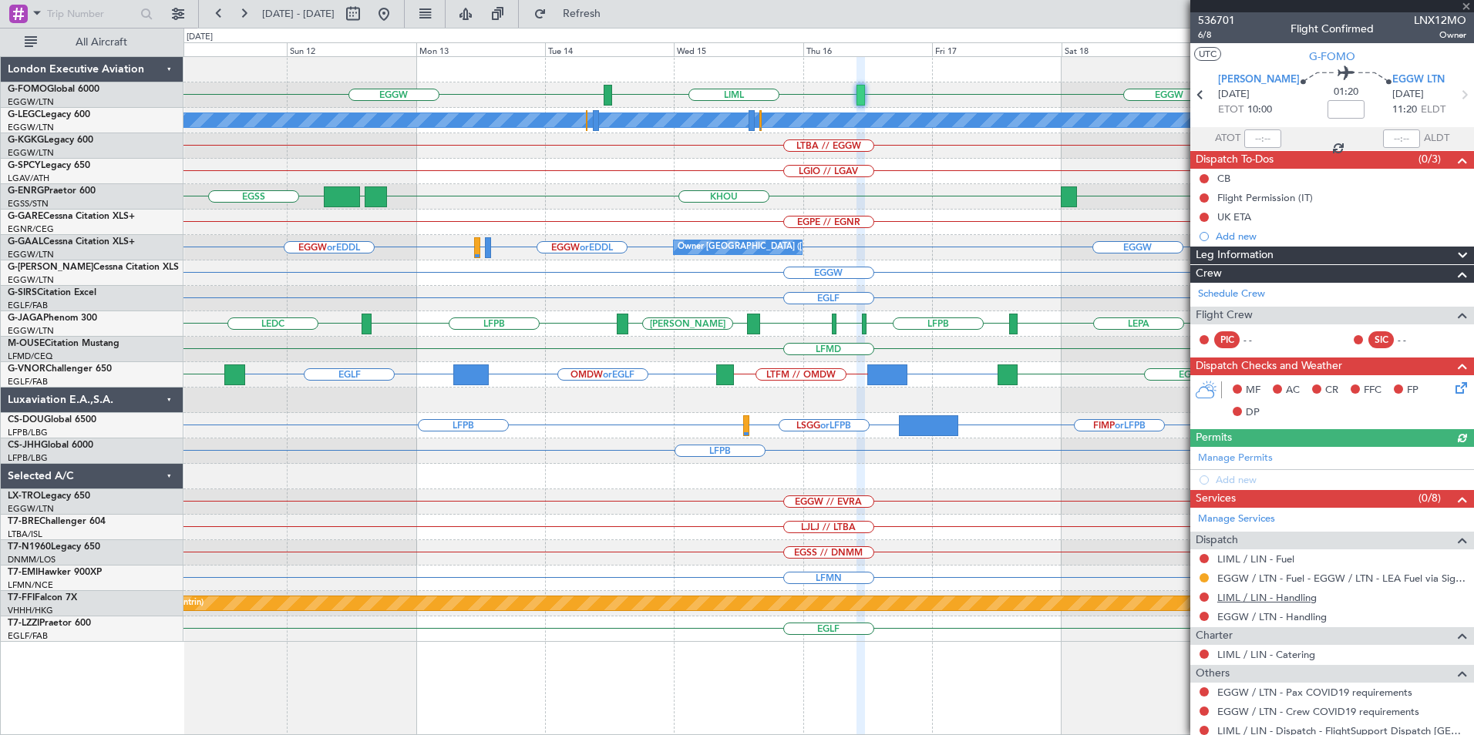
click at [1271, 598] on link "LIML / LIN - Handling" at bounding box center [1266, 597] width 99 height 13
click at [1312, 621] on link "EGGW / LTN - Handling" at bounding box center [1271, 617] width 109 height 13
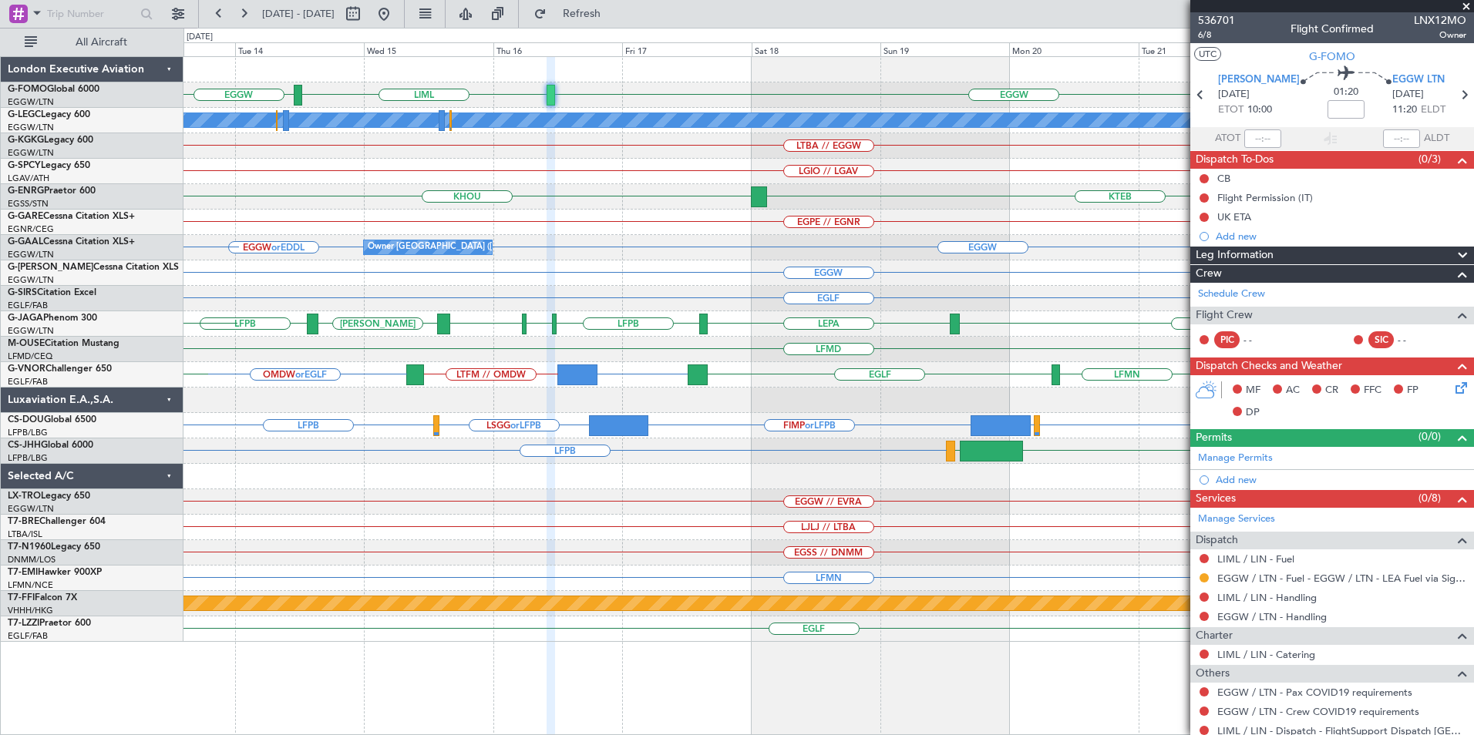
click at [517, 312] on div "EGGW EGGW LIML A/C Unavailable London (Luton) LTBA // EGGW LGIO // LGAV KHOU KT…" at bounding box center [828, 349] width 1290 height 585
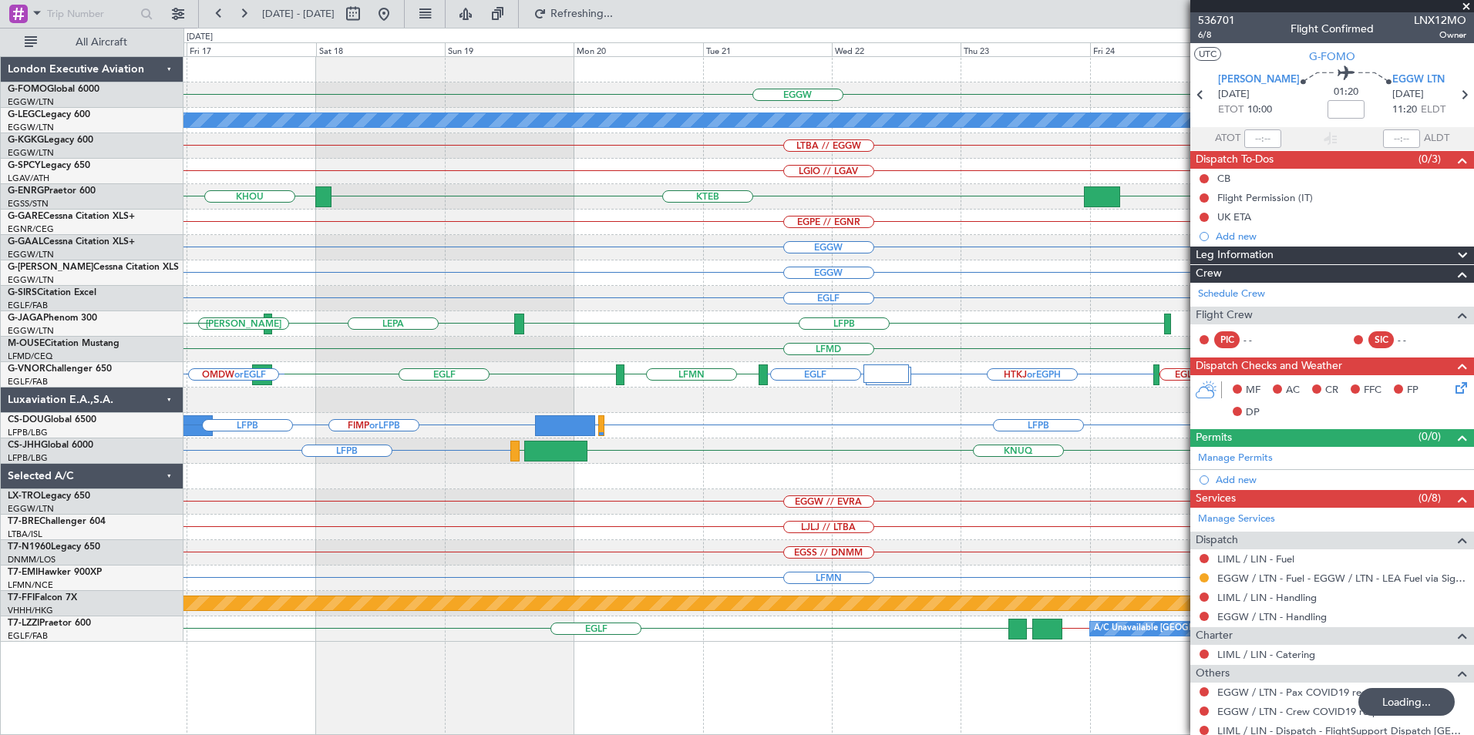
click at [628, 280] on div "EGGW LIML A/C Unavailable London (Luton) LTBA // EGGW LGIO // LGAV KHOU KTEB EG…" at bounding box center [828, 349] width 1290 height 585
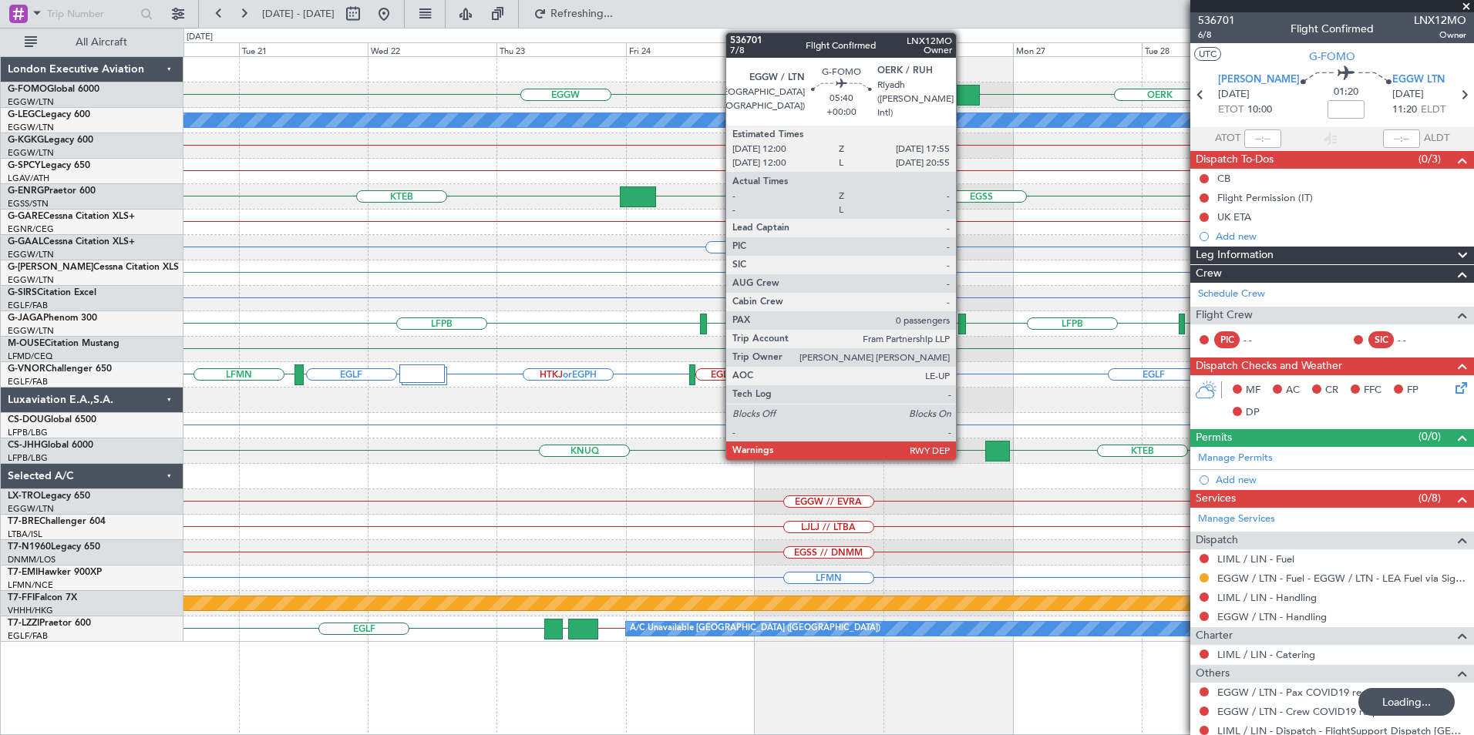
click at [963, 96] on div at bounding box center [963, 95] width 32 height 21
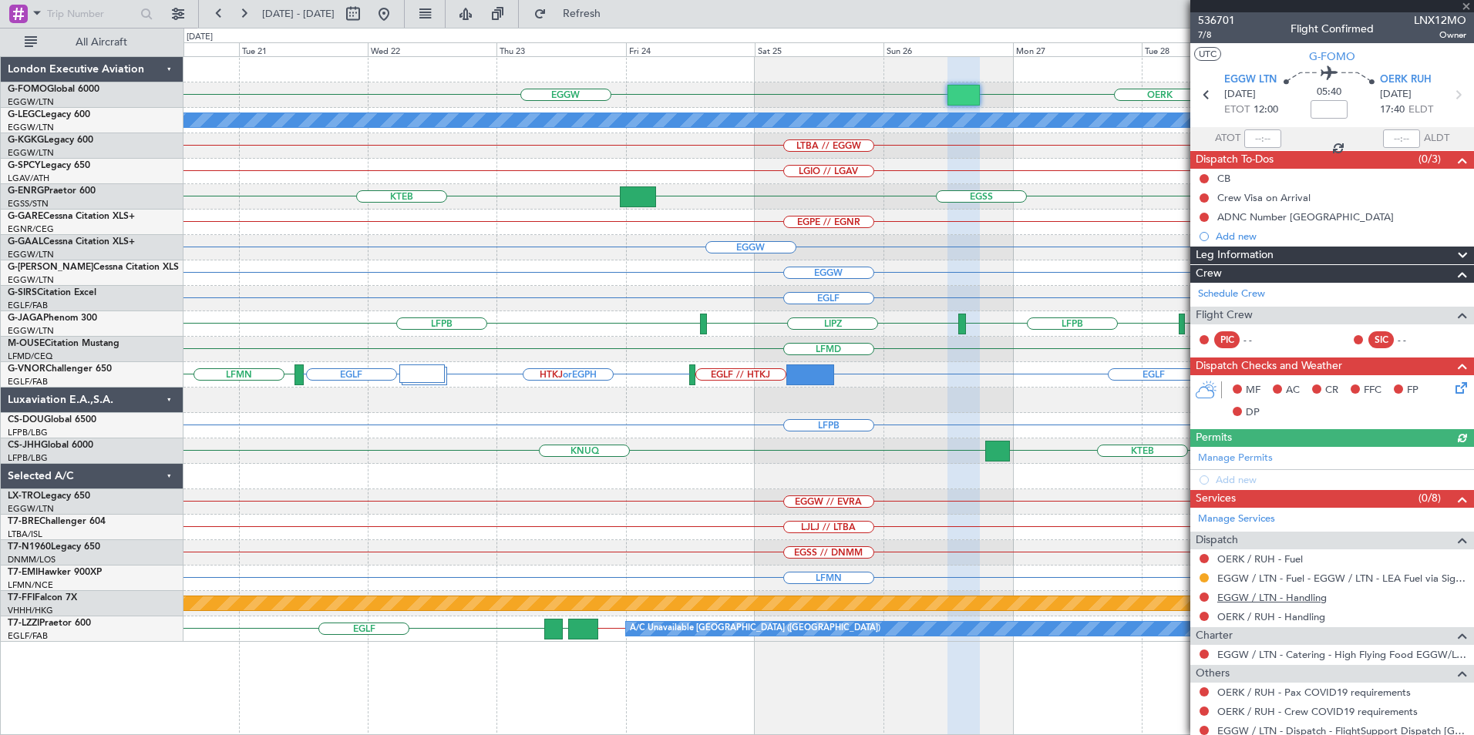
click at [1287, 597] on link "EGGW / LTN - Handling" at bounding box center [1271, 597] width 109 height 13
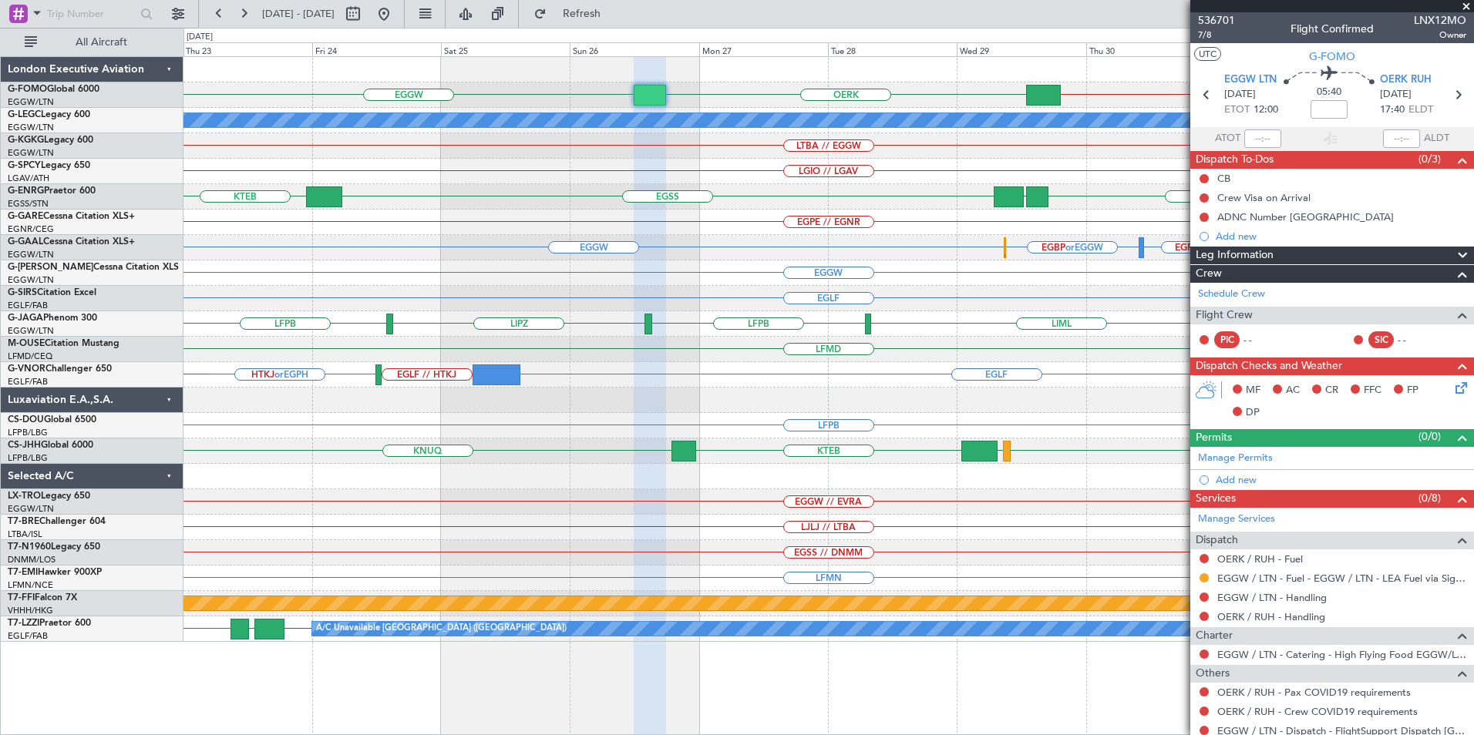
click at [591, 327] on div "EGGW OERK EGGW // KTEB A/C Unavailable London (Luton) LTBA // EGGW LGIO // LGAV…" at bounding box center [828, 349] width 1290 height 585
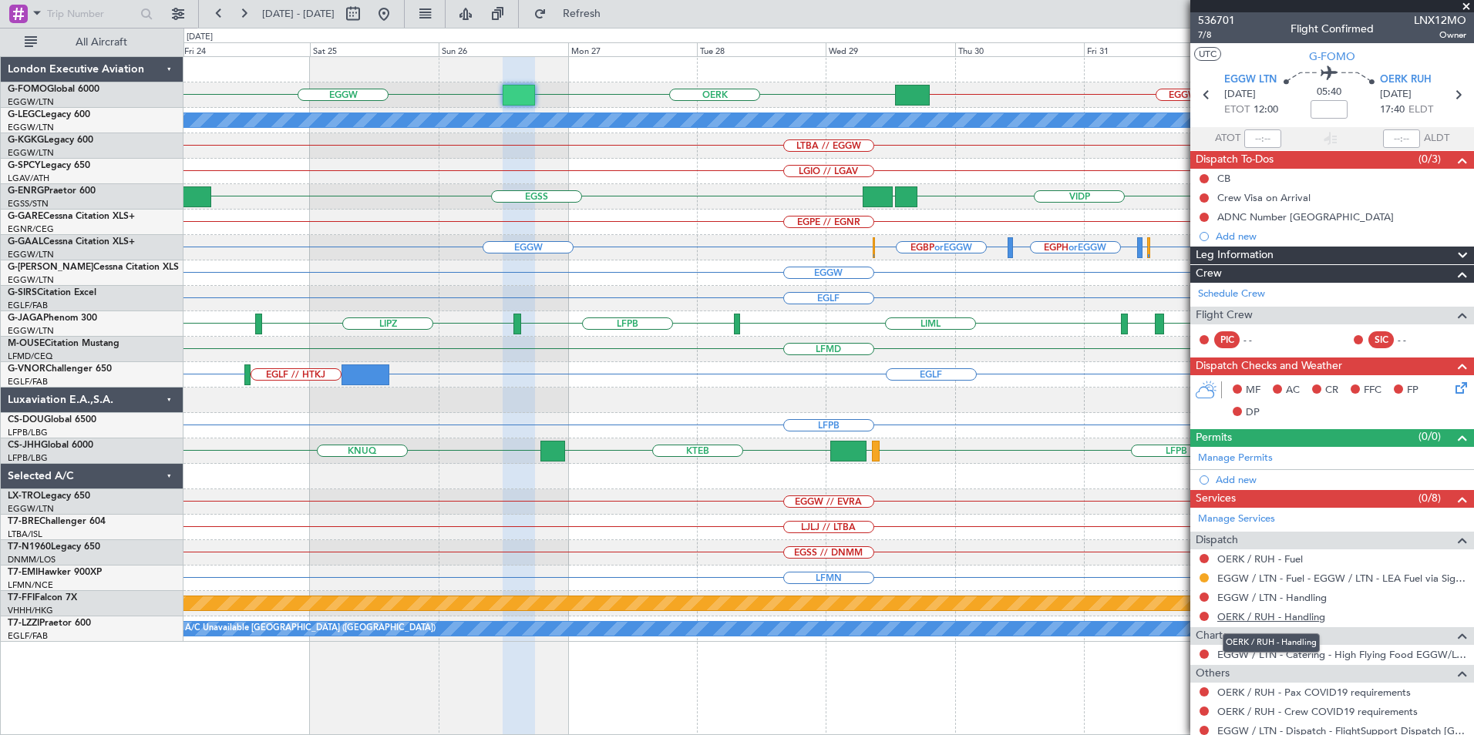
click at [1253, 621] on link "OERK / RUH - Handling" at bounding box center [1271, 617] width 108 height 13
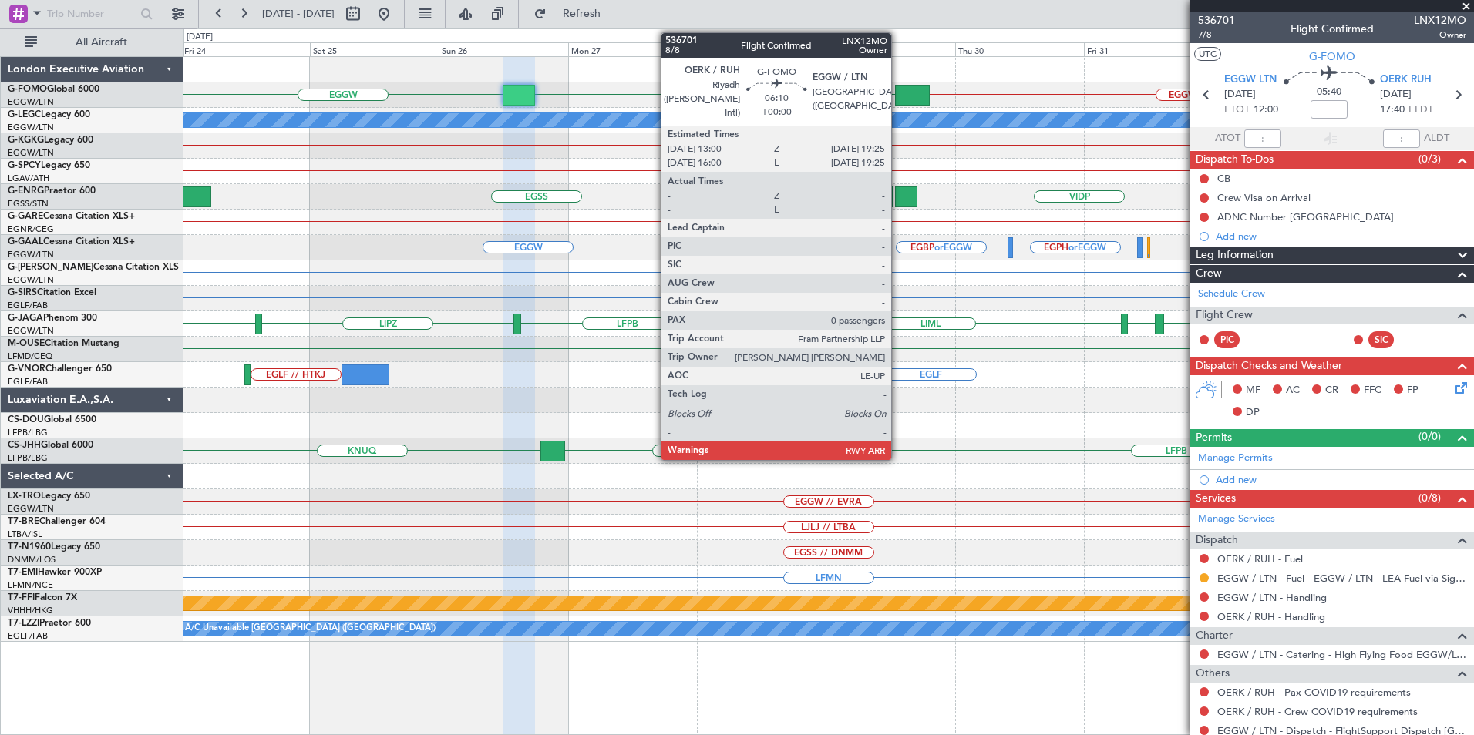
click at [898, 94] on div at bounding box center [912, 95] width 35 height 21
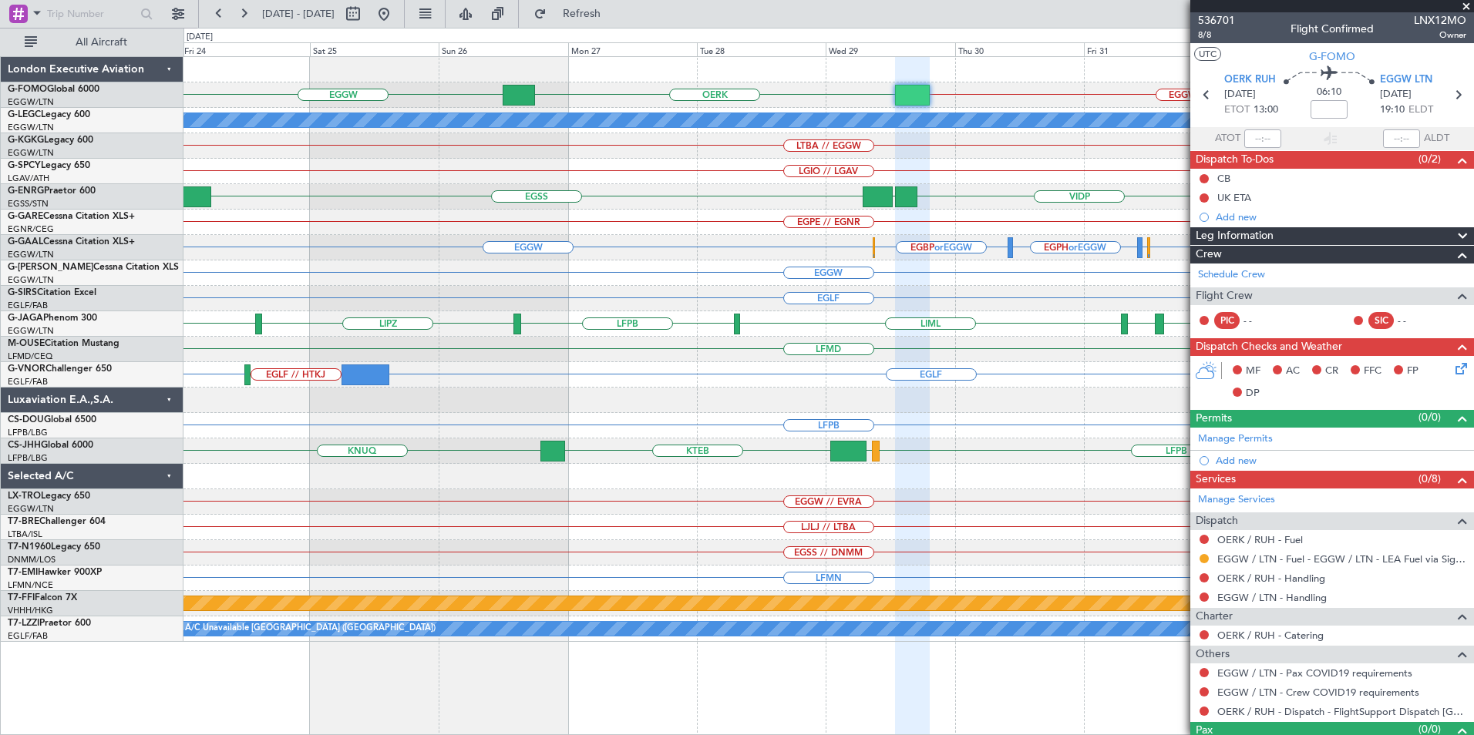
click at [1223, 588] on div "EGGW / LTN - Handling" at bounding box center [1332, 597] width 284 height 19
click at [1229, 580] on link "OERK / RUH - Handling" at bounding box center [1271, 578] width 108 height 13
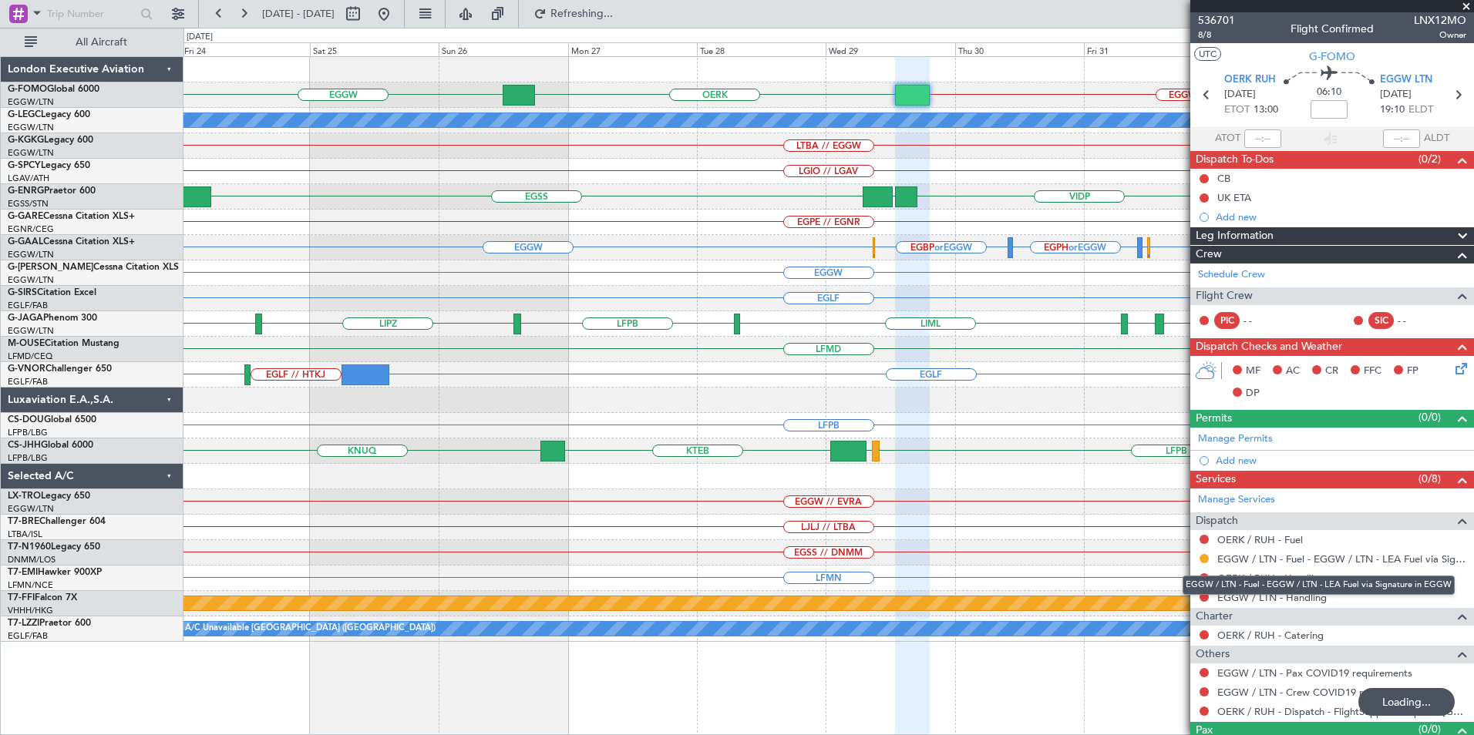
click at [1297, 600] on mat-tooltip-component "EGGW / LTN - Fuel - EGGW / LTN - LEA Fuel via Signature in EGGW" at bounding box center [1319, 585] width 294 height 41
click at [1274, 606] on article "Manage Services Dispatch OERK / RUH - Fuel EGGW / LTN - Fuel - EGGW / LTN - LEA…" at bounding box center [1332, 605] width 284 height 233
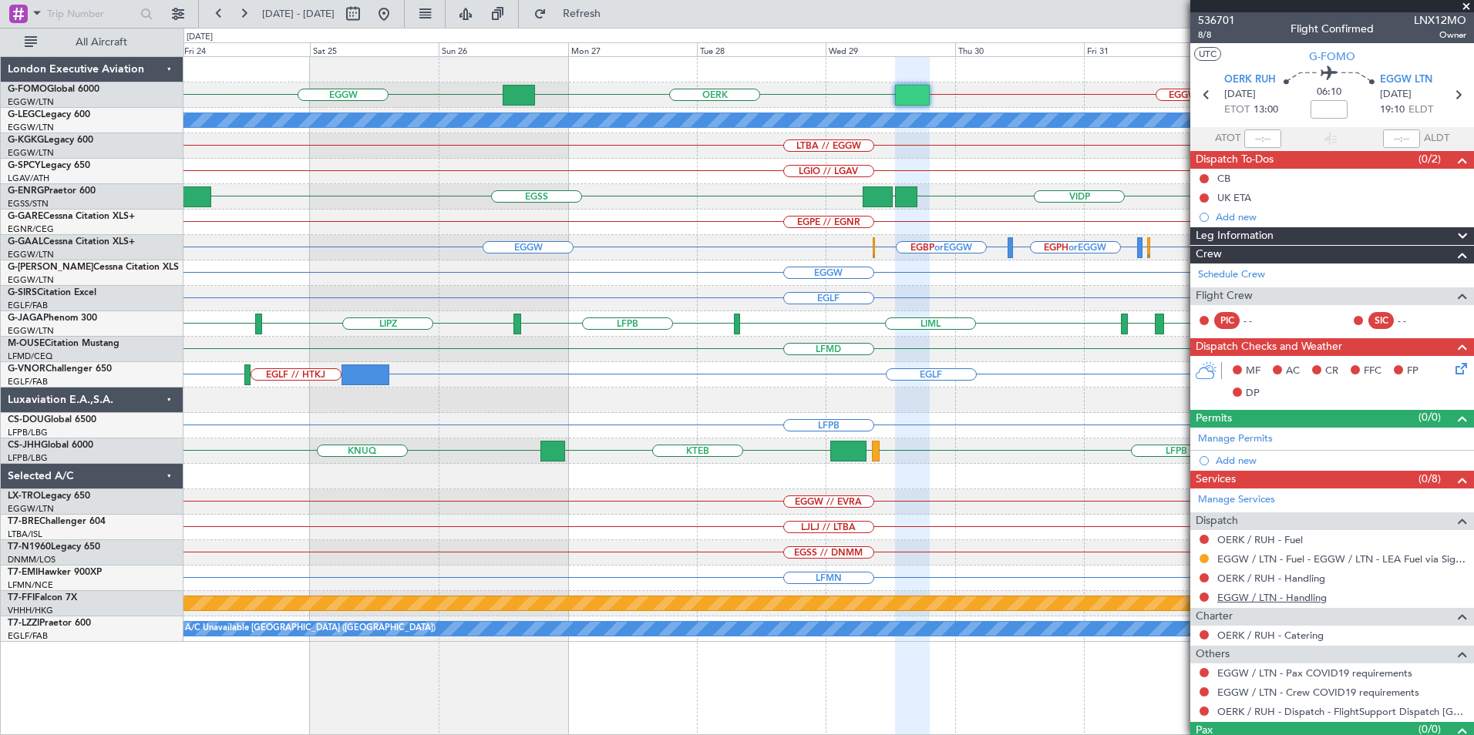
click at [1270, 602] on link "EGGW / LTN - Handling" at bounding box center [1271, 597] width 109 height 13
click at [396, 13] on button at bounding box center [384, 14] width 25 height 25
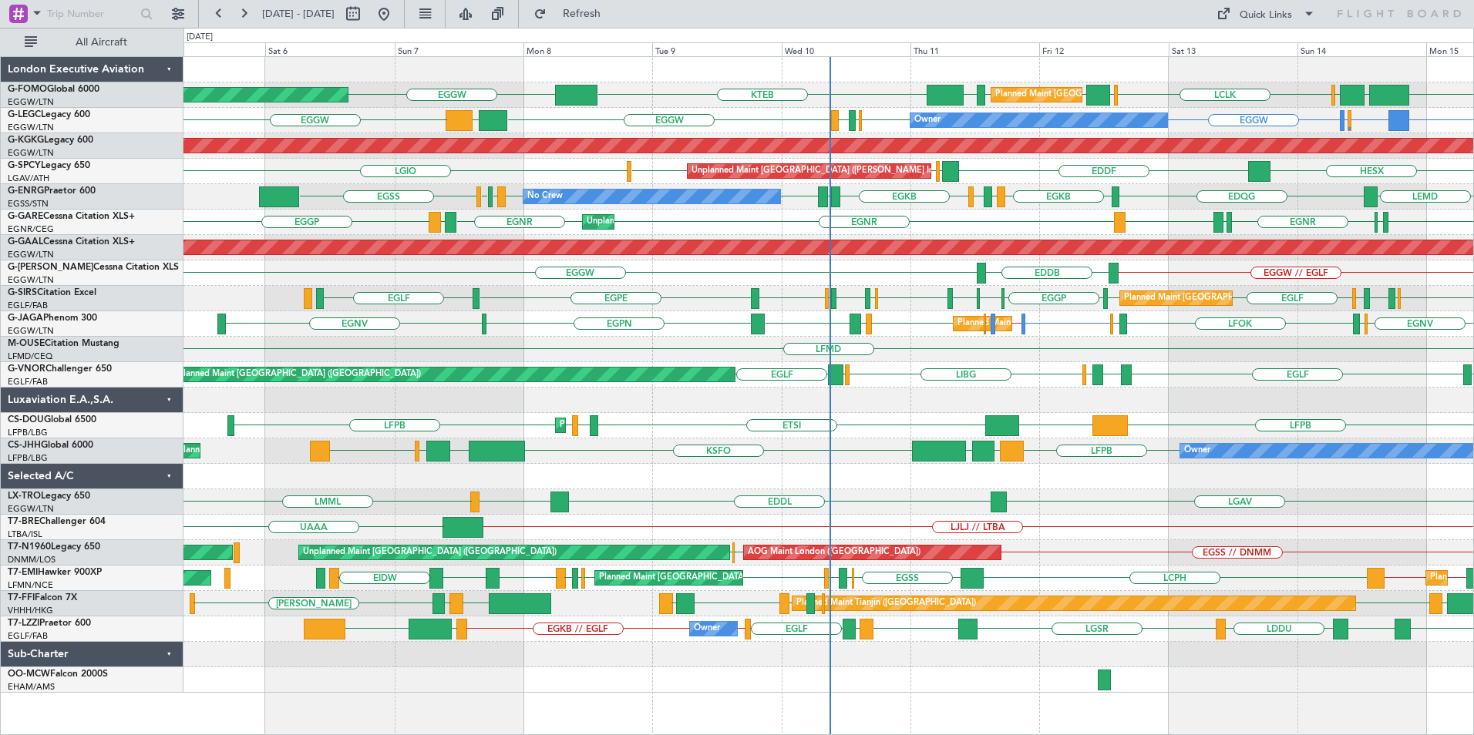
click at [683, 352] on div "EGGW EGGW EDDH KTEB EGGW KTEB EGGW OLBA LCLK OLBA Planned Maint London (Luton) …" at bounding box center [828, 375] width 1290 height 636
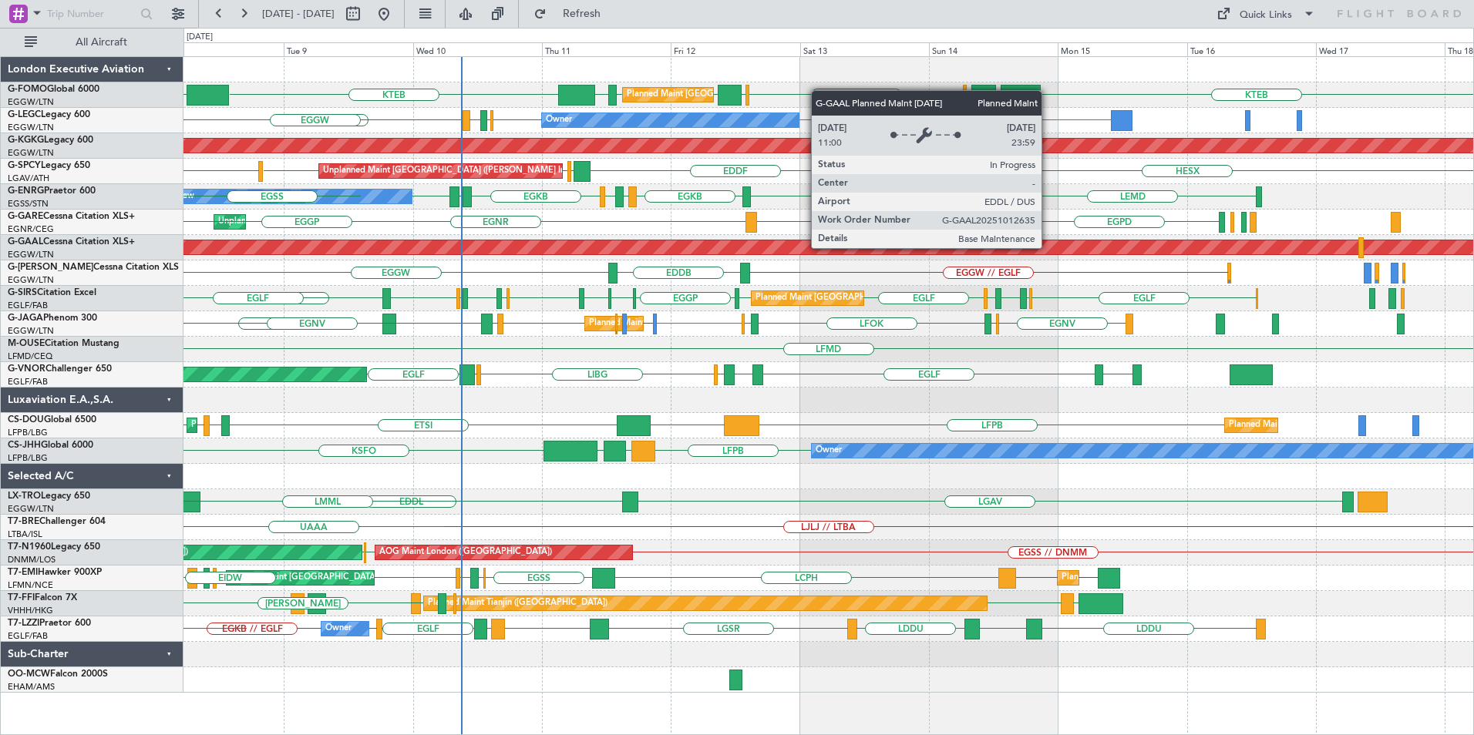
click at [492, 334] on div "EGGW EGGW EDDH KTEB EGGW KTEB EGGW OLBA LCLK OLBA Planned Maint London (Luton) …" at bounding box center [828, 375] width 1290 height 636
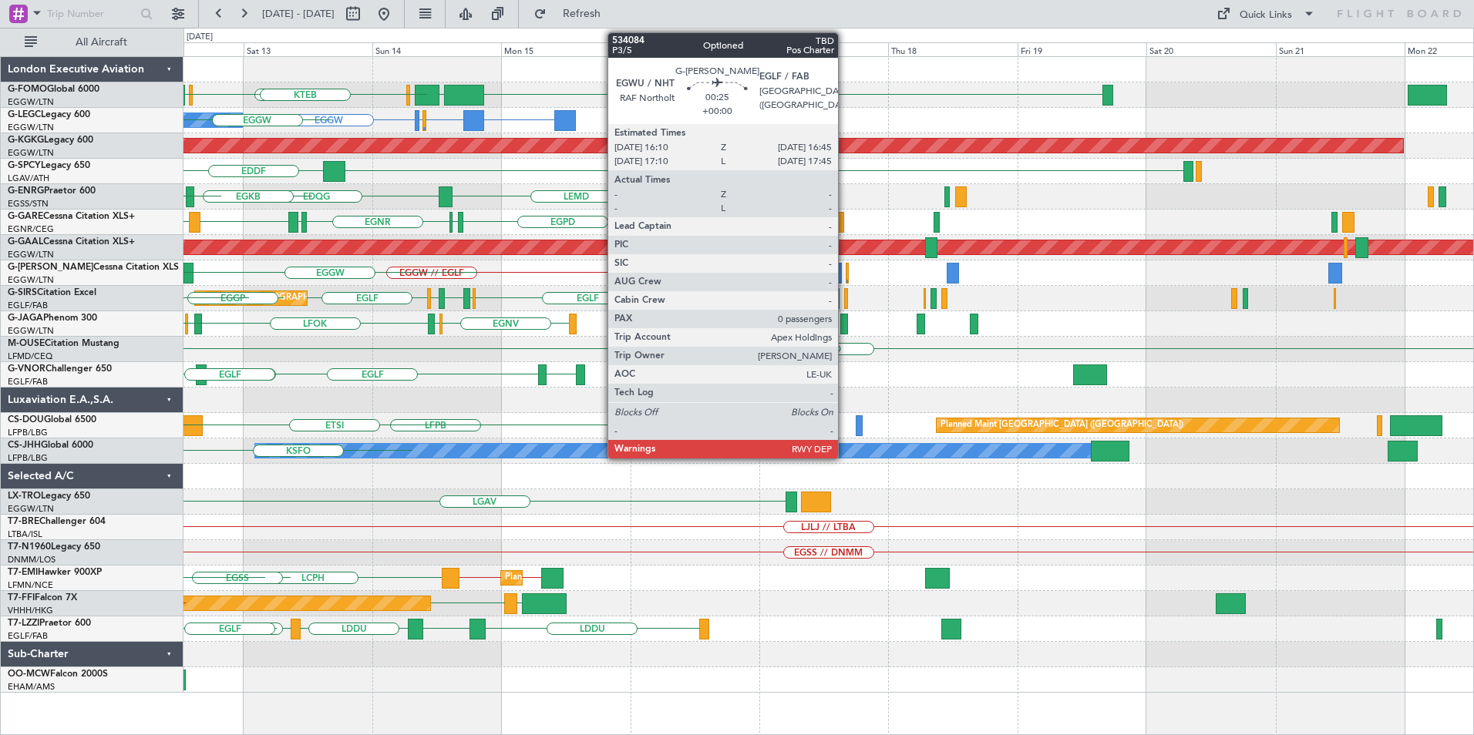
click at [335, 452] on div "KTEB EGGW OLBA LCLK OLBA EDDH EGGW Planned Maint London (Luton) EGGW KTEB LTFJ …" at bounding box center [828, 375] width 1290 height 636
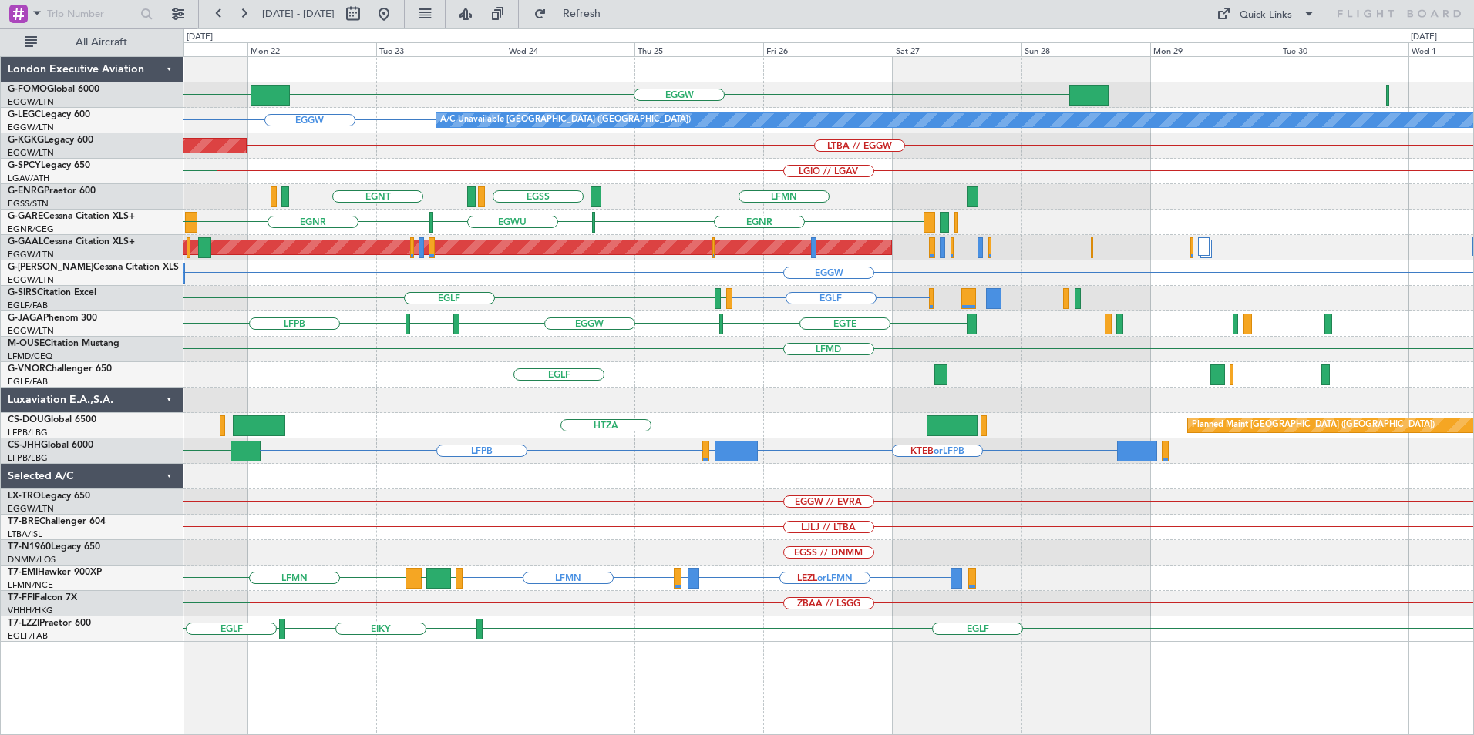
click at [376, 597] on div "EGGW KRFD KTEB EGGW A/C Unavailable London (Luton) LTBA // EGGW AOG Maint Istan…" at bounding box center [828, 349] width 1290 height 585
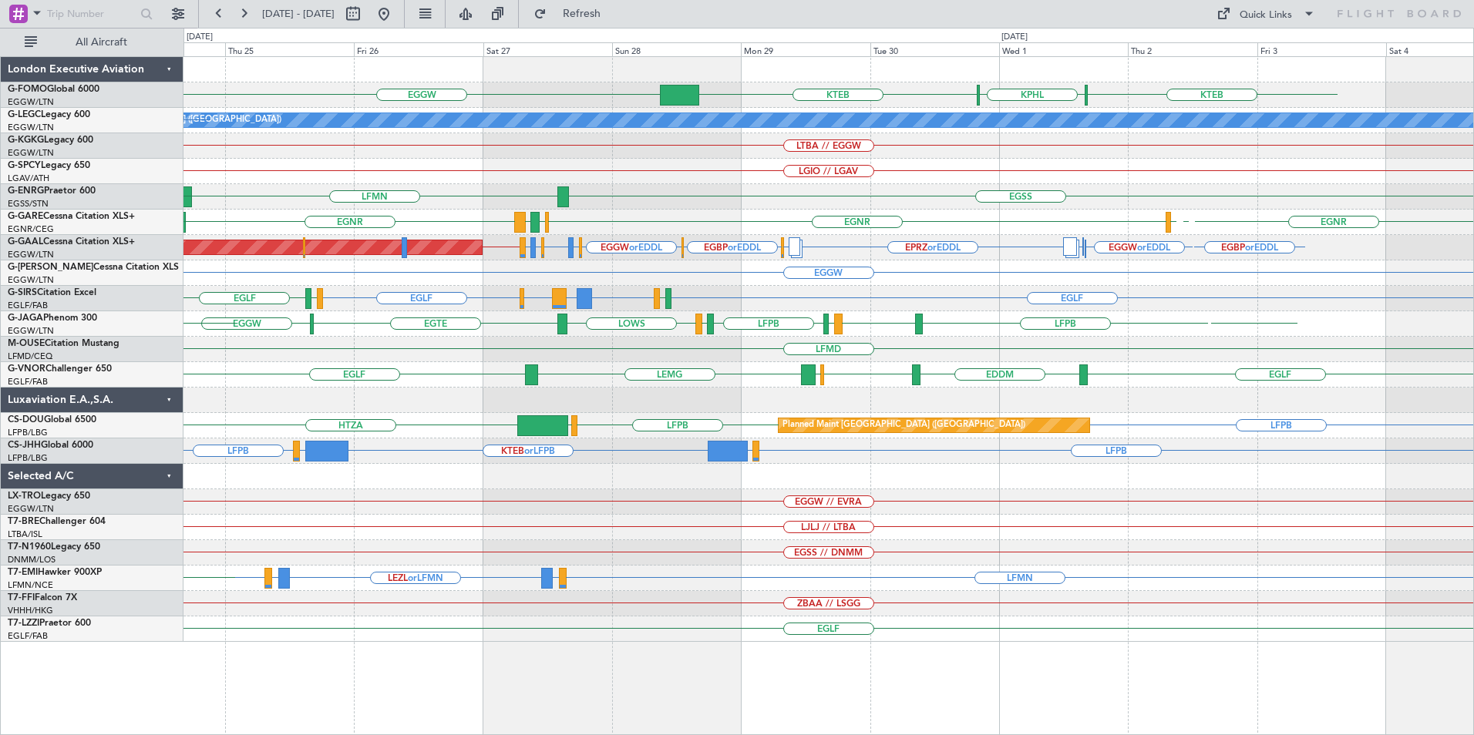
click at [402, 510] on div "EGGW KTEB KPHL KTEB A/C Unavailable London (Luton) EGGW LTBA // EGGW LGIO // LG…" at bounding box center [828, 349] width 1290 height 585
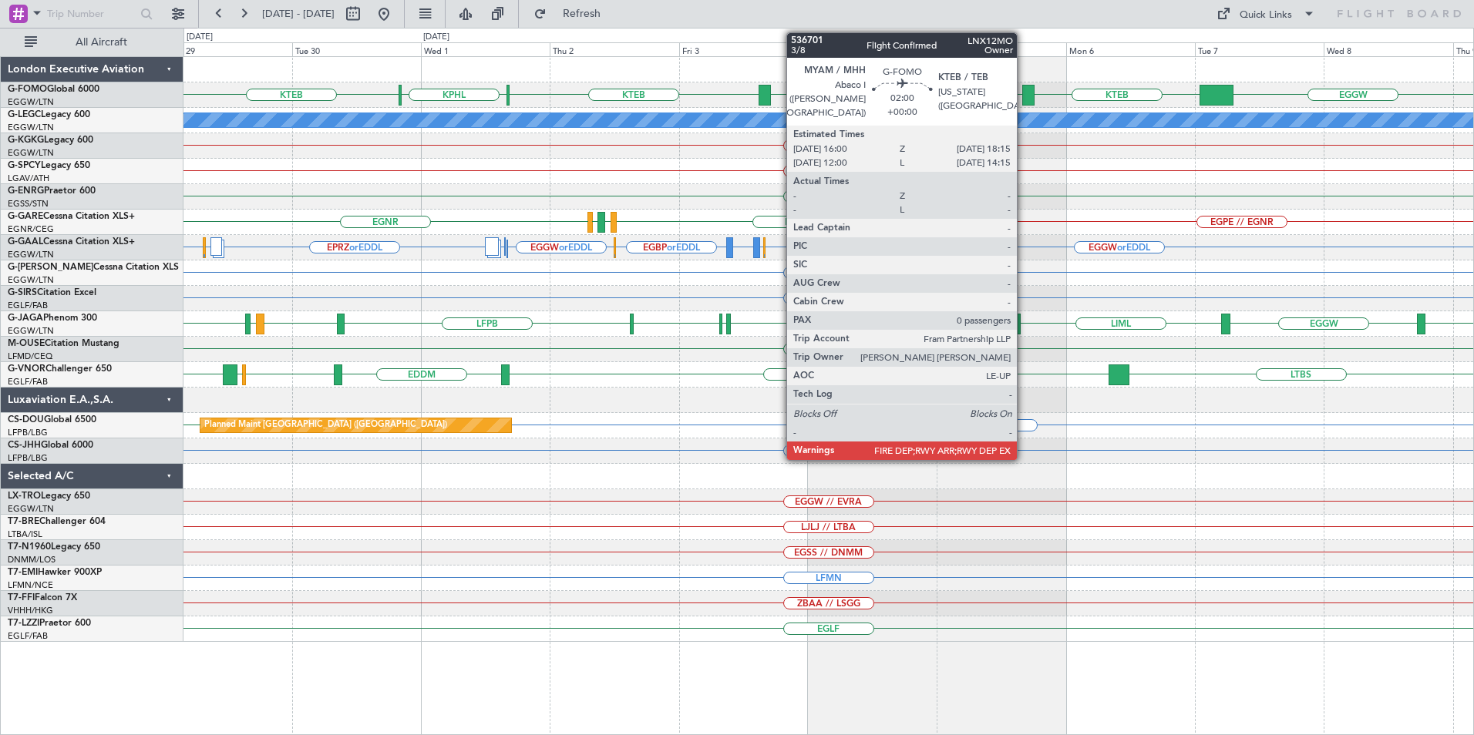
click at [1024, 95] on div at bounding box center [1028, 95] width 12 height 21
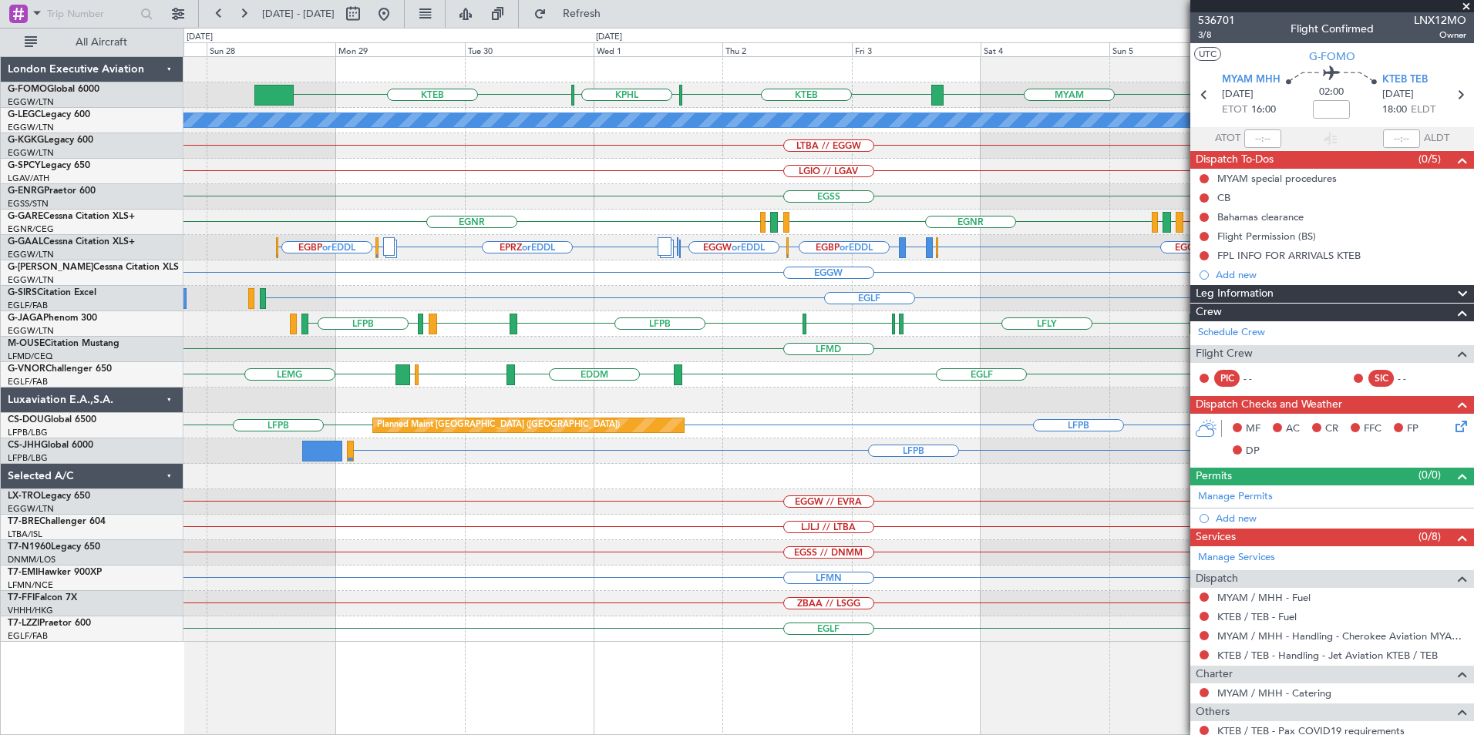
click at [780, 162] on div "EGGW KTEB KPHL KTEB KTEB MYAM A/C Unavailable London (Luton) LTBA // EGGW LGIO …" at bounding box center [828, 349] width 1290 height 585
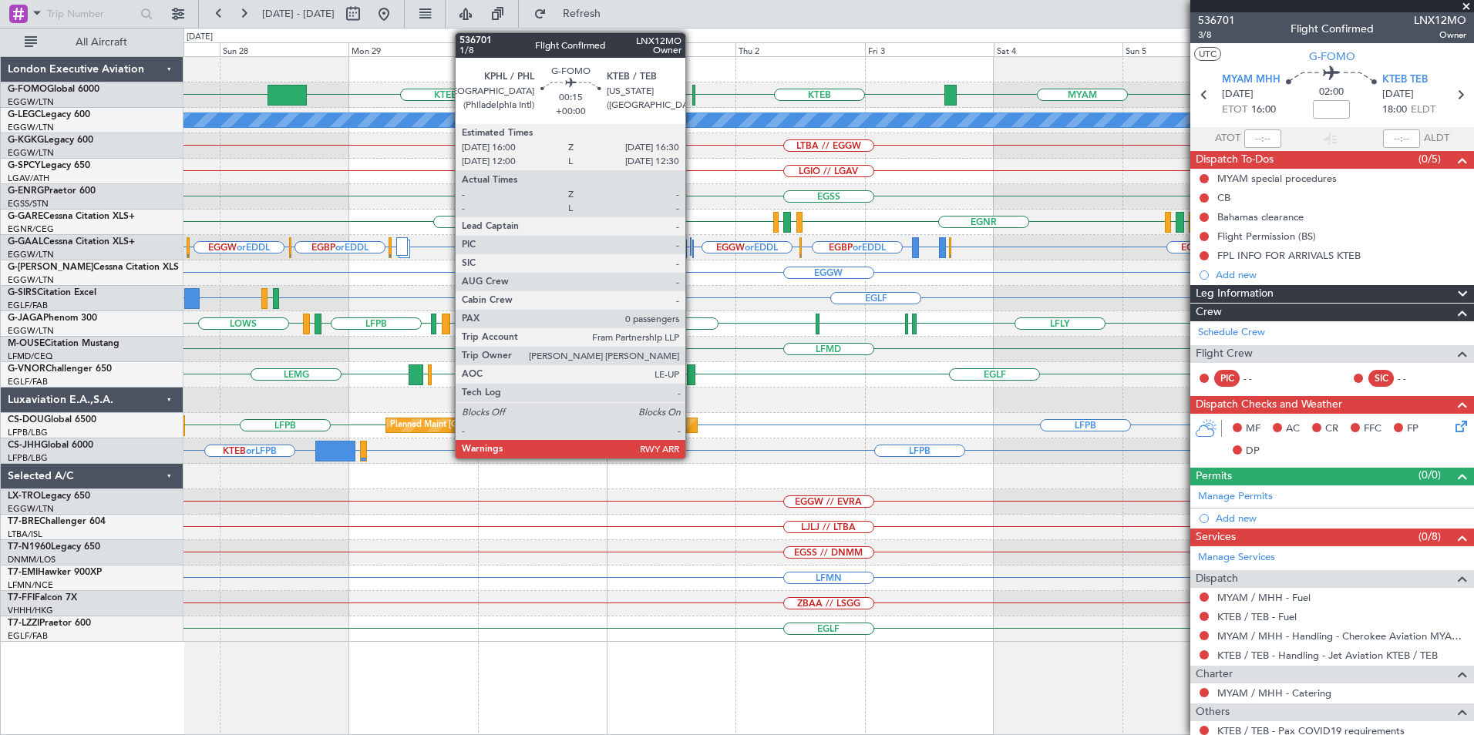
click at [692, 96] on div at bounding box center [693, 95] width 3 height 21
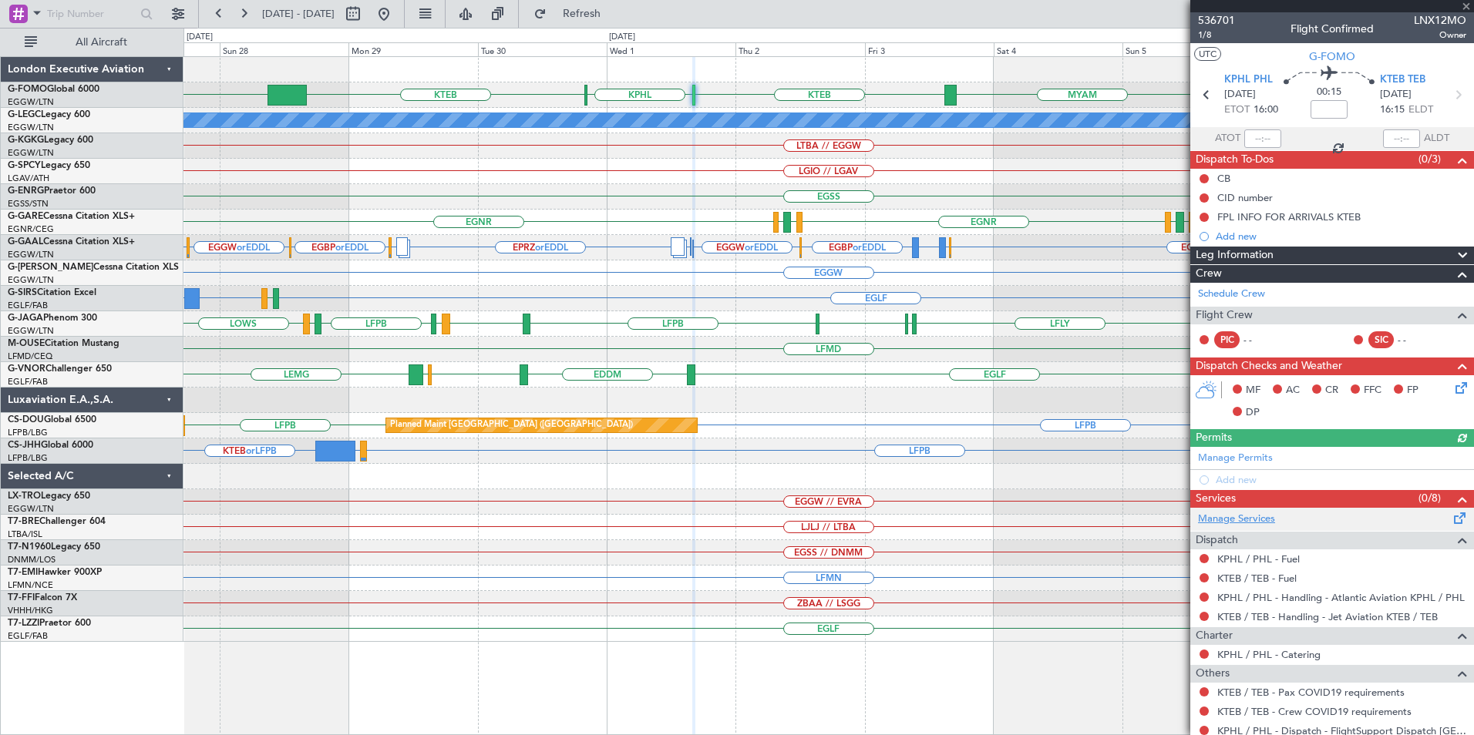
scroll to position [49, 0]
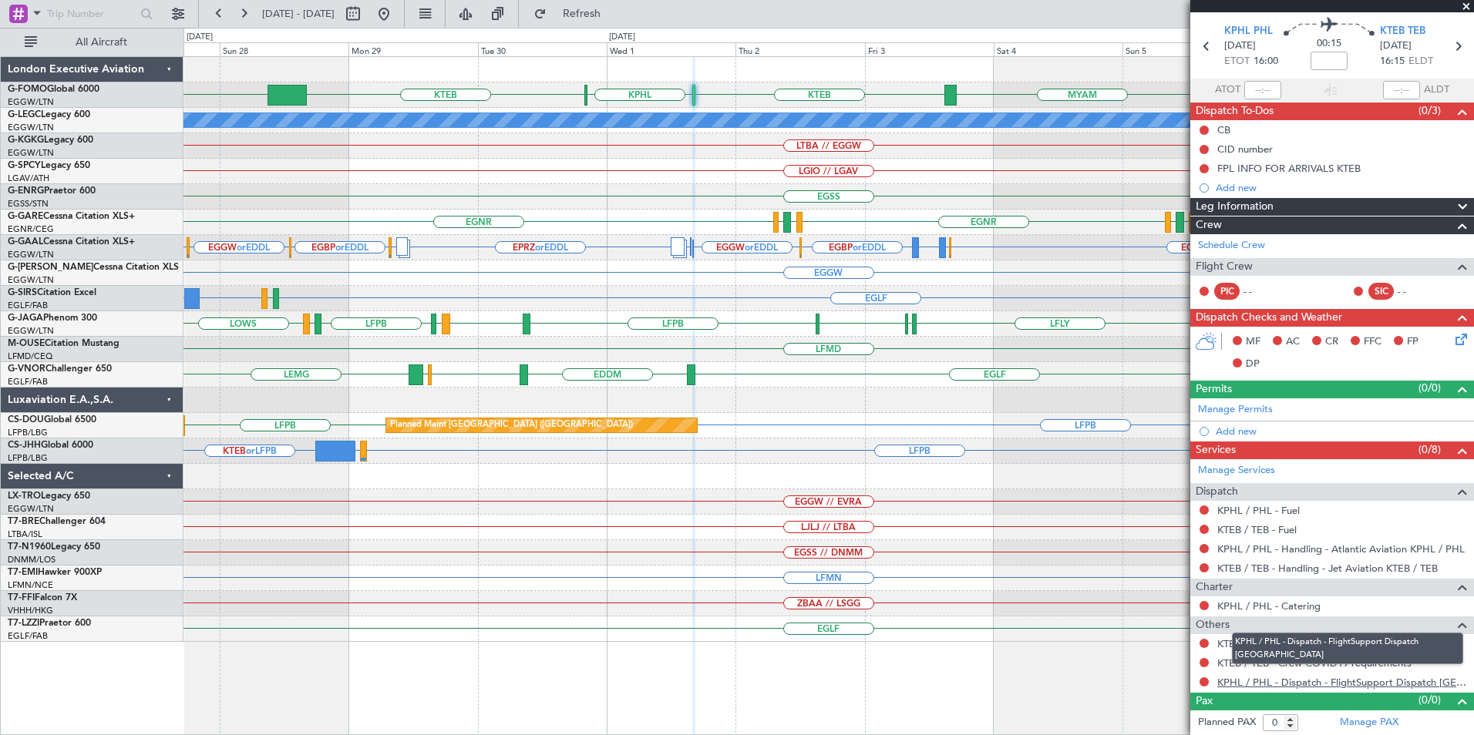
click at [1293, 685] on link "KPHL / PHL - Dispatch - FlightSupport Dispatch UK" at bounding box center [1341, 682] width 249 height 13
click at [614, 10] on span "Refresh" at bounding box center [582, 13] width 65 height 11
click at [396, 15] on button at bounding box center [384, 14] width 25 height 25
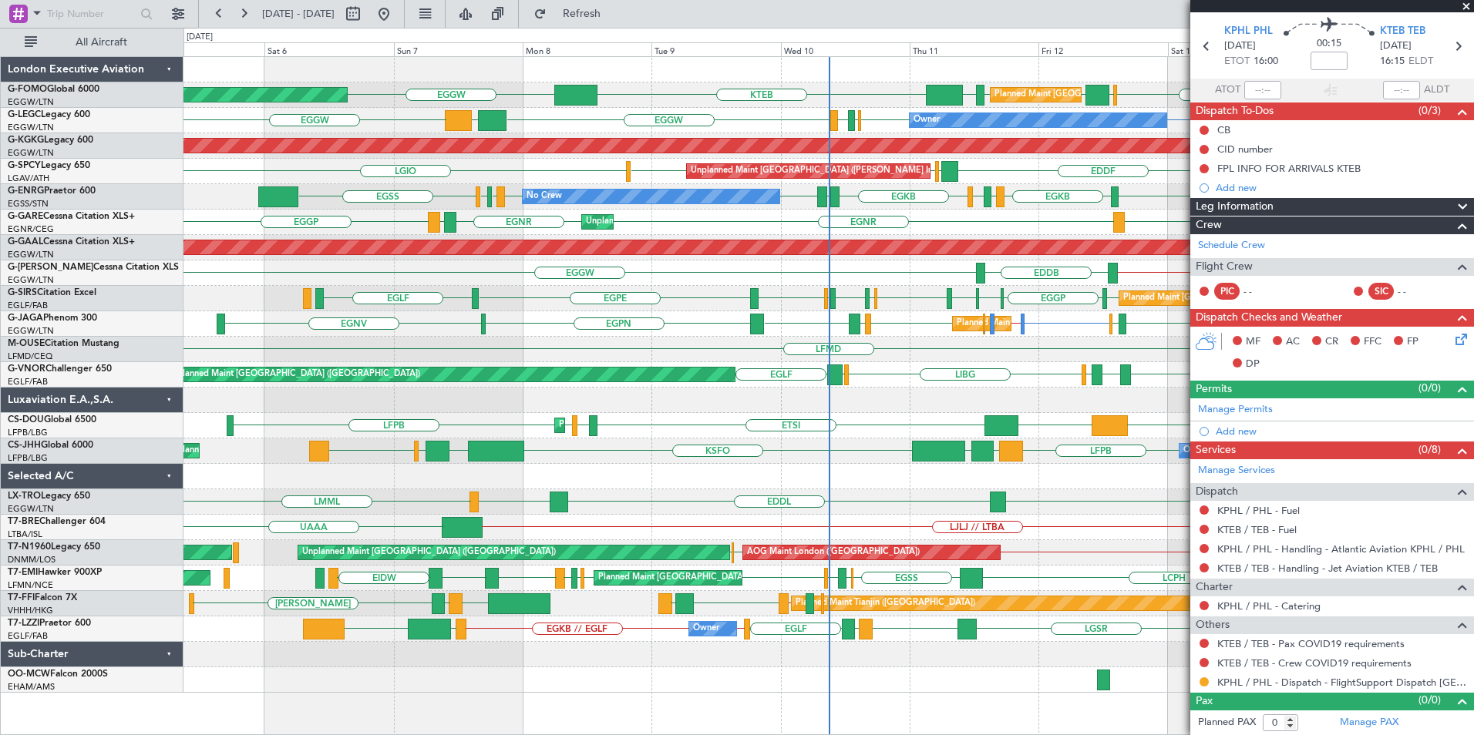
click at [646, 307] on div "KTEB EGGW OLBA LCLK OLBA EGGW EGGW EDDH KTEB EGGW Planned Maint London (Luton) …" at bounding box center [828, 375] width 1290 height 636
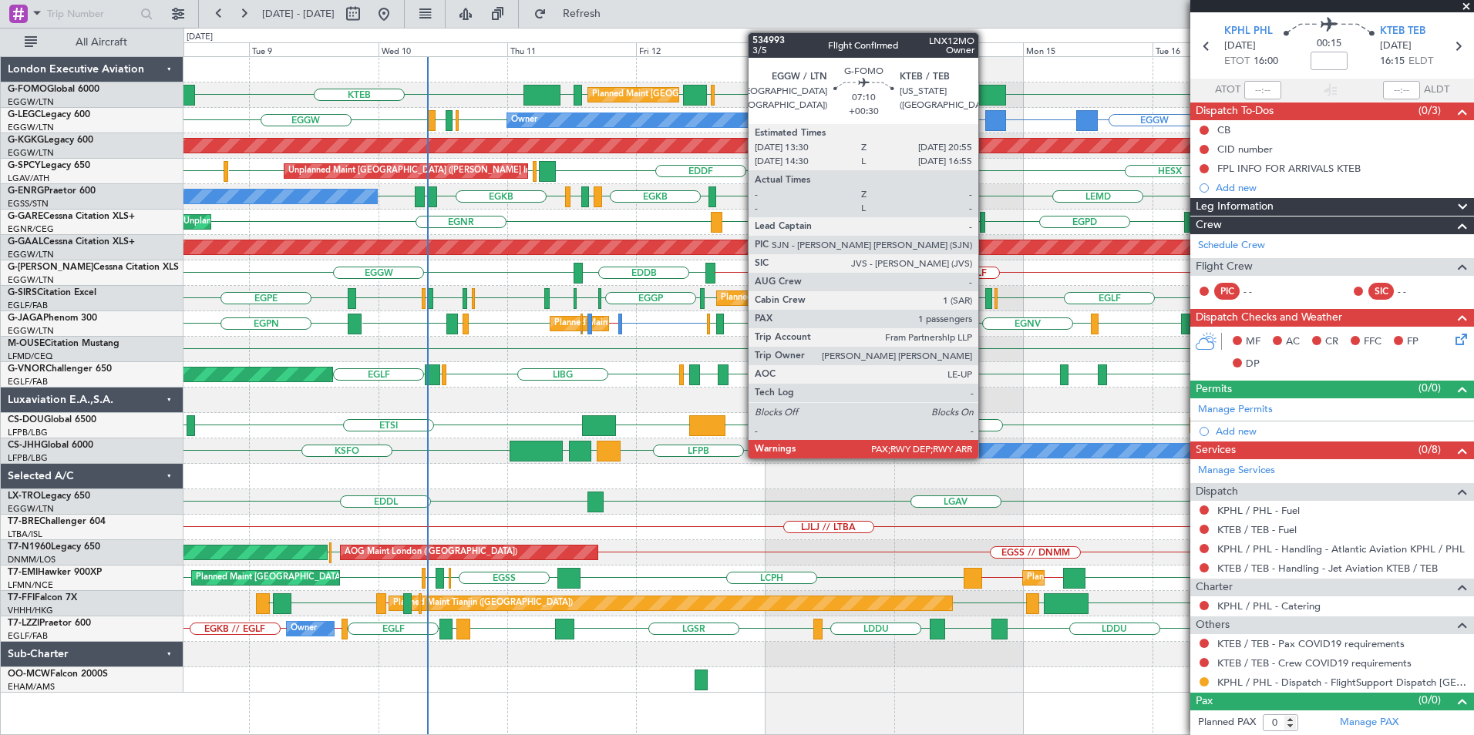
click at [402, 238] on div "Planned Maint London (Luton) KTEB EGGW OLBA LCLK OLBA EGGW EGGW EDDH KTEB Plann…" at bounding box center [828, 375] width 1290 height 636
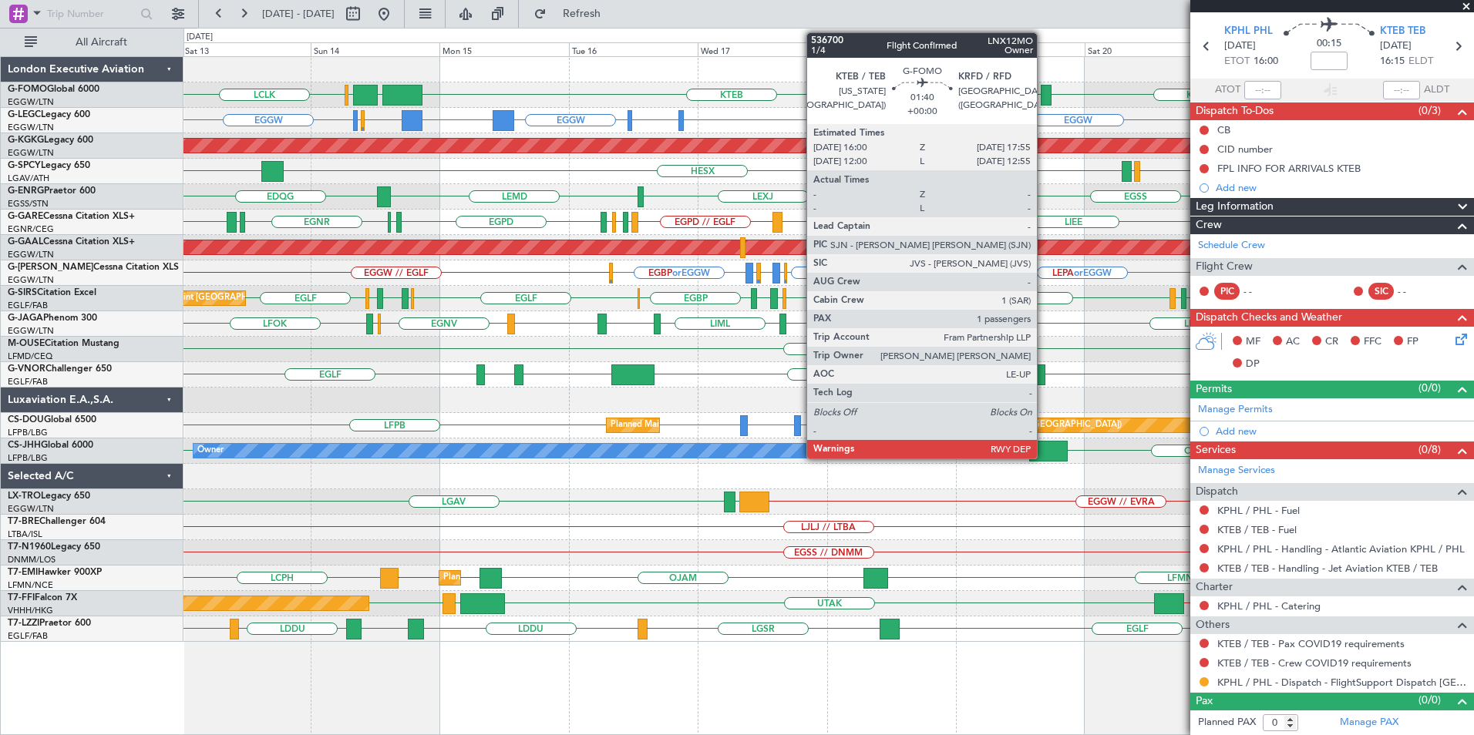
click at [1044, 91] on div at bounding box center [1046, 95] width 11 height 21
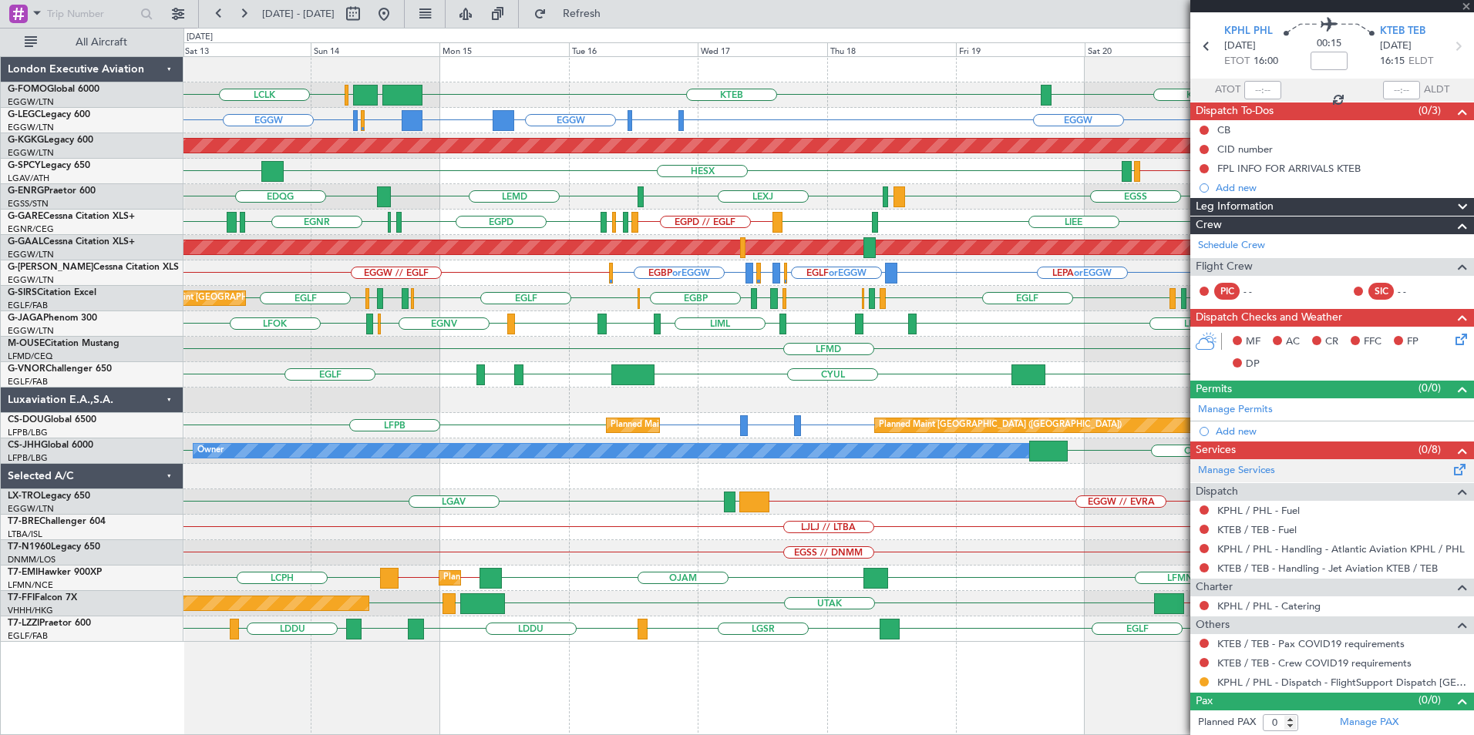
type input "1"
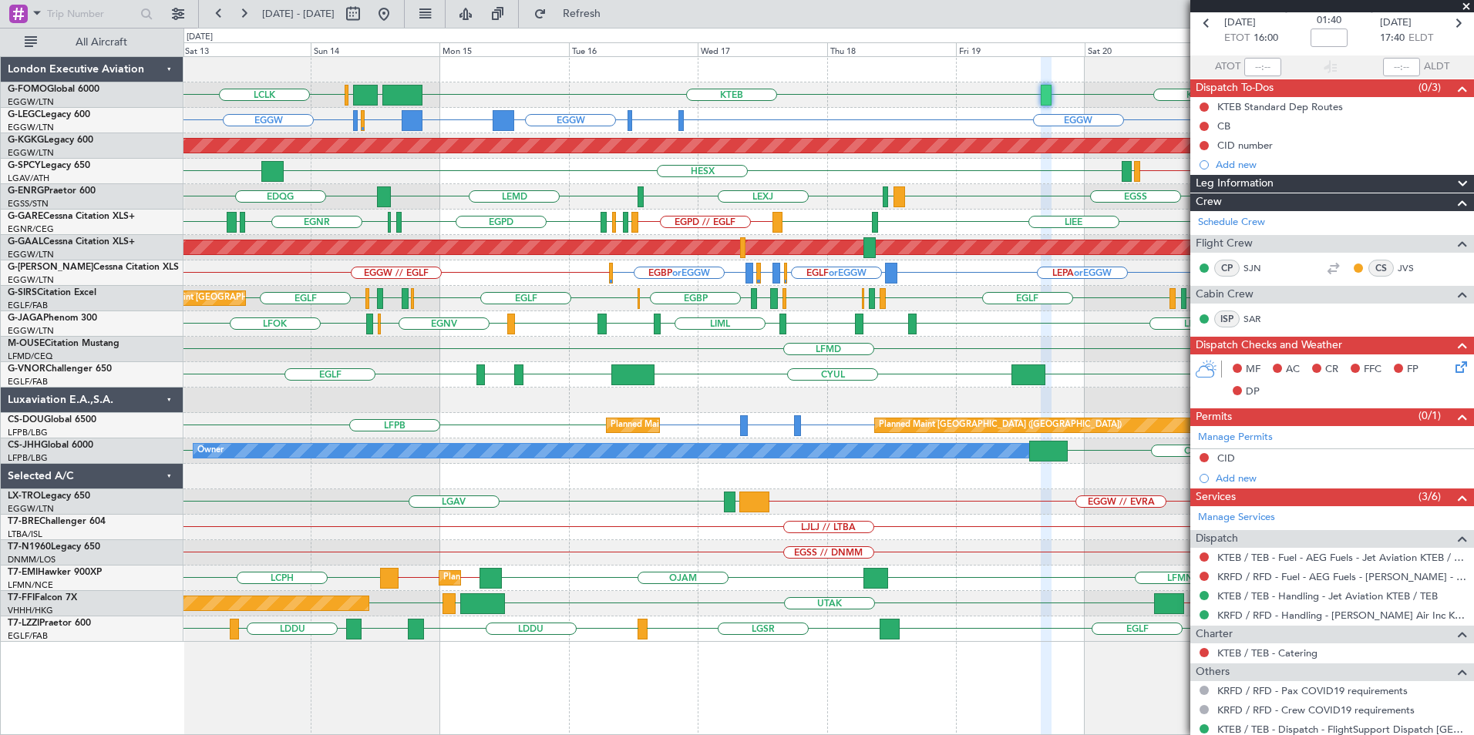
scroll to position [0, 0]
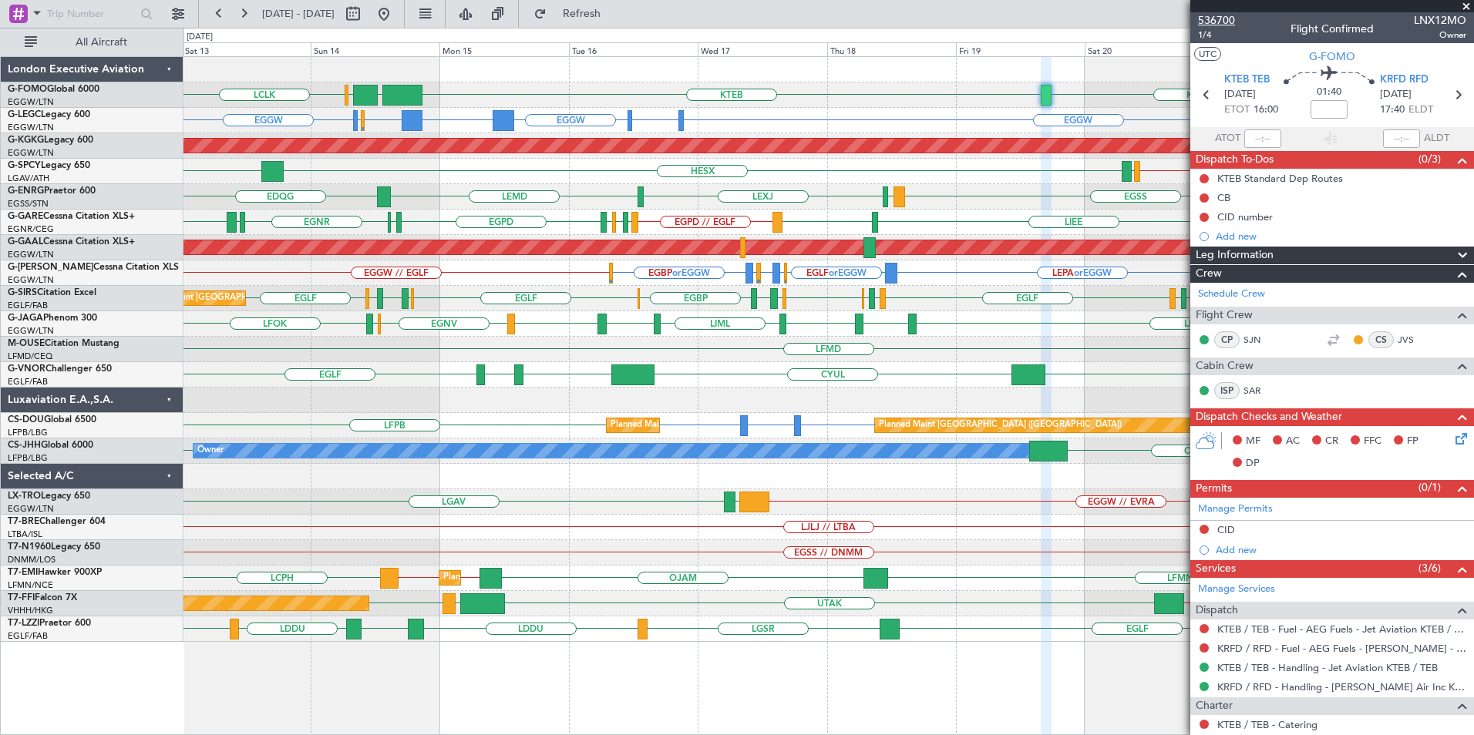
click at [1211, 16] on span "536700" at bounding box center [1216, 20] width 37 height 16
click at [140, 340] on div "KTEB EGGW OLBA LCLK EGGW KRFD Planned Maint London (Luton) EGGW EHEH or EGGW EG…" at bounding box center [737, 382] width 1474 height 708
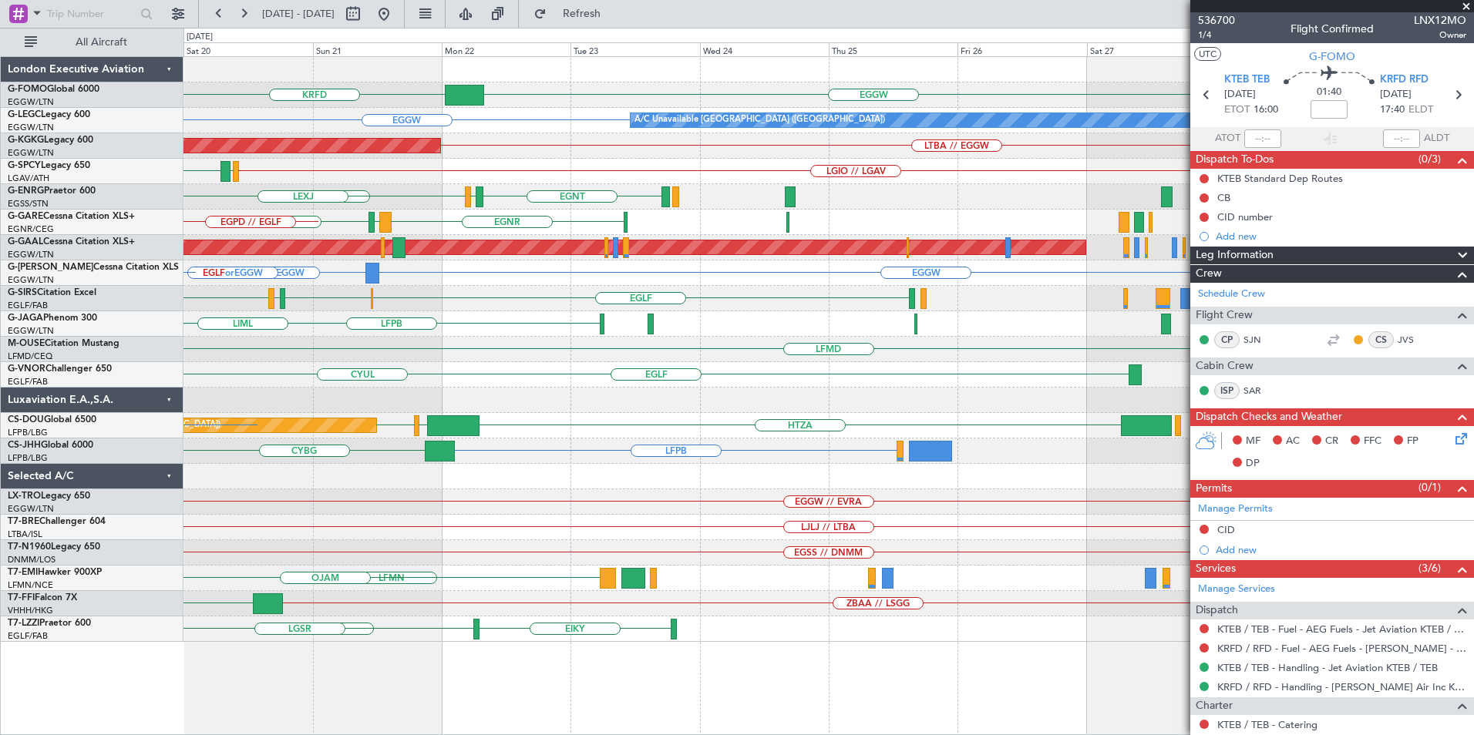
click at [0, 385] on html "13 Sep 2025 - 23 Sep 2025 Refresh Quick Links All Aircraft EGGW KRFD KTEB EGGW …" at bounding box center [737, 367] width 1474 height 735
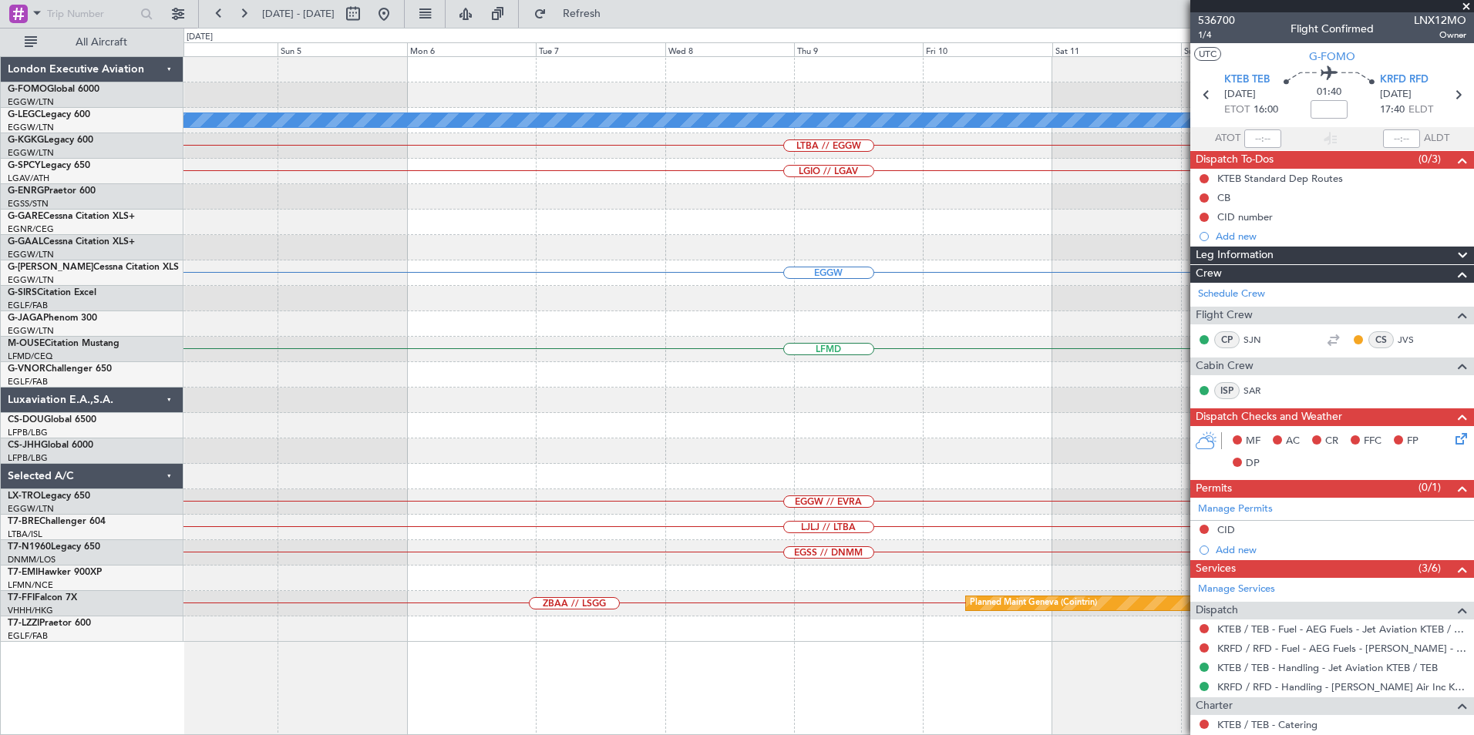
click at [0, 392] on html "13 Sep 2025 - 23 Sep 2025 Refresh Quick Links All Aircraft A/C Unavailable Lond…" at bounding box center [737, 367] width 1474 height 735
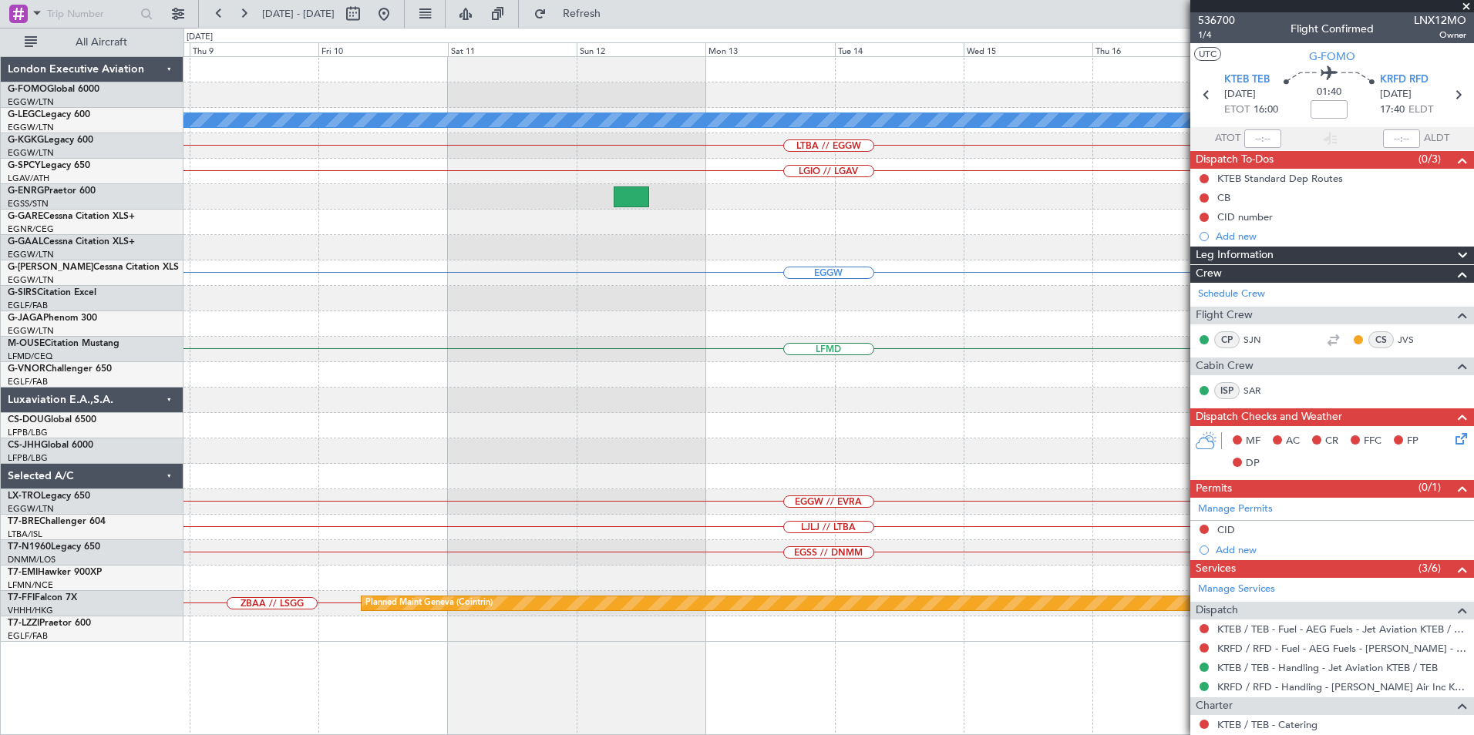
click at [0, 441] on html "13 Sep 2025 - 23 Sep 2025 Refresh Quick Links All Aircraft A/C Unavailable Lond…" at bounding box center [737, 367] width 1474 height 735
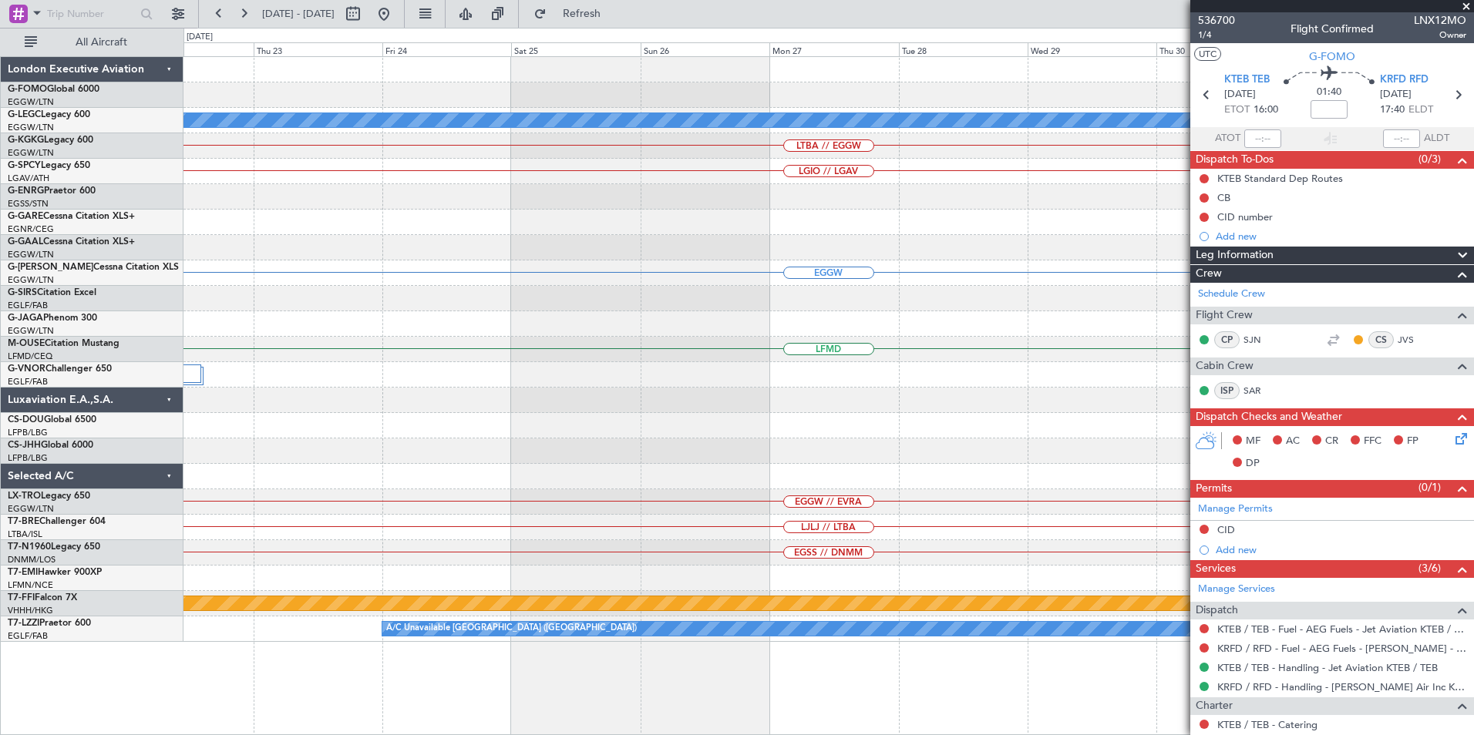
click at [0, 436] on html "[DATE] - [DATE] Refresh Quick Links All Aircraft A/C Unavailable [GEOGRAPHIC_DA…" at bounding box center [737, 367] width 1474 height 735
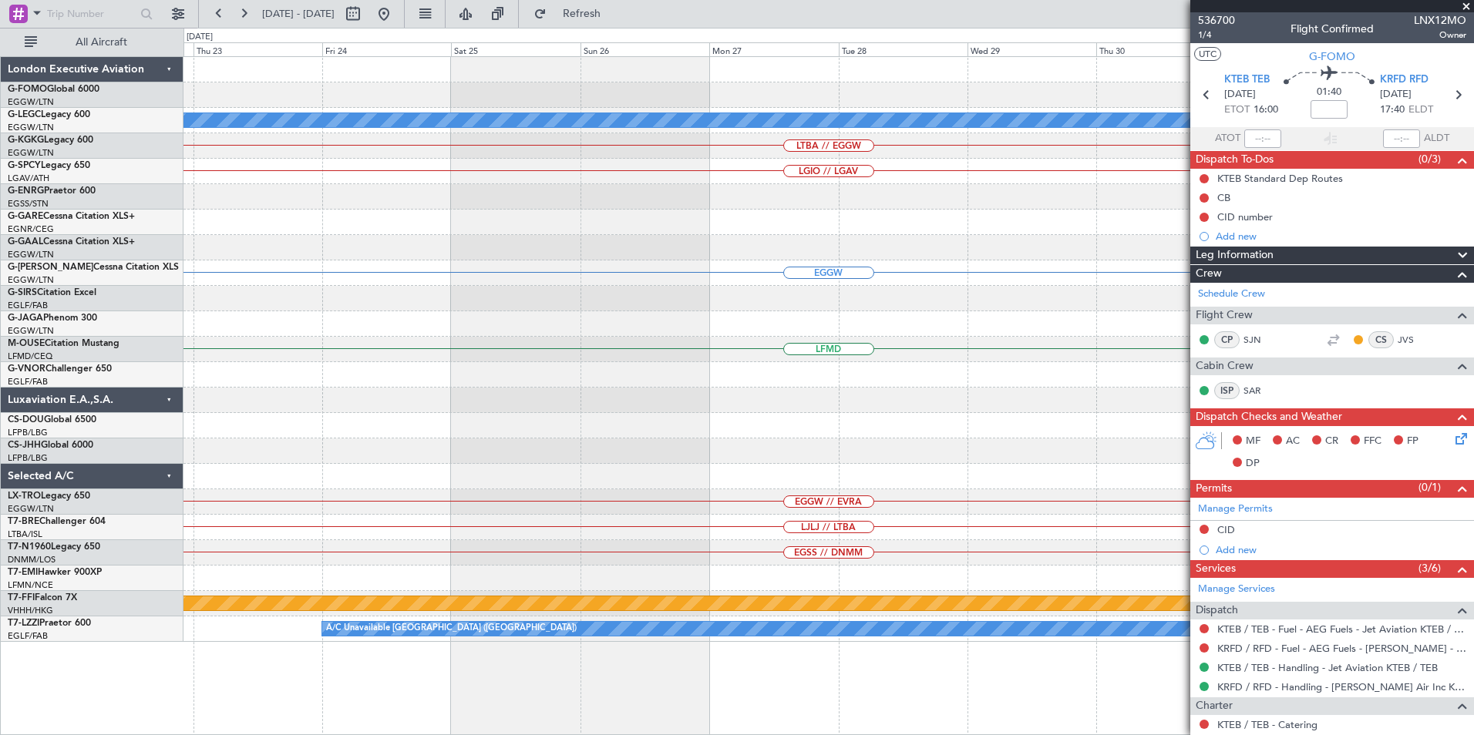
click at [0, 418] on html "[DATE] - [DATE] Refresh Quick Links All Aircraft A/C Unavailable [GEOGRAPHIC_DA…" at bounding box center [737, 367] width 1474 height 735
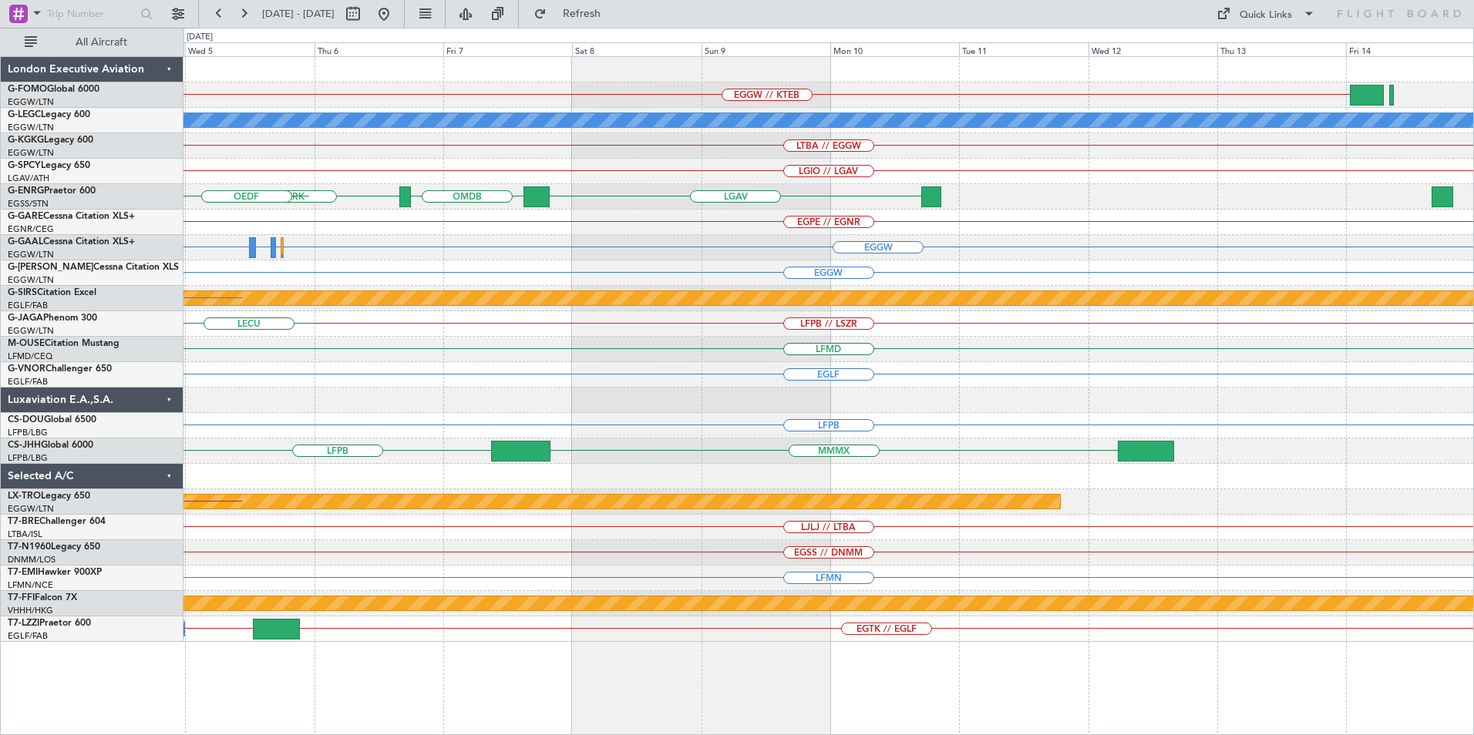
click at [0, 332] on html "[DATE] - [DATE] Refresh Quick Links All Aircraft EGGW // KTEB A/C Unavailable […" at bounding box center [737, 367] width 1474 height 735
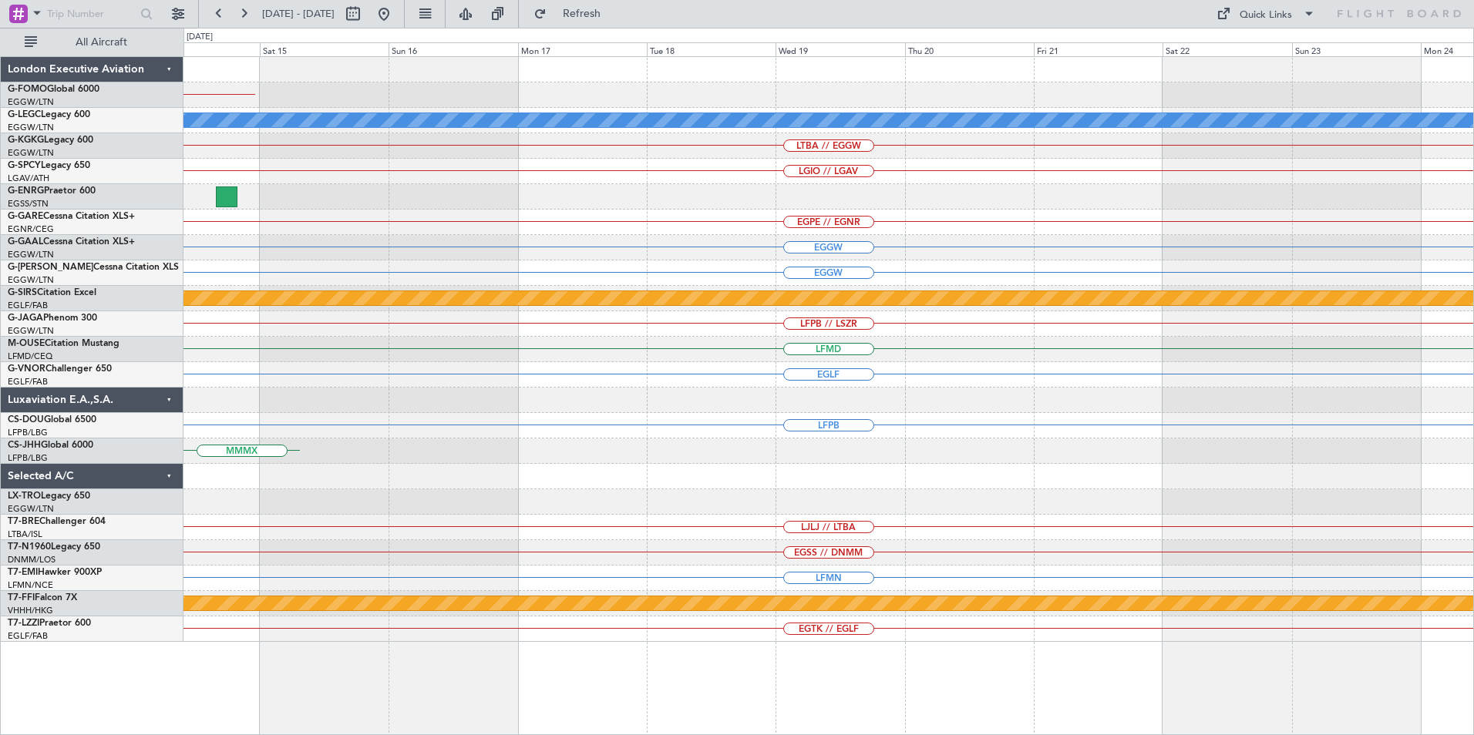
click at [113, 345] on div "EGGW // KTEB A/C Unavailable [GEOGRAPHIC_DATA] ([GEOGRAPHIC_DATA]) LTBA // EGGW…" at bounding box center [737, 382] width 1474 height 708
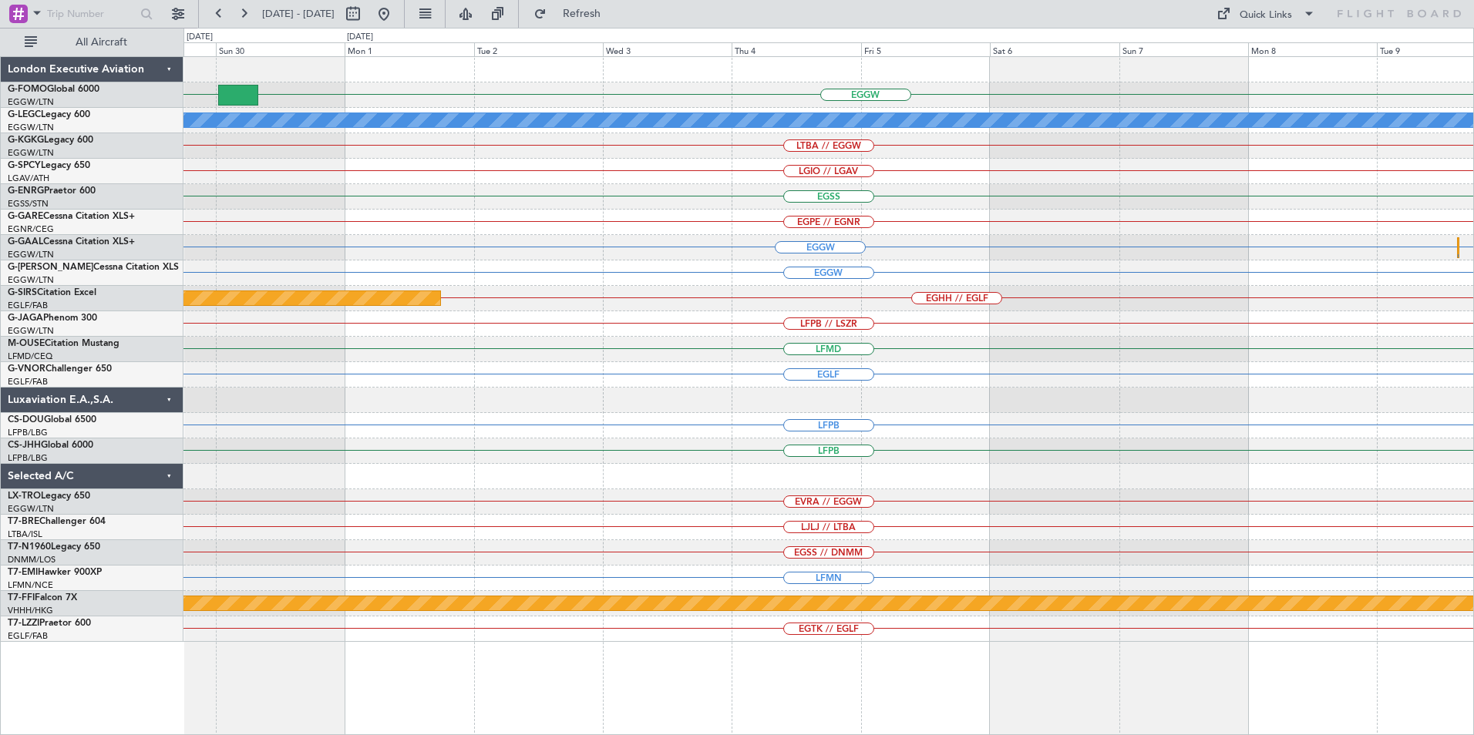
click at [312, 269] on div "EGGW" at bounding box center [828, 273] width 1290 height 25
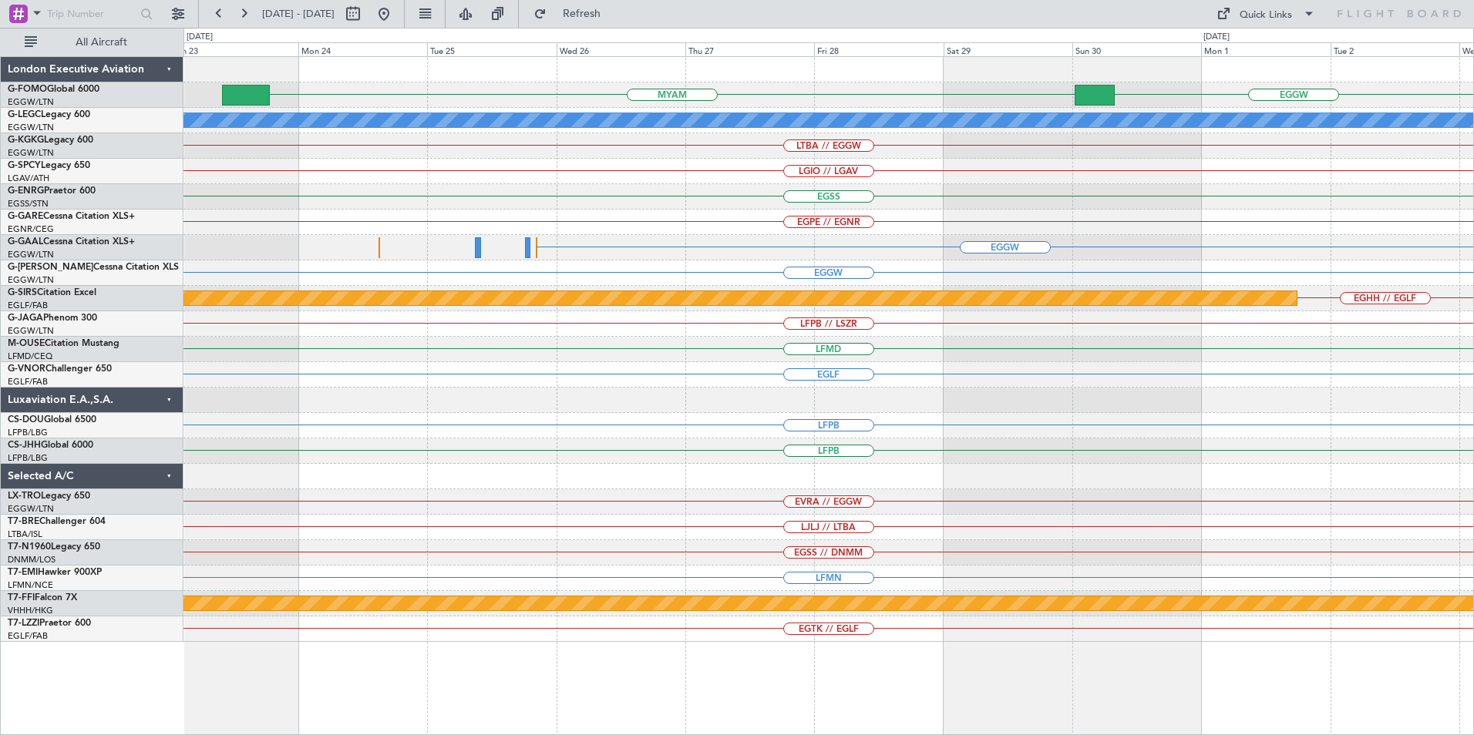
click at [1169, 284] on div "EGGW" at bounding box center [828, 273] width 1290 height 25
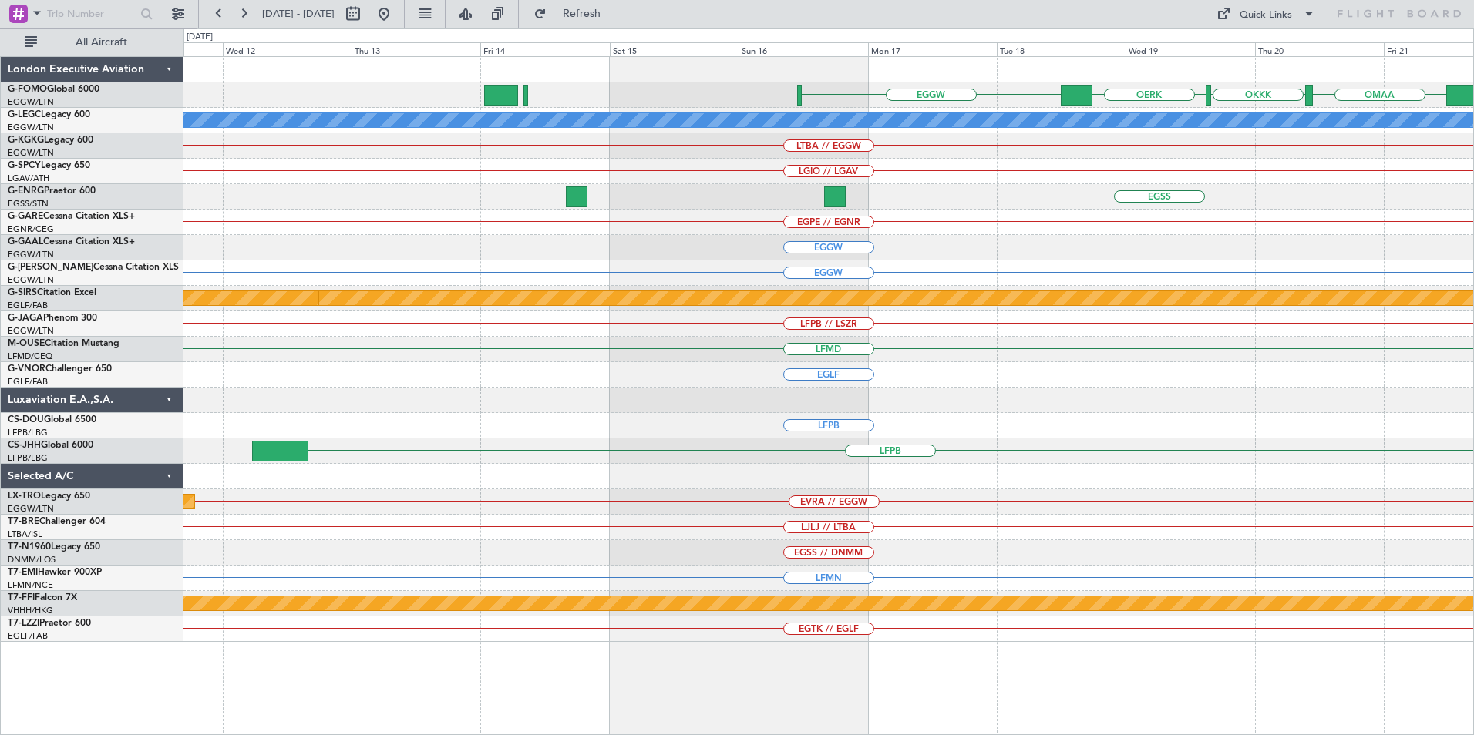
click at [1065, 217] on div "OMAA OKKK OERK EGGW KTEB // EGGW MYAM A/C Unavailable [GEOGRAPHIC_DATA] ([GEOGR…" at bounding box center [828, 349] width 1290 height 585
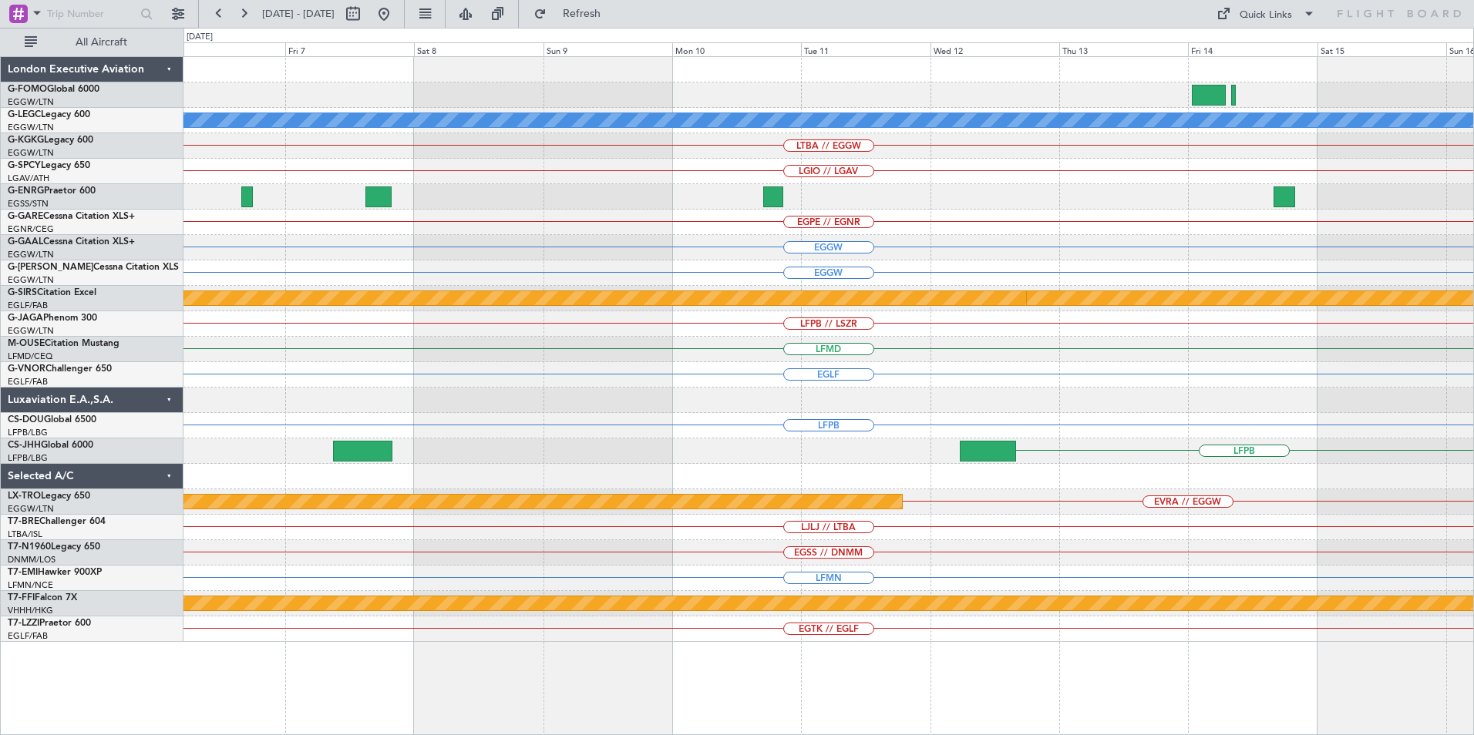
click at [993, 200] on div "EGSS" at bounding box center [828, 196] width 1290 height 25
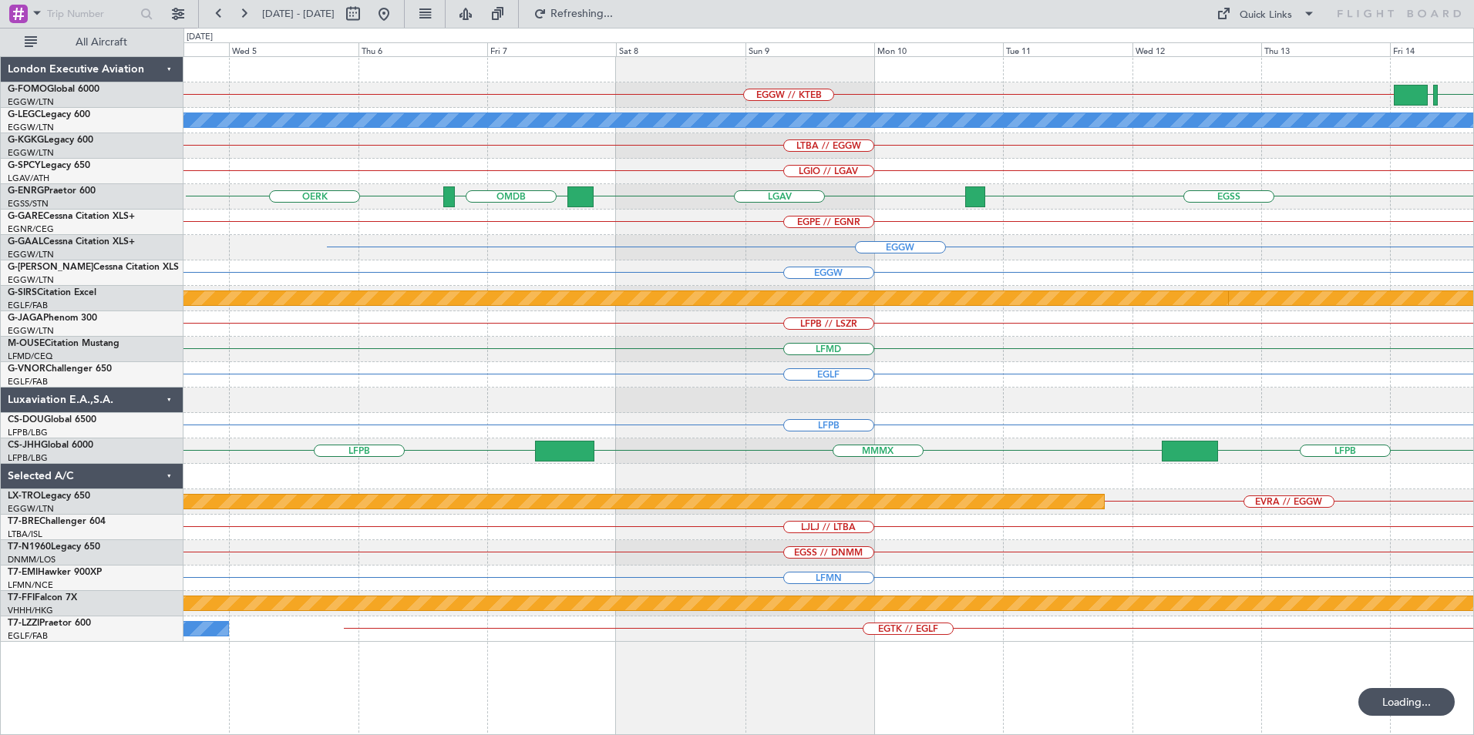
click at [977, 223] on div "EGPE // EGNR" at bounding box center [828, 222] width 1290 height 25
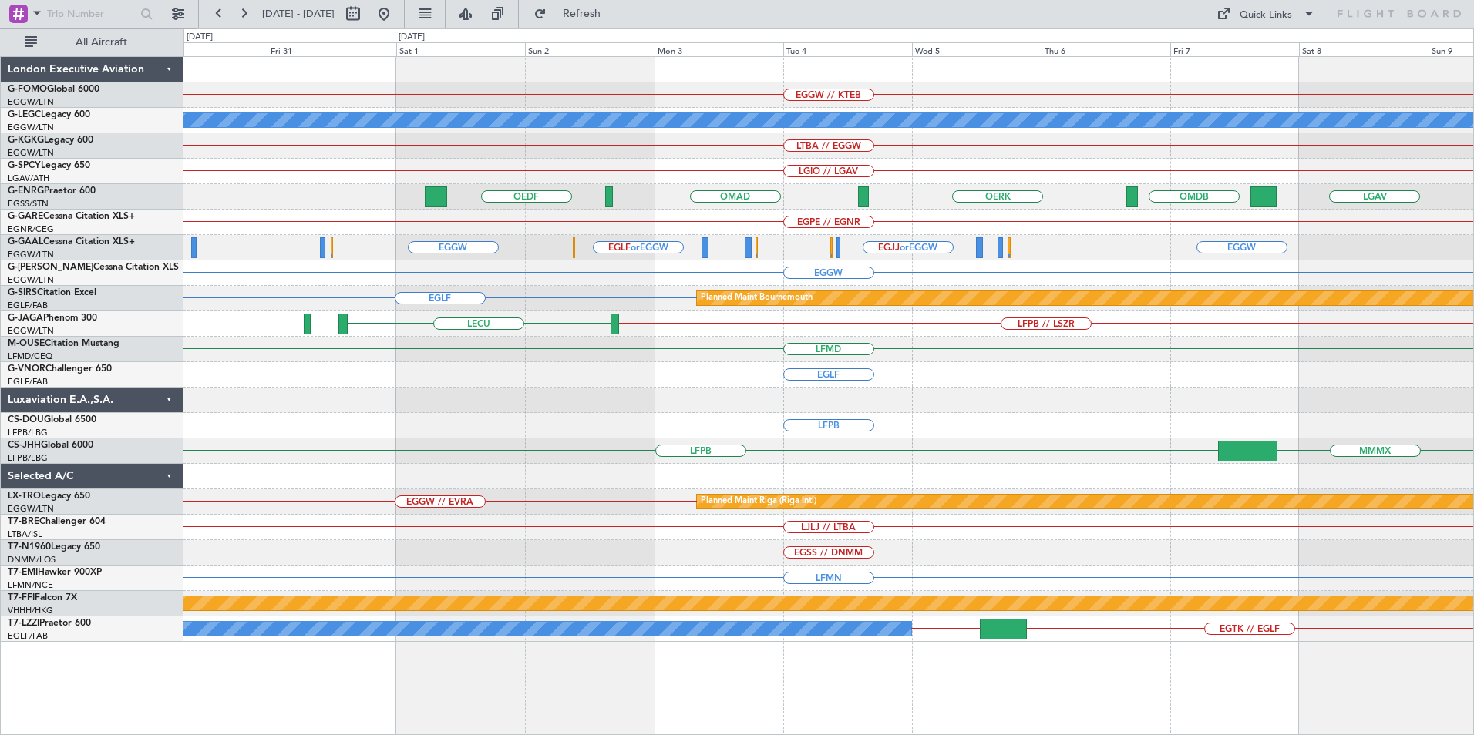
click at [654, 241] on div "EGGW // KTEB A/C Unavailable [GEOGRAPHIC_DATA] ([GEOGRAPHIC_DATA]) LTBA // EGGW…" at bounding box center [828, 349] width 1290 height 585
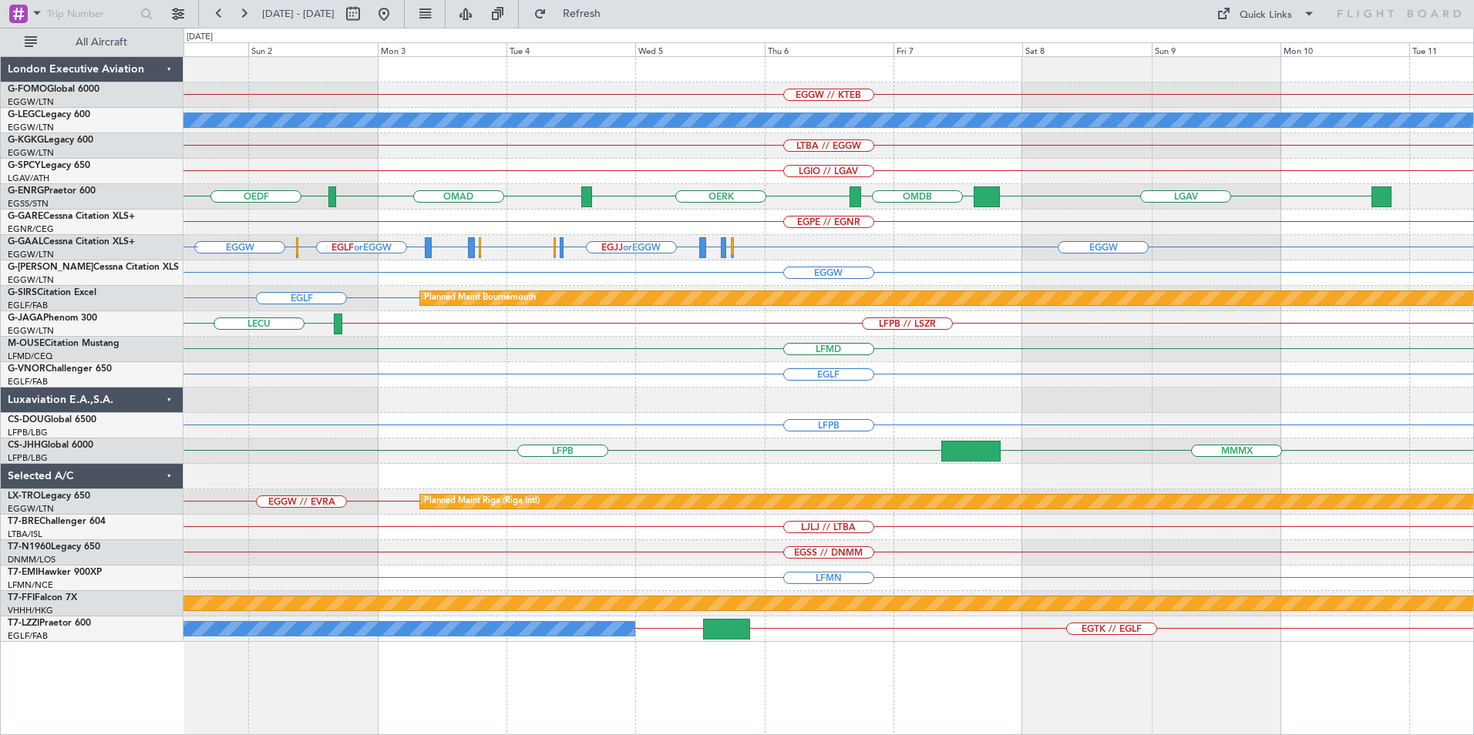
click at [762, 195] on div "EGGW // KTEB A/C Unavailable [GEOGRAPHIC_DATA] ([GEOGRAPHIC_DATA]) LTBA // EGGW…" at bounding box center [828, 349] width 1290 height 585
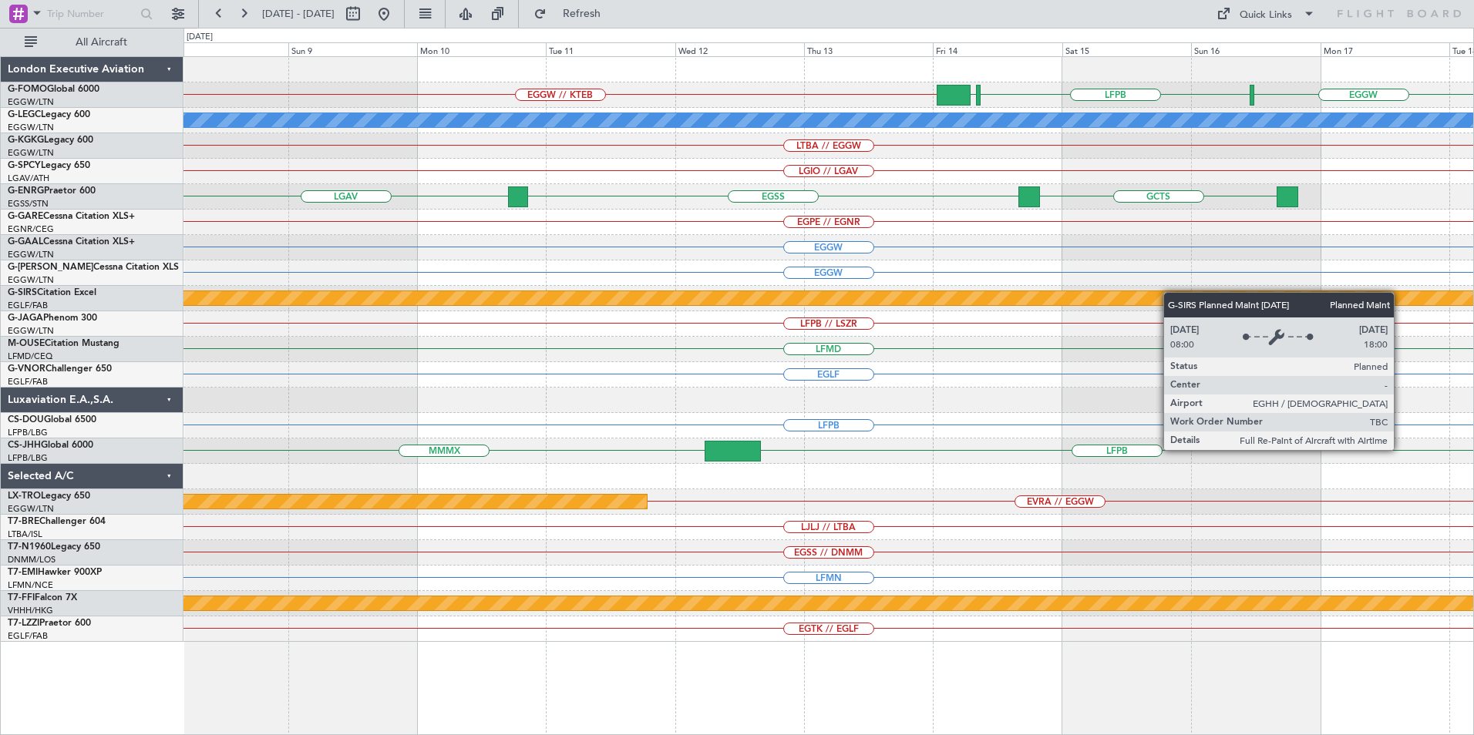
click at [673, 339] on div "EGGW // KTEB LFPB EGGW EGGW A/C Unavailable [GEOGRAPHIC_DATA] ([GEOGRAPHIC_DATA…" at bounding box center [828, 349] width 1290 height 585
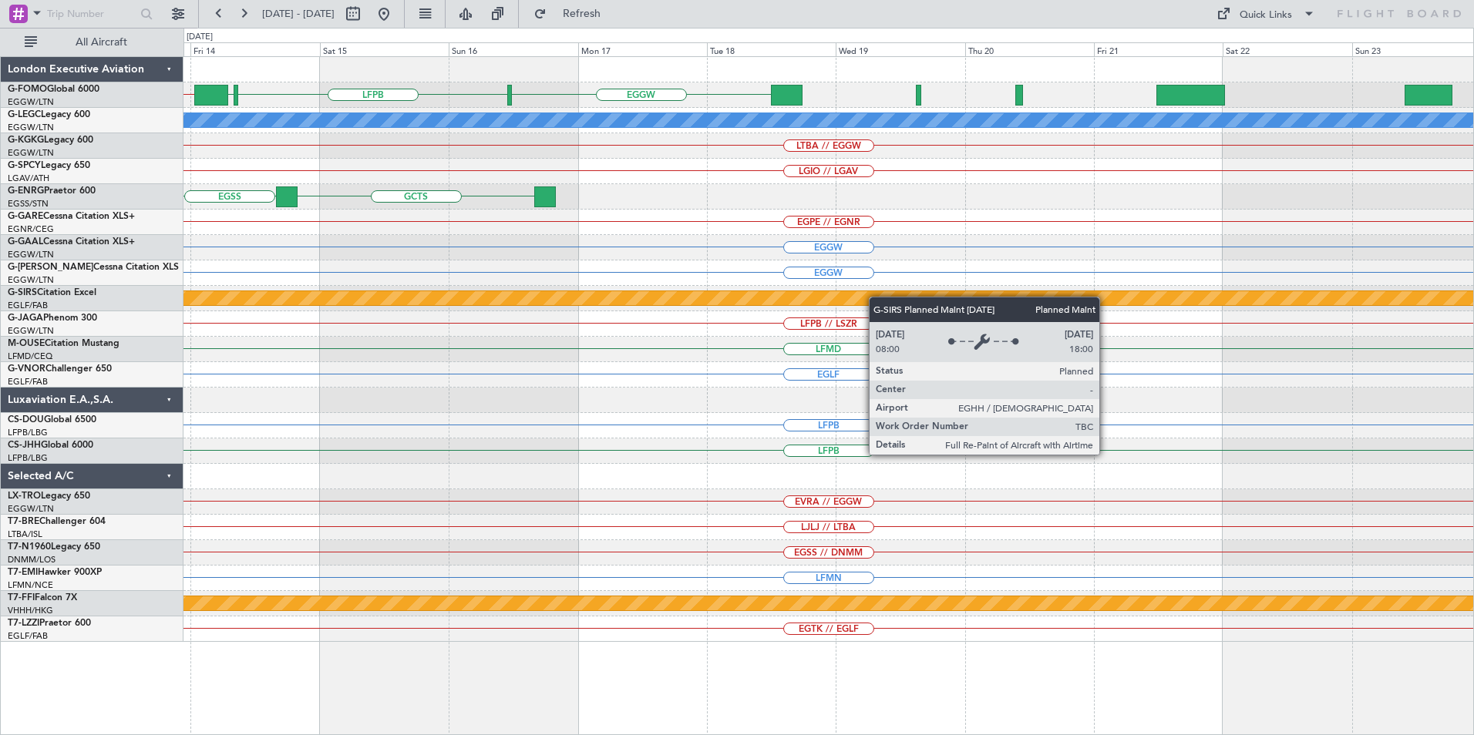
click at [547, 331] on div "EGGW // KTEB LFPB EGGW EGGW A/C Unavailable [GEOGRAPHIC_DATA] ([GEOGRAPHIC_DATA…" at bounding box center [828, 349] width 1290 height 585
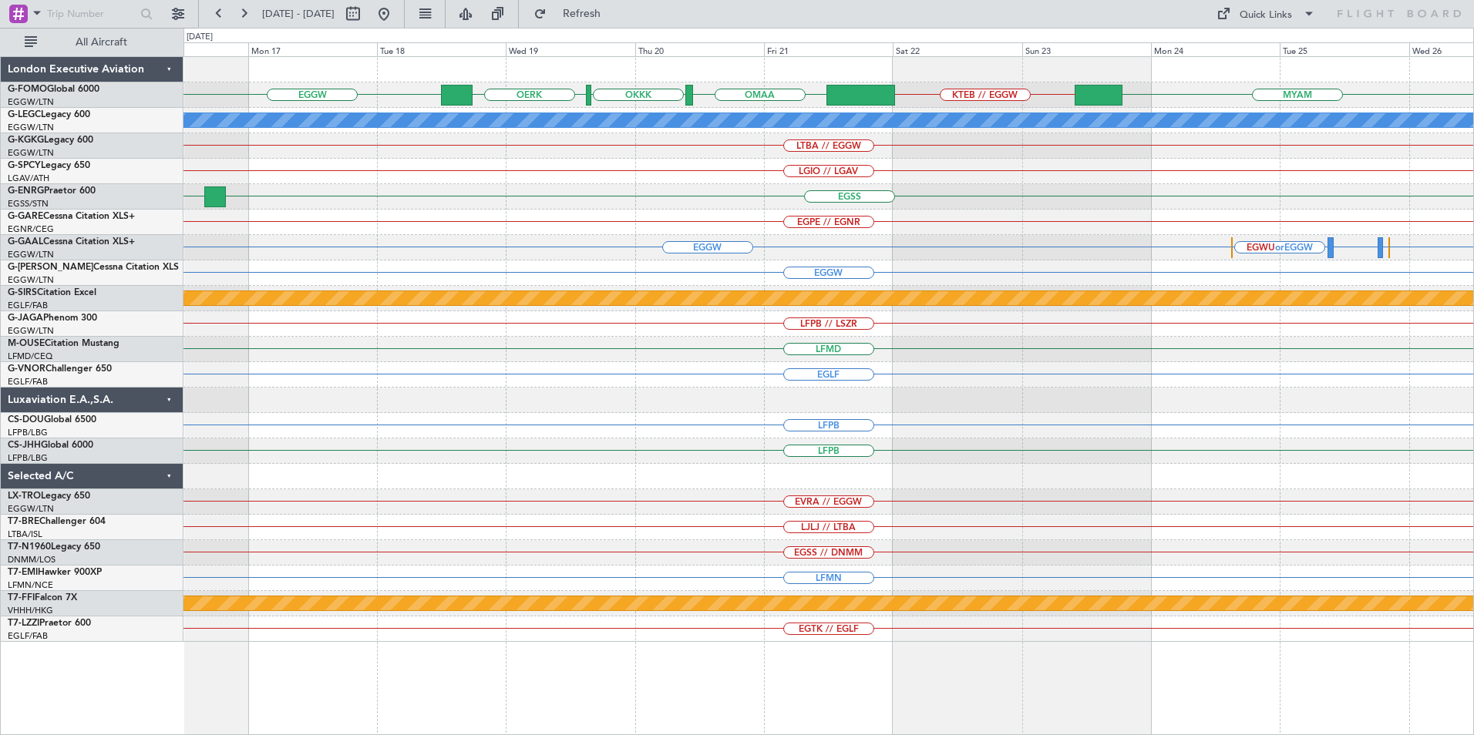
click at [977, 236] on div "MYAM KTEB // EGGW [GEOGRAPHIC_DATA] OKKK OERK EGGW A/C Unavailable [GEOGRAPHIC_…" at bounding box center [828, 349] width 1290 height 585
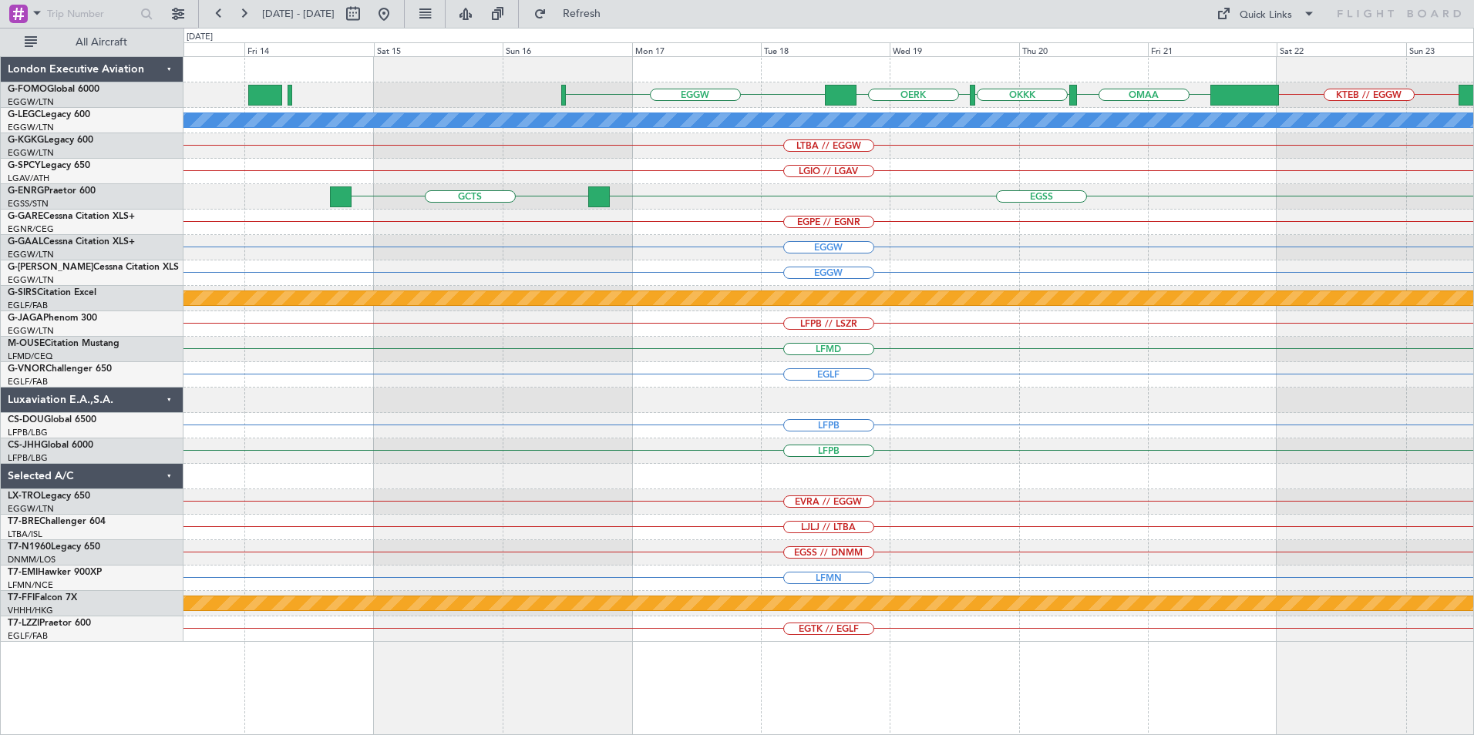
click at [1173, 244] on div "EGGW EGWU or EGGW EGPF or EGGW EGWU or EGGW EGGW" at bounding box center [828, 247] width 1290 height 25
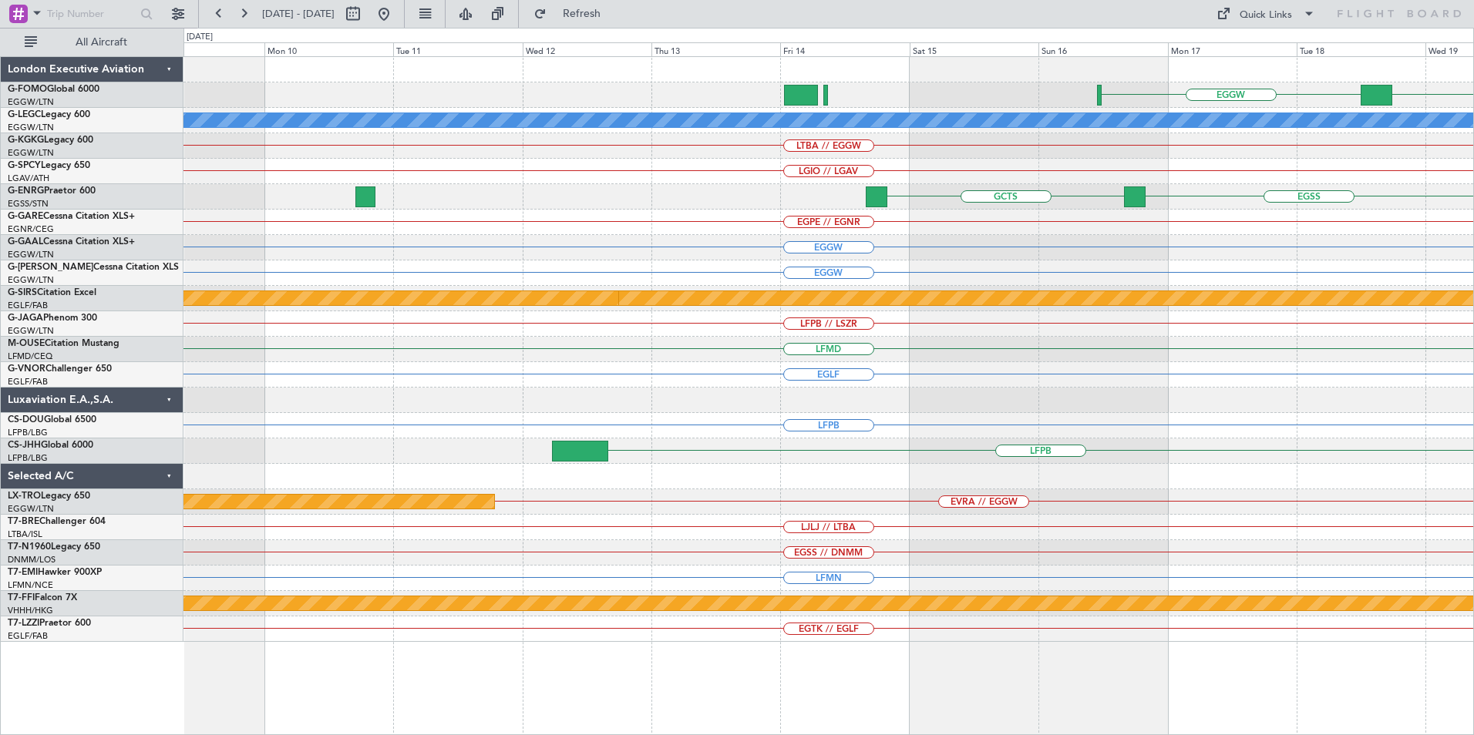
click at [1164, 257] on div "EGGW" at bounding box center [828, 247] width 1290 height 25
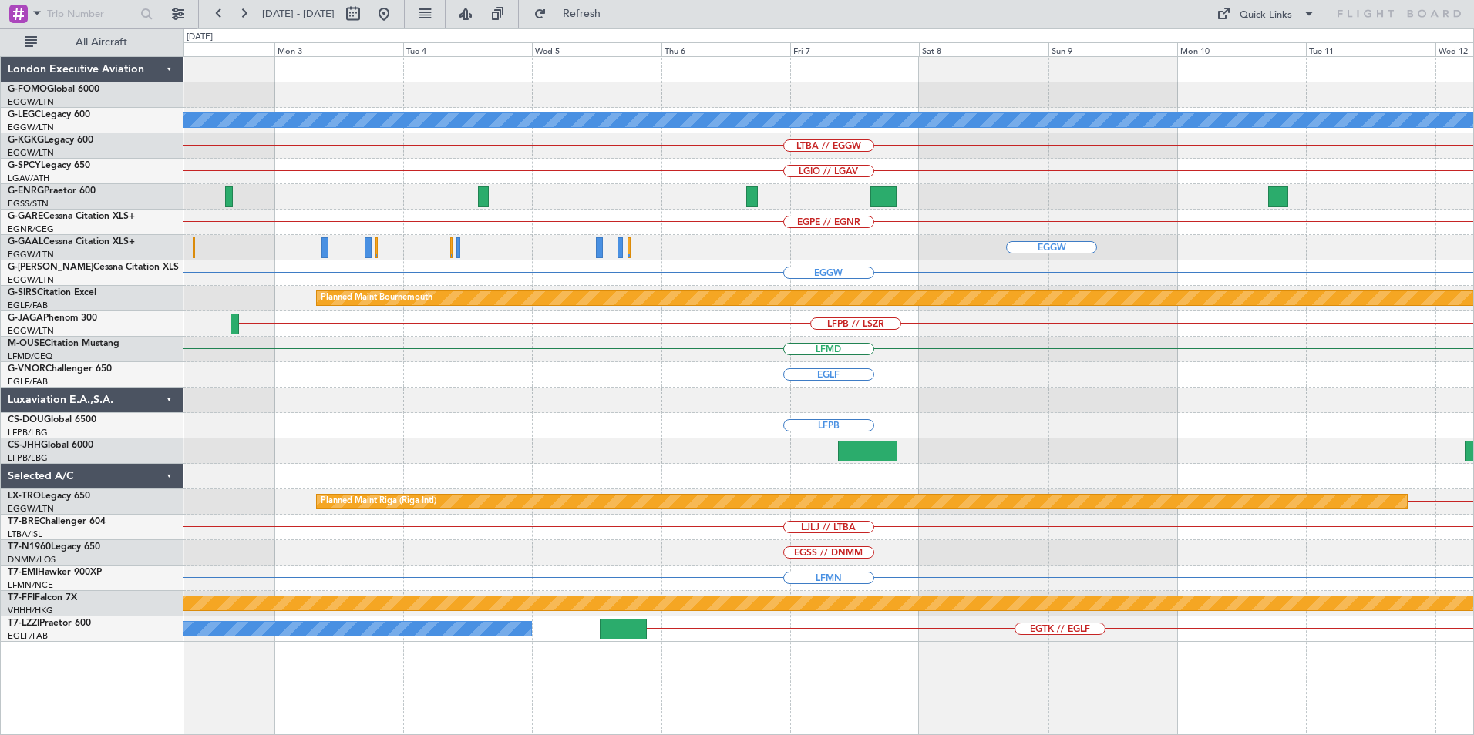
click at [927, 235] on div "EGGW" at bounding box center [828, 247] width 1290 height 25
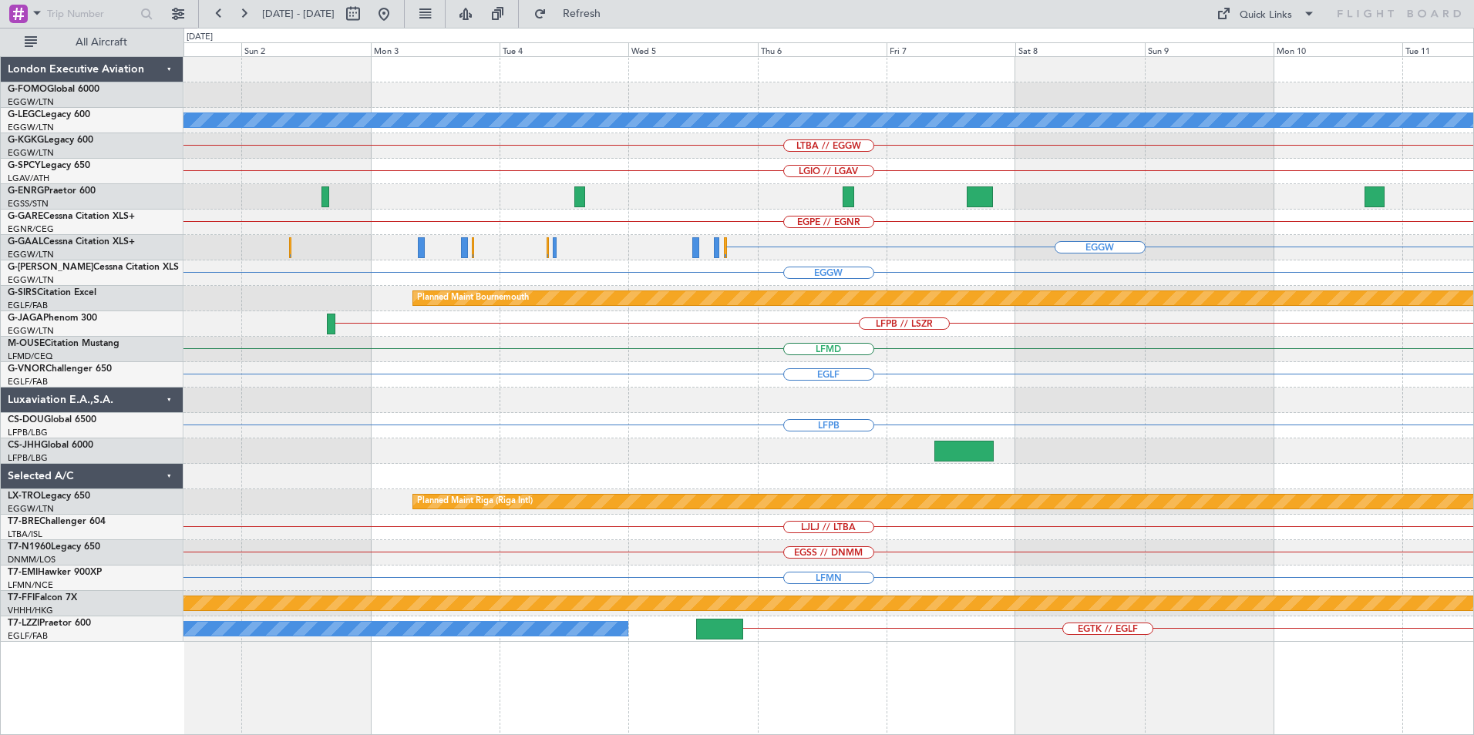
click at [883, 251] on div "EGGW" at bounding box center [828, 247] width 1290 height 25
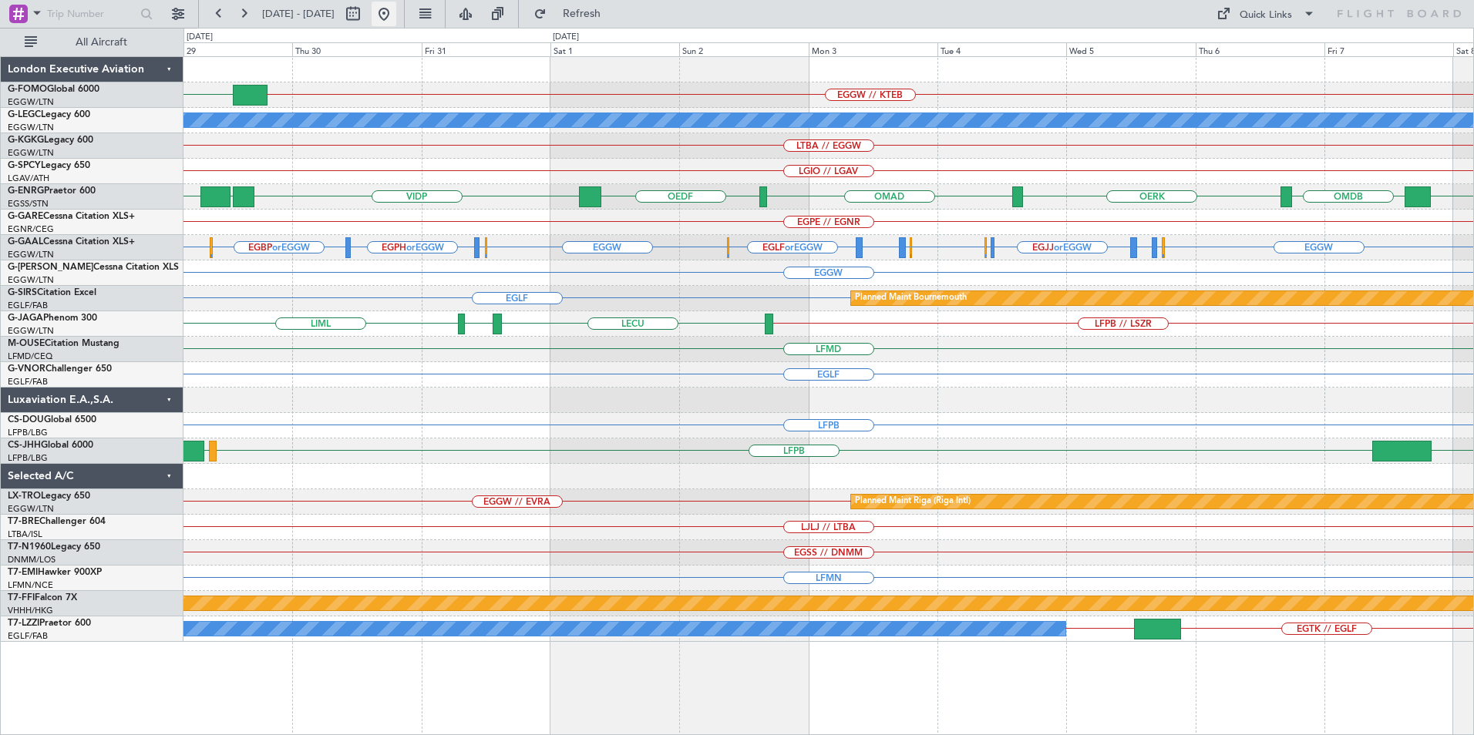
click at [396, 15] on button at bounding box center [384, 14] width 25 height 25
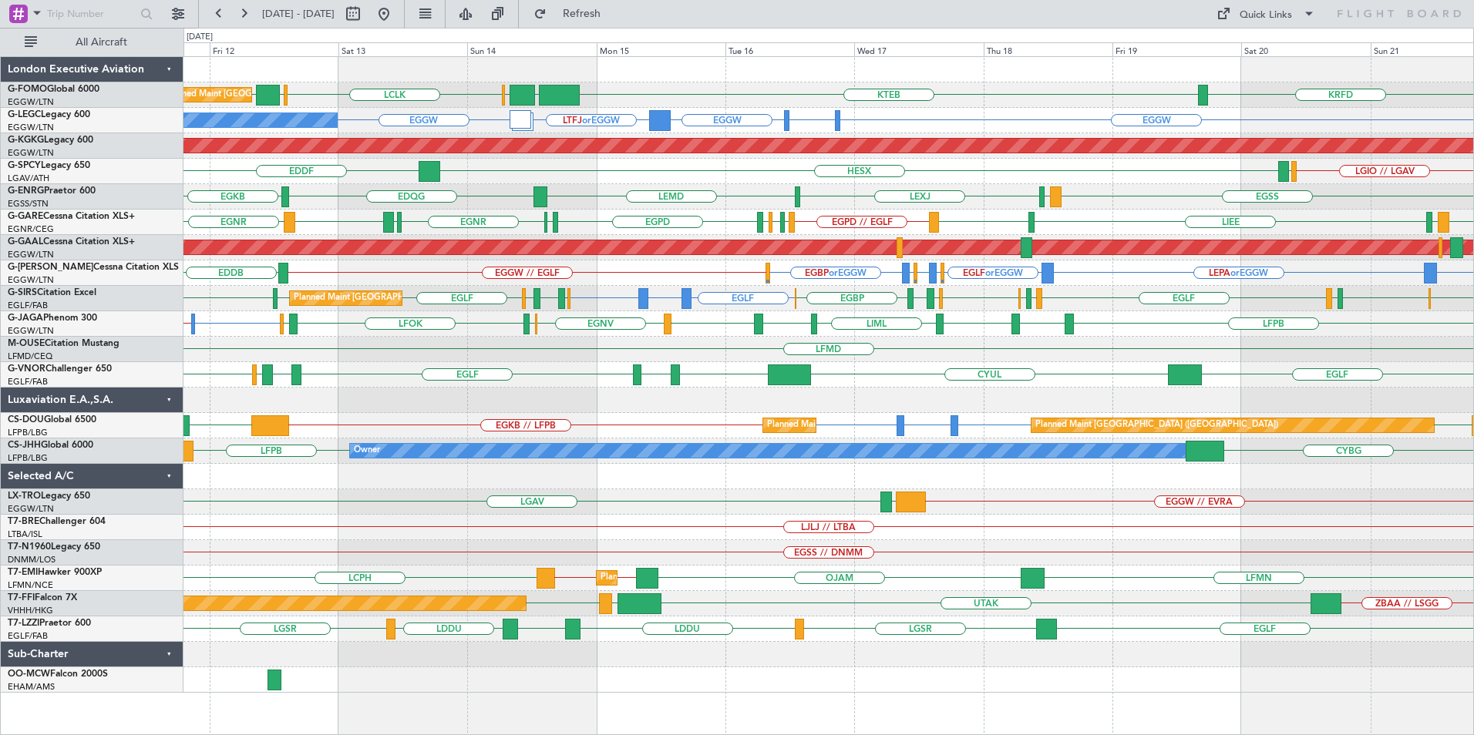
drag, startPoint x: 637, startPoint y: 6, endPoint x: 651, endPoint y: 32, distance: 29.4
click at [614, 8] on span "Refresh" at bounding box center [582, 13] width 65 height 11
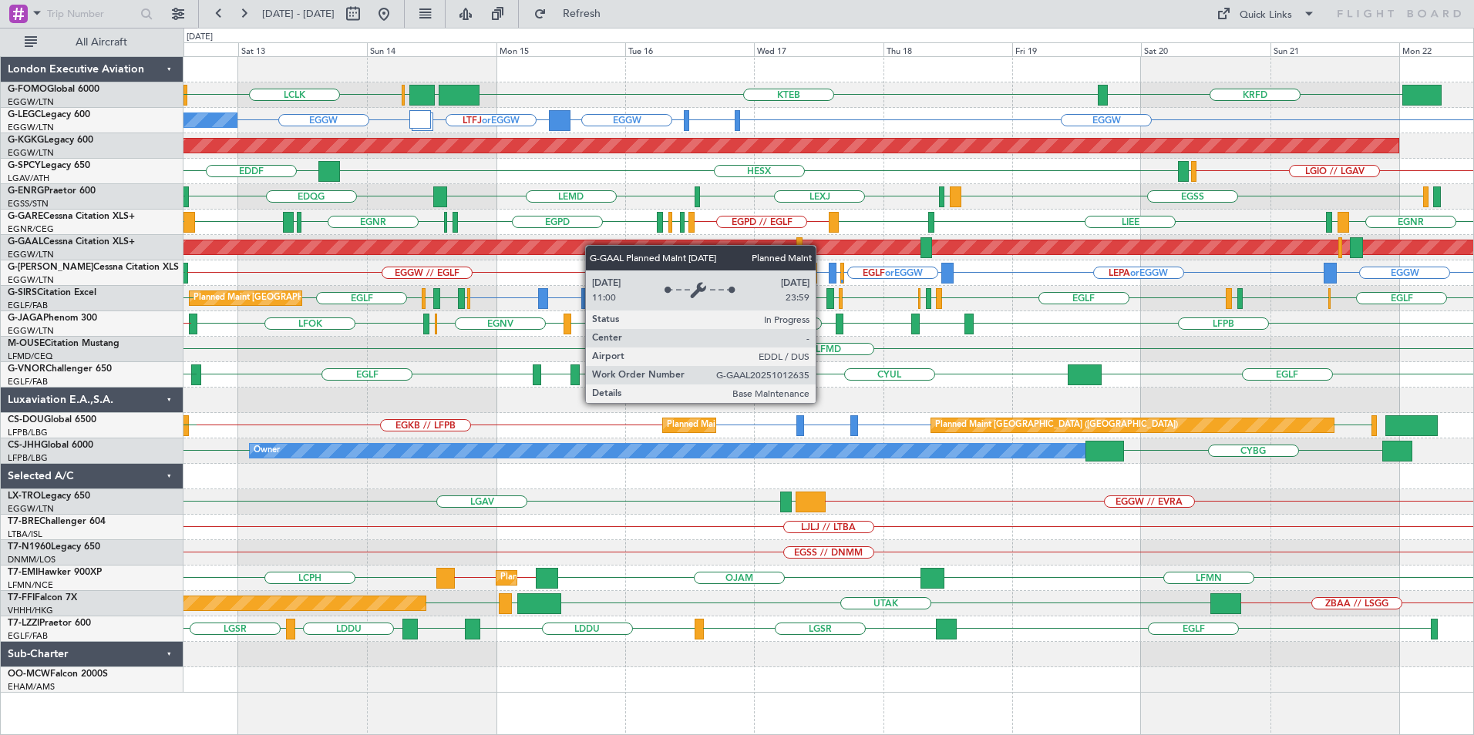
click at [567, 251] on div "KTEB EGGW [GEOGRAPHIC_DATA] LCLK [GEOGRAPHIC_DATA] KRFD EGGW Planned Maint [GEO…" at bounding box center [828, 375] width 1290 height 636
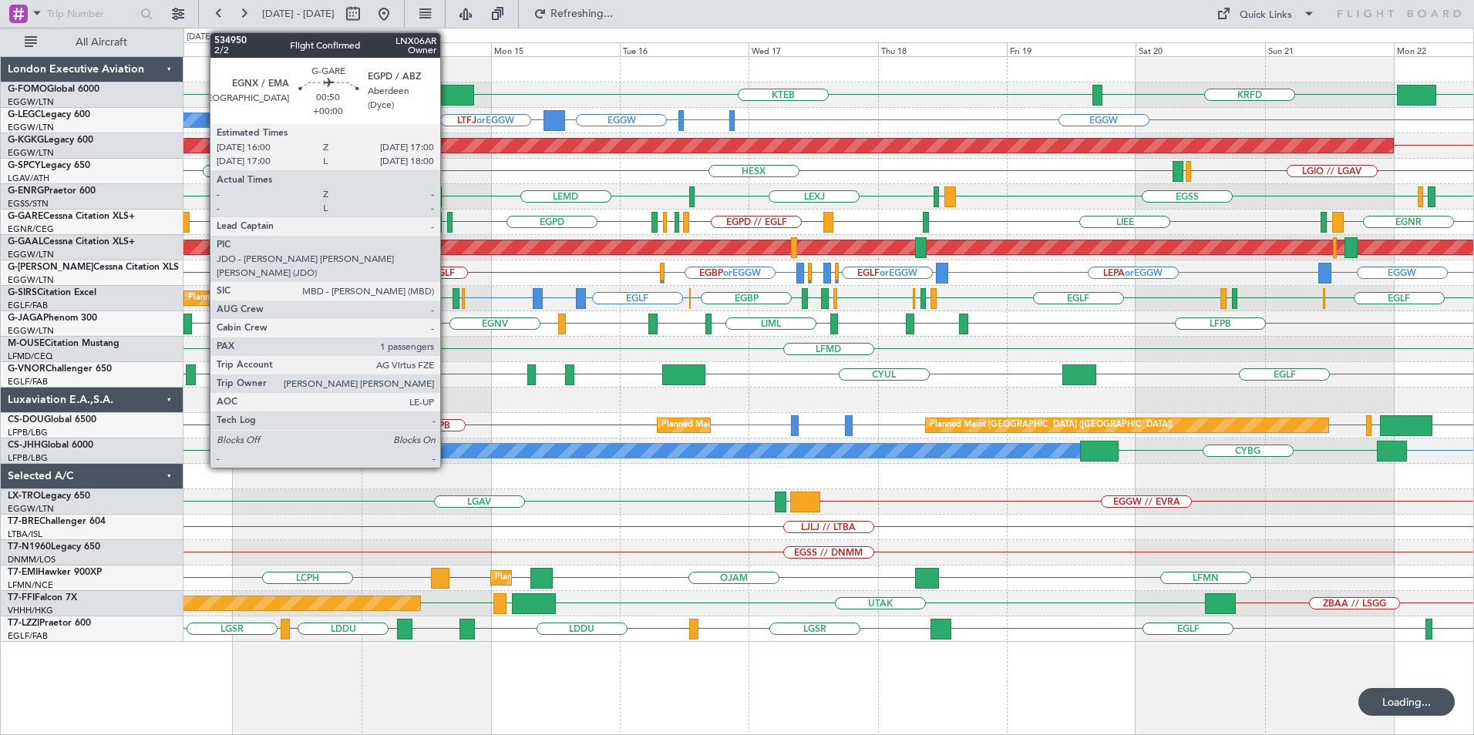
click at [447, 224] on div at bounding box center [449, 222] width 5 height 21
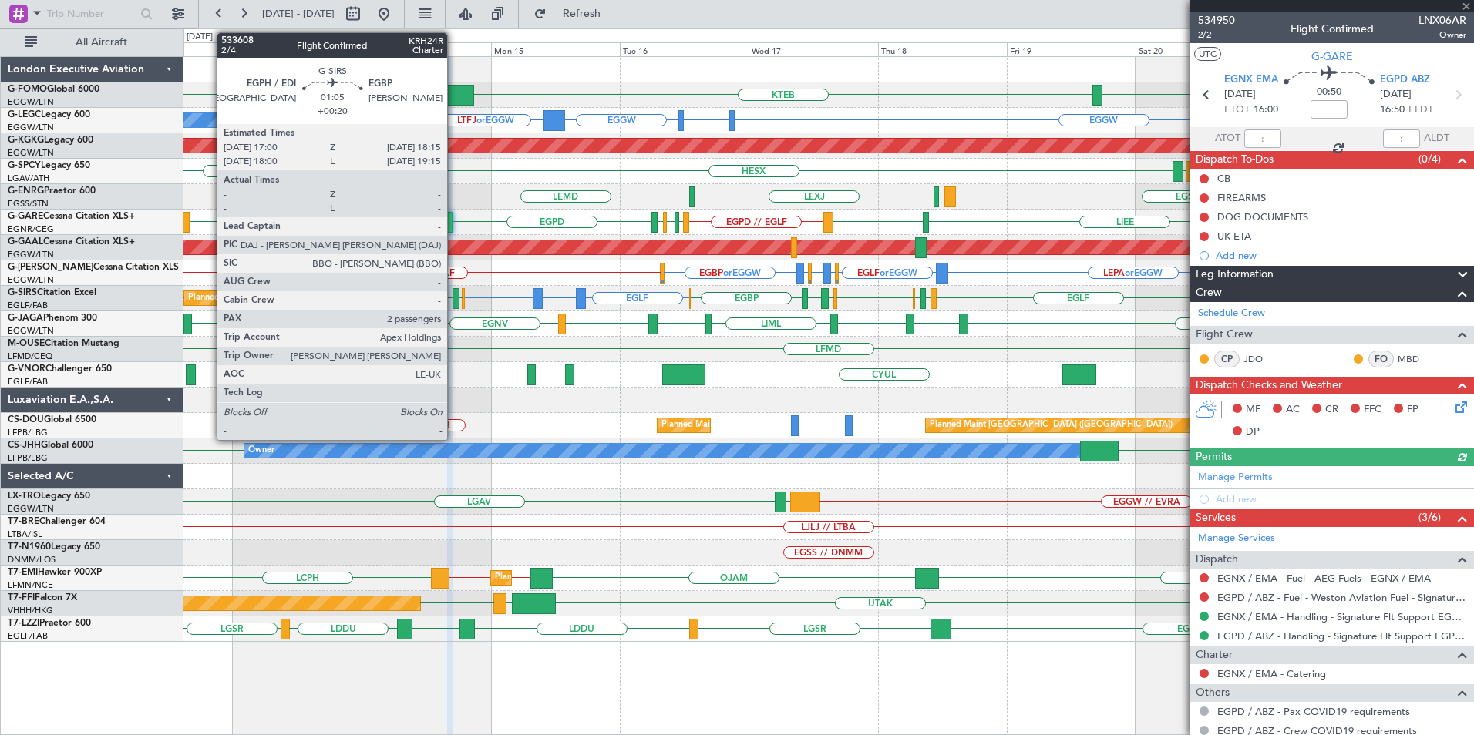
click at [455, 298] on div at bounding box center [456, 298] width 7 height 21
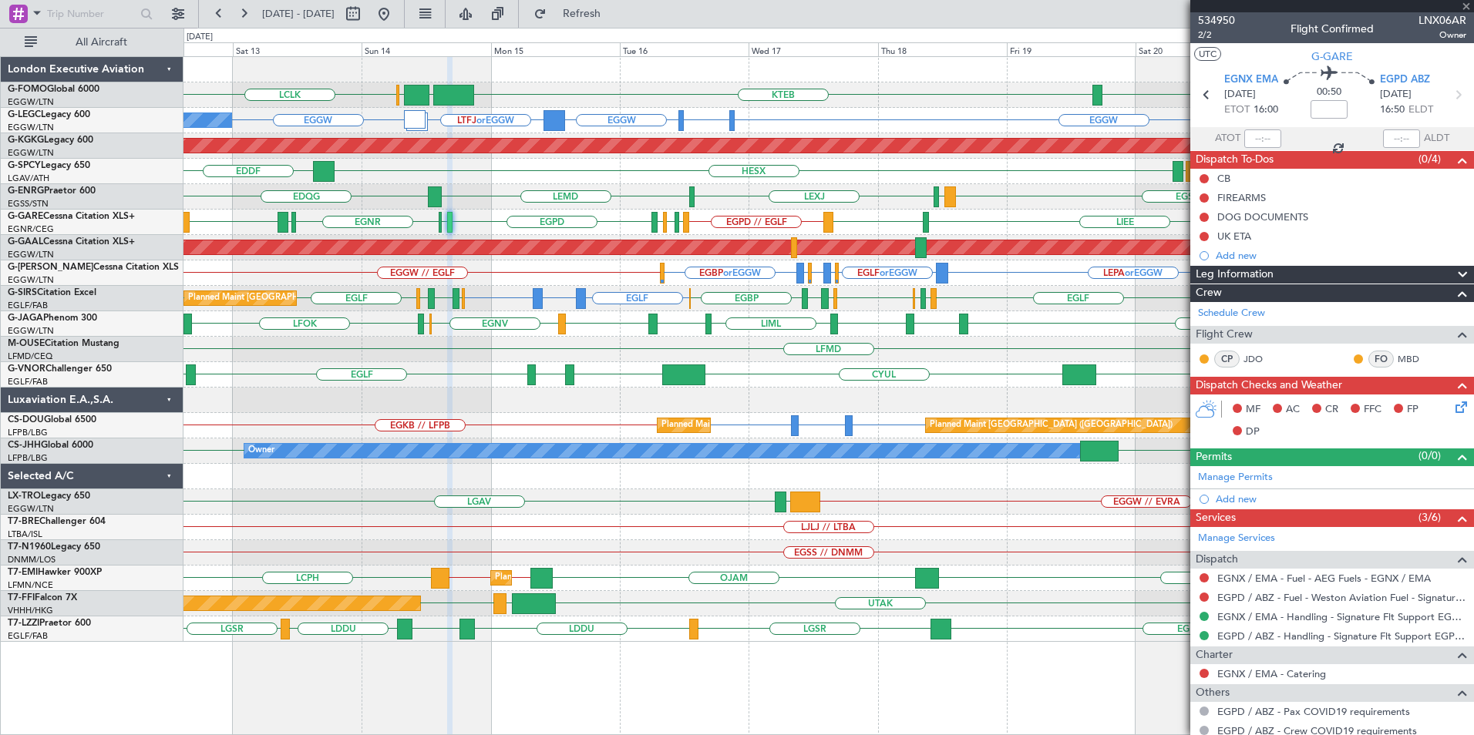
type input "+00:20"
type input "2"
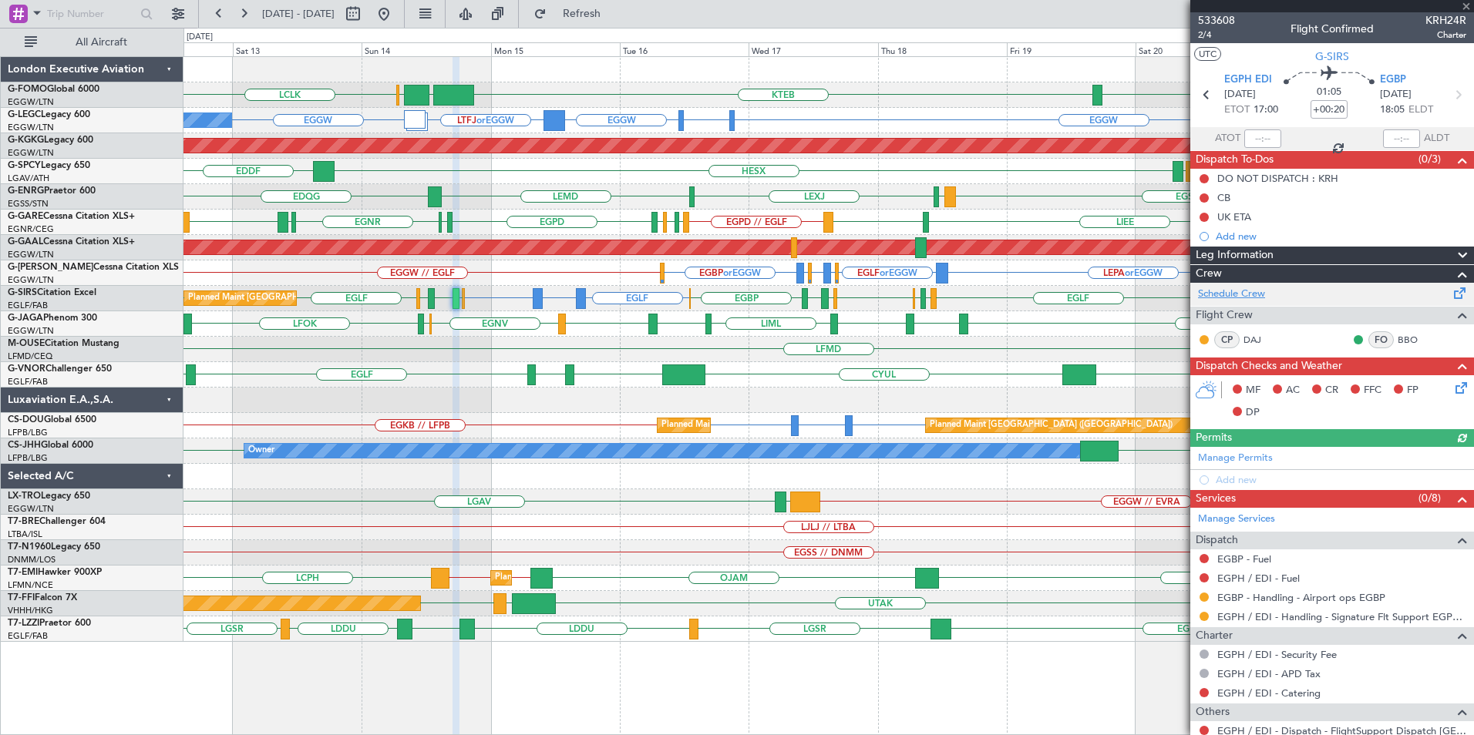
click at [1232, 290] on link "Schedule Crew" at bounding box center [1231, 294] width 67 height 15
click at [933, 432] on div "KTEB EGGW [GEOGRAPHIC_DATA] LCLK EGGW KRFD Planned Maint [GEOGRAPHIC_DATA] ([GE…" at bounding box center [828, 349] width 1290 height 585
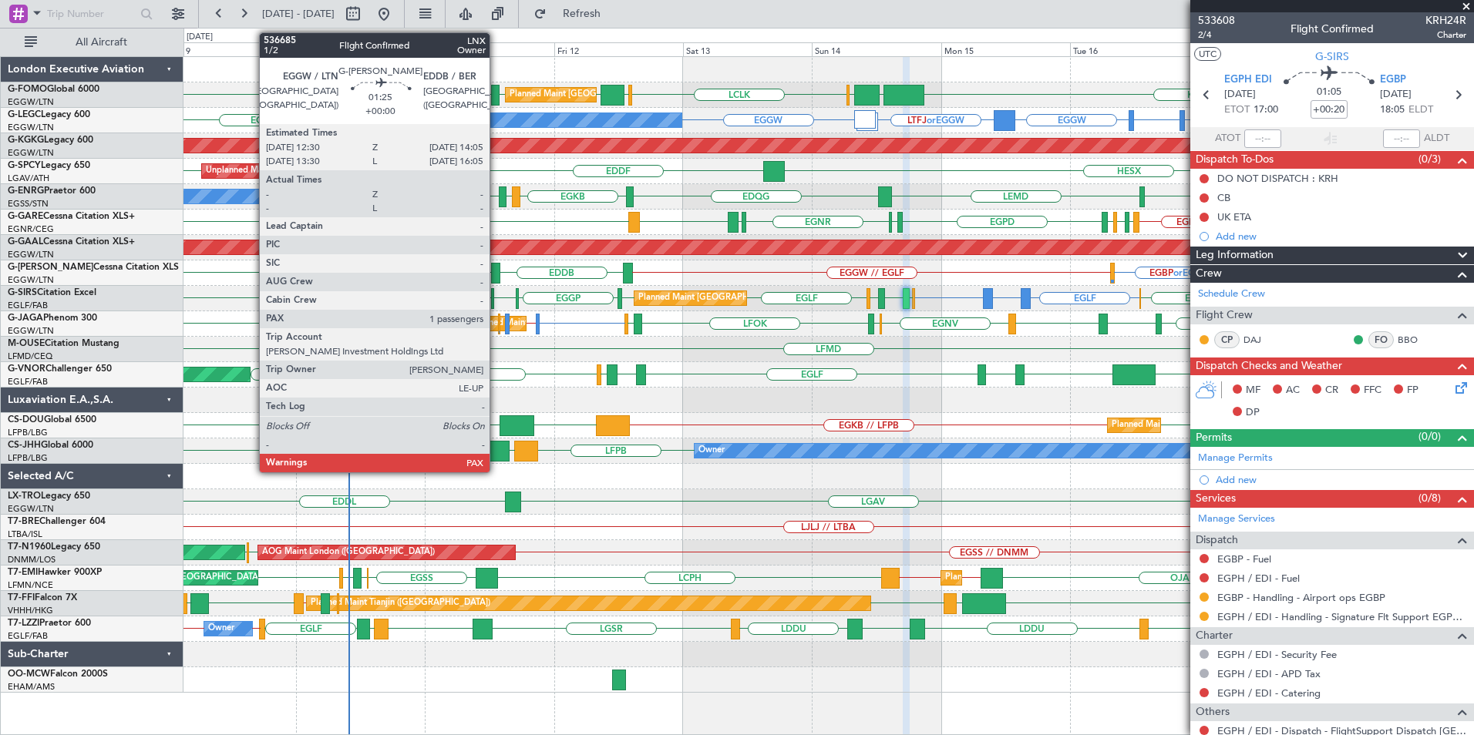
click at [496, 274] on div at bounding box center [495, 273] width 9 height 21
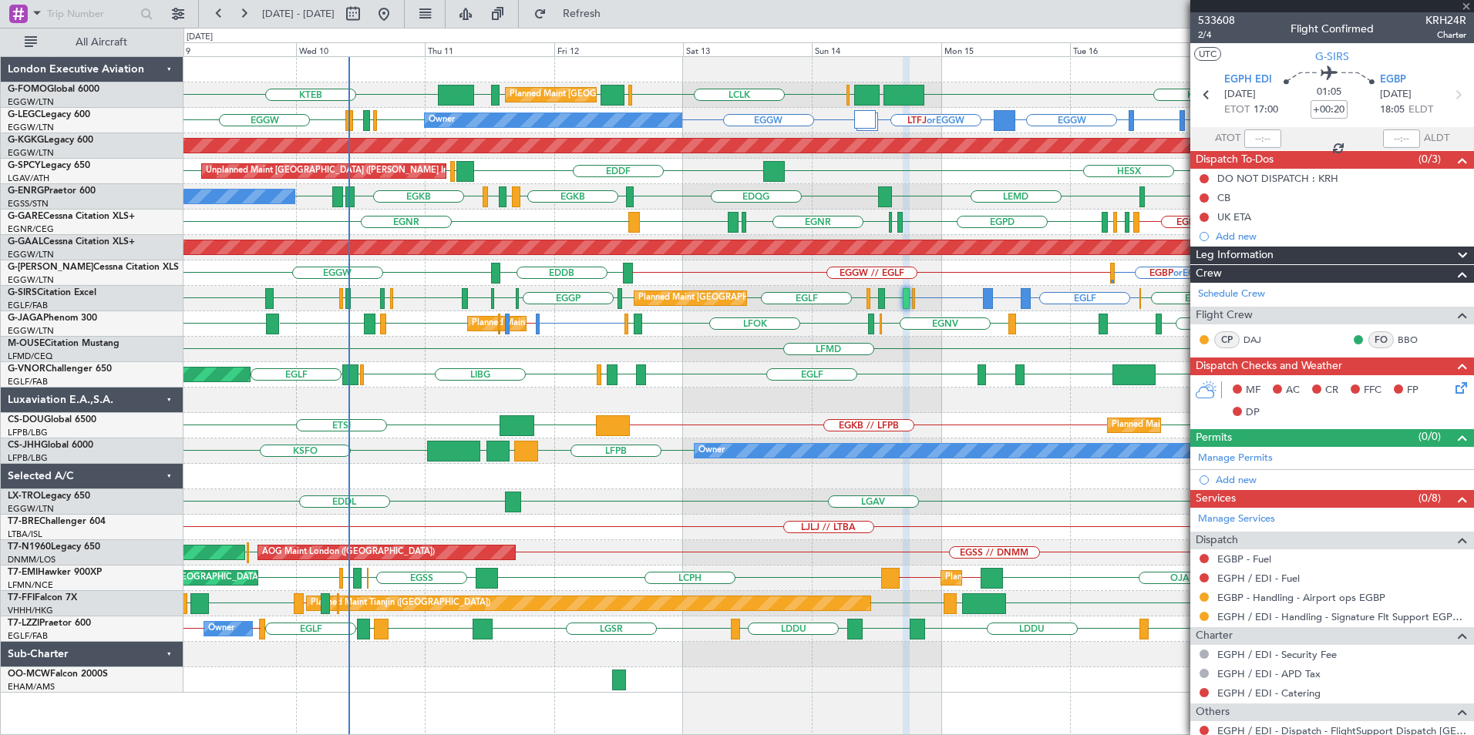
type input "1"
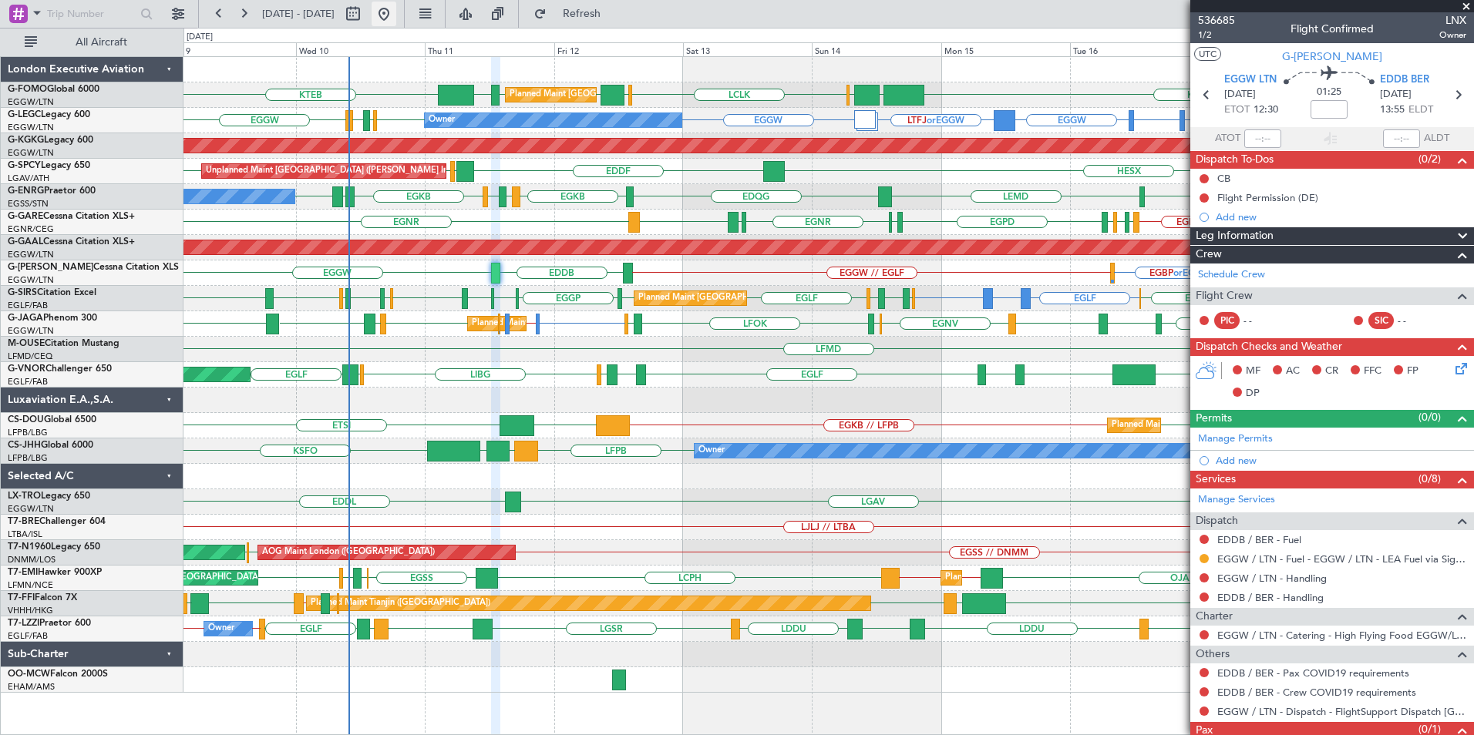
click at [396, 17] on button at bounding box center [384, 14] width 25 height 25
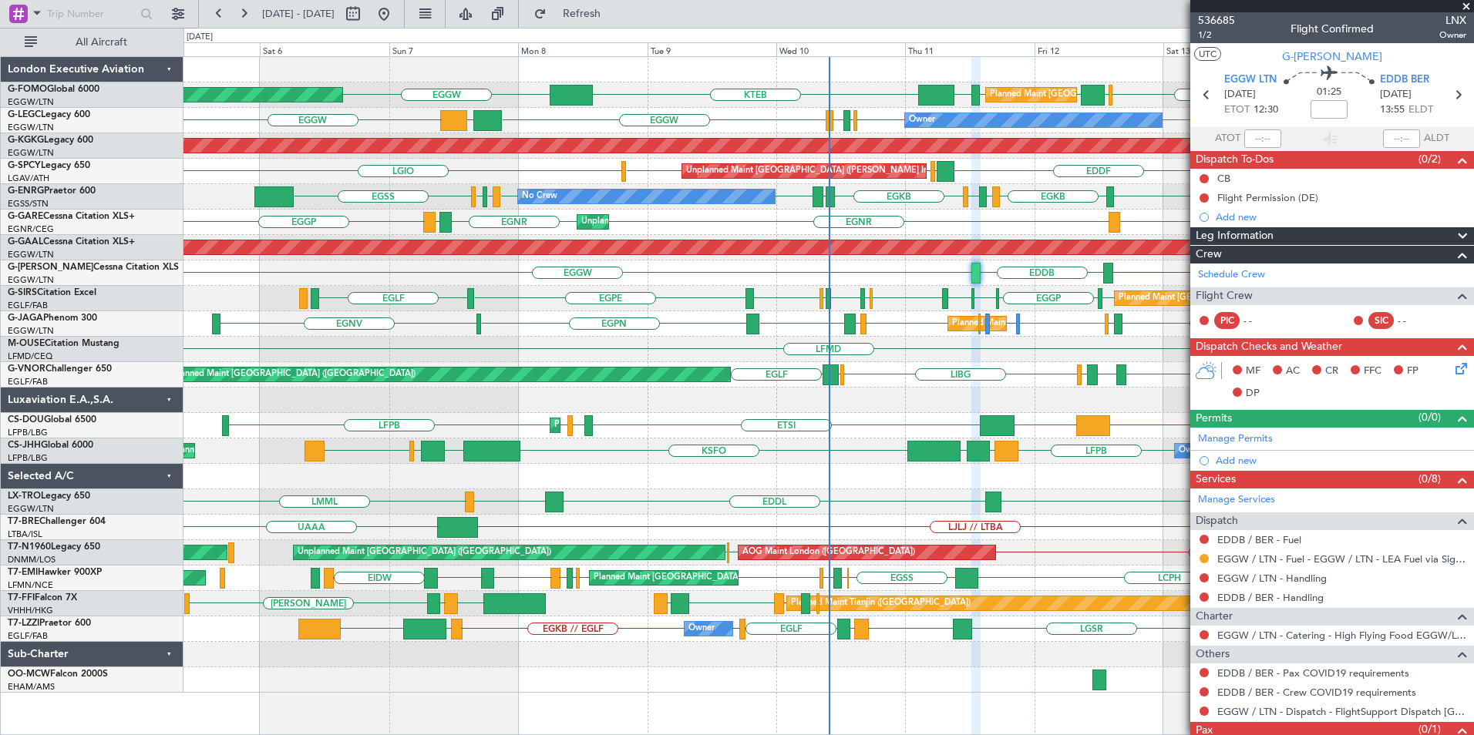
click at [288, 382] on div "Planned Maint [GEOGRAPHIC_DATA] ([GEOGRAPHIC_DATA]) KTEB EGGW [GEOGRAPHIC_DATA]…" at bounding box center [828, 375] width 1290 height 636
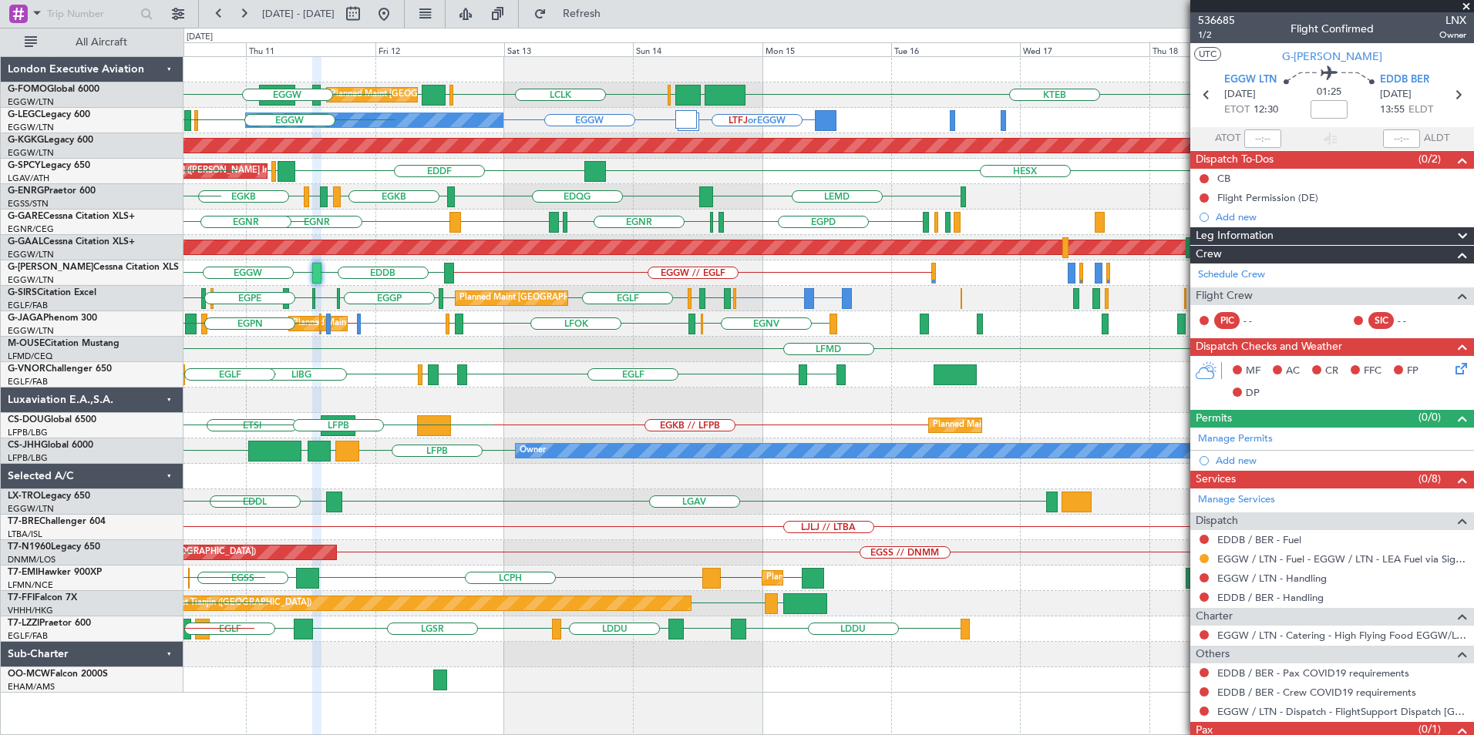
click at [0, 477] on html "[DATE] - [DATE] Refresh Quick Links All Aircraft Planned Maint [GEOGRAPHIC_DATA…" at bounding box center [737, 367] width 1474 height 735
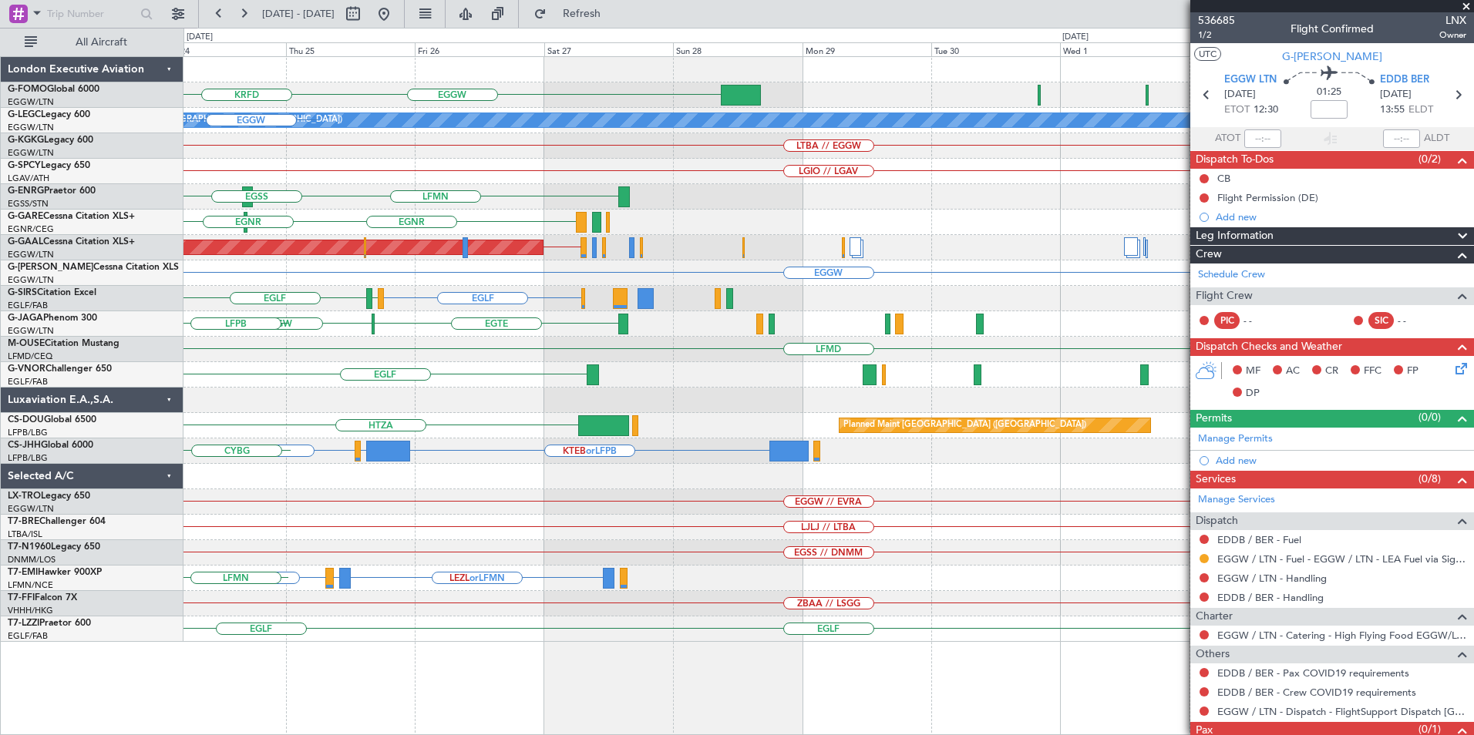
click at [0, 374] on html "[DATE] - [DATE] Refresh Quick Links All Aircraft EGGW KRFD A/C Unavailable [GEO…" at bounding box center [737, 367] width 1474 height 735
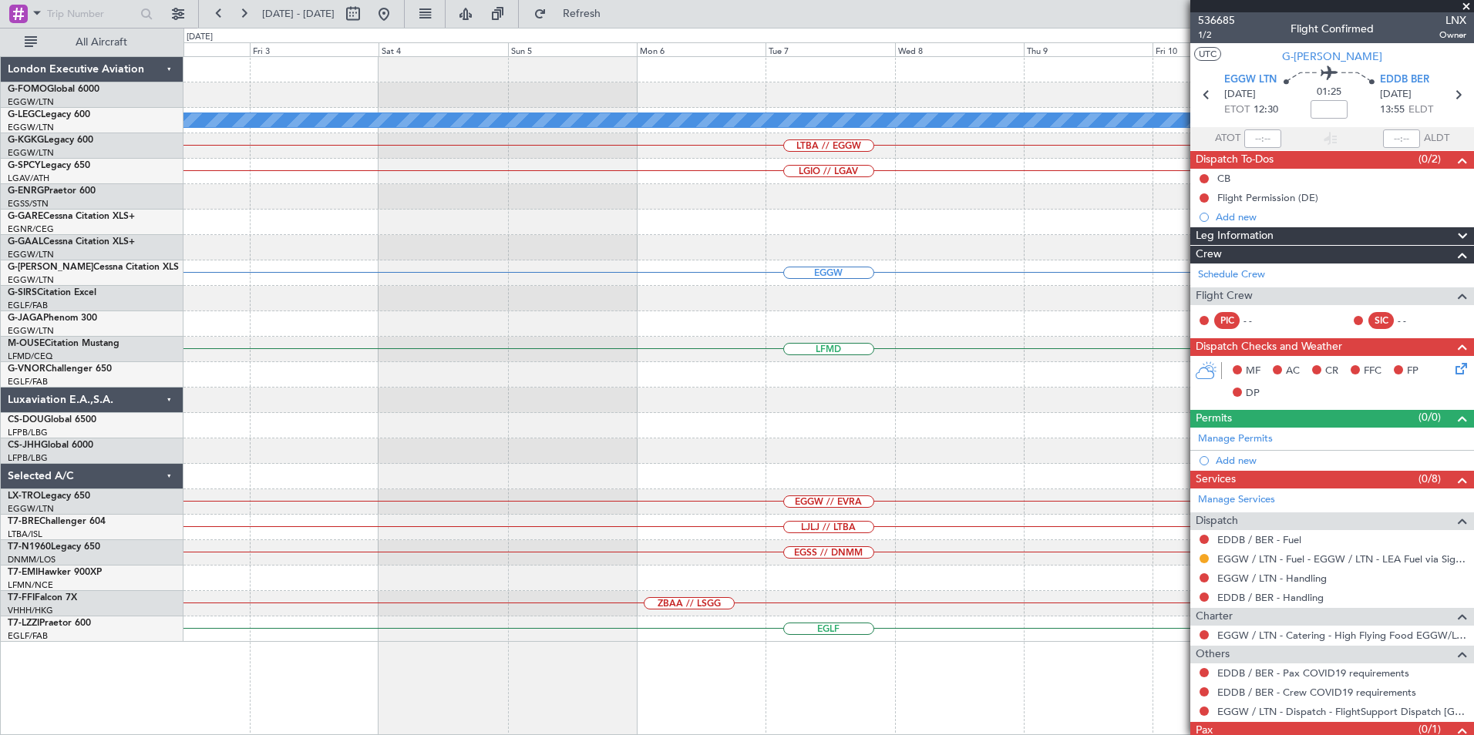
click at [0, 372] on html "[DATE] - [DATE] Refresh Quick Links All Aircraft A/C Unavailable [GEOGRAPHIC_DA…" at bounding box center [737, 367] width 1474 height 735
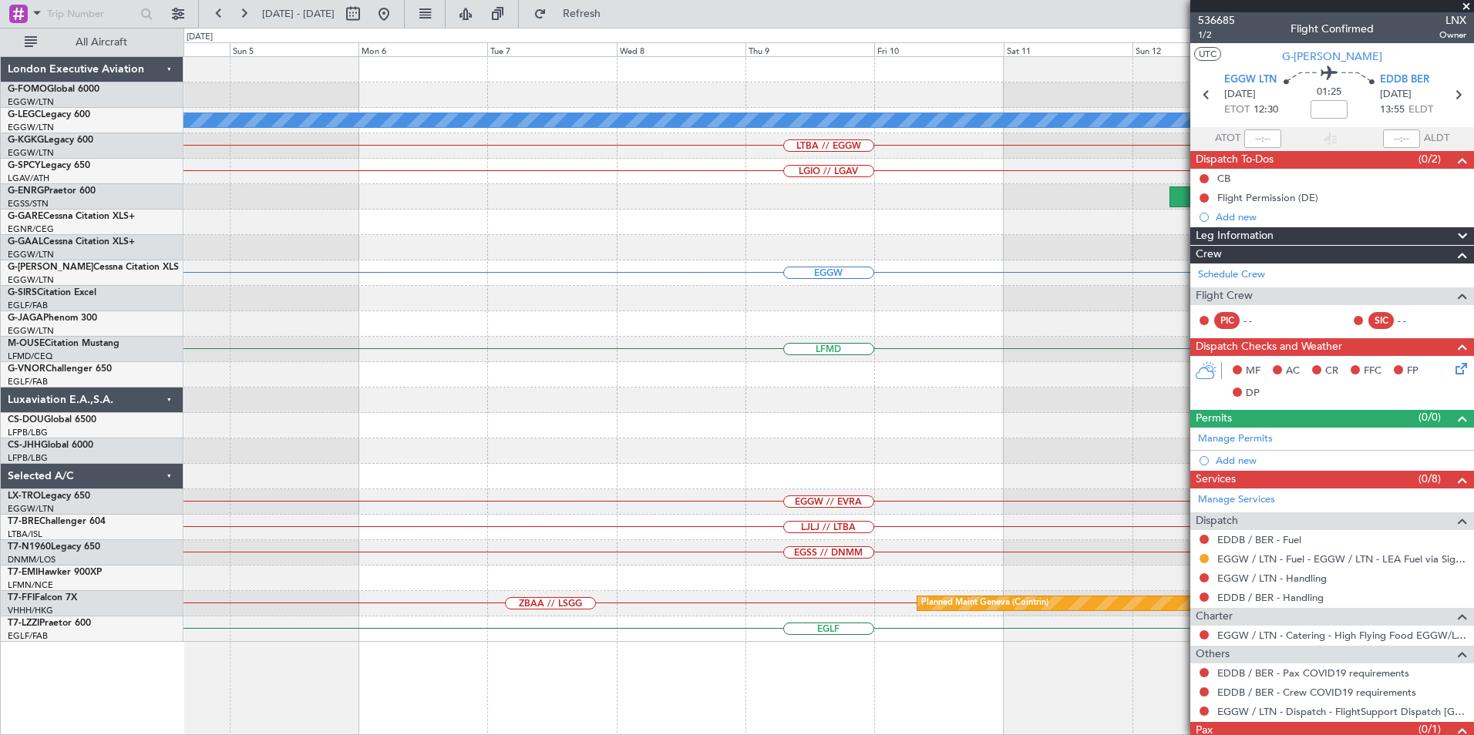
click at [0, 410] on html "[DATE] - [DATE] Refresh Quick Links All Aircraft A/C Unavailable [GEOGRAPHIC_DA…" at bounding box center [737, 367] width 1474 height 735
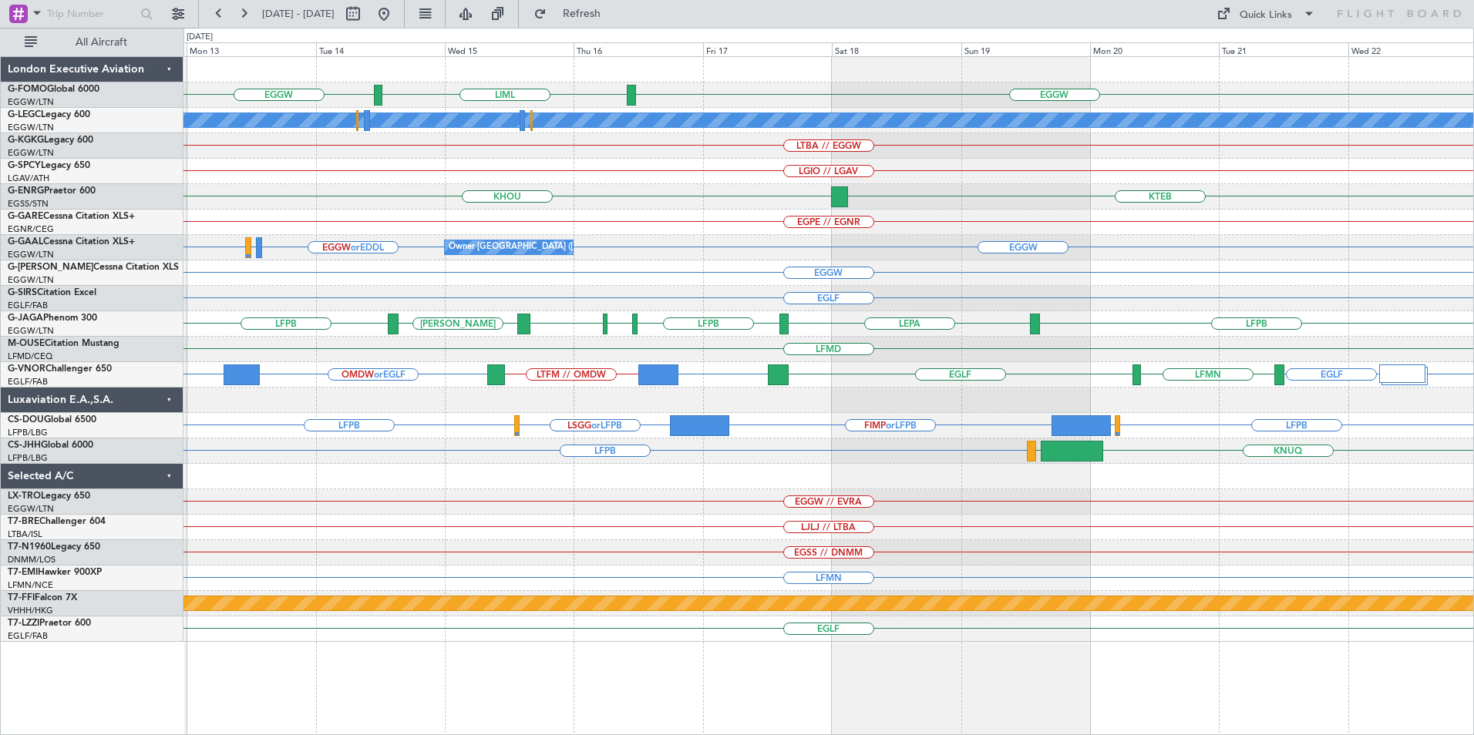
click at [396, 12] on button at bounding box center [384, 14] width 25 height 25
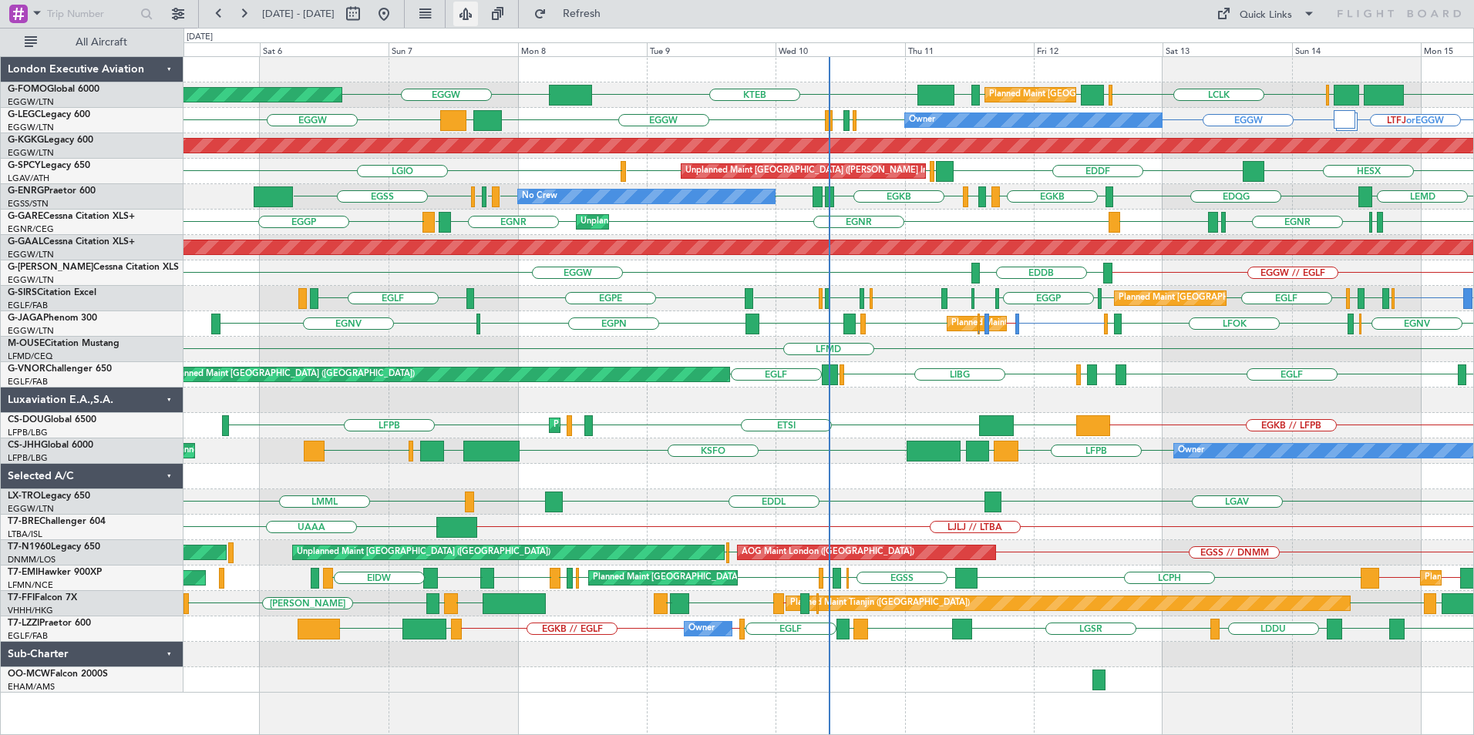
click at [478, 12] on button at bounding box center [465, 14] width 25 height 25
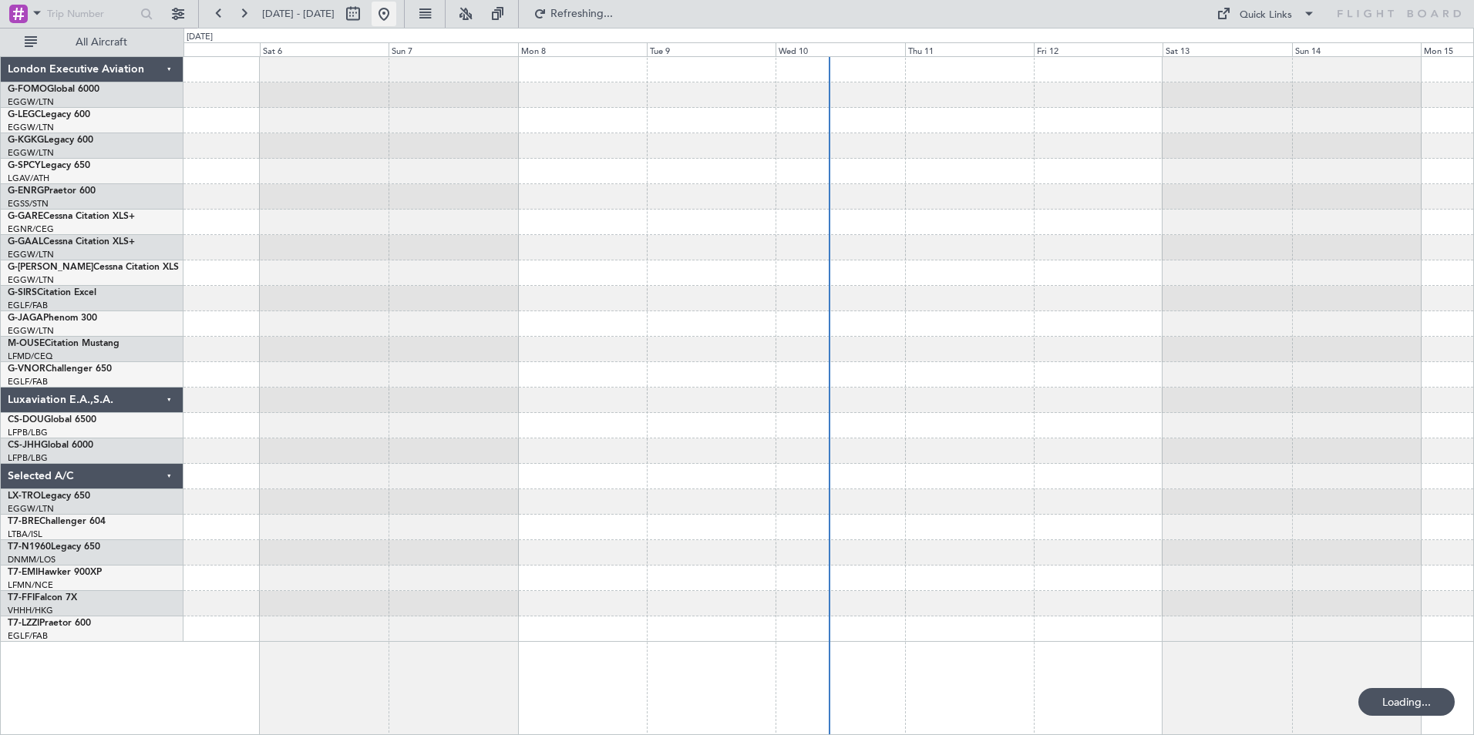
click at [396, 17] on button at bounding box center [384, 14] width 25 height 25
drag, startPoint x: 516, startPoint y: 18, endPoint x: 533, endPoint y: 47, distance: 33.8
click at [478, 18] on button at bounding box center [465, 14] width 25 height 25
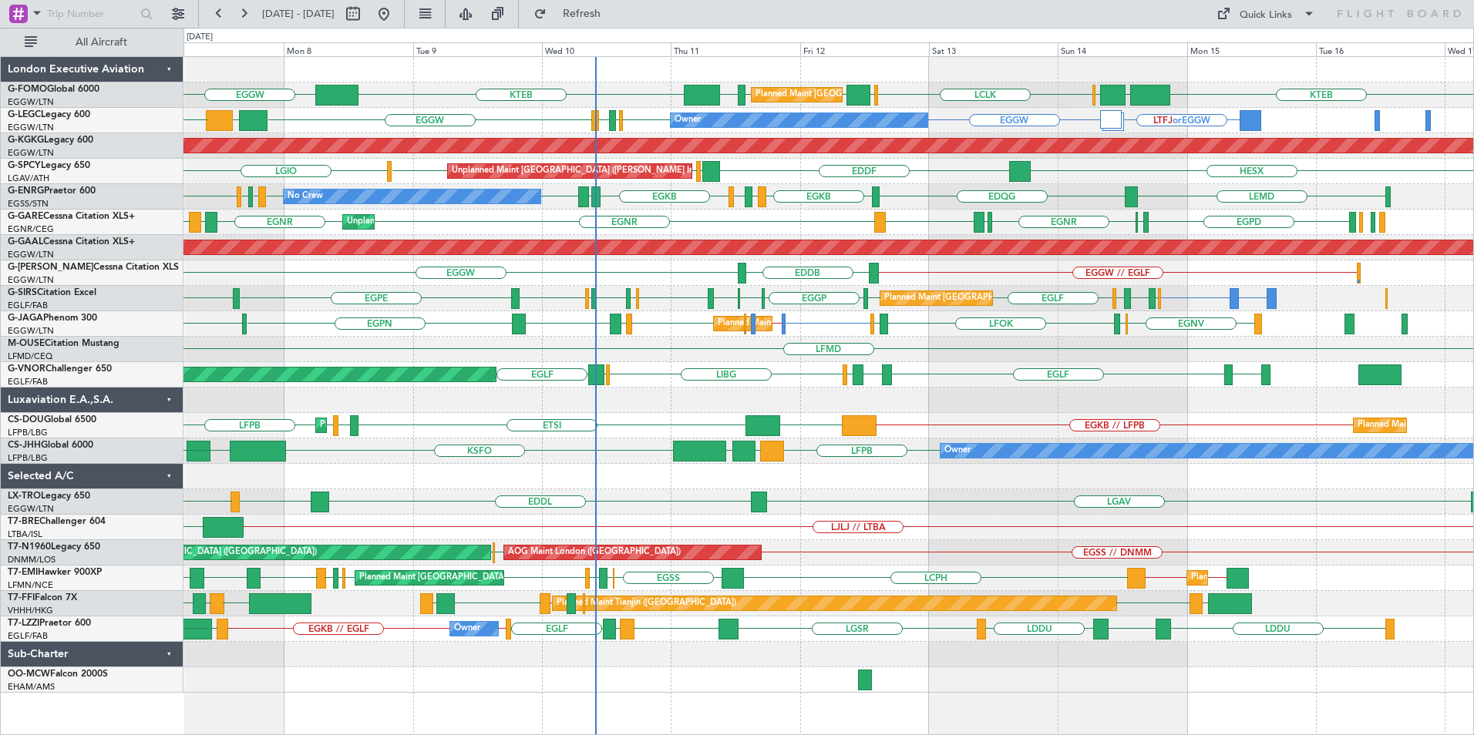
click at [745, 476] on div "EGGW KTEB EGGW EGGW [GEOGRAPHIC_DATA] KTEB EGGW [GEOGRAPHIC_DATA] LCLK [GEOGRAP…" at bounding box center [828, 375] width 1290 height 636
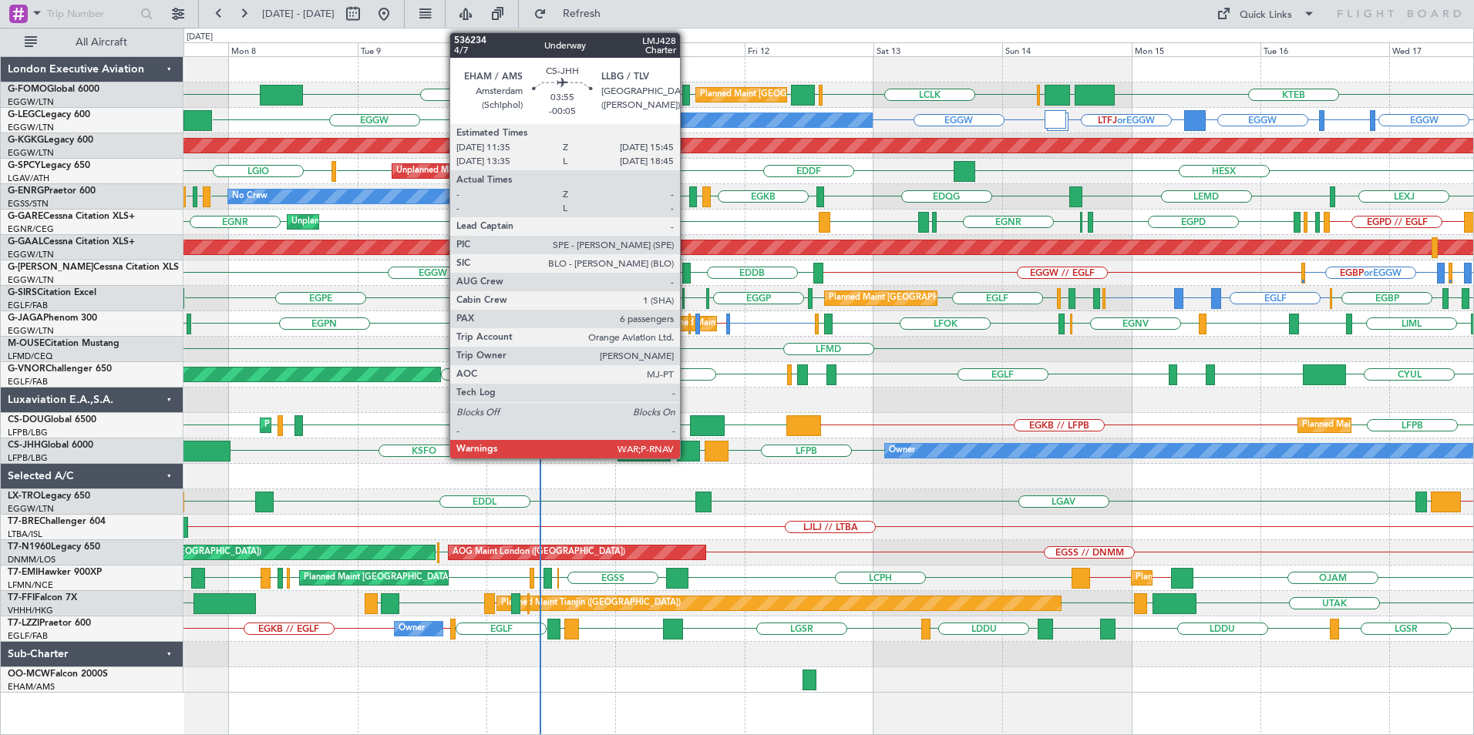
click at [687, 449] on div at bounding box center [688, 451] width 23 height 21
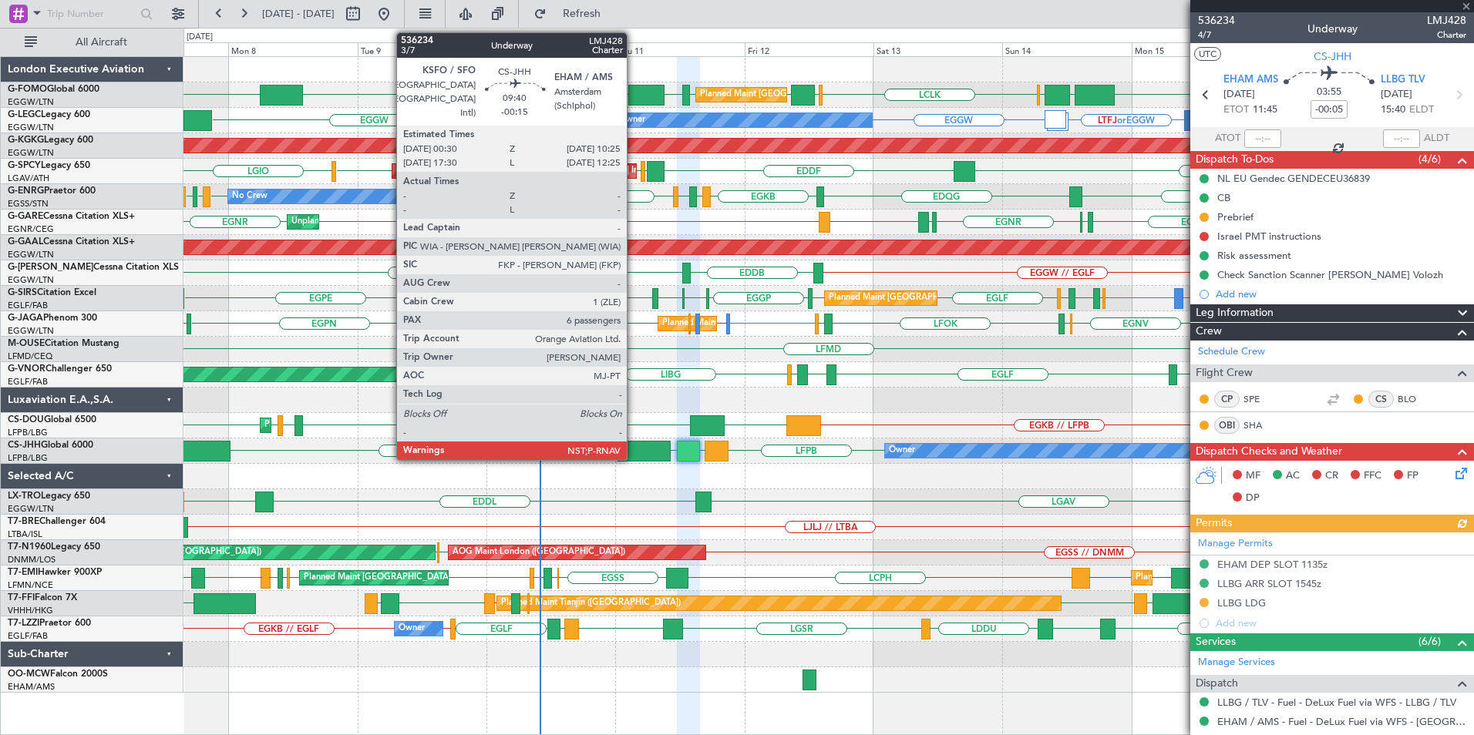
click at [634, 451] on div at bounding box center [644, 451] width 54 height 21
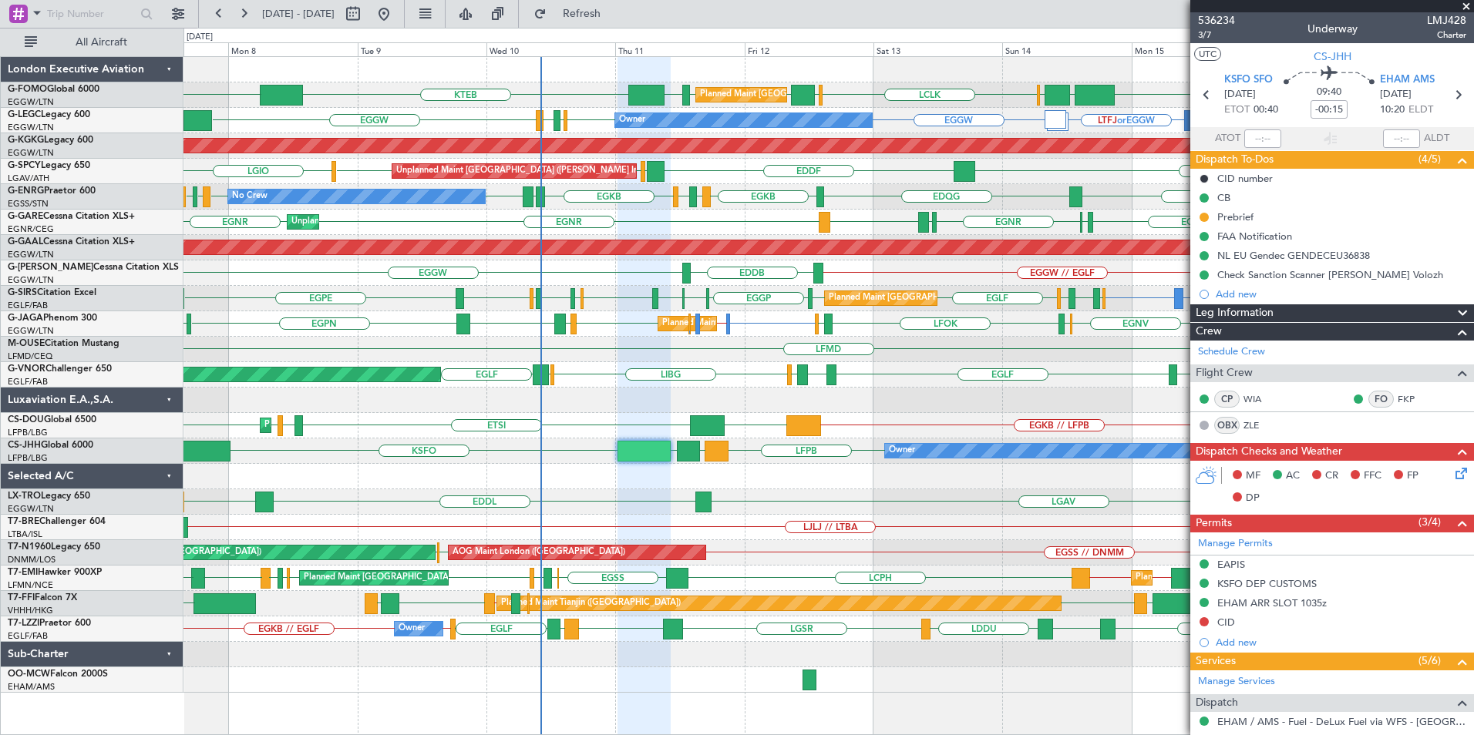
click at [535, 300] on div "EGLF LFMN or EGLF [GEOGRAPHIC_DATA] [GEOGRAPHIC_DATA] EGPD EGBP EGGP [GEOGRAPHI…" at bounding box center [828, 298] width 1290 height 25
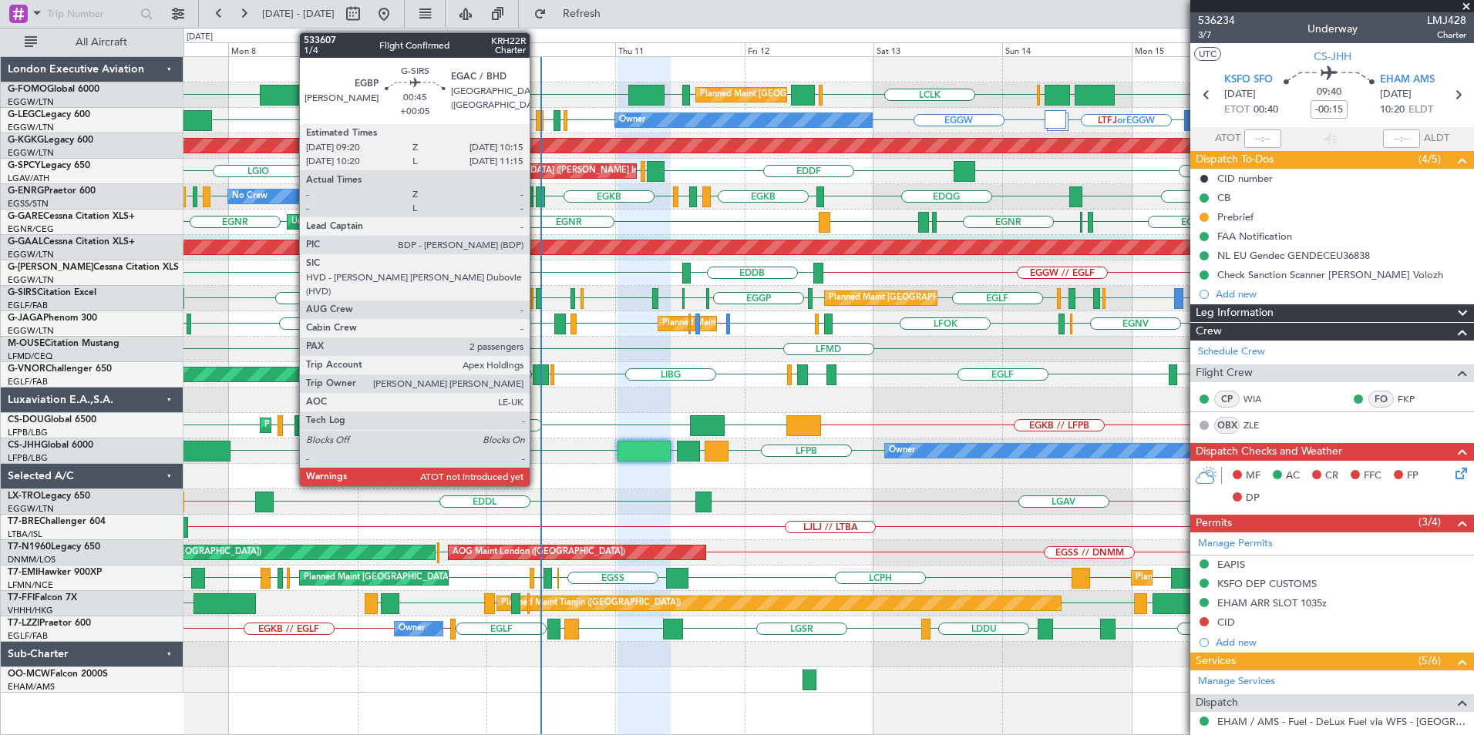
click at [537, 301] on div at bounding box center [538, 298] width 5 height 21
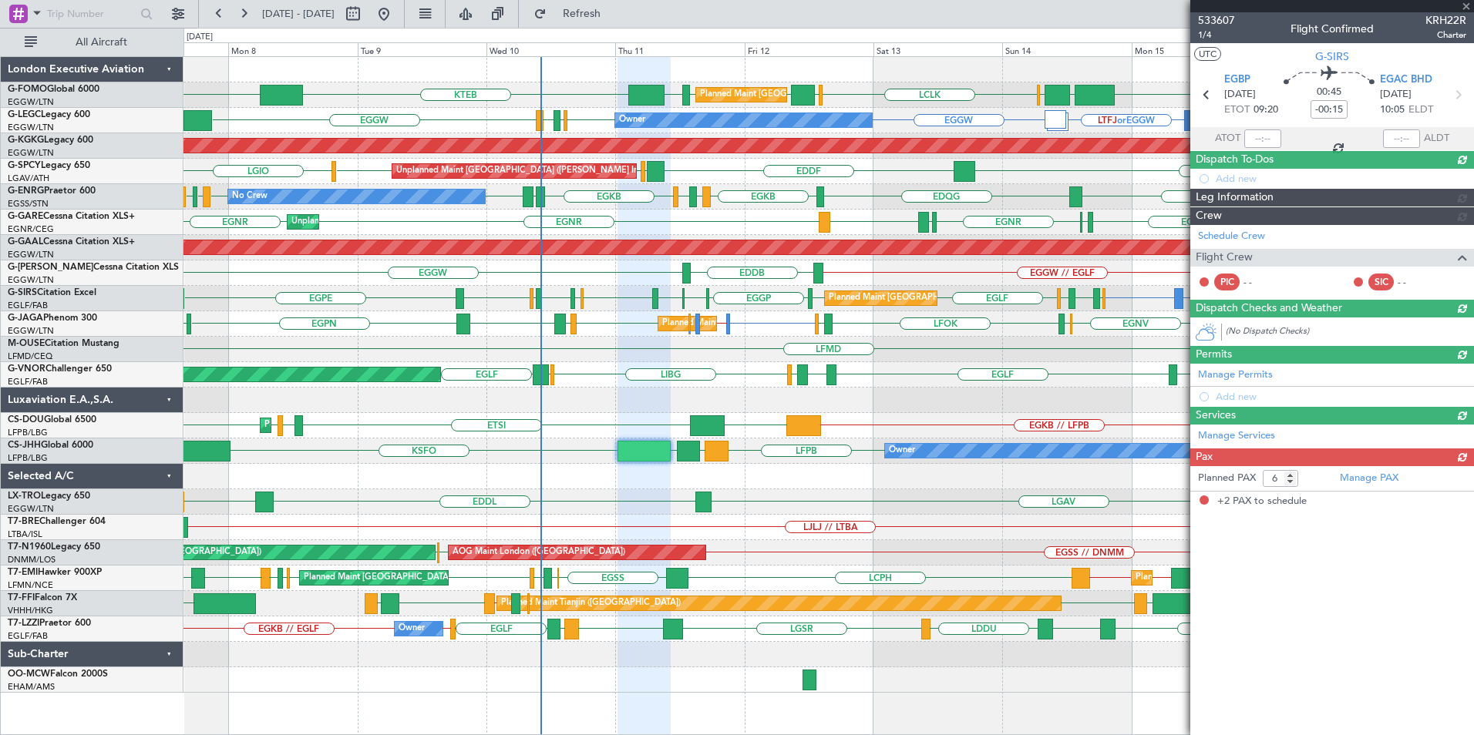
type input "+00:05"
type input "2"
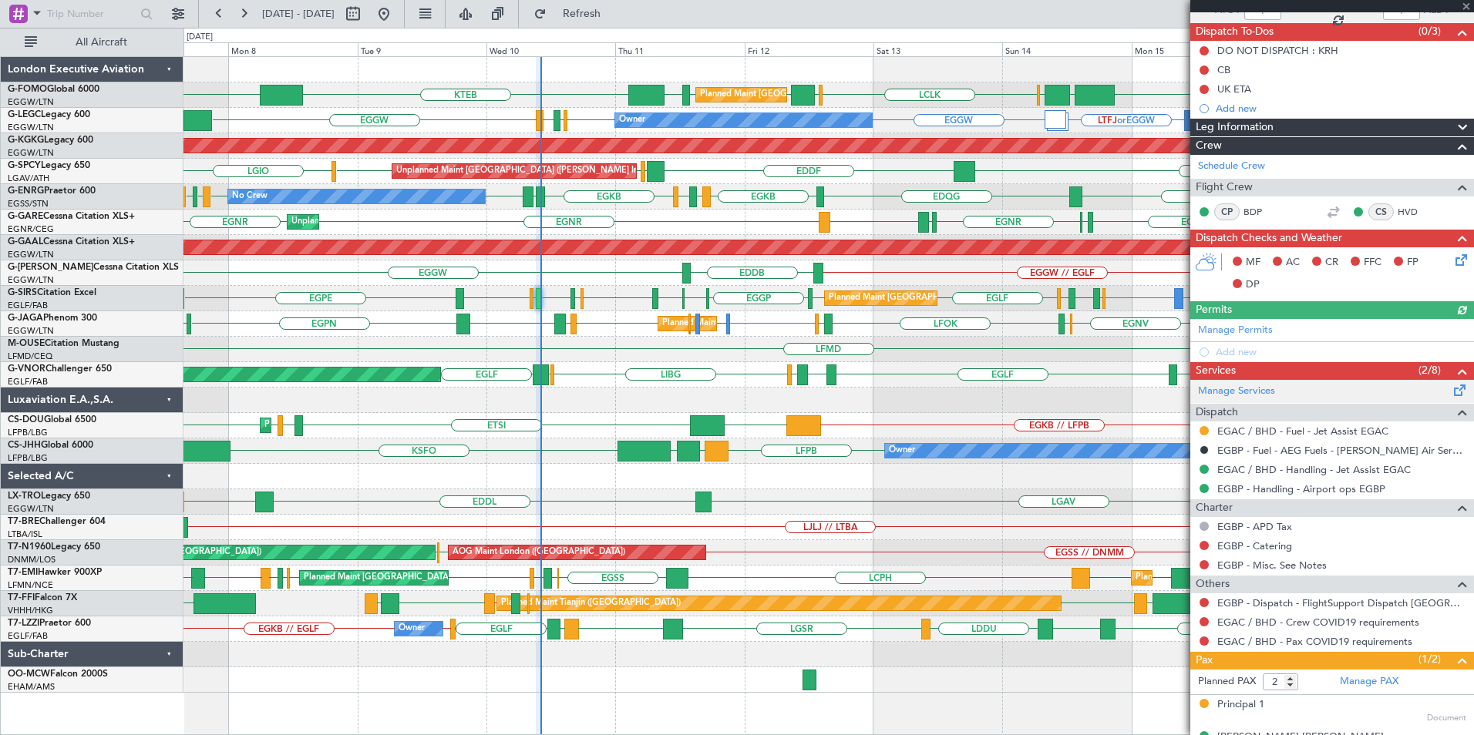
scroll to position [154, 0]
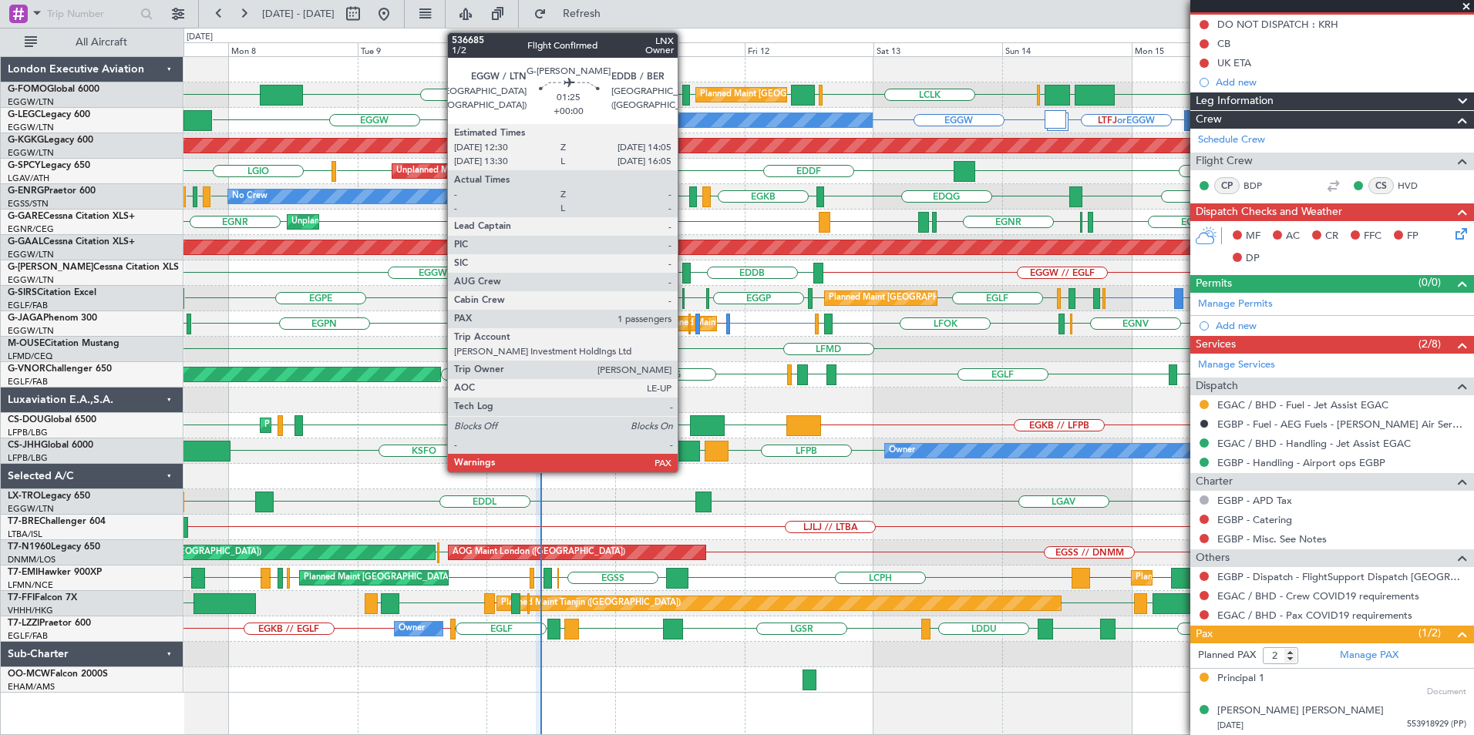
click at [685, 271] on div at bounding box center [686, 273] width 9 height 21
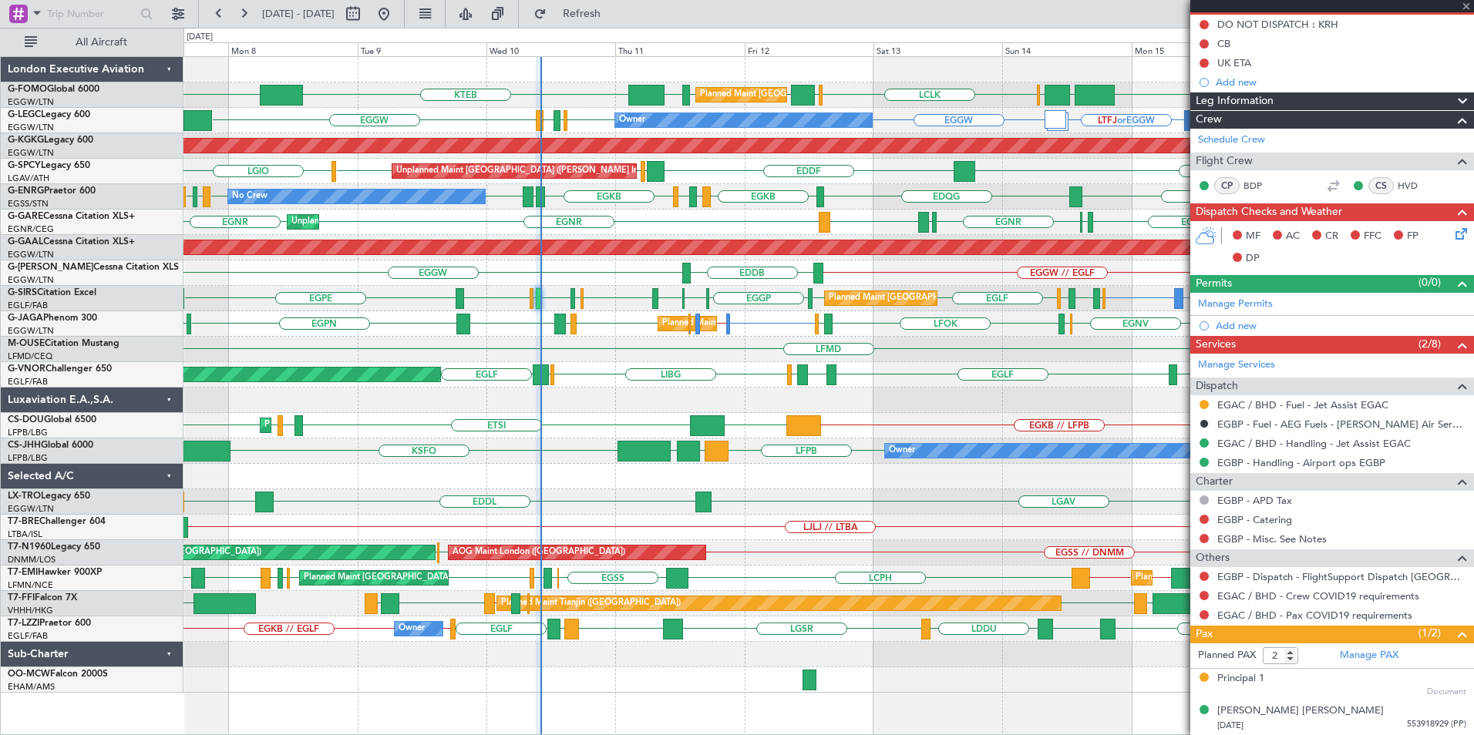
type input "1"
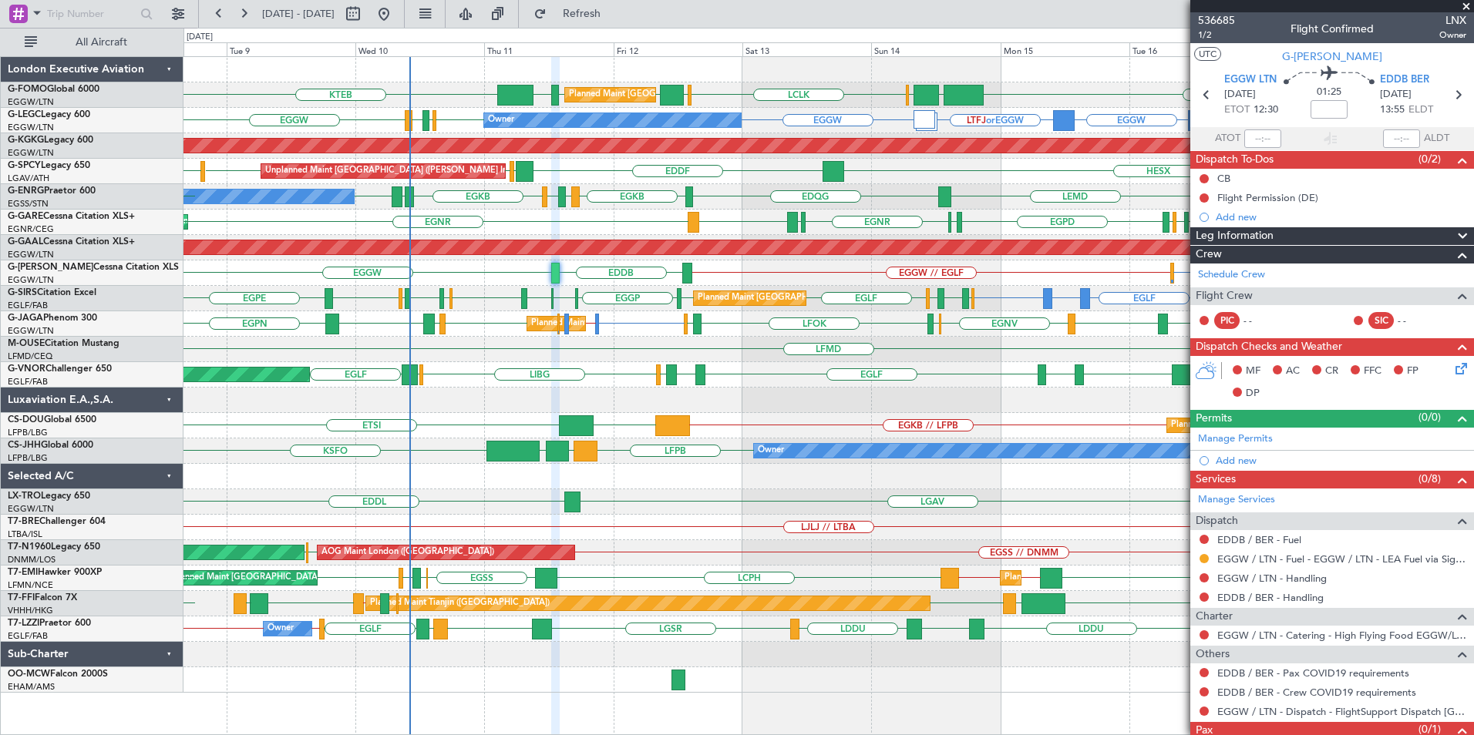
click at [728, 343] on div "KTEB EGGW [GEOGRAPHIC_DATA] LCLK [GEOGRAPHIC_DATA] EGGW EGGW [GEOGRAPHIC_DATA] …" at bounding box center [828, 375] width 1290 height 636
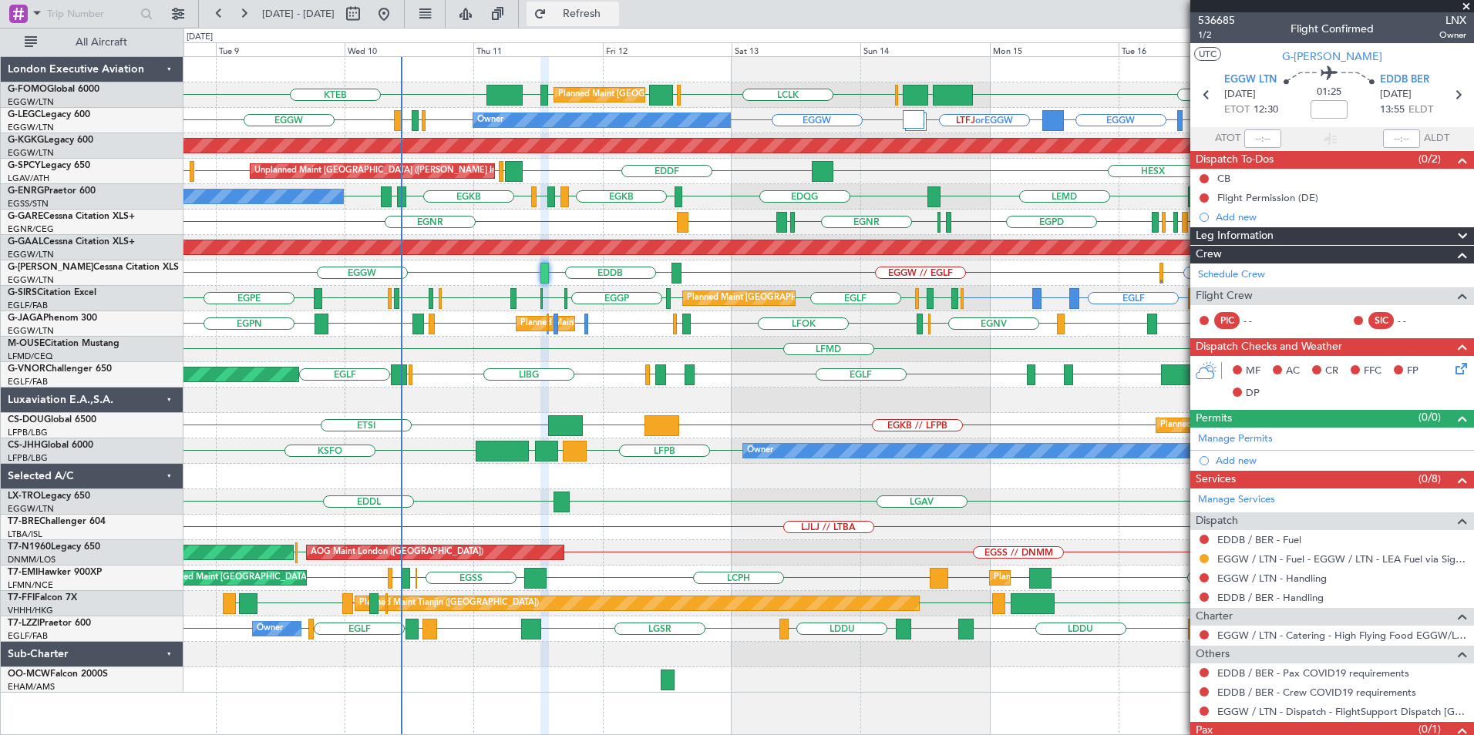
click at [614, 17] on span "Refresh" at bounding box center [582, 13] width 65 height 11
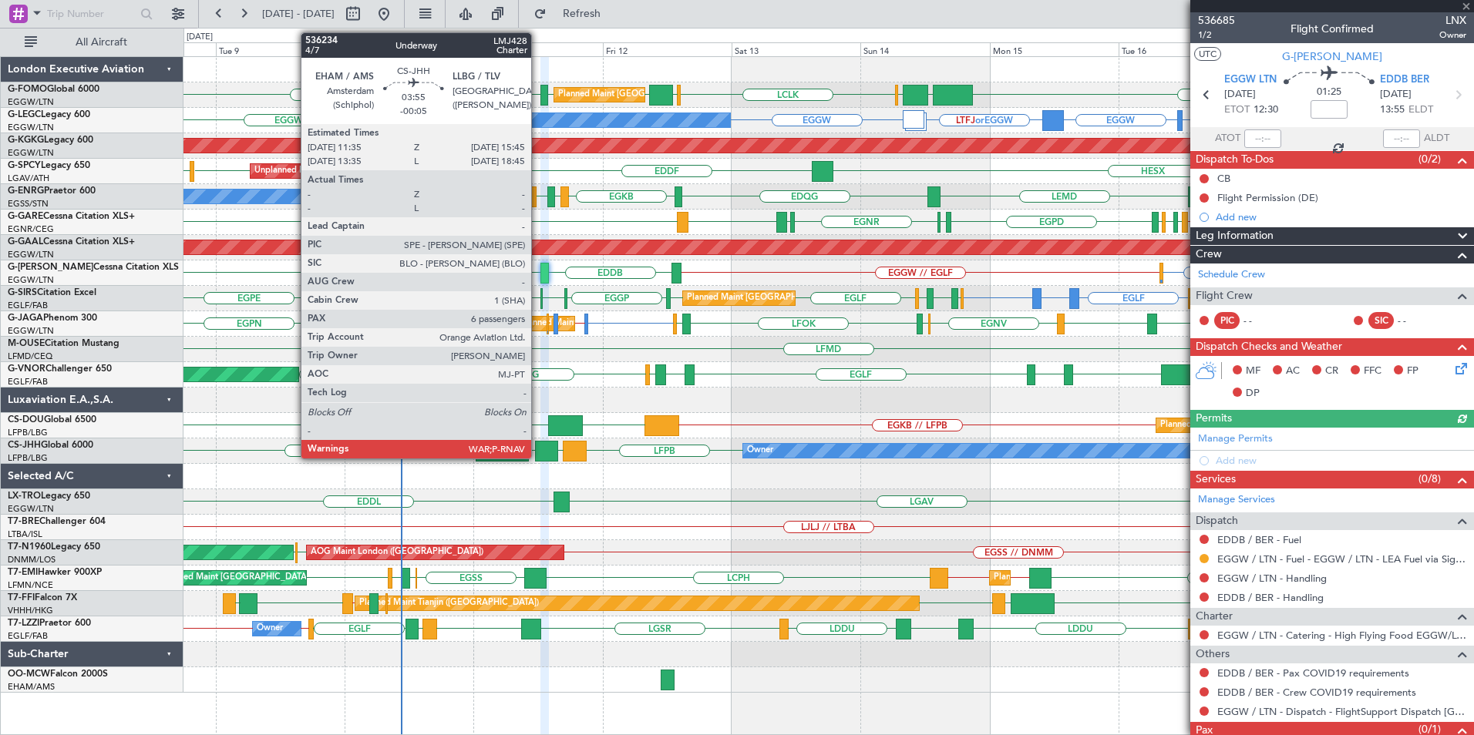
click at [540, 449] on div at bounding box center [546, 451] width 23 height 21
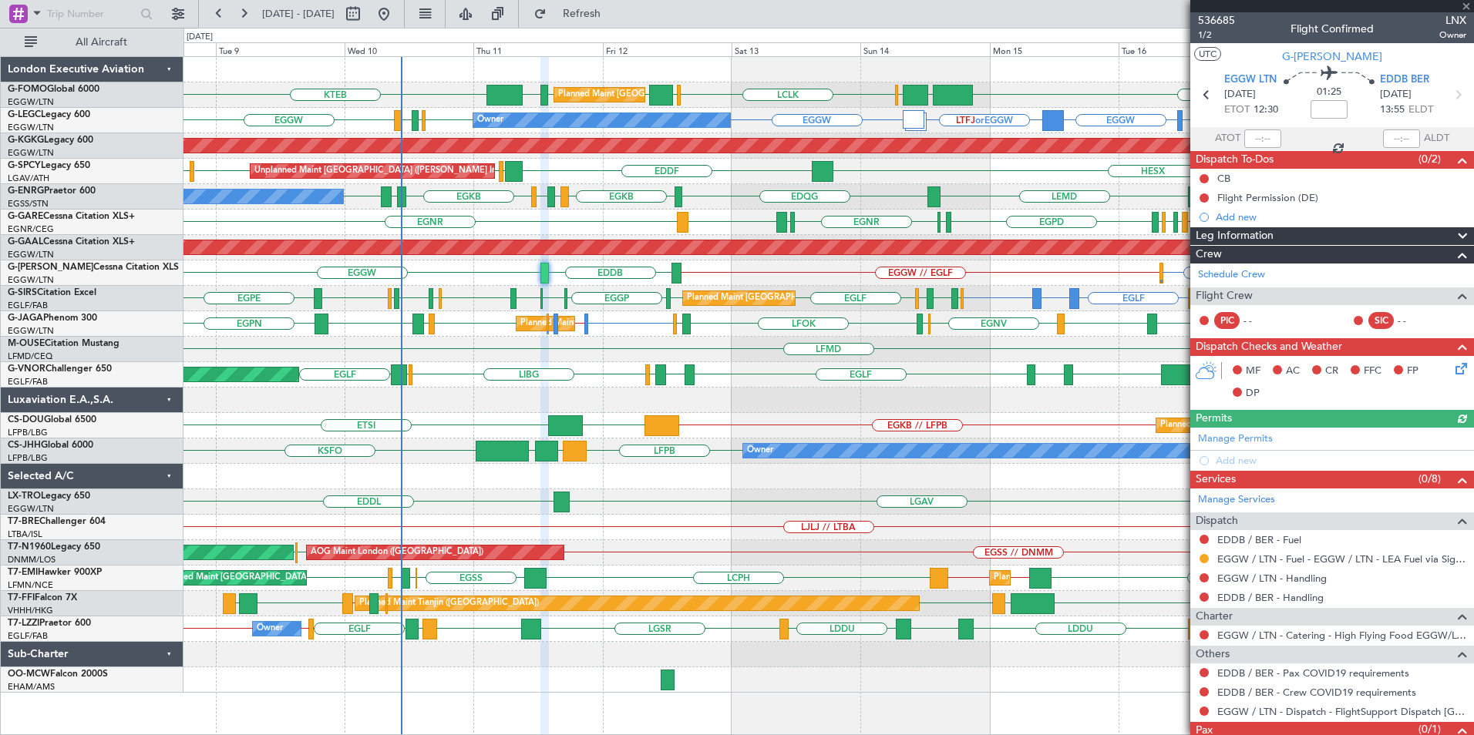
type input "-00:05"
type input "6"
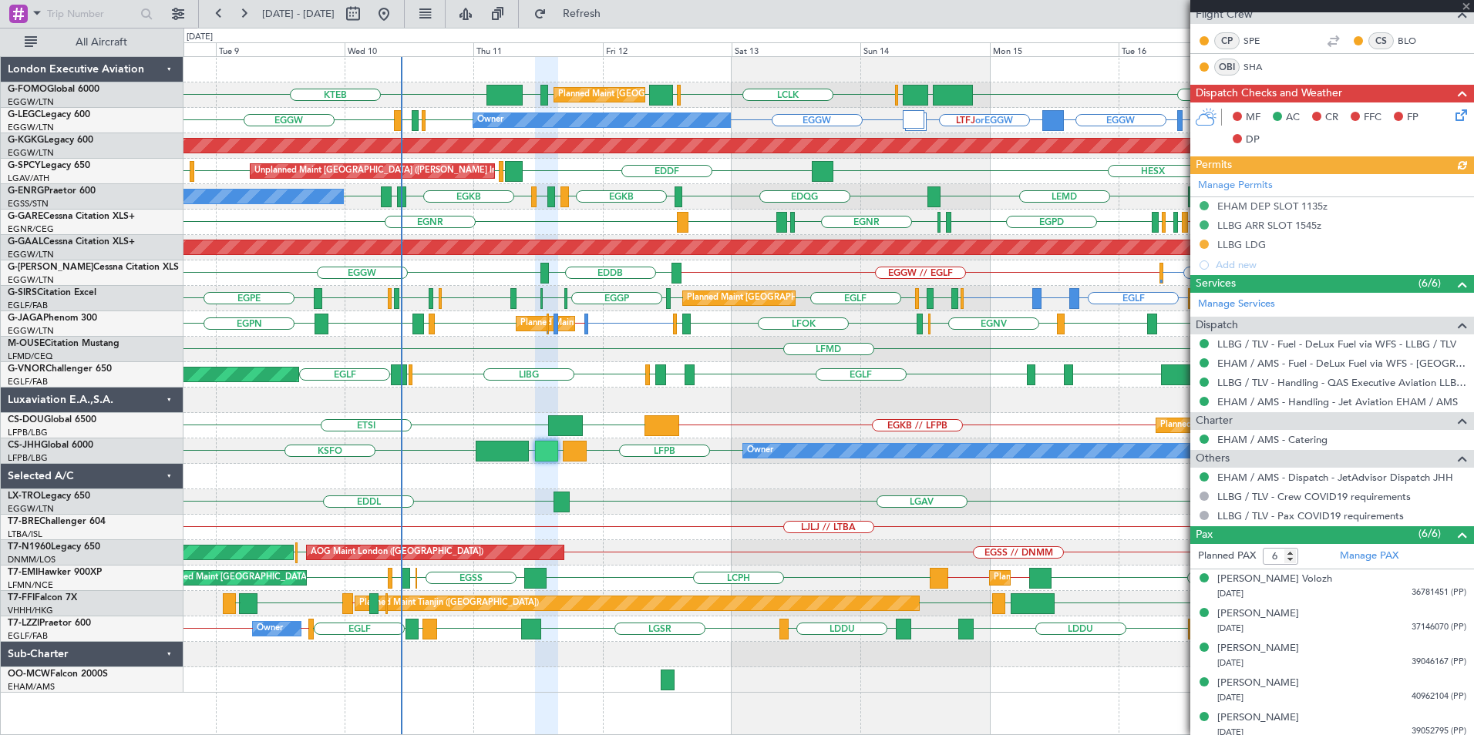
scroll to position [400, 0]
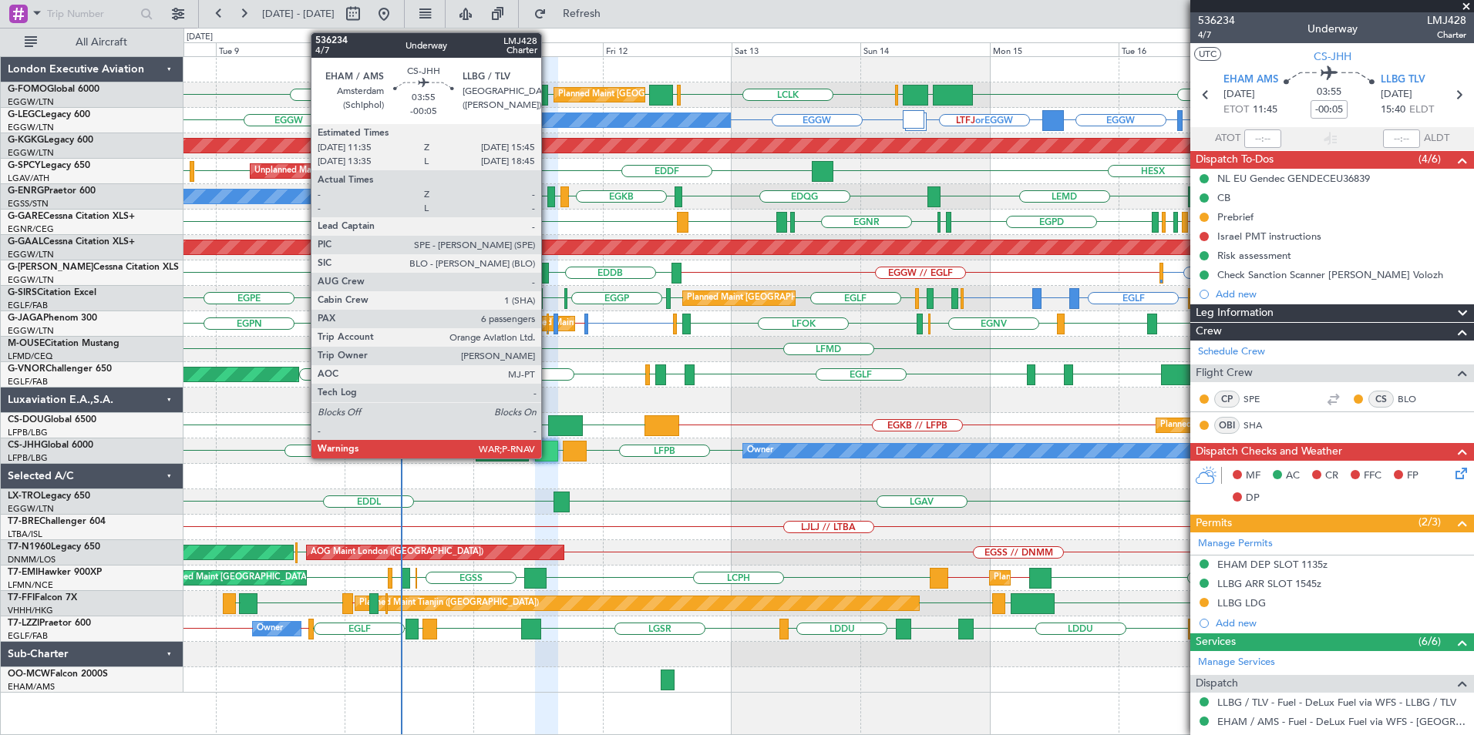
scroll to position [400, 0]
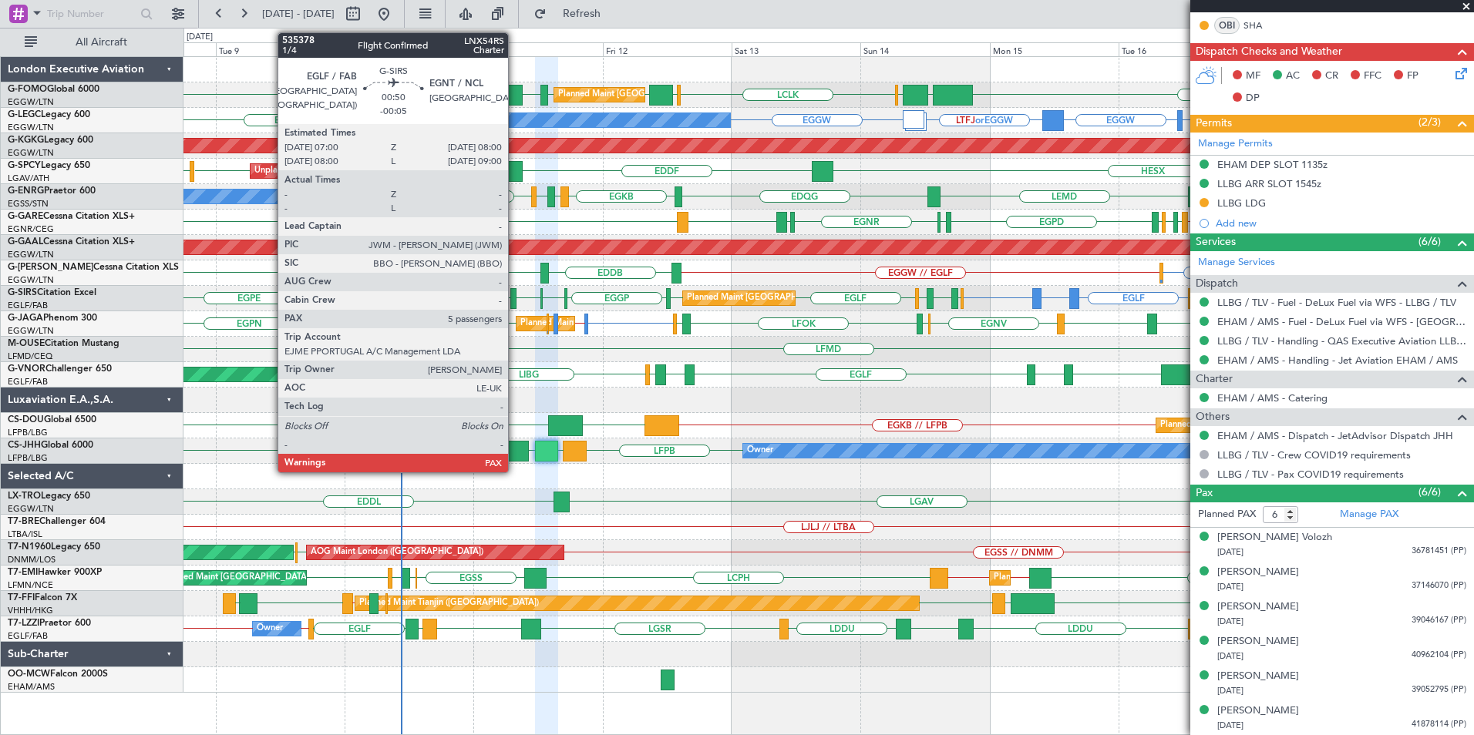
click at [515, 295] on div at bounding box center [512, 298] width 5 height 21
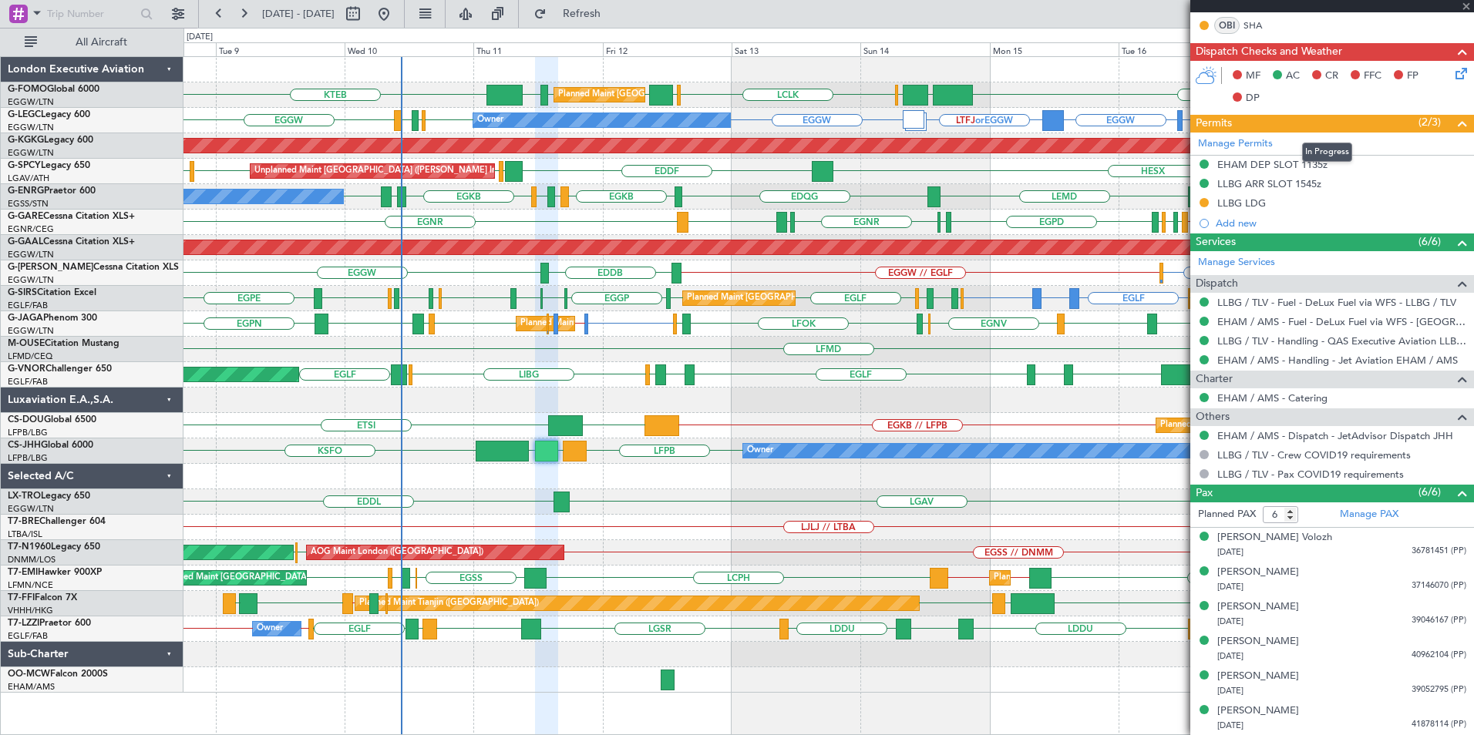
type input "8"
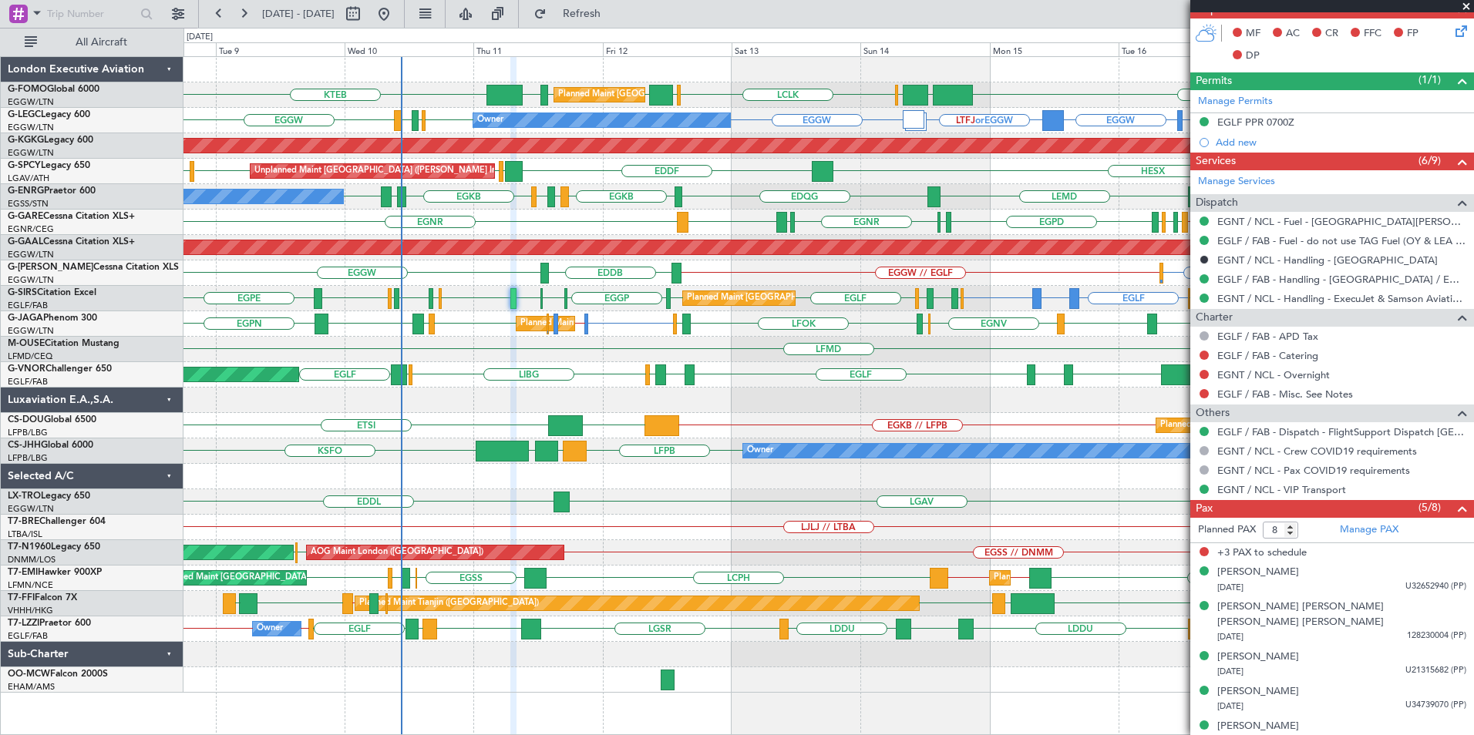
scroll to position [0, 0]
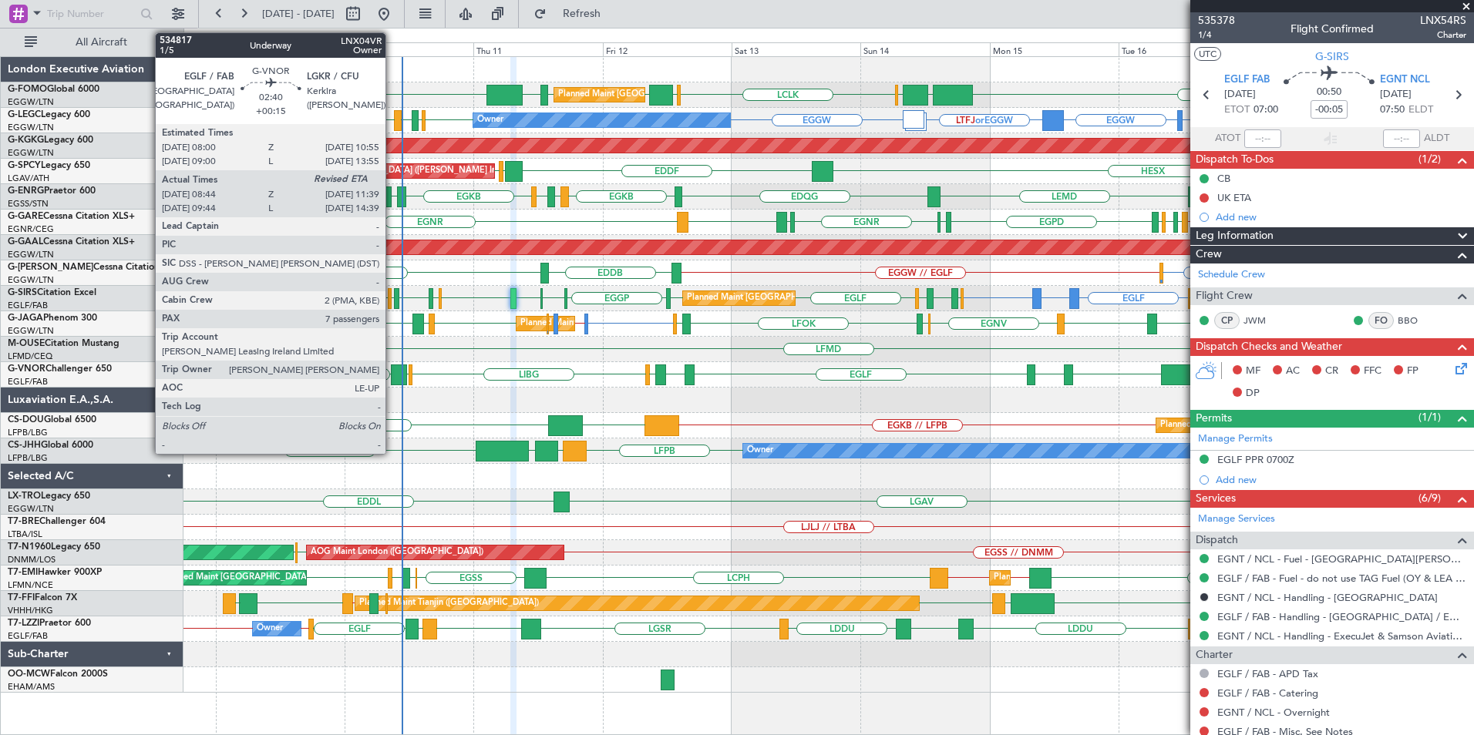
click at [392, 370] on div at bounding box center [399, 375] width 16 height 21
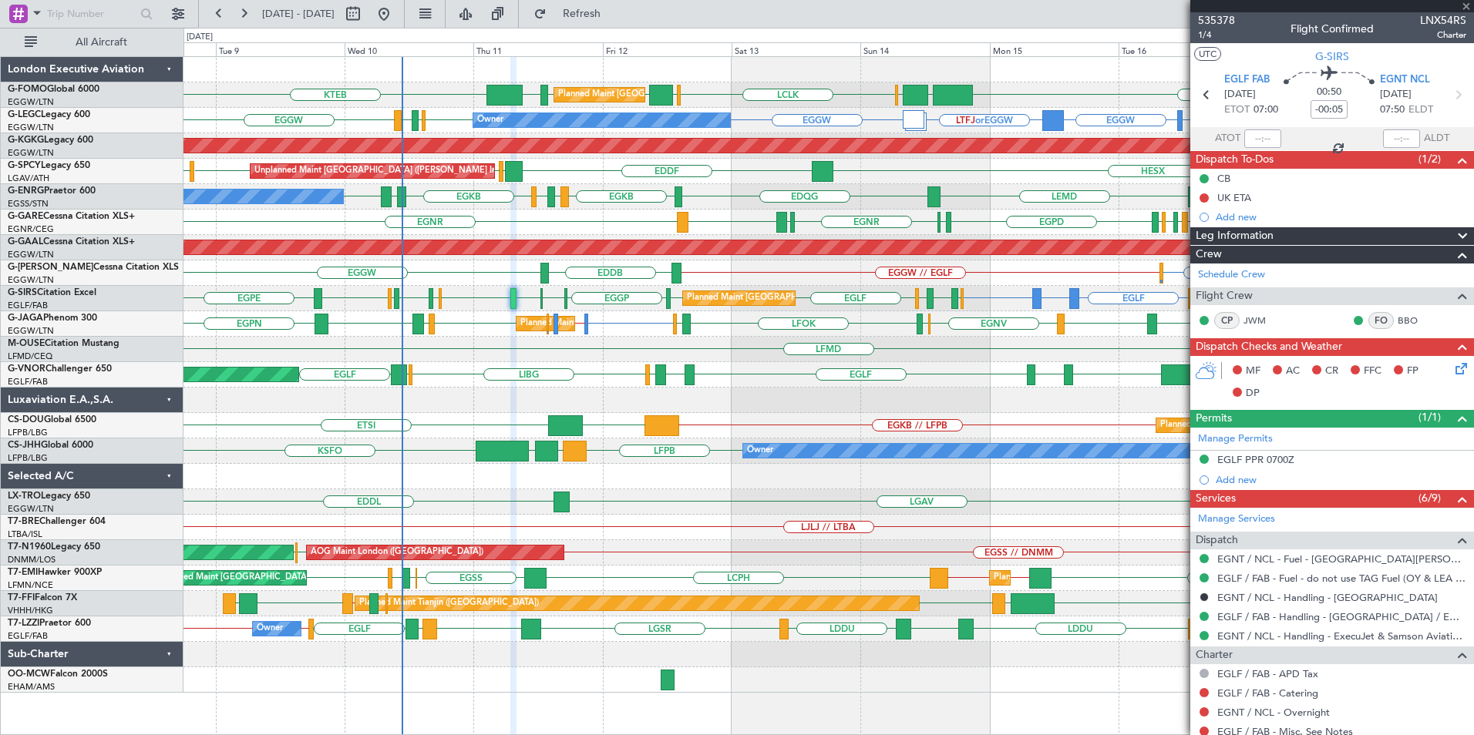
type input "+00:15"
type input "08:54"
type input "7"
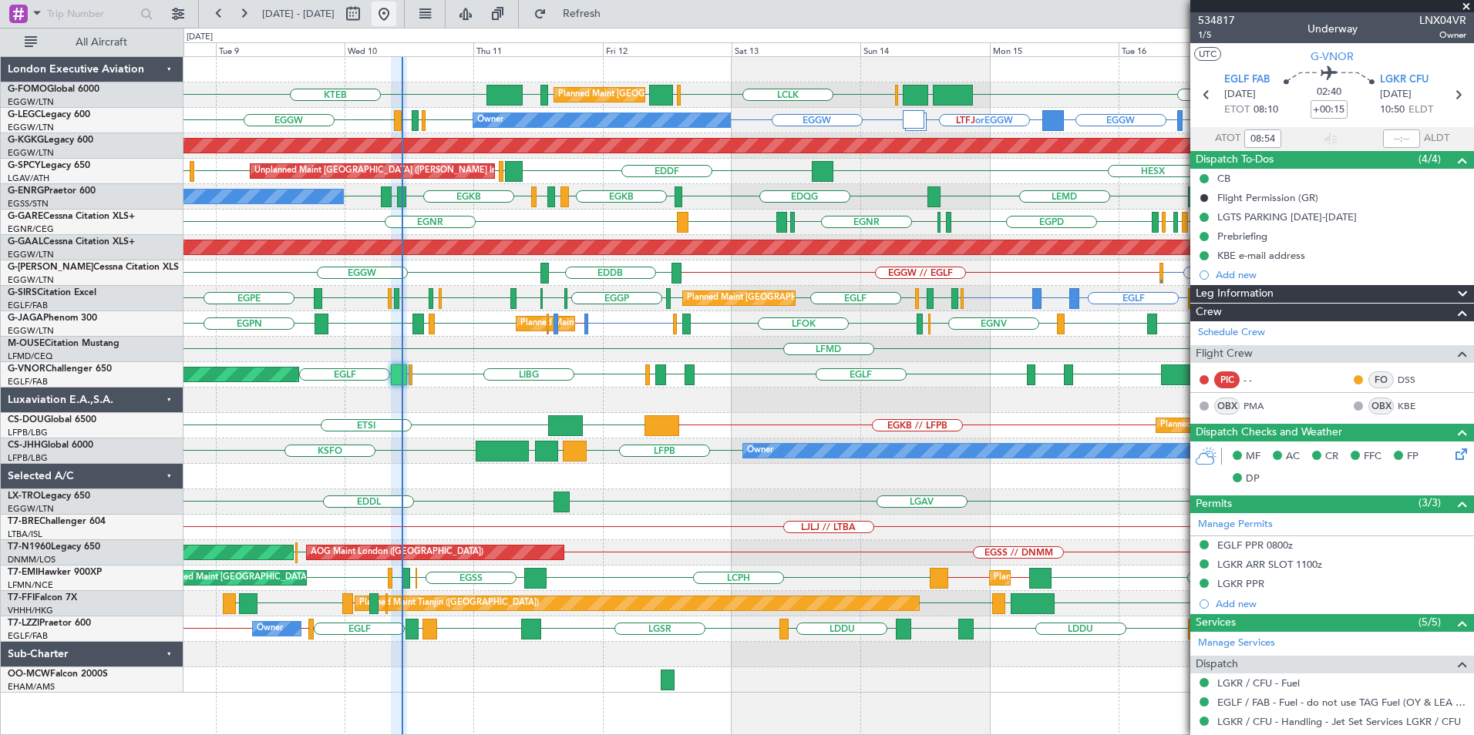
click at [396, 12] on button at bounding box center [384, 14] width 25 height 25
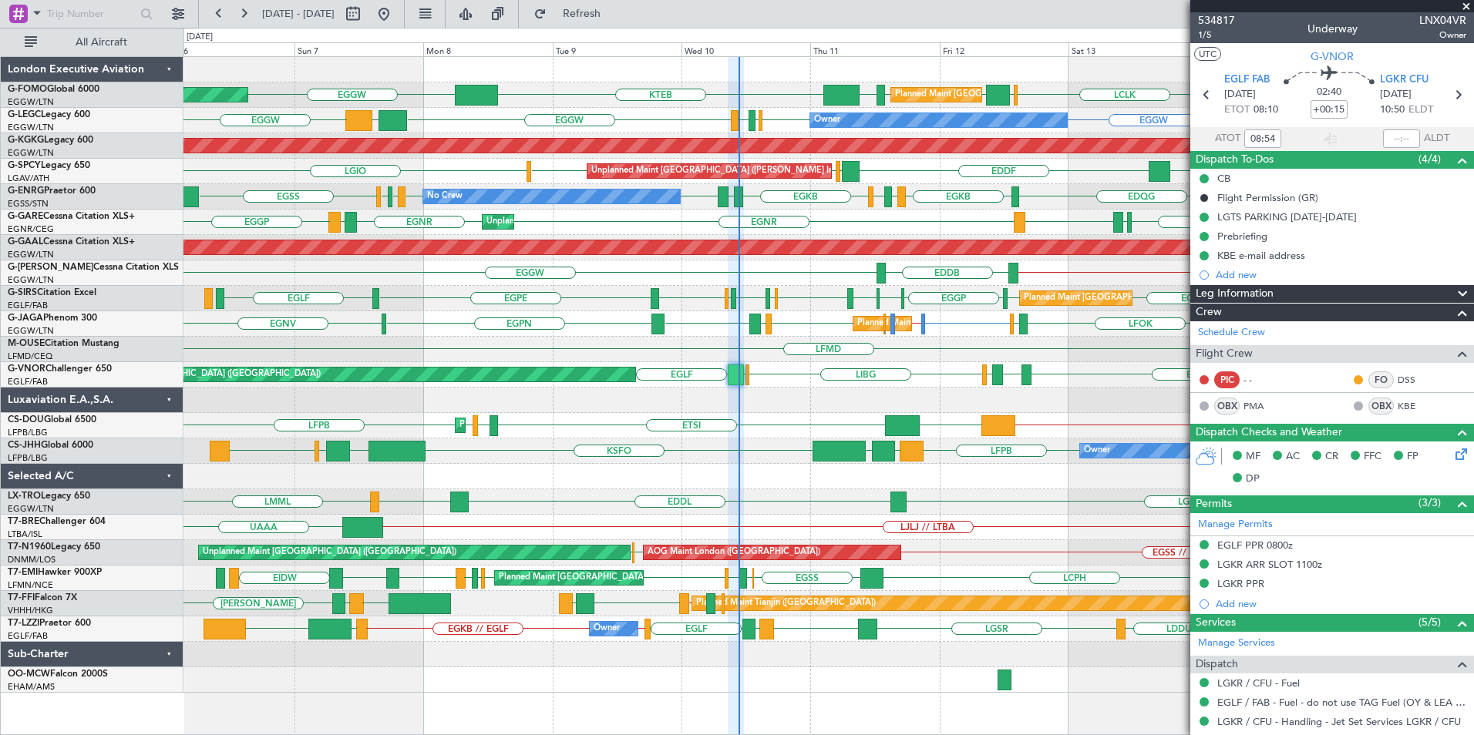
click at [762, 307] on div "Planned Maint London (Luton) KTEB EGGW OLBA LCLK OLBA EGGW EGGW EDDH KTEB EGGW …" at bounding box center [828, 375] width 1290 height 636
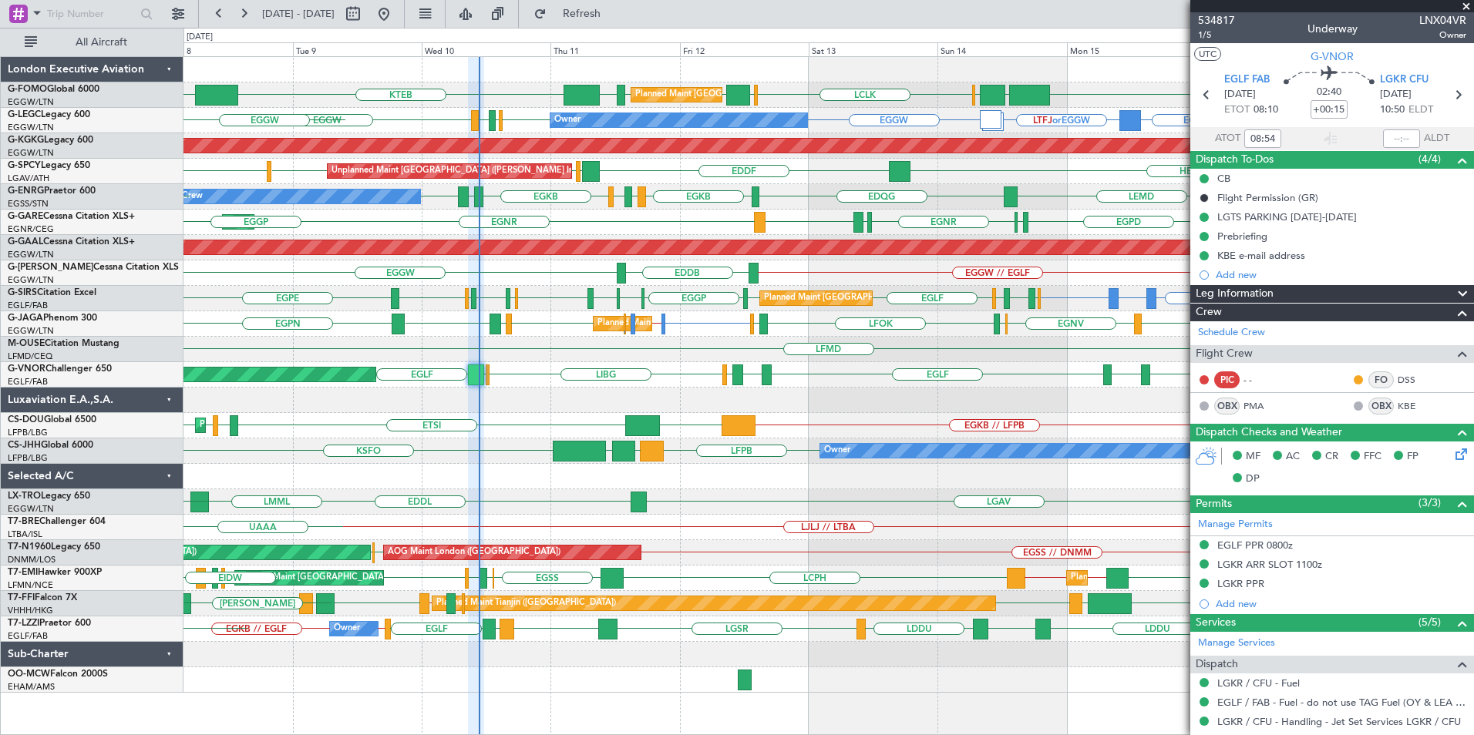
click at [769, 442] on div "Planned Maint London (Luton) KTEB EGGW OLBA LCLK OLBA EGGW EGGW EGGW EDDH KTEB …" at bounding box center [828, 375] width 1290 height 636
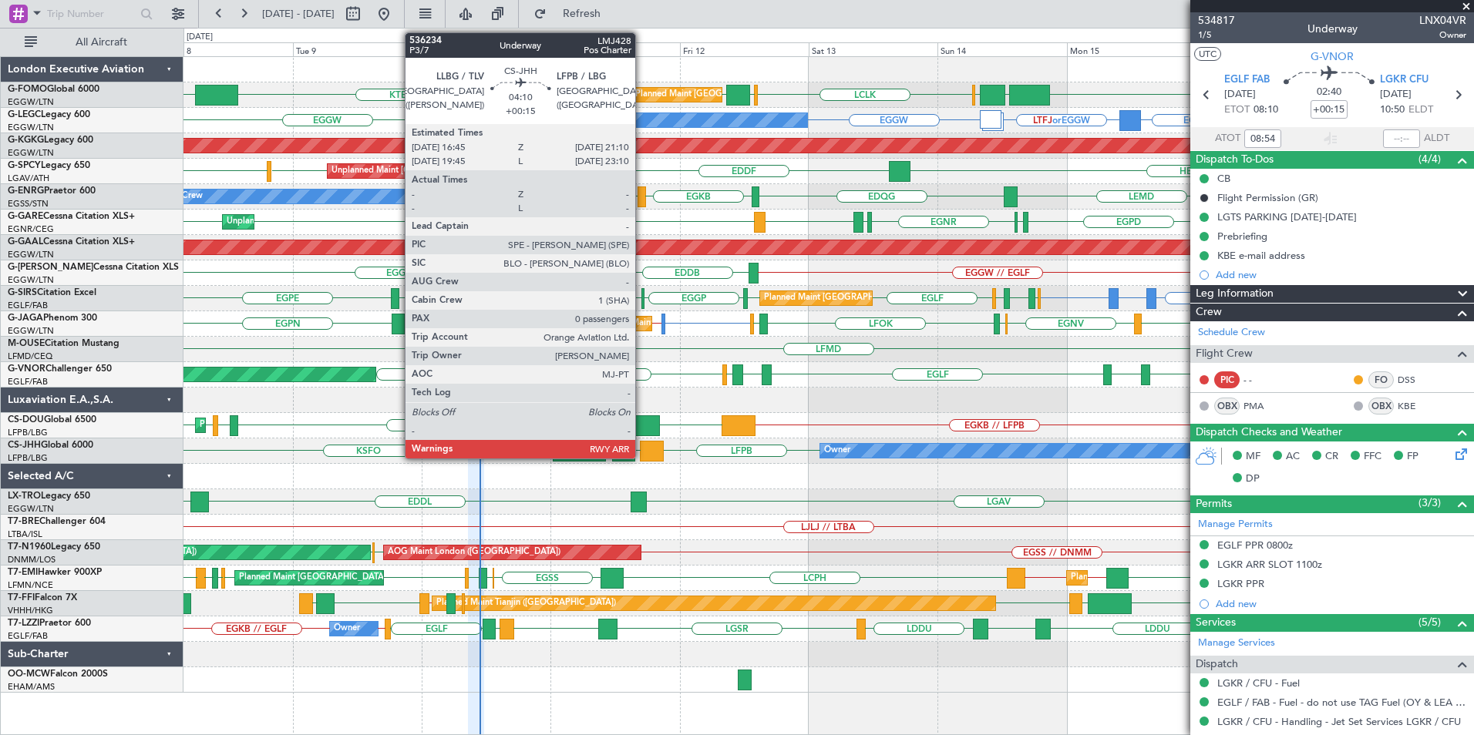
click at [1203, 485] on fb-app "08 Sep 2025 - 18 Sep 2025 Refresh Quick Links All Aircraft EGGW KTEB EGGW EGGW …" at bounding box center [737, 374] width 1474 height 724
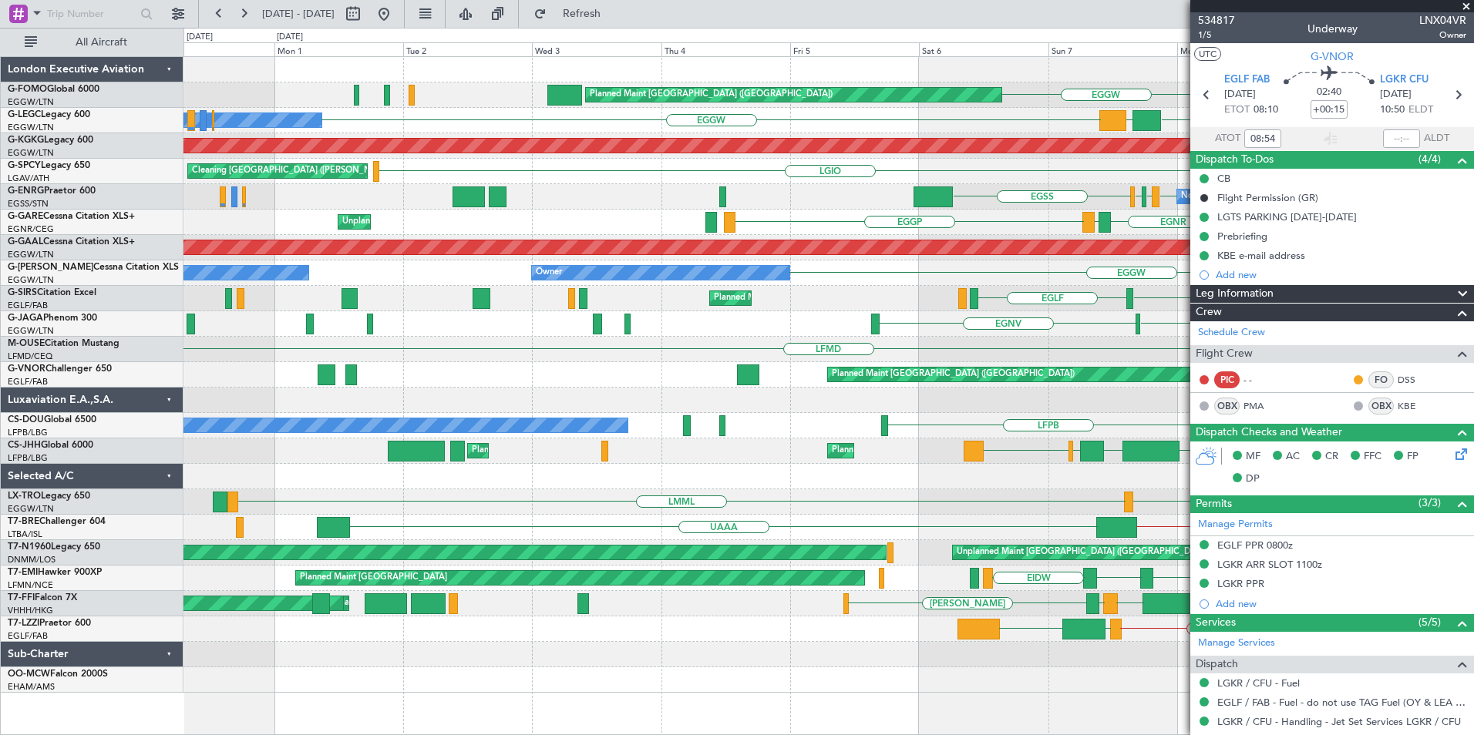
click at [901, 380] on div "Planned Maint London (Luton) EGGW KTEB EDDH EGGW Planned Maint London (Luton) E…" at bounding box center [828, 375] width 1290 height 636
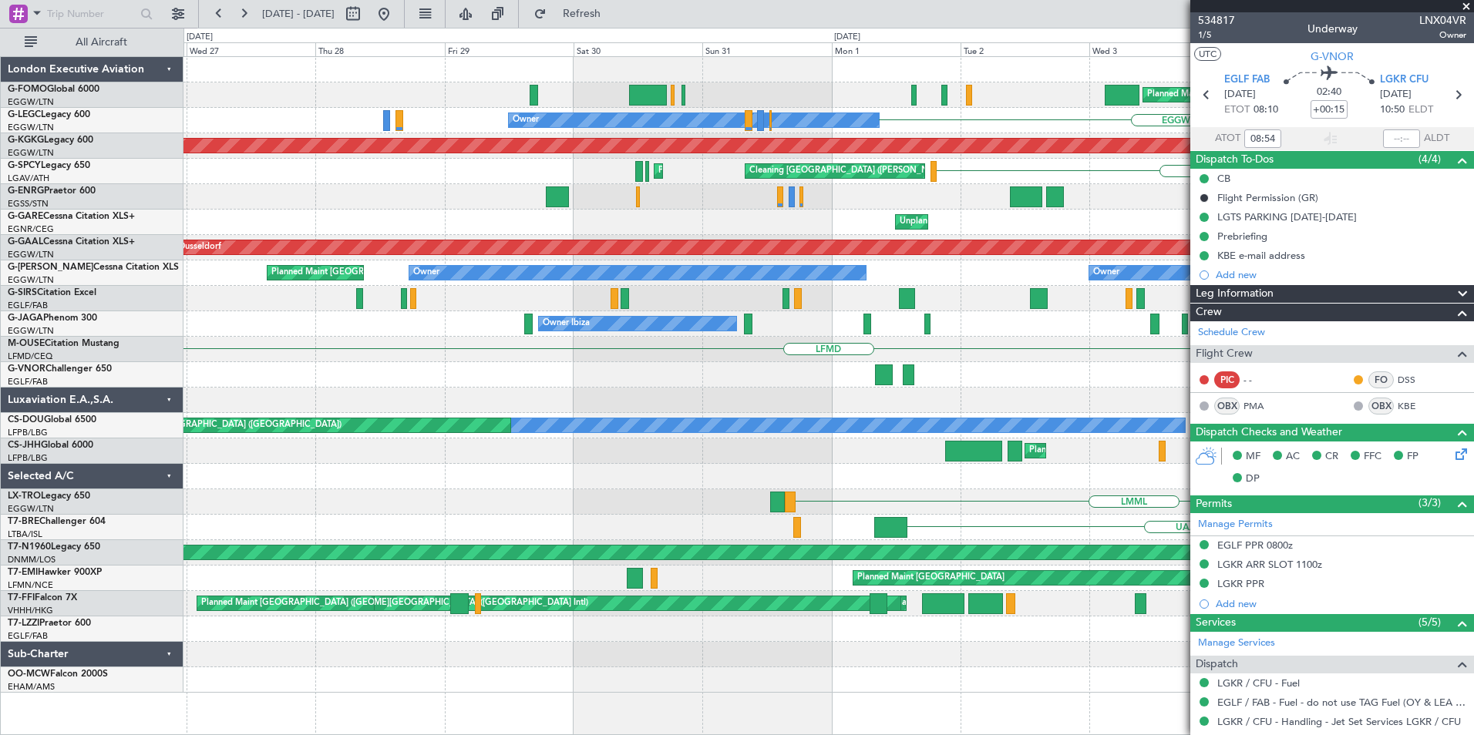
click at [895, 402] on div at bounding box center [828, 400] width 1290 height 25
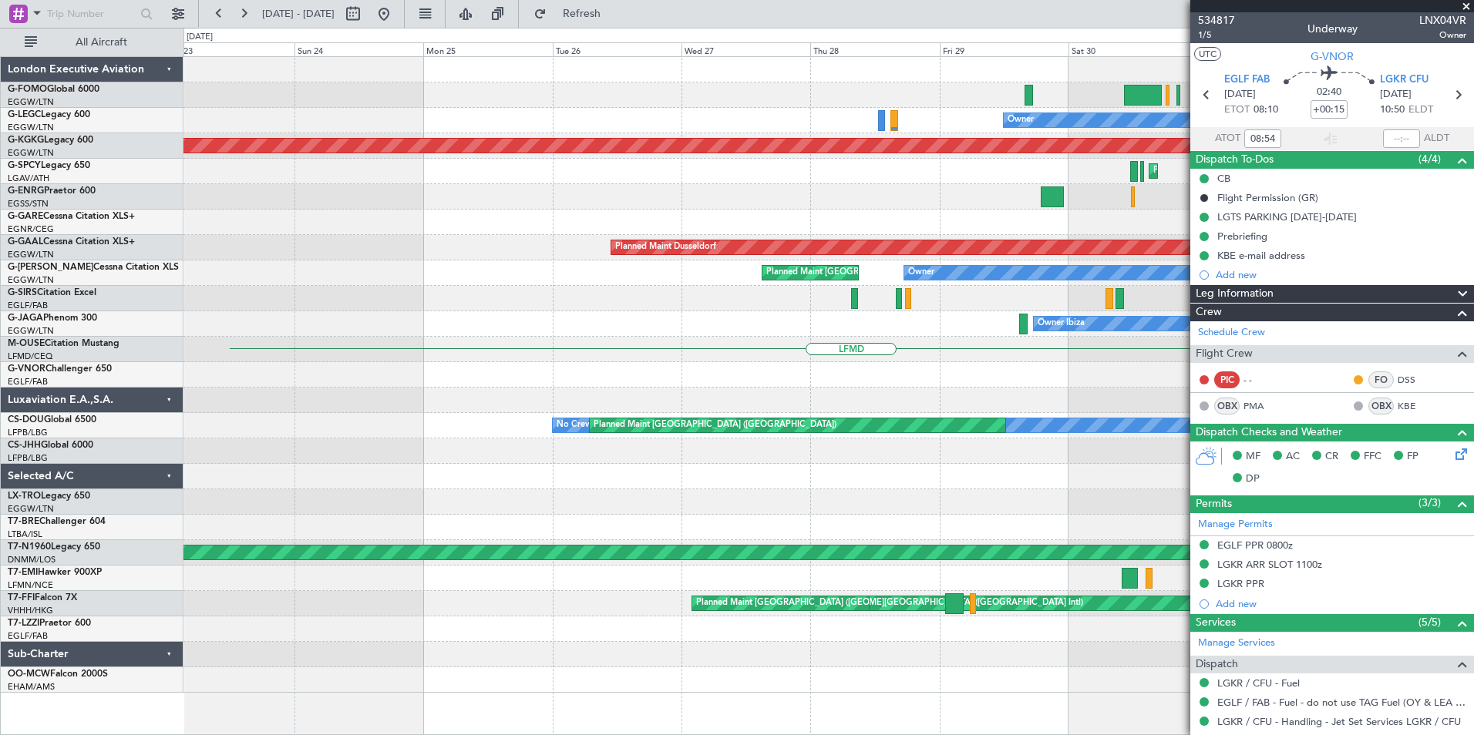
click at [329, 436] on div "Planned Maint London (Luton) EGGW Owner AOG Maint Istanbul (Ataturk) LGIO Clean…" at bounding box center [828, 375] width 1290 height 636
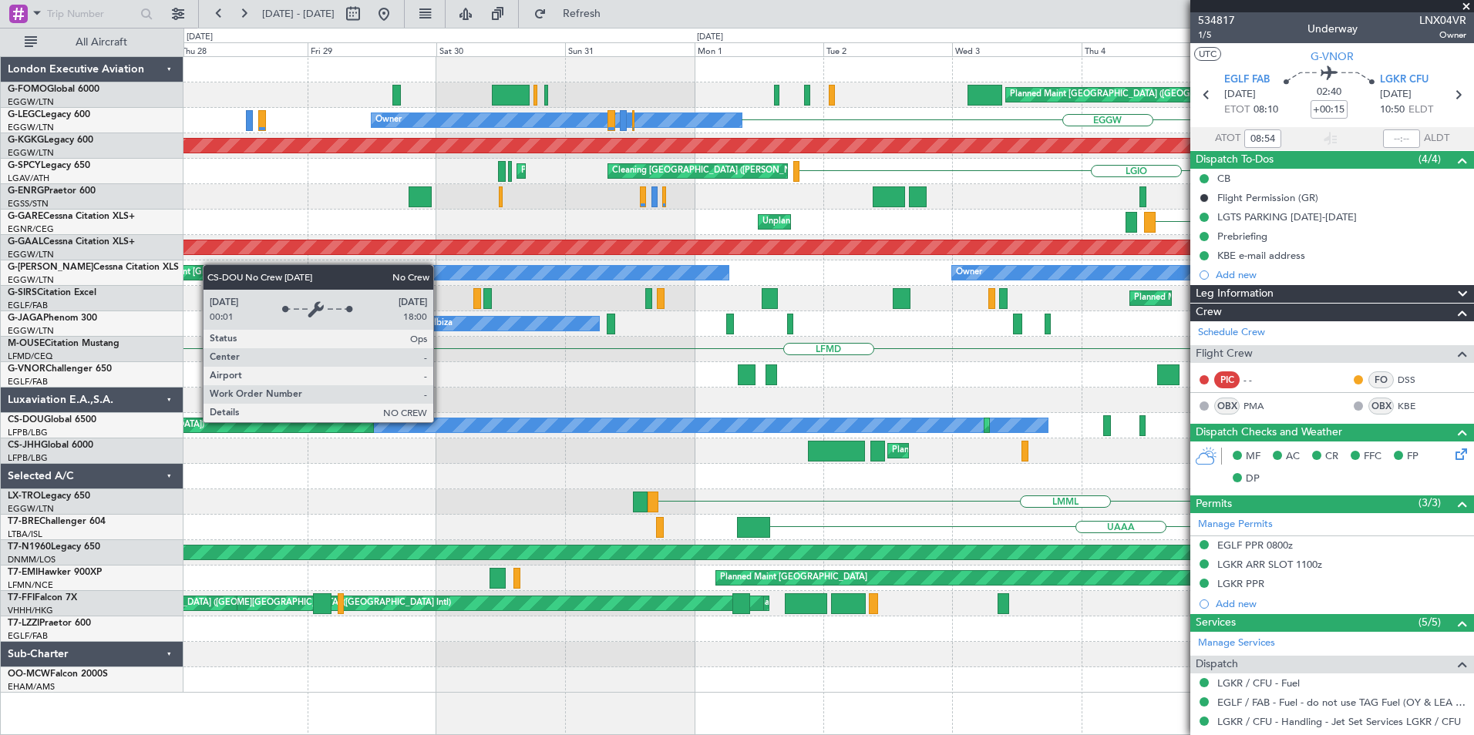
click at [909, 426] on div "No Crew" at bounding box center [485, 426] width 1128 height 14
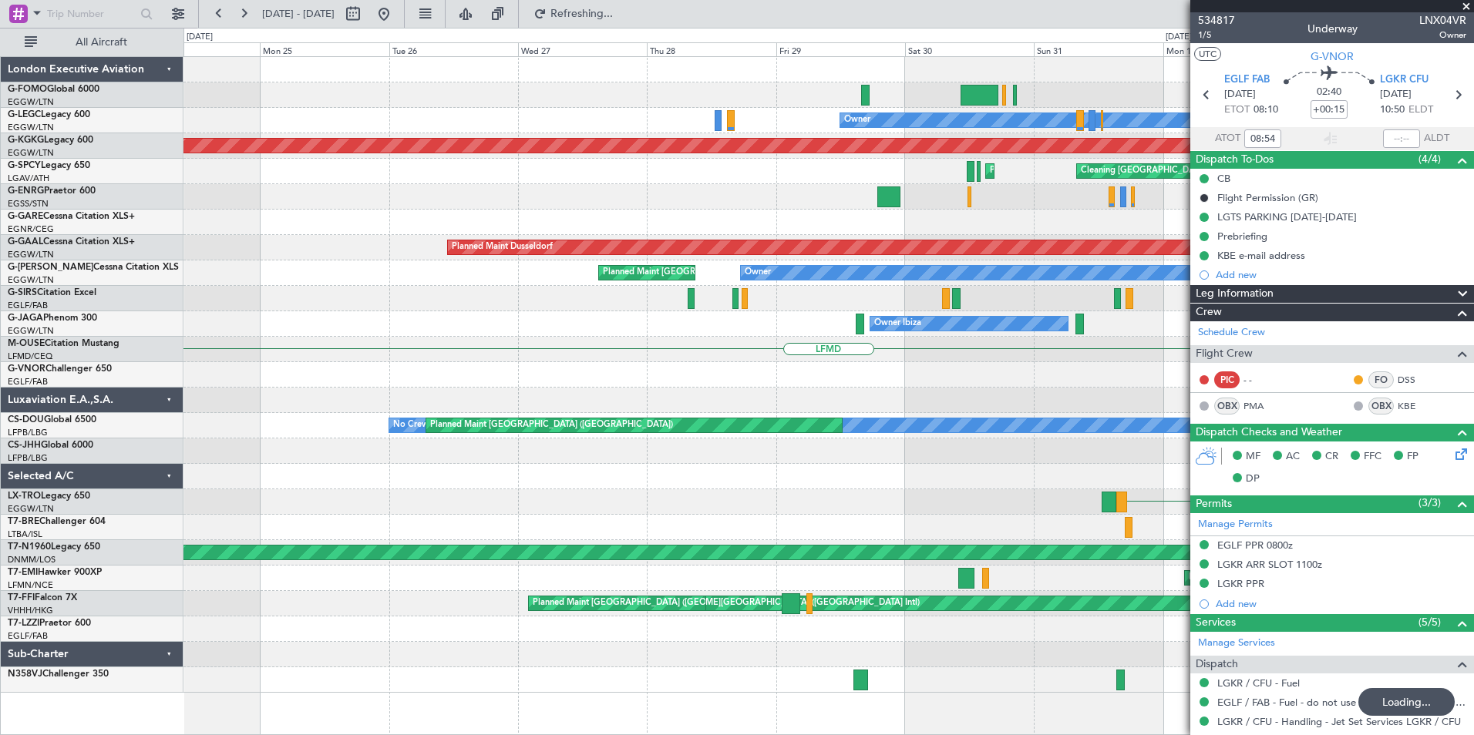
click at [799, 395] on div at bounding box center [828, 400] width 1290 height 25
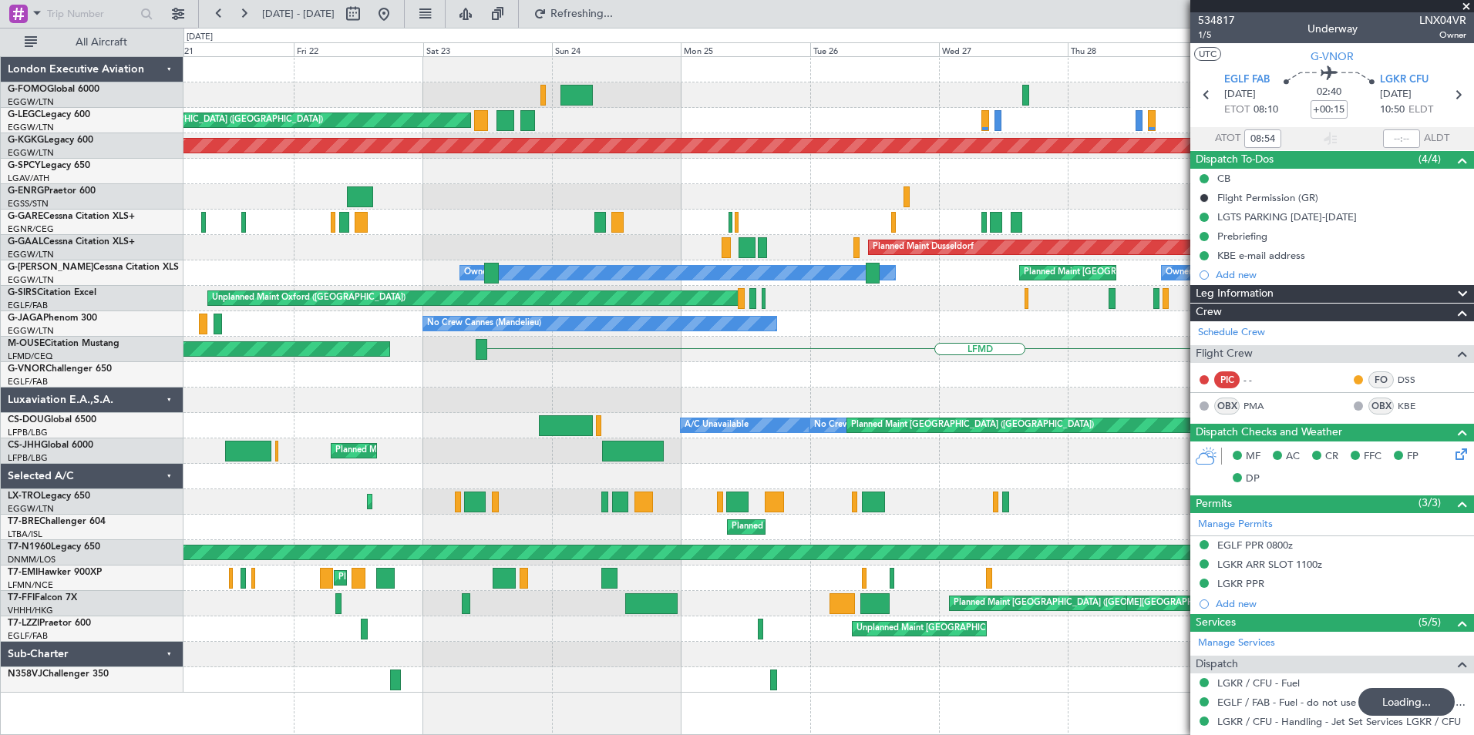
click at [69, 426] on div "Owner Planned Maint London (Luton) AOG Maint Istanbul (Ataturk) Planned Maint A…" at bounding box center [737, 382] width 1474 height 708
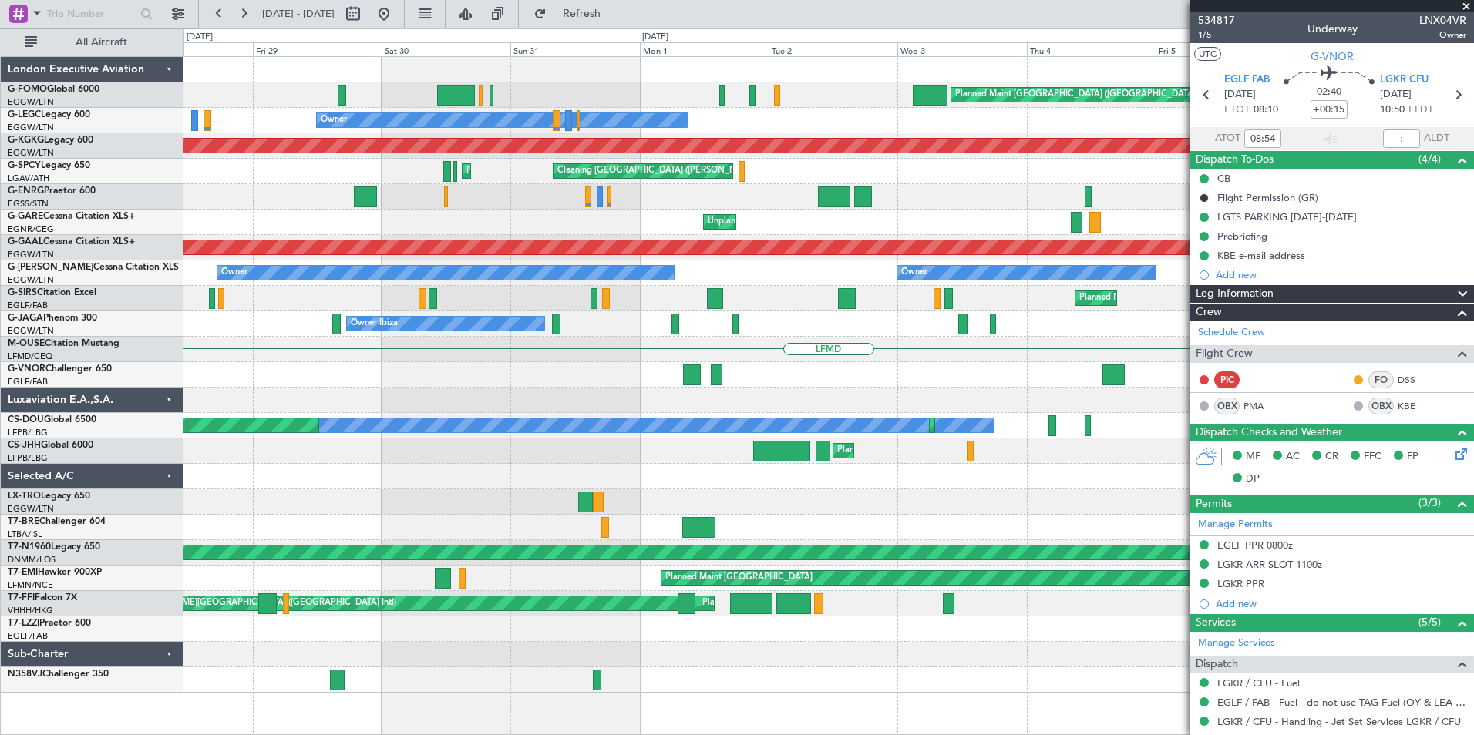
click at [0, 506] on html "21 Aug 2025 - 31 Aug 2025 Refresh Quick Links All Aircraft Planned Maint London…" at bounding box center [737, 367] width 1474 height 735
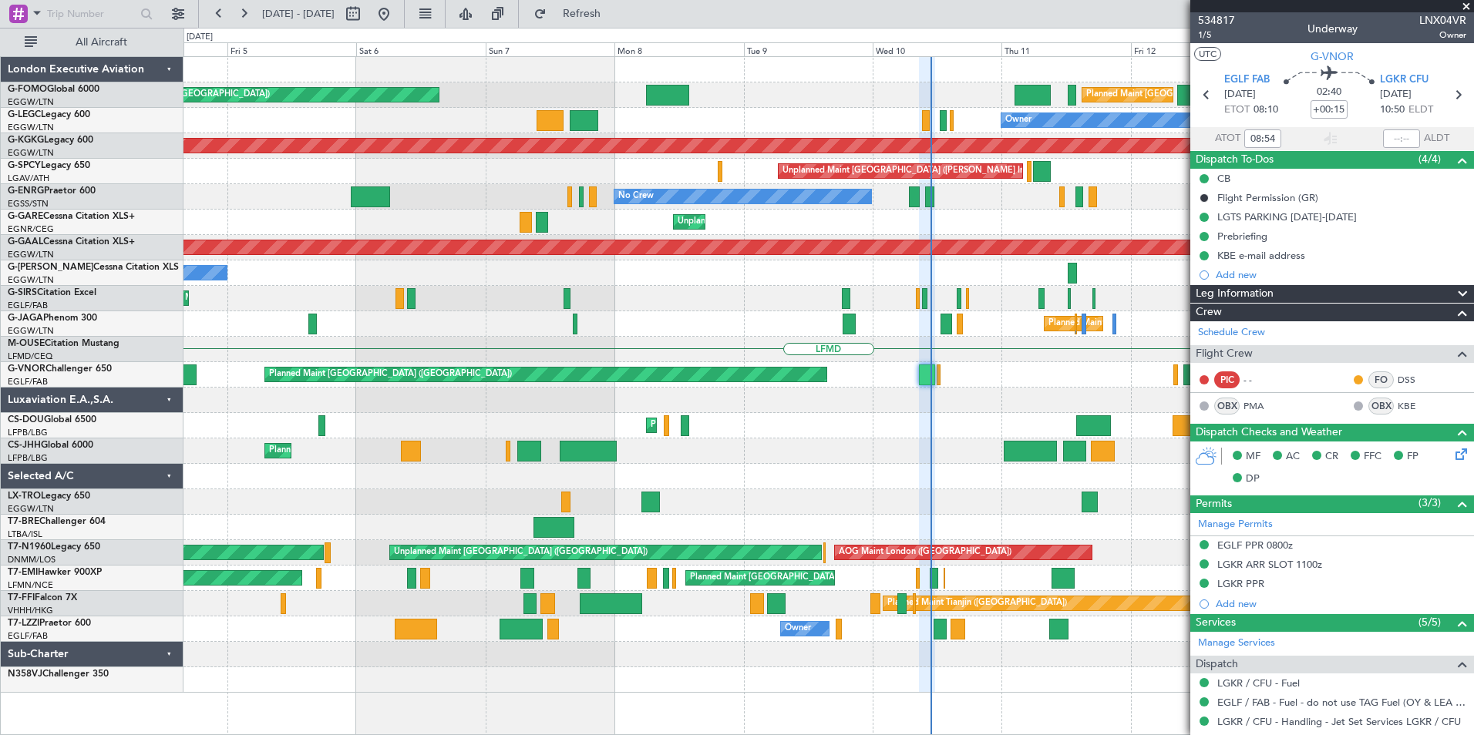
click at [0, 476] on html "21 Aug 2025 - 31 Aug 2025 Refresh Quick Links All Aircraft Planned Maint London…" at bounding box center [737, 367] width 1474 height 735
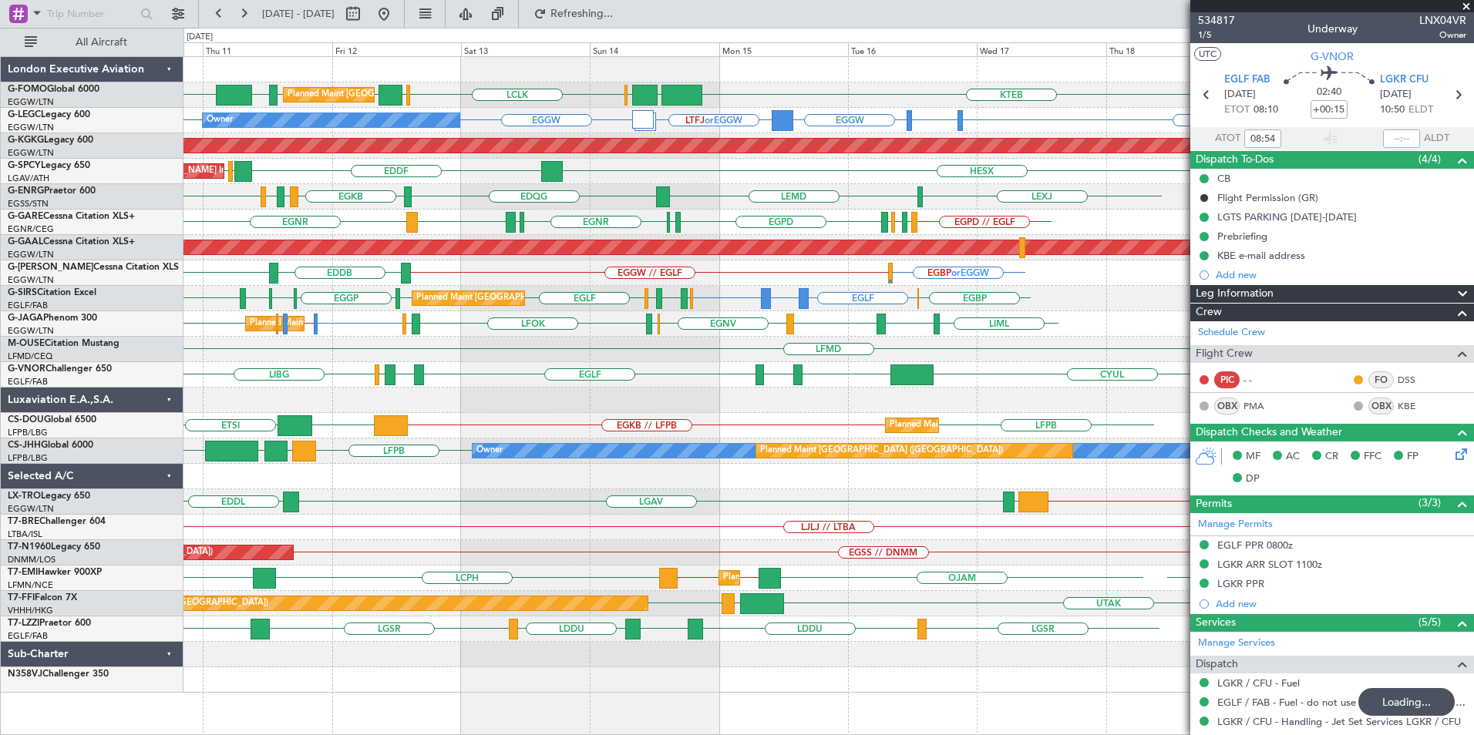
click at [951, 366] on div "Planned Maint London (Luton) KTEB EGGW EGGW EDDH KTEB EGGW OLBA LCLK OLBA Owner…" at bounding box center [828, 375] width 1290 height 636
